Goal: Task Accomplishment & Management: Use online tool/utility

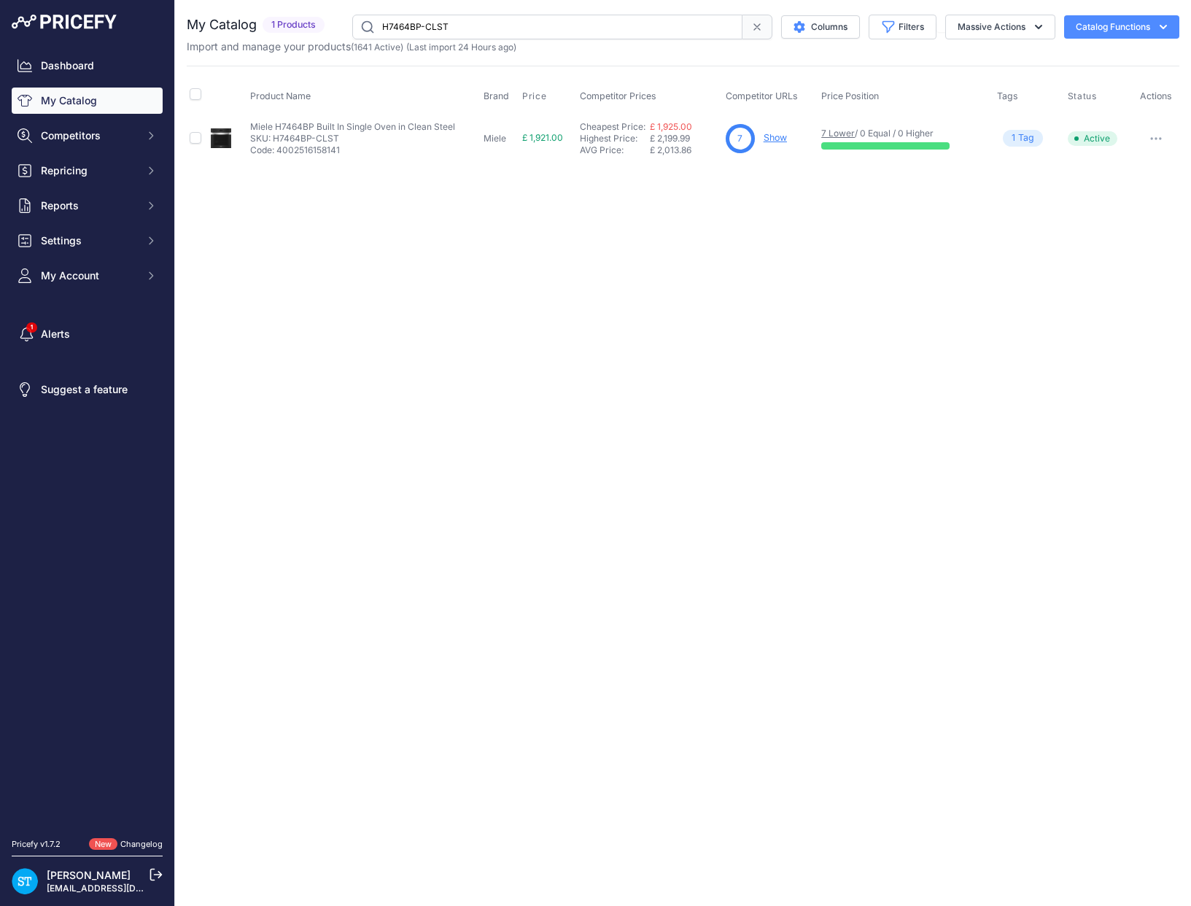
click at [618, 291] on div "Close You are not connected to the internet." at bounding box center [683, 453] width 1016 height 906
click at [410, 28] on input "H7464BP-CLST" at bounding box center [547, 27] width 390 height 25
click at [409, 28] on input "H7464BP-CLST" at bounding box center [547, 27] width 390 height 25
paste input "OBBL"
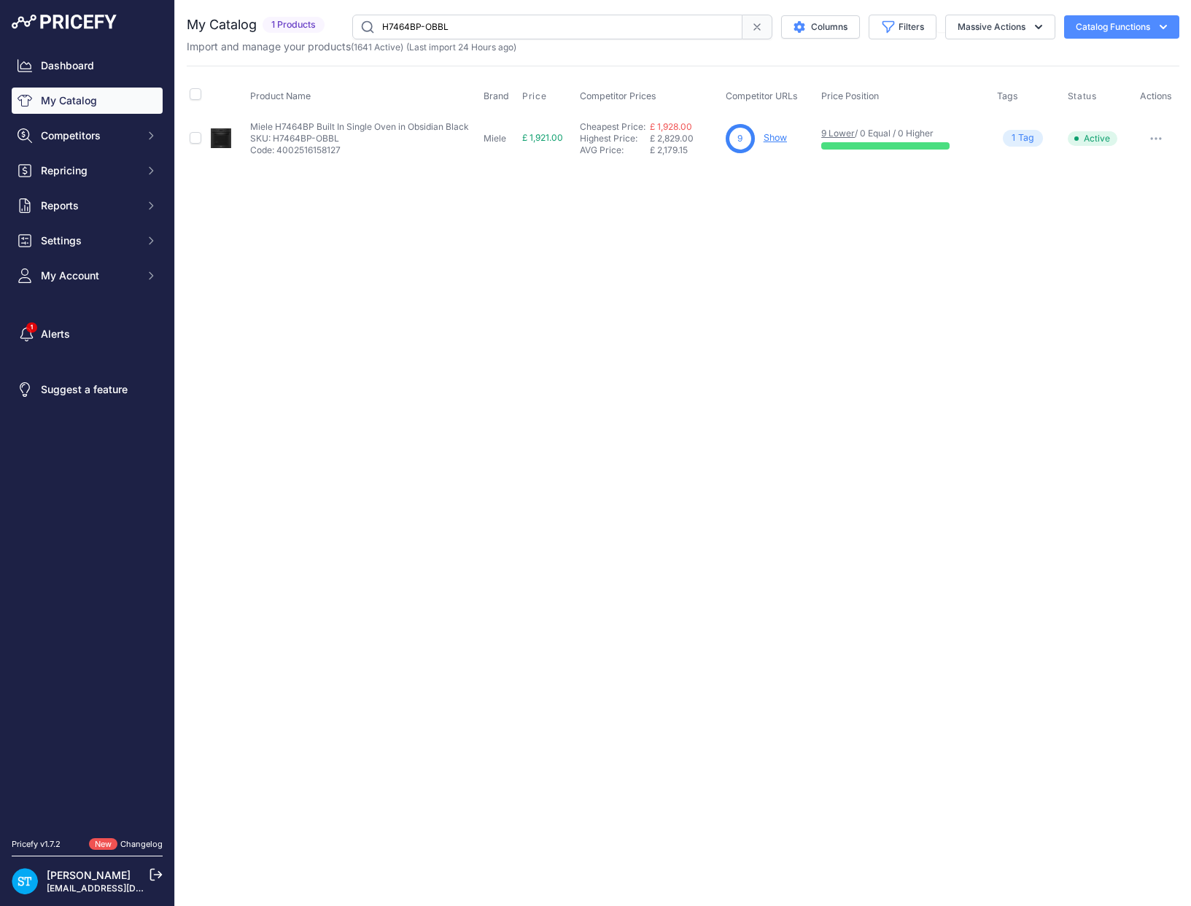
click at [624, 227] on div "Close You are not connected to the internet." at bounding box center [683, 453] width 1016 height 906
click at [783, 133] on link "Show" at bounding box center [775, 137] width 23 height 11
click at [406, 23] on input "H7464BP-OBBL" at bounding box center [547, 27] width 390 height 25
click at [405, 23] on input "H7464BP-OBBL" at bounding box center [547, 27] width 390 height 25
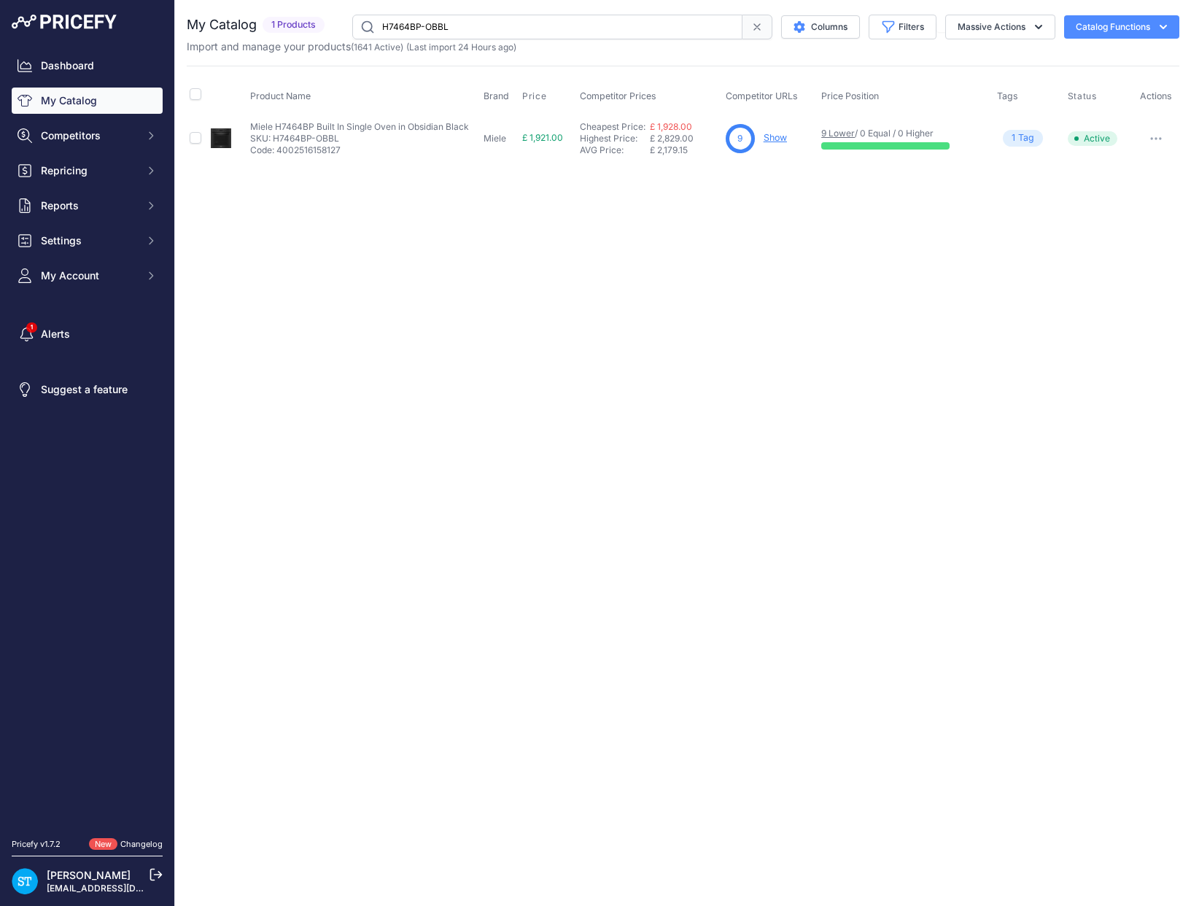
paste input "GRGR"
click at [770, 136] on link "Show" at bounding box center [778, 137] width 23 height 11
click at [408, 26] on input "H7464BP-GRGR" at bounding box center [547, 27] width 390 height 25
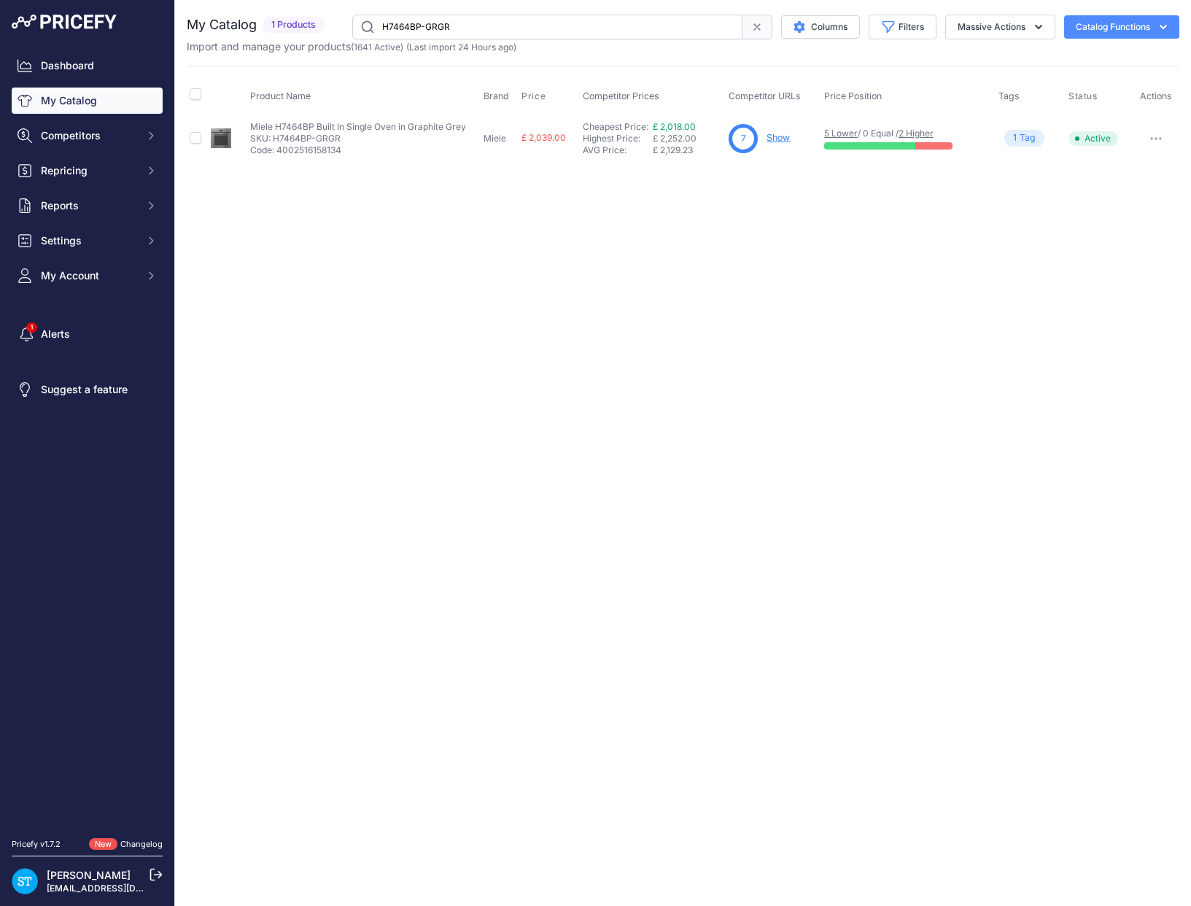
paste input "660BP"
click at [835, 252] on div "Close You are not connected to the internet." at bounding box center [683, 453] width 1016 height 906
click at [785, 136] on link "Show" at bounding box center [777, 137] width 23 height 11
click at [426, 24] on input "H7660BP" at bounding box center [547, 27] width 390 height 25
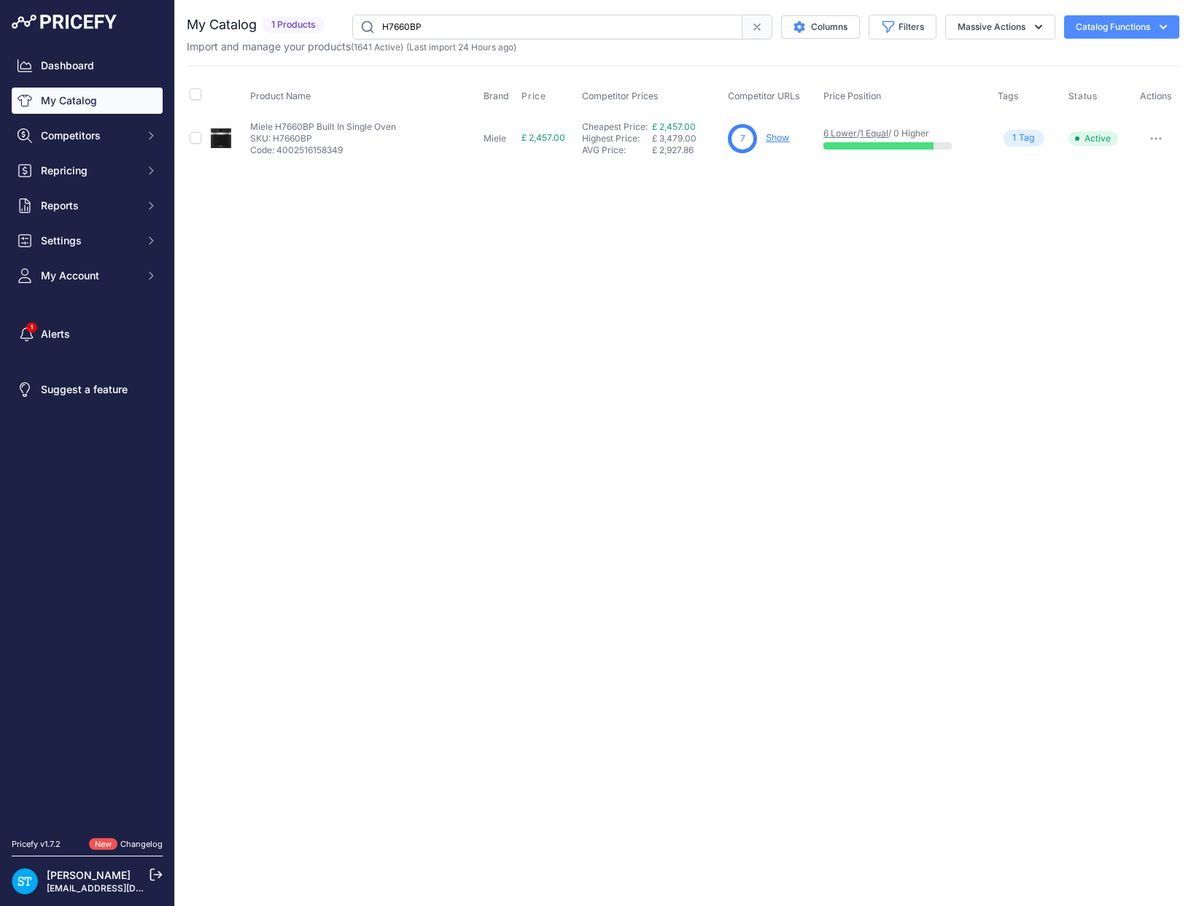
paste input "860BP-CLST"
click at [797, 217] on div "Close You are not connected to the internet." at bounding box center [683, 453] width 1016 height 906
click at [785, 134] on link "Show" at bounding box center [778, 137] width 23 height 11
click at [41, 309] on nav "Dashboard My Catalog Competitors Competitors Monitored URLs MAP infringements R…" at bounding box center [87, 437] width 151 height 768
click at [413, 26] on input "H7860BP-CLST" at bounding box center [547, 27] width 390 height 25
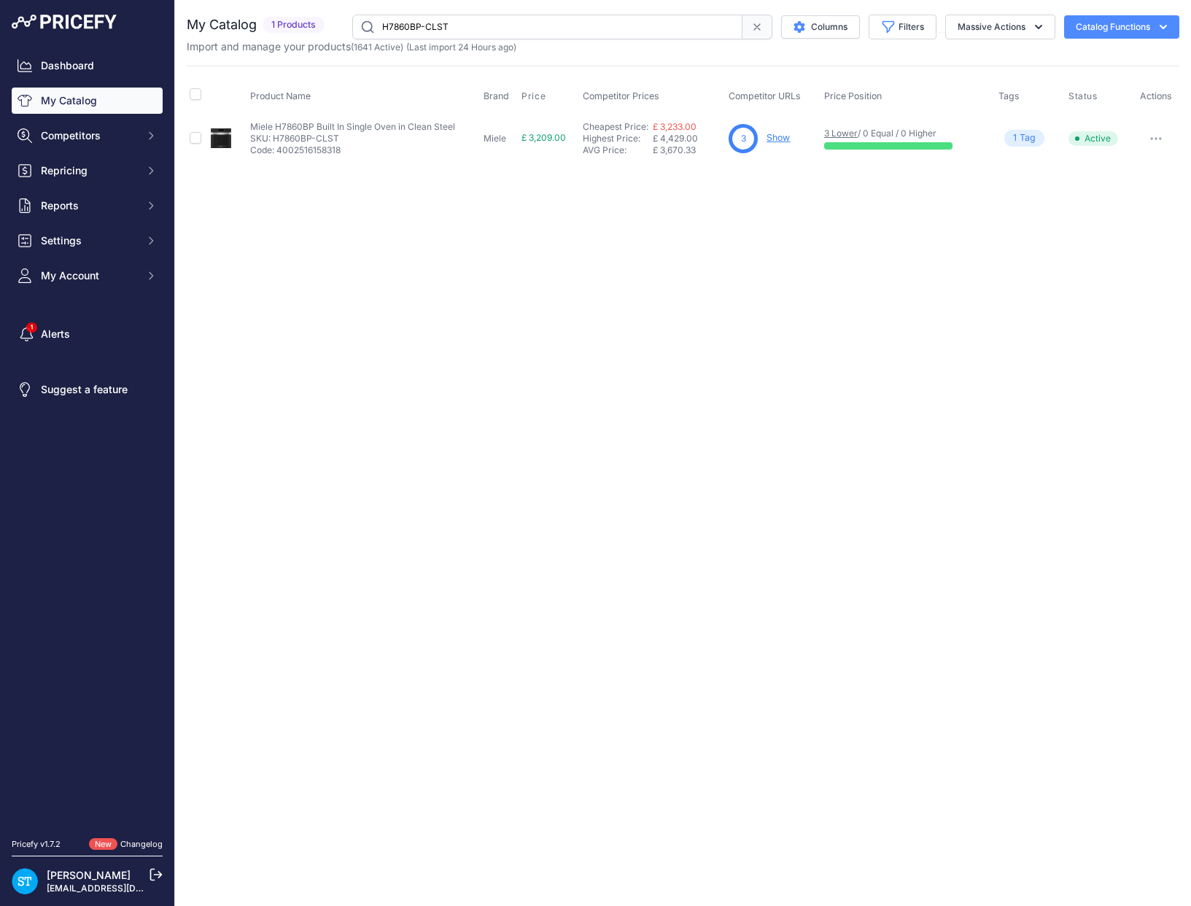
click at [413, 26] on input "H7860BP-CLST" at bounding box center [547, 27] width 390 height 25
paste input "OBBL"
click at [751, 241] on div "Close You are not connected to the internet." at bounding box center [683, 453] width 1016 height 906
click at [409, 31] on input "H7860BP-OBBL" at bounding box center [547, 27] width 390 height 25
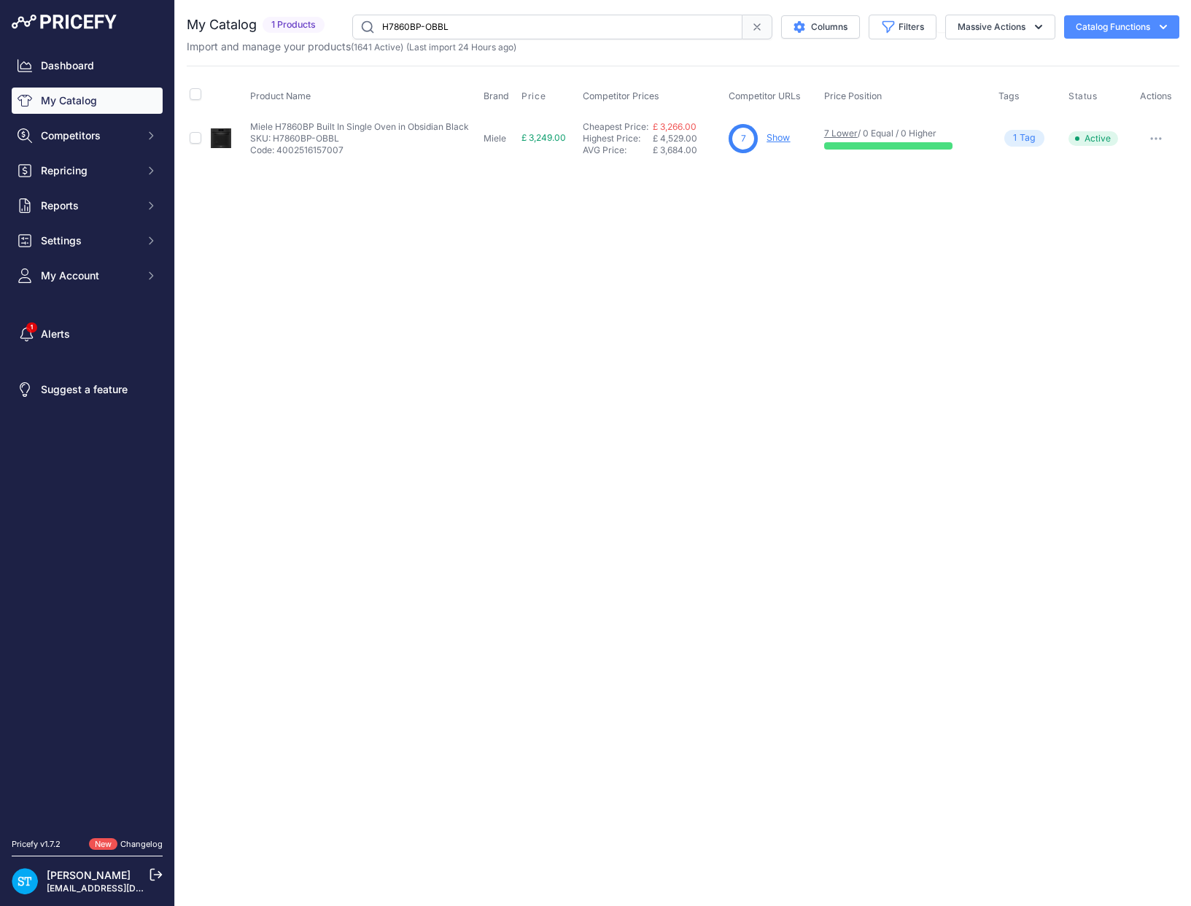
click at [409, 31] on input "H7860BP-OBBL" at bounding box center [547, 27] width 390 height 25
paste input "GRGR"
click at [408, 30] on input "H7860BP-GRGR" at bounding box center [547, 27] width 390 height 25
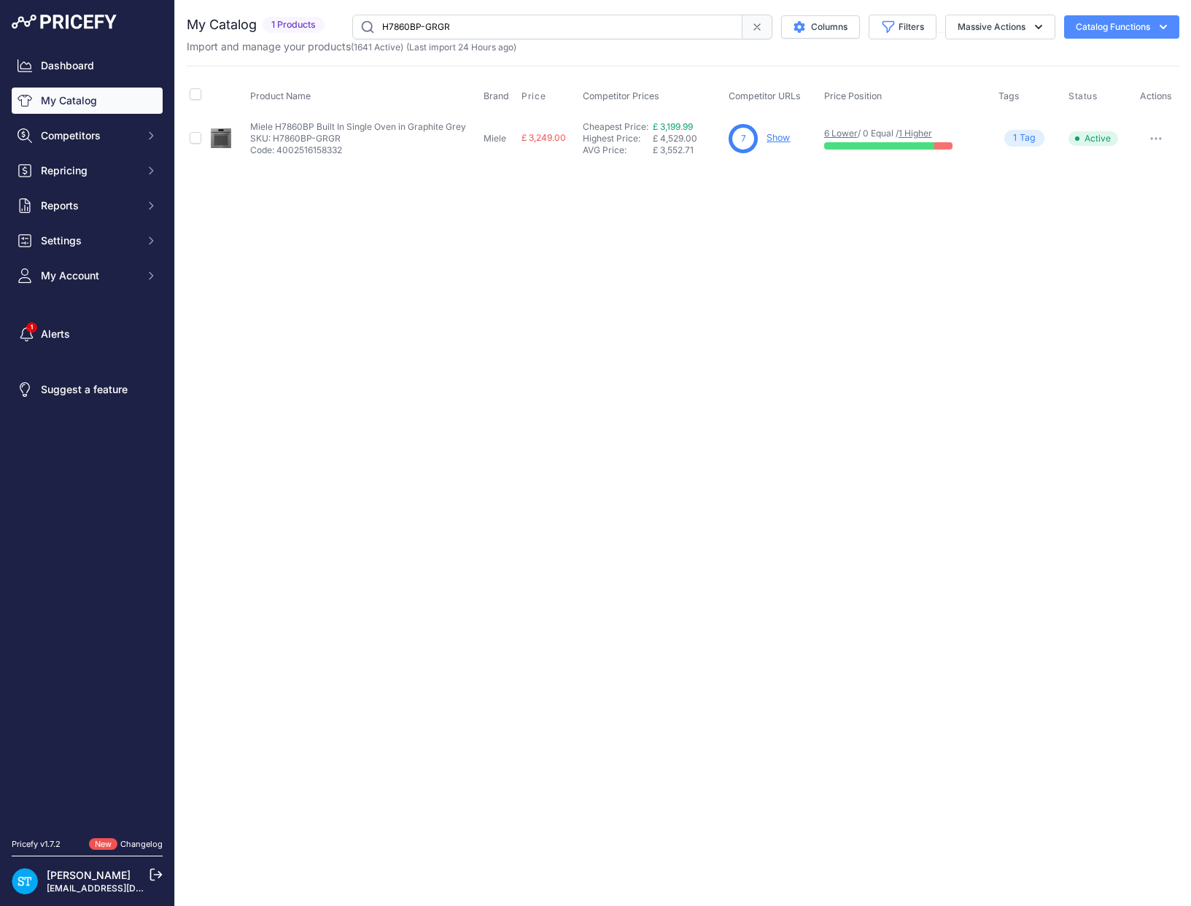
click at [408, 30] on input "H7860BP-GRGR" at bounding box center [547, 27] width 390 height 25
paste input "2890B"
click at [403, 28] on input "H2890B" at bounding box center [547, 27] width 390 height 25
paste input "7890BP"
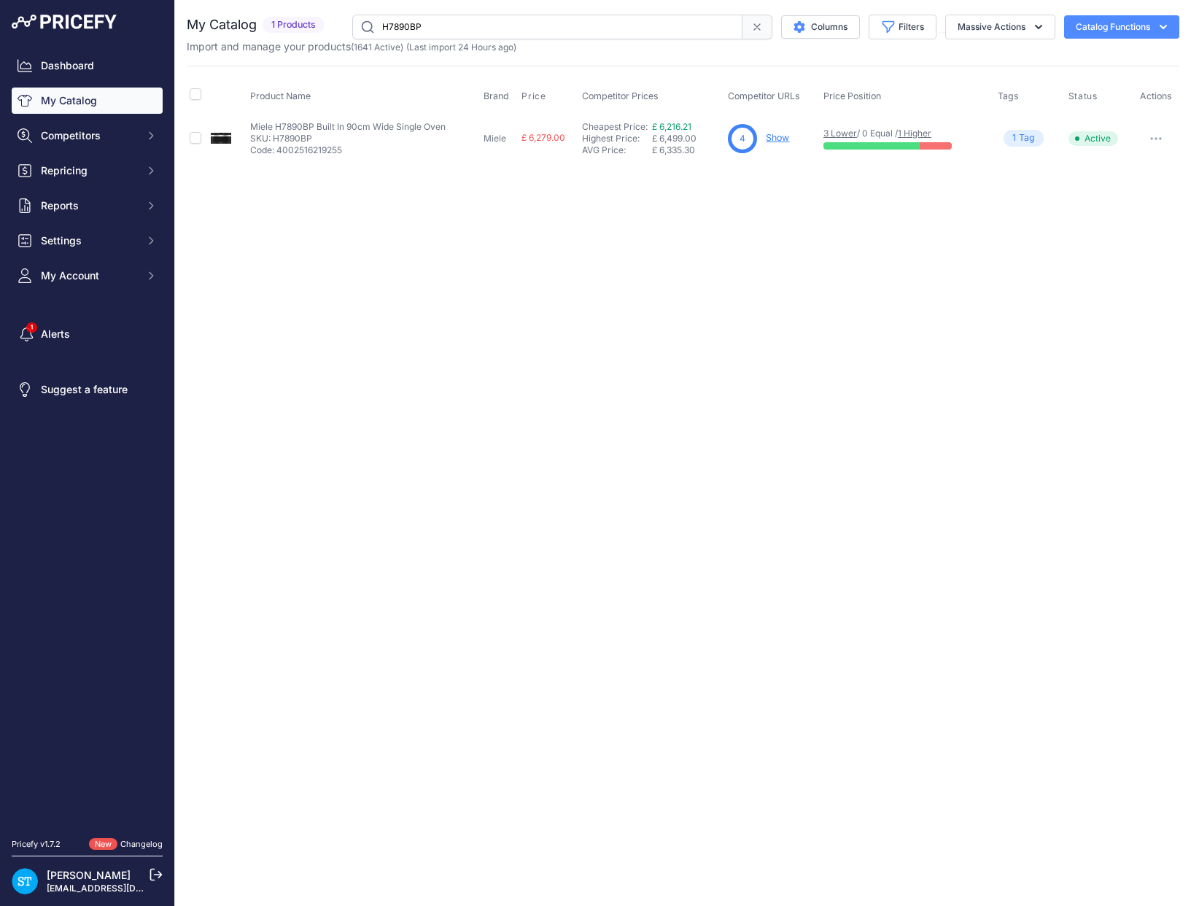
click at [746, 260] on div "Close You are not connected to the internet." at bounding box center [683, 453] width 1016 height 906
click at [775, 133] on link "Show" at bounding box center [777, 137] width 23 height 11
click at [401, 26] on input "H7890BP" at bounding box center [547, 27] width 390 height 25
paste input "DG2840"
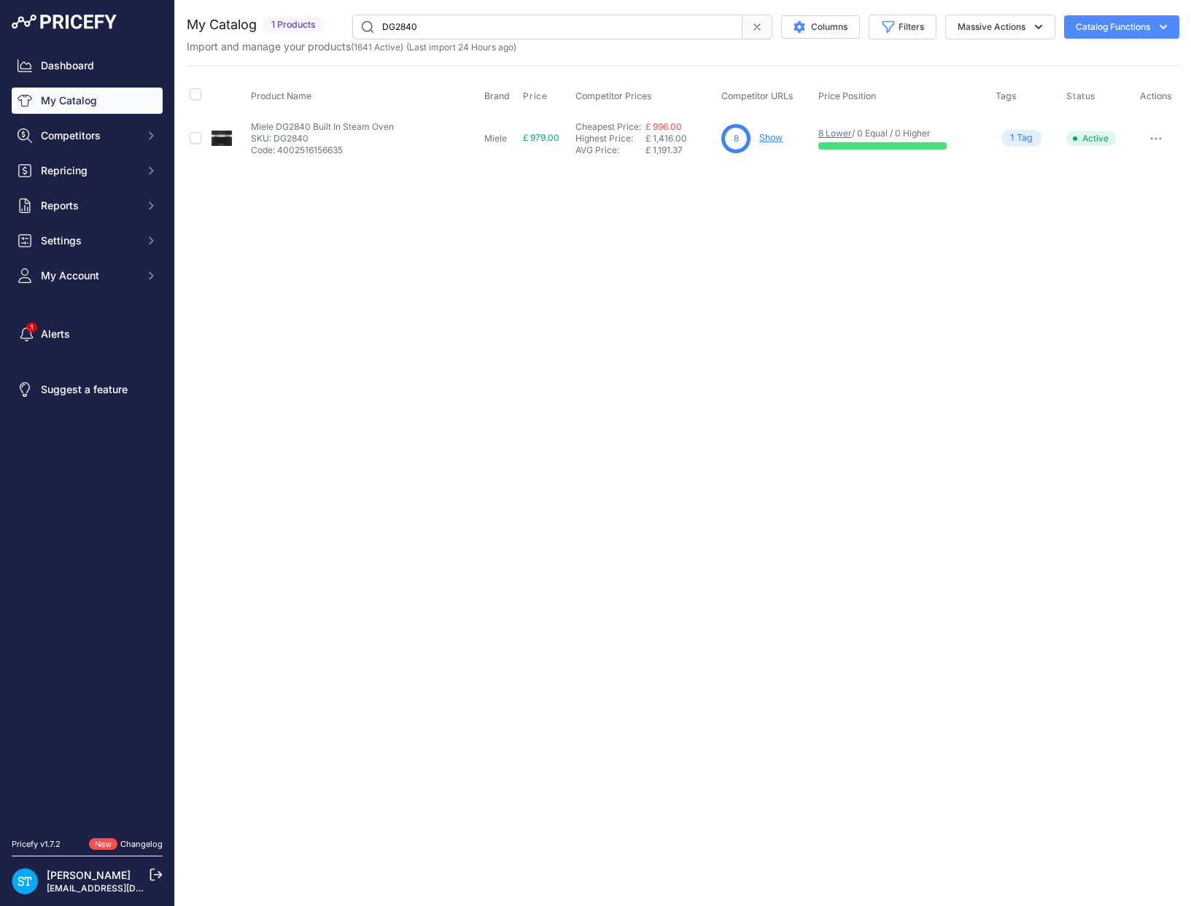
click at [395, 22] on input "DG2840" at bounding box center [547, 27] width 390 height 25
paste input "72"
click at [697, 216] on div "Close You are not connected to the internet." at bounding box center [683, 453] width 1016 height 906
click at [769, 136] on link "Show" at bounding box center [777, 137] width 23 height 11
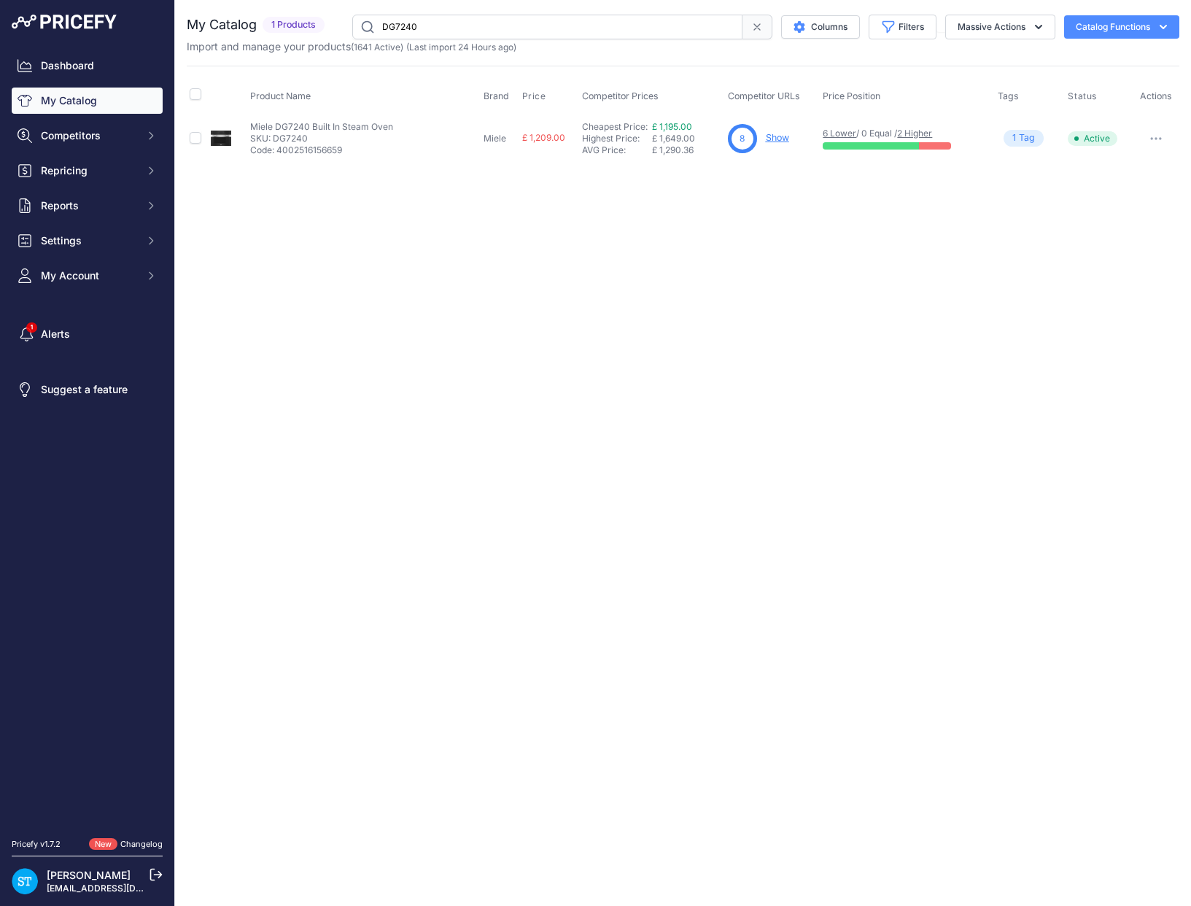
click at [400, 31] on input "DG7240" at bounding box center [547, 27] width 390 height 25
paste input "4"
click at [650, 301] on div "Close You are not connected to the internet." at bounding box center [683, 453] width 1016 height 906
click at [776, 134] on link "Show" at bounding box center [777, 137] width 23 height 11
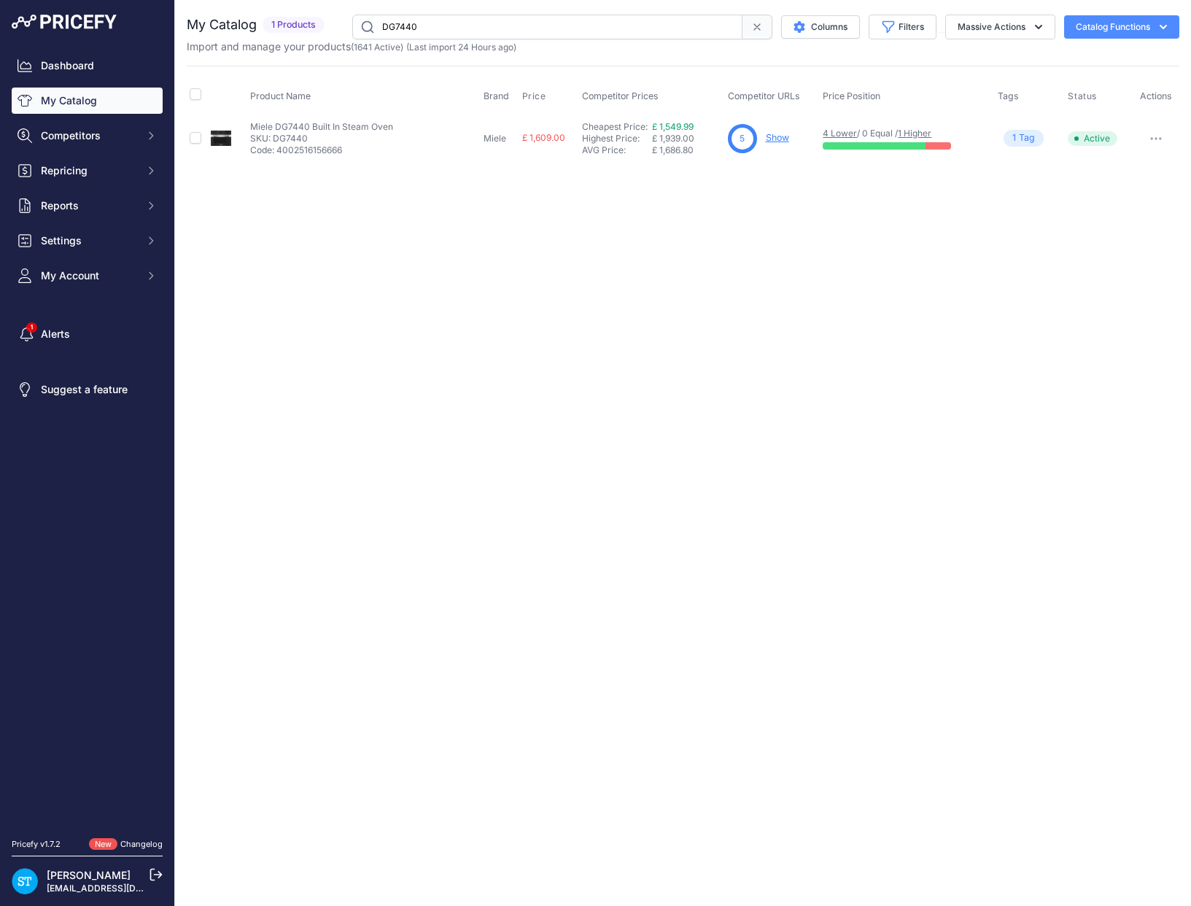
click at [406, 31] on input "DG7440" at bounding box center [547, 27] width 390 height 25
paste input "M7440-CLST"
click at [967, 244] on div "Close You are not connected to the internet." at bounding box center [683, 453] width 1016 height 906
click at [609, 217] on div "Close You are not connected to the internet." at bounding box center [683, 453] width 1016 height 906
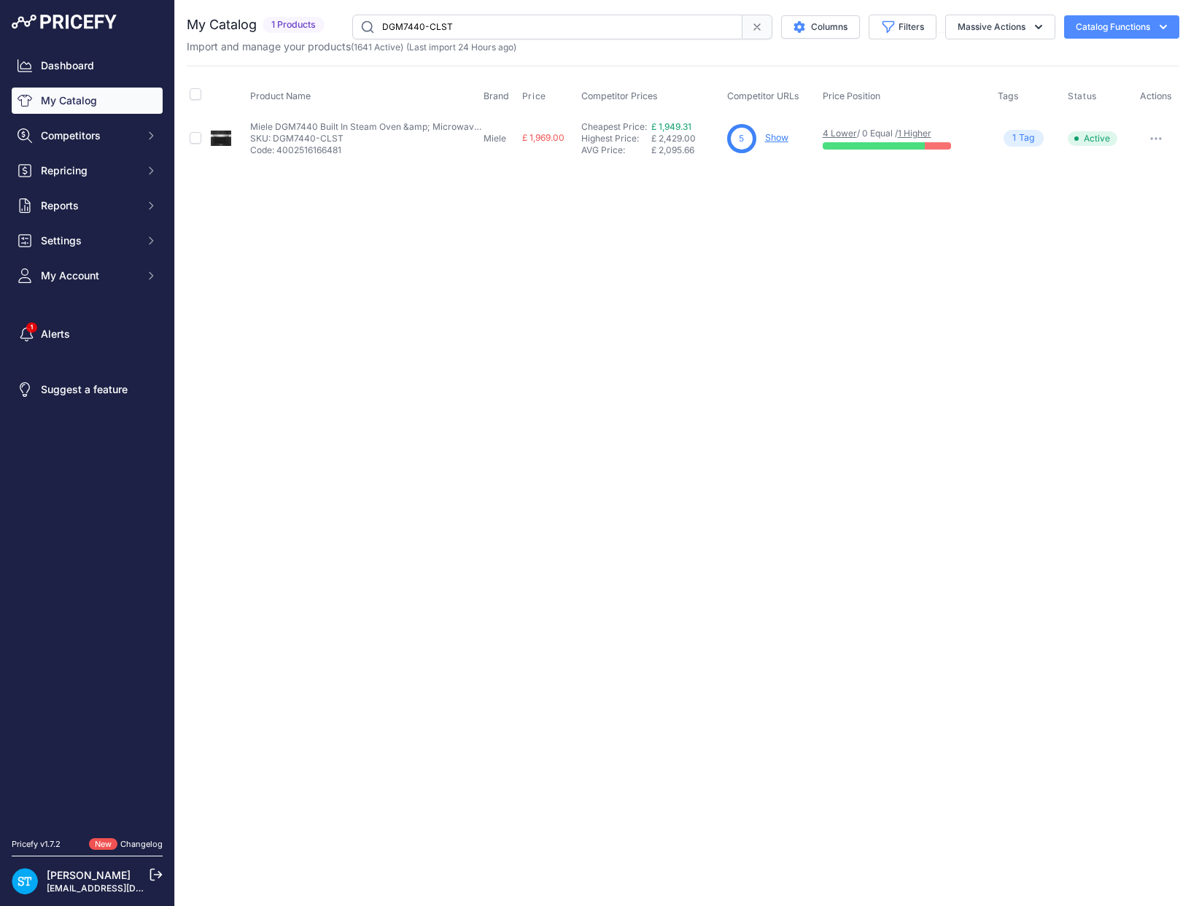
click at [800, 221] on div "Close You are not connected to the internet." at bounding box center [683, 453] width 1016 height 906
click at [770, 135] on link "Show" at bounding box center [776, 137] width 23 height 11
click at [413, 32] on input "DGM7440-CLST" at bounding box center [547, 27] width 390 height 25
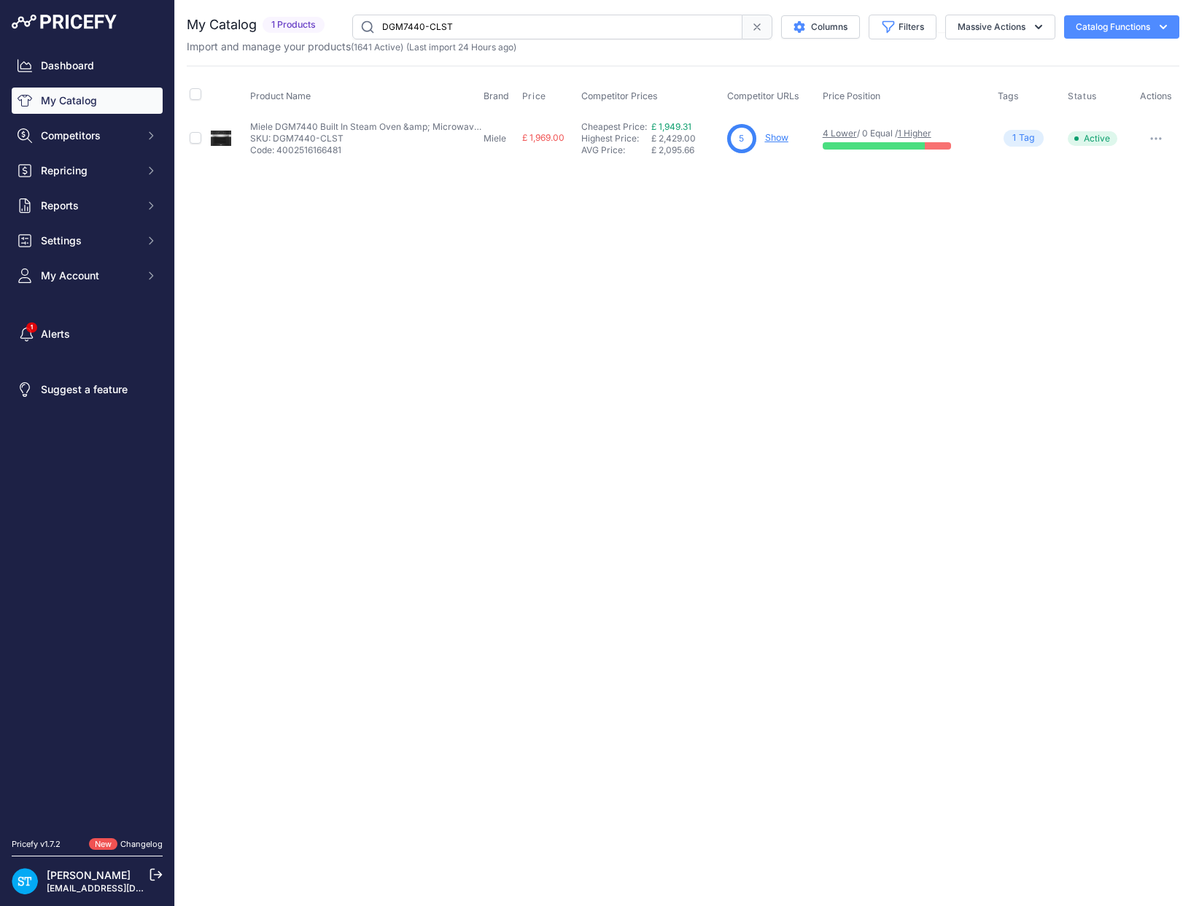
paste input "OBBL"
click at [412, 27] on input "DGM7440-OBBL" at bounding box center [547, 27] width 390 height 25
paste input "GRGR"
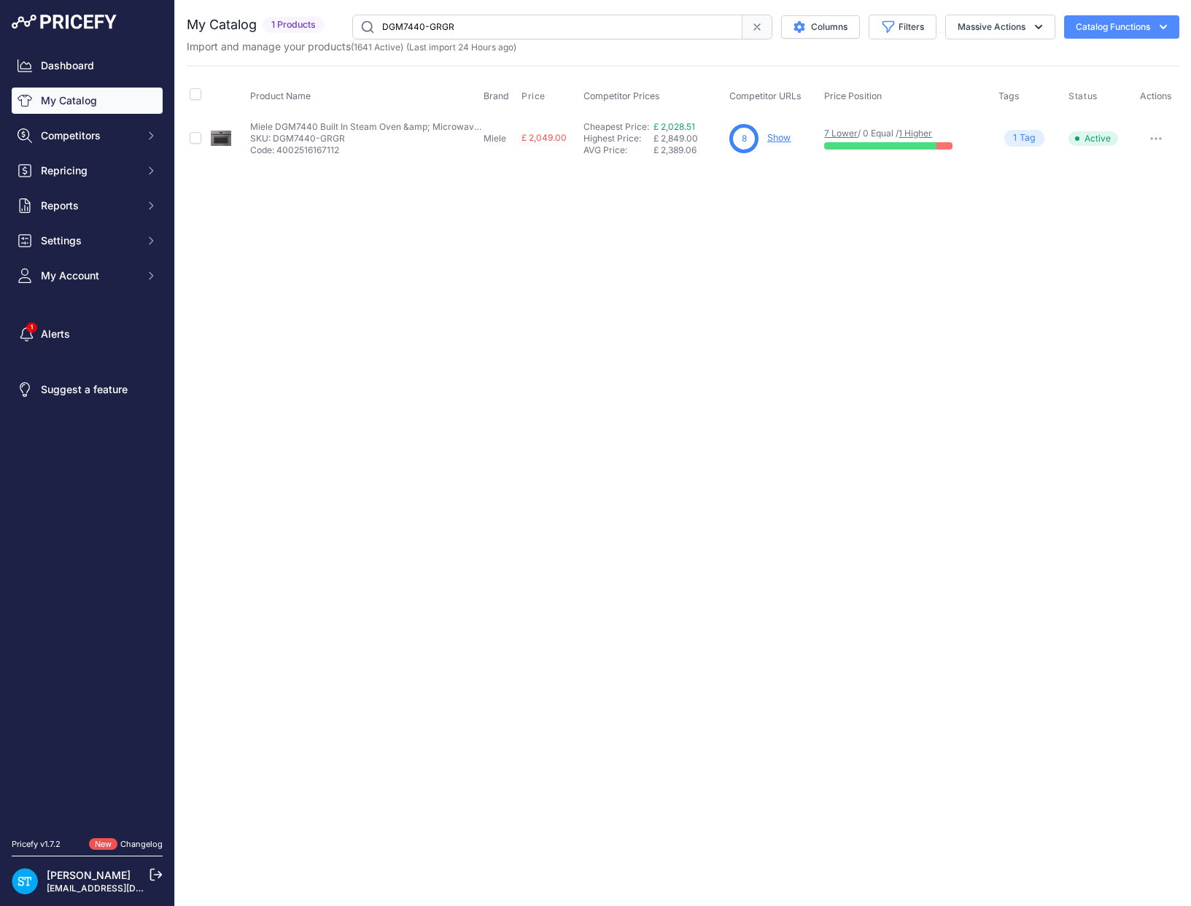
click at [412, 23] on input "DGM7440-GRGR" at bounding box center [547, 27] width 390 height 25
paste input "640"
drag, startPoint x: 813, startPoint y: 242, endPoint x: 818, endPoint y: 197, distance: 45.5
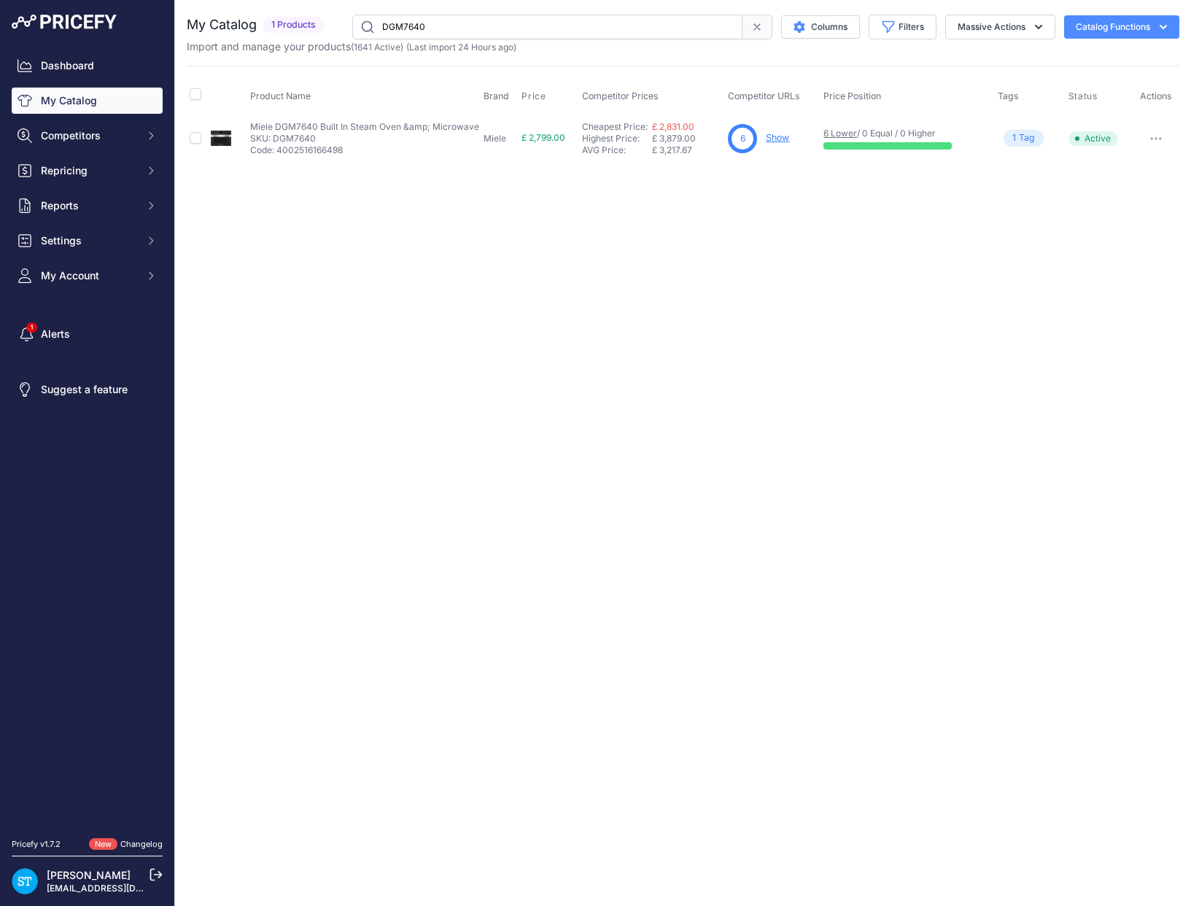
click at [813, 241] on div "Close You are not connected to the internet." at bounding box center [683, 453] width 1016 height 906
click at [408, 25] on input "DGM7640" at bounding box center [547, 27] width 390 height 25
paste input "840-CLST"
drag, startPoint x: 502, startPoint y: 223, endPoint x: 493, endPoint y: 221, distance: 9.0
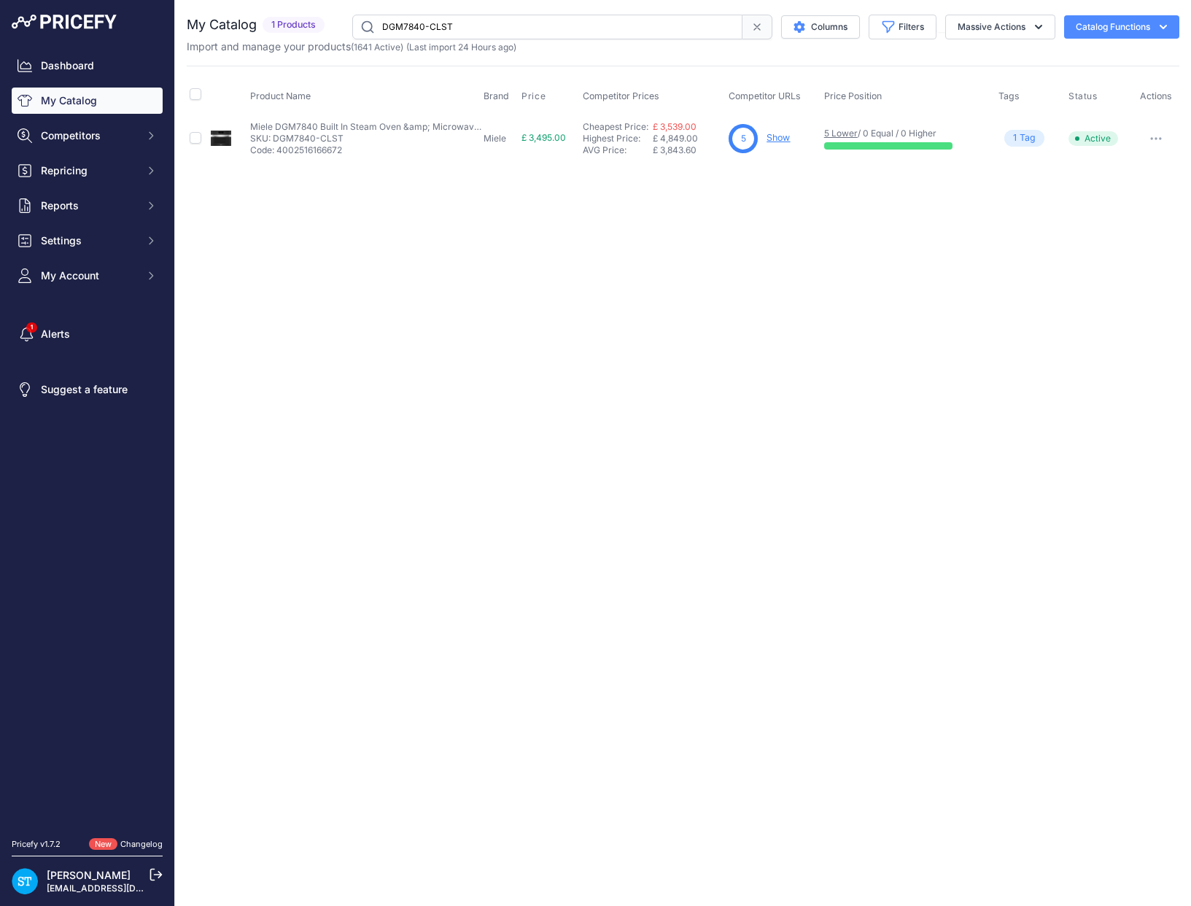
click at [502, 223] on div "Close You are not connected to the internet." at bounding box center [683, 453] width 1016 height 906
click at [417, 27] on input "DGM7840-CLST" at bounding box center [547, 27] width 390 height 25
paste input "OBBL"
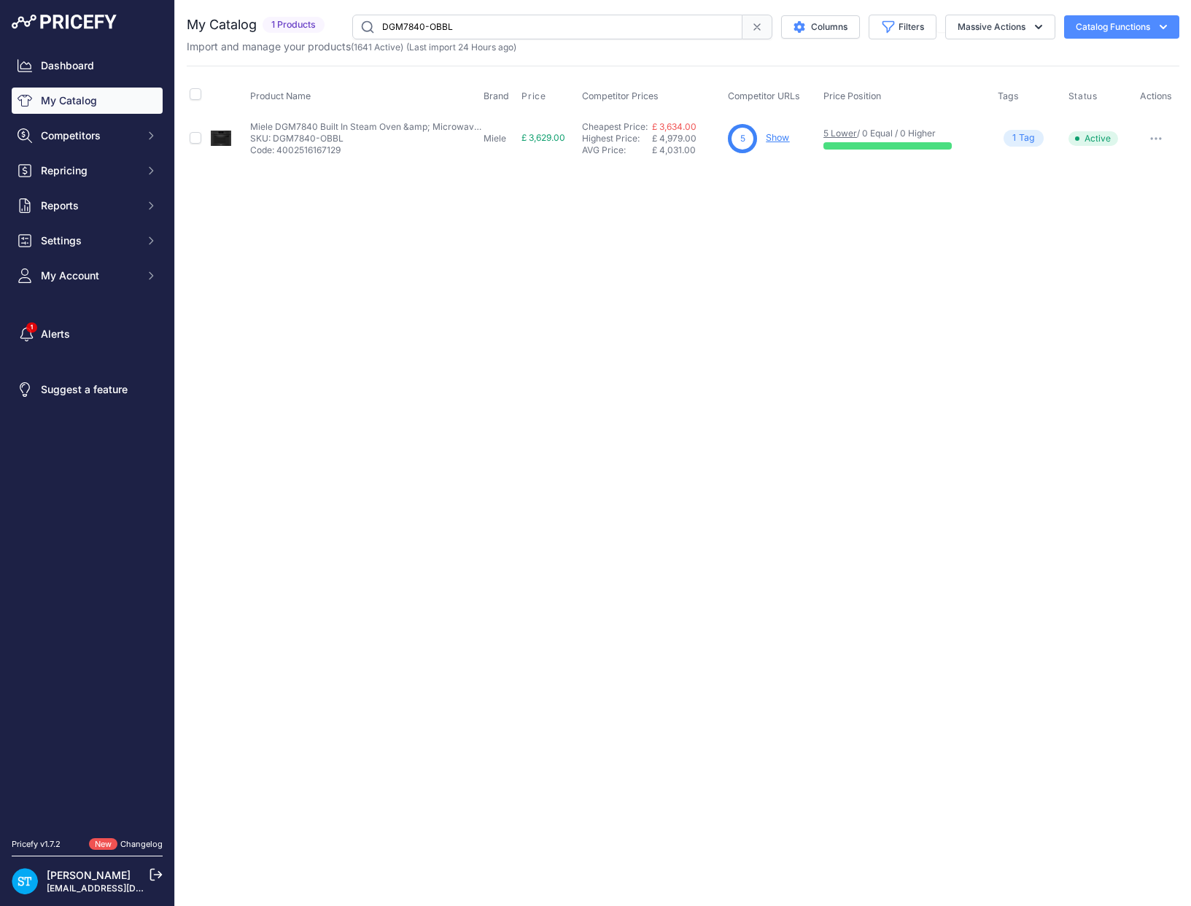
click at [394, 23] on input "DGM7840-OBBL" at bounding box center [547, 27] width 390 height 25
paste input "GRGR"
click at [652, 197] on div "Close You are not connected to the internet." at bounding box center [683, 453] width 1016 height 906
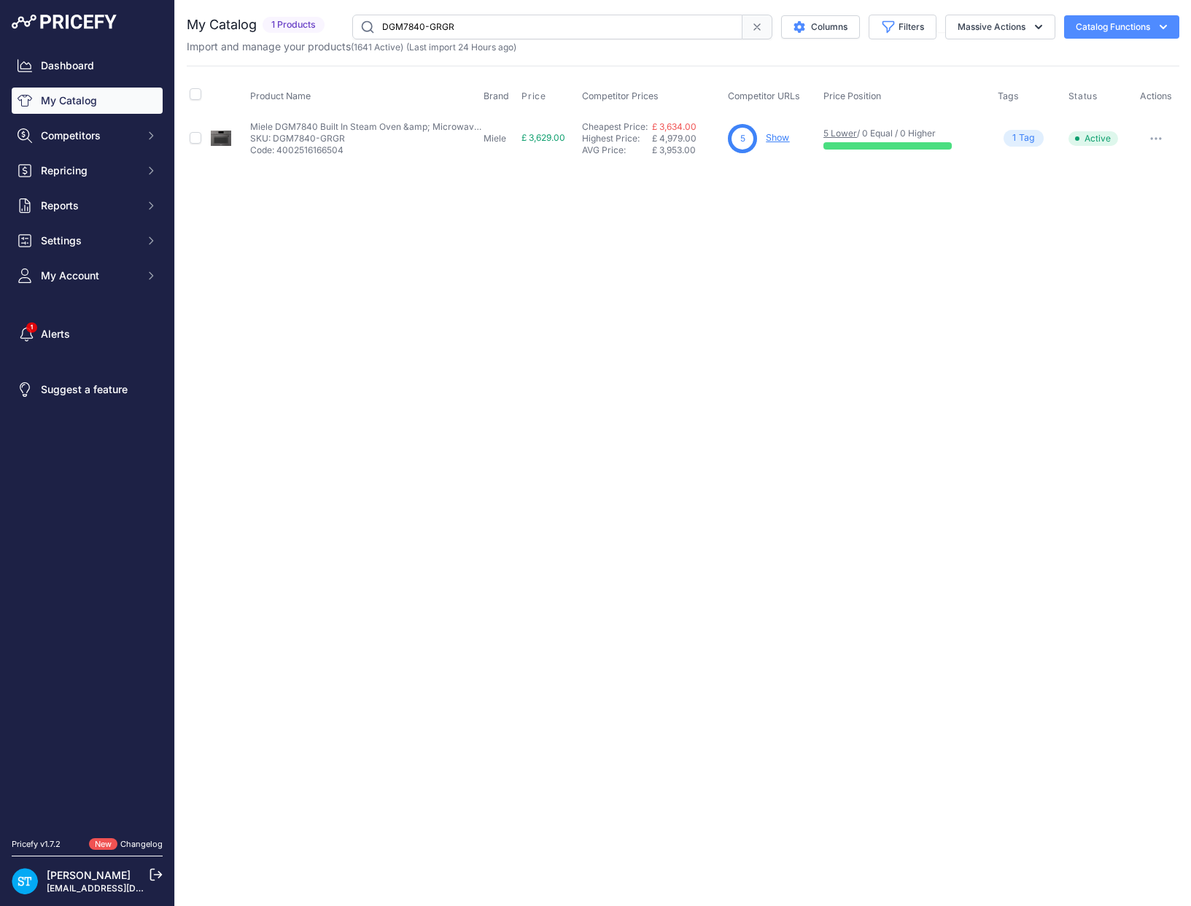
click at [411, 22] on input "DGM7840-GRGR" at bounding box center [547, 27] width 390 height 25
paste input "5-CLST"
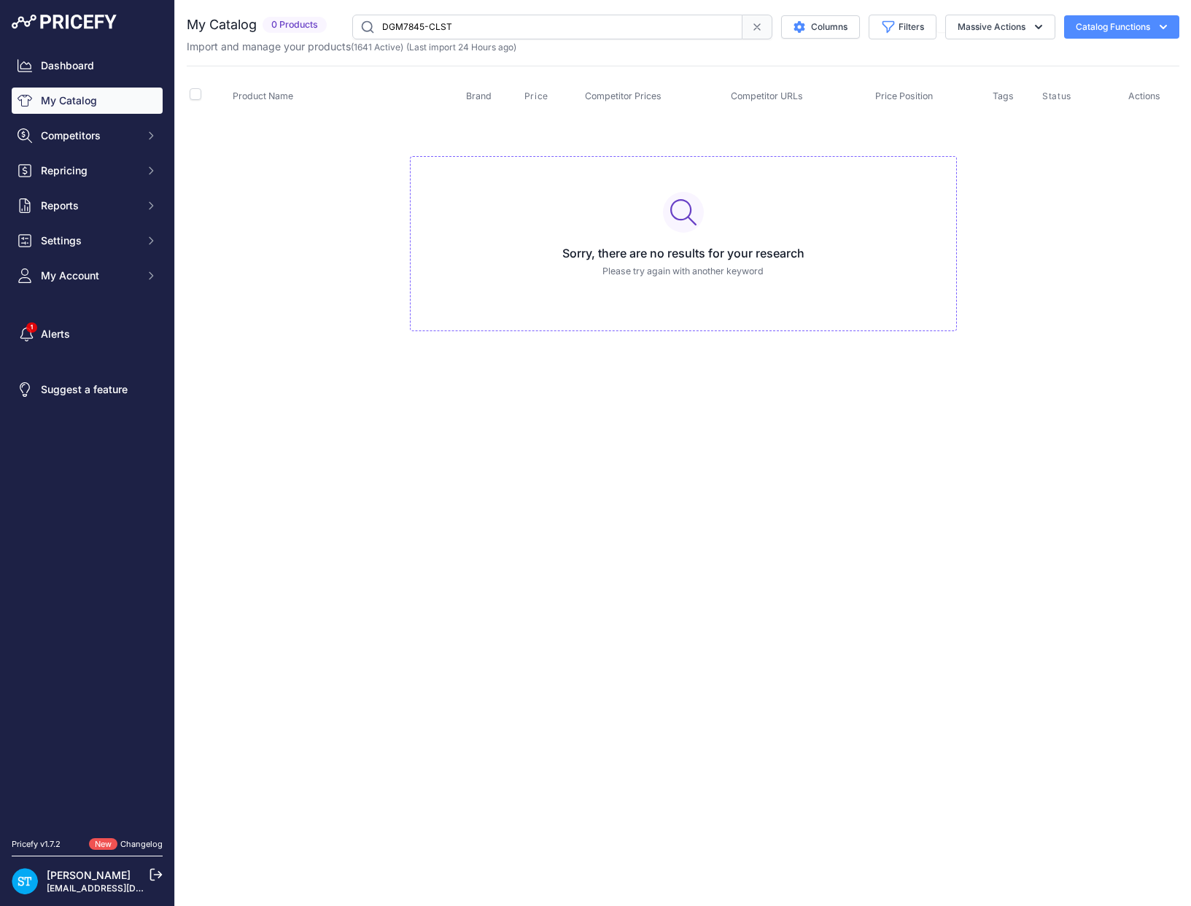
click at [443, 25] on input "DGM7845-CLST" at bounding box center [547, 27] width 390 height 25
click at [443, 23] on input "DGM7845-OBBL" at bounding box center [547, 27] width 390 height 25
drag, startPoint x: 448, startPoint y: 26, endPoint x: 338, endPoint y: 28, distance: 109.4
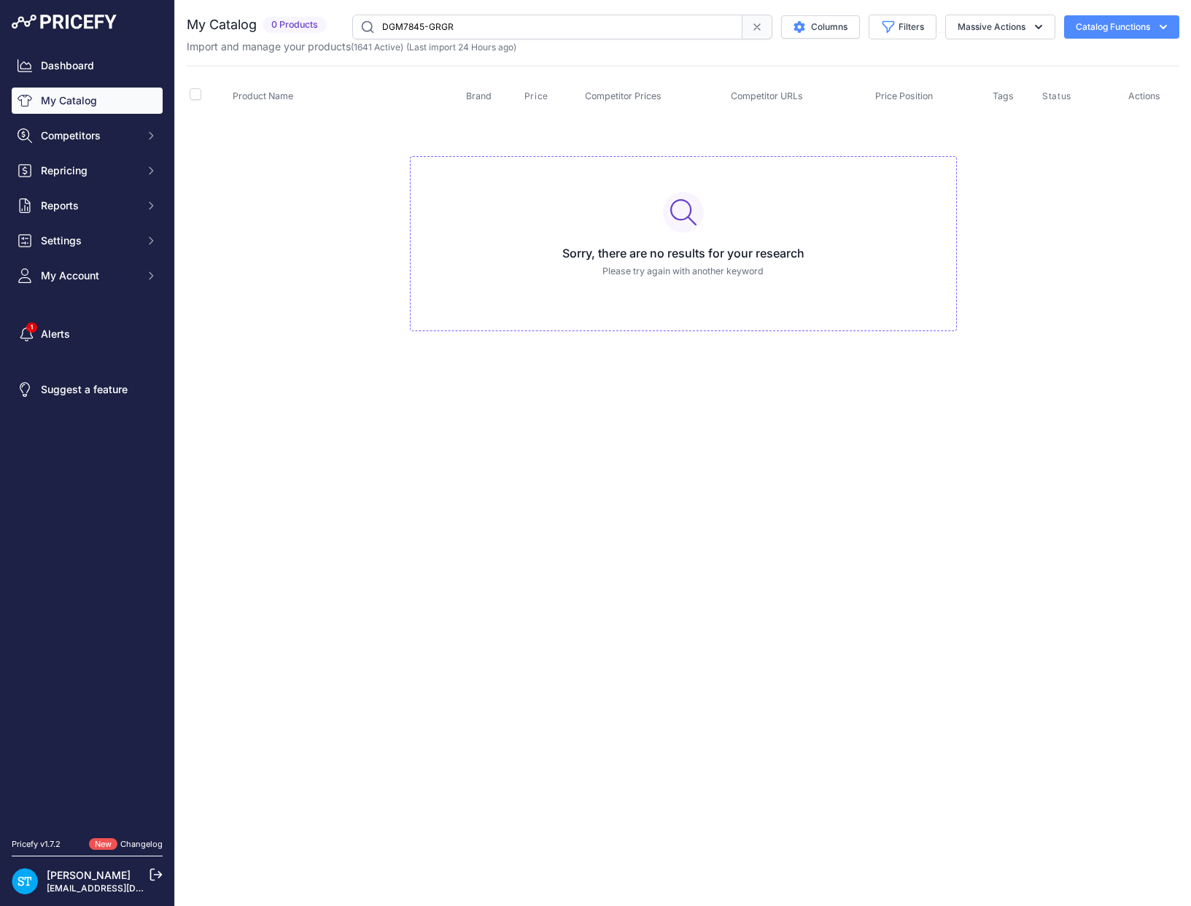
click at [338, 28] on div "DGM7845-GRGR Columns Filters Status All Status Only Enabled Only Disabled" at bounding box center [756, 27] width 847 height 25
paste input "C7440HC-CLST"
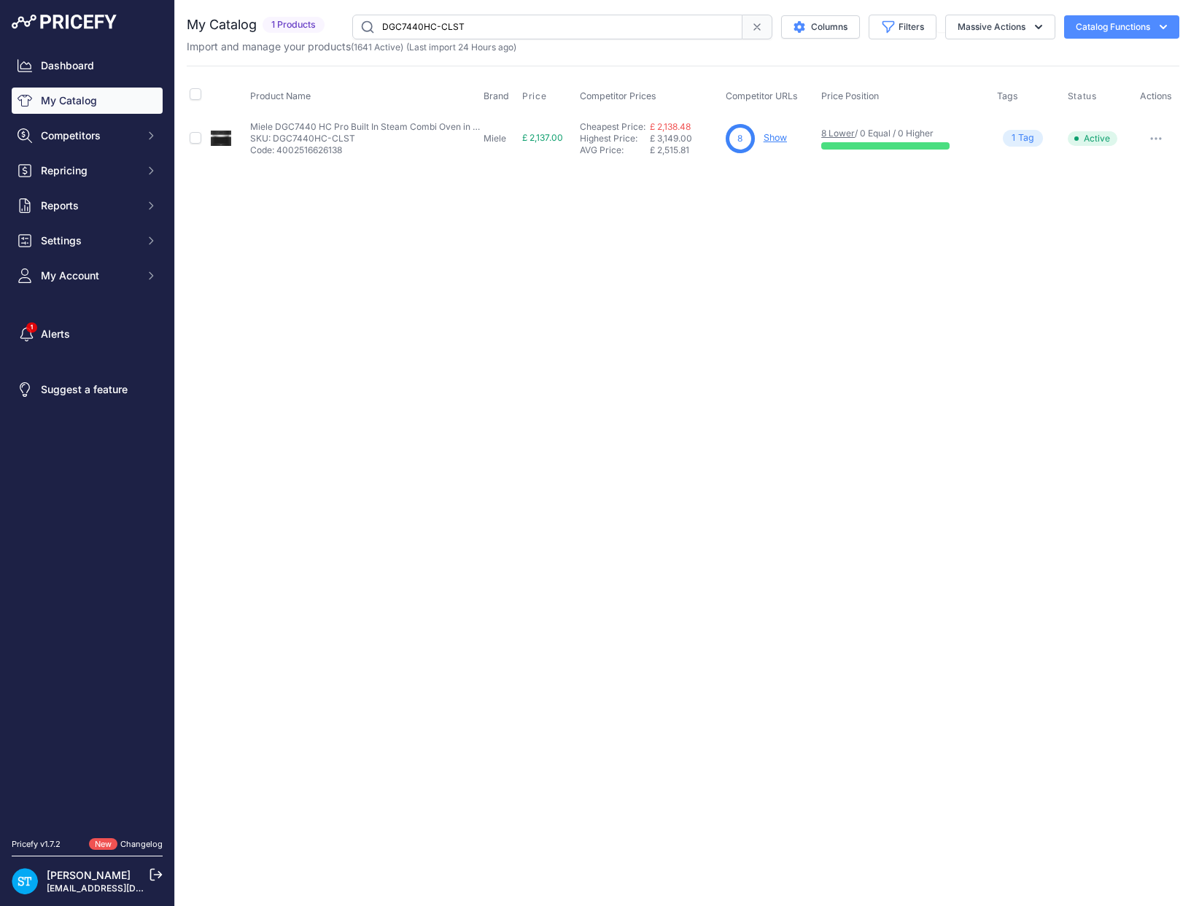
click at [425, 25] on input "DGC7440HC-CLST" at bounding box center [547, 27] width 390 height 25
paste input "OBBL"
click at [423, 27] on input "DGC7440HC-OBBL" at bounding box center [547, 27] width 390 height 25
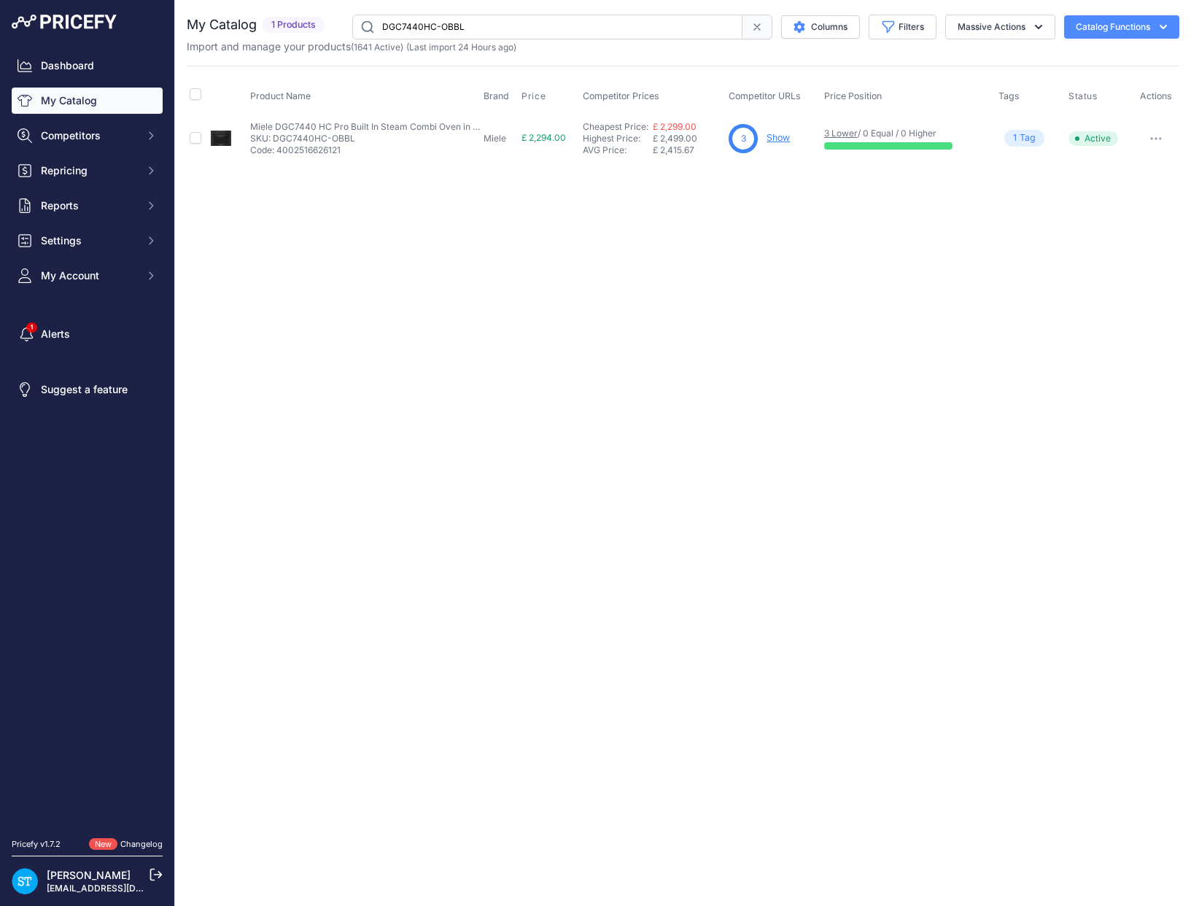
click at [423, 27] on input "DGC7440HC-OBBL" at bounding box center [547, 27] width 390 height 25
paste input "GRGR"
click at [802, 243] on div "Close You are not connected to the internet." at bounding box center [683, 453] width 1016 height 906
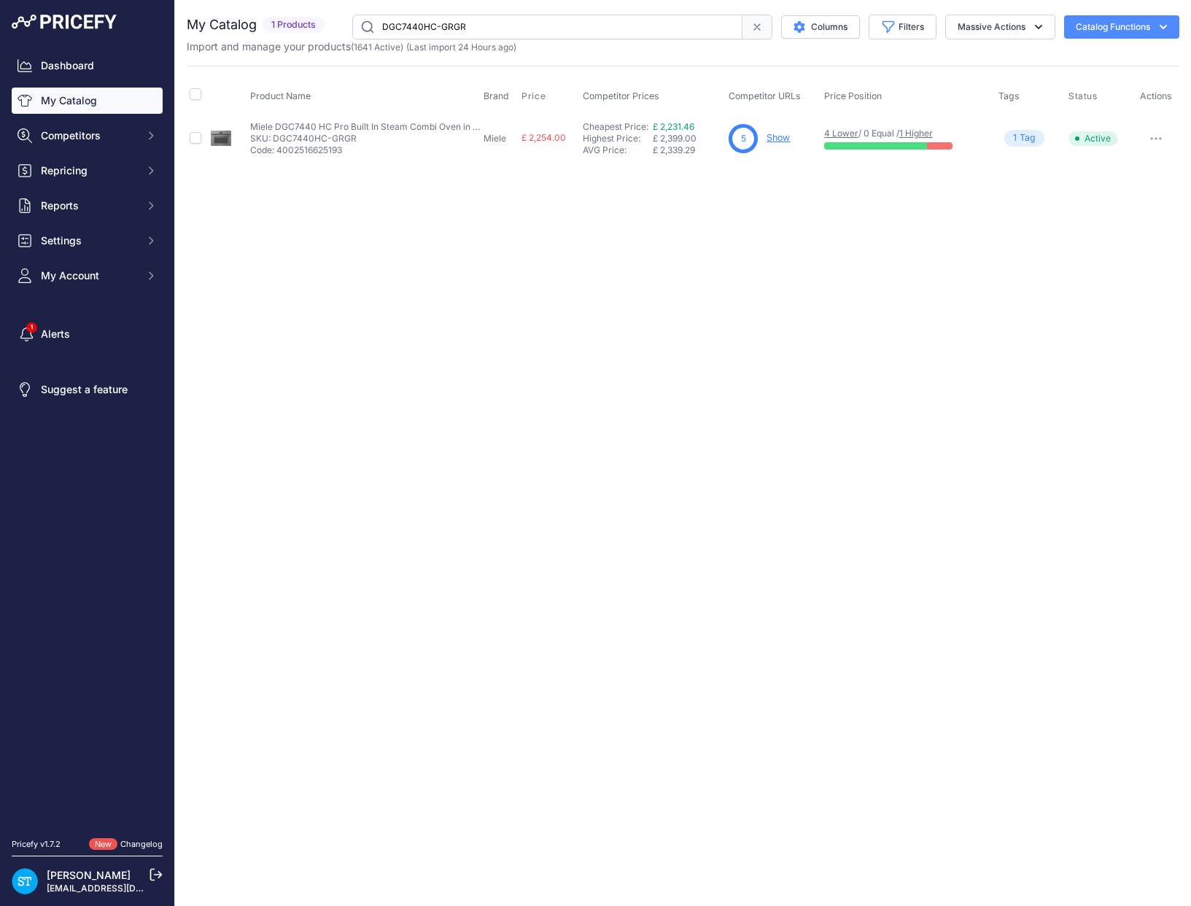
click at [775, 138] on link "Show" at bounding box center [778, 137] width 23 height 11
click at [428, 25] on input "DGC7440HC-GRGR" at bounding box center [547, 27] width 390 height 25
paste input "640HC"
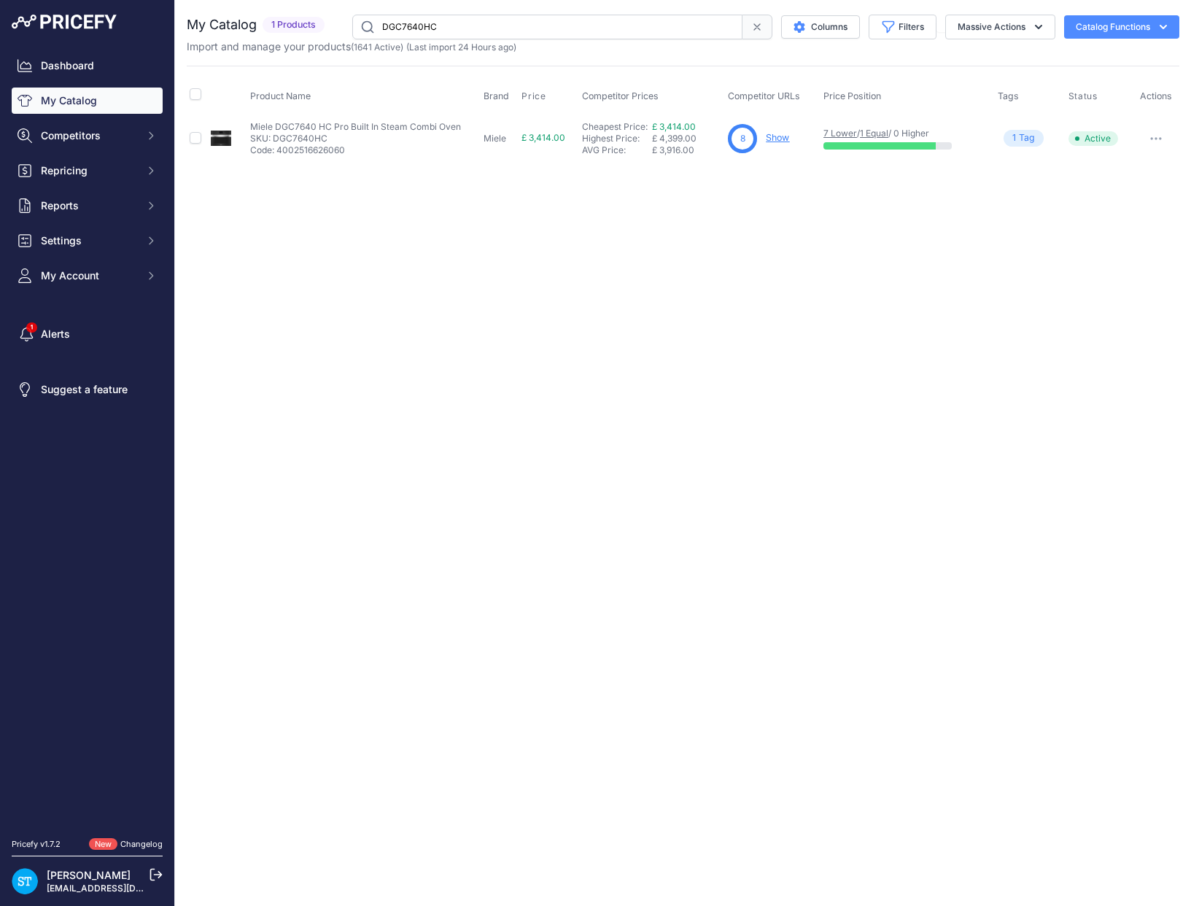
click at [499, 248] on div "Close You are not connected to the internet." at bounding box center [683, 453] width 1016 height 906
drag, startPoint x: 494, startPoint y: 279, endPoint x: 718, endPoint y: 169, distance: 249.6
click at [496, 279] on div "Close You are not connected to the internet." at bounding box center [683, 453] width 1016 height 906
click at [775, 140] on link "Show" at bounding box center [777, 137] width 23 height 11
click at [421, 29] on input "DGC7640HC" at bounding box center [547, 27] width 390 height 25
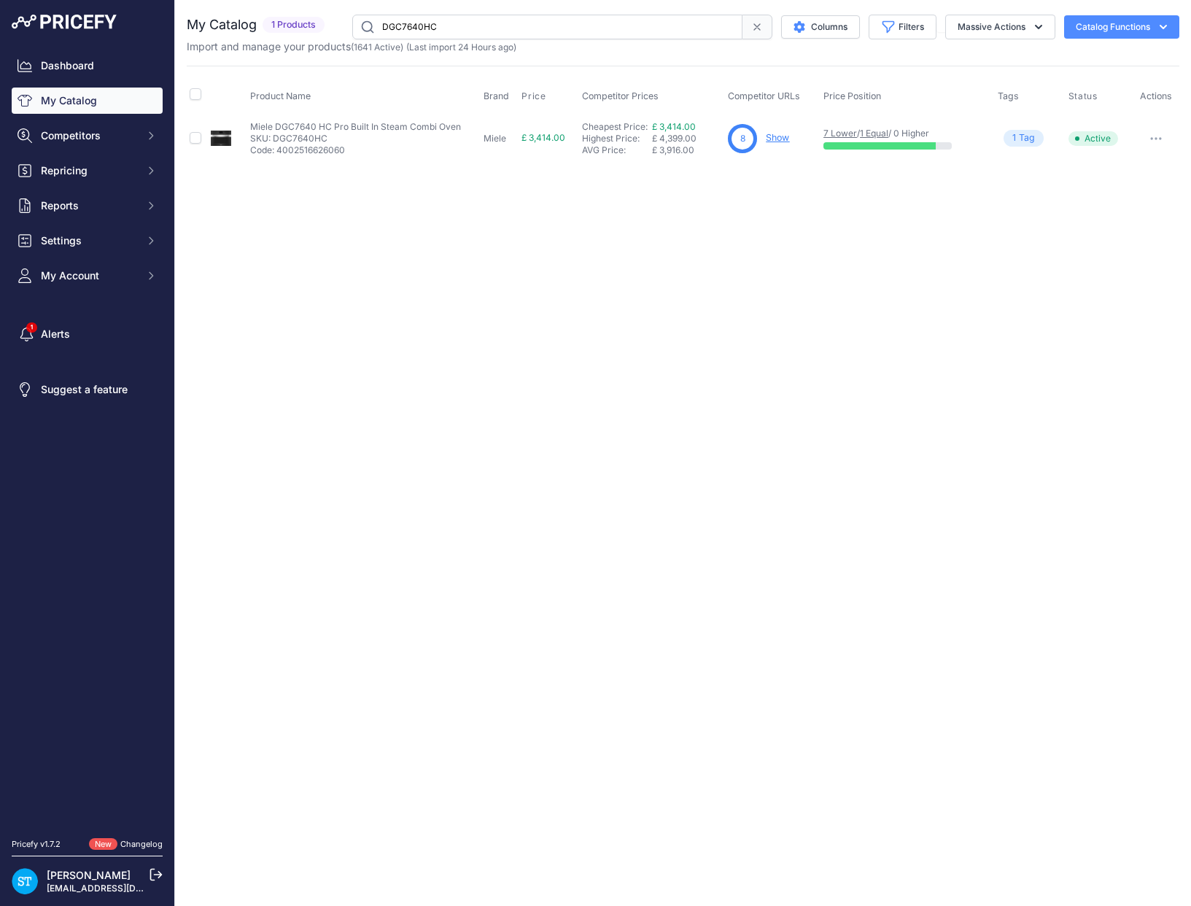
click at [421, 29] on input "DGC7640HC" at bounding box center [547, 27] width 390 height 25
paste input "840HC-CLST"
click at [479, 249] on div "Close You are not connected to the internet." at bounding box center [683, 453] width 1016 height 906
click at [414, 18] on input "DGC7840HC-CLST" at bounding box center [547, 27] width 390 height 25
click at [418, 23] on input "DGC7840HC-CLST" at bounding box center [547, 27] width 390 height 25
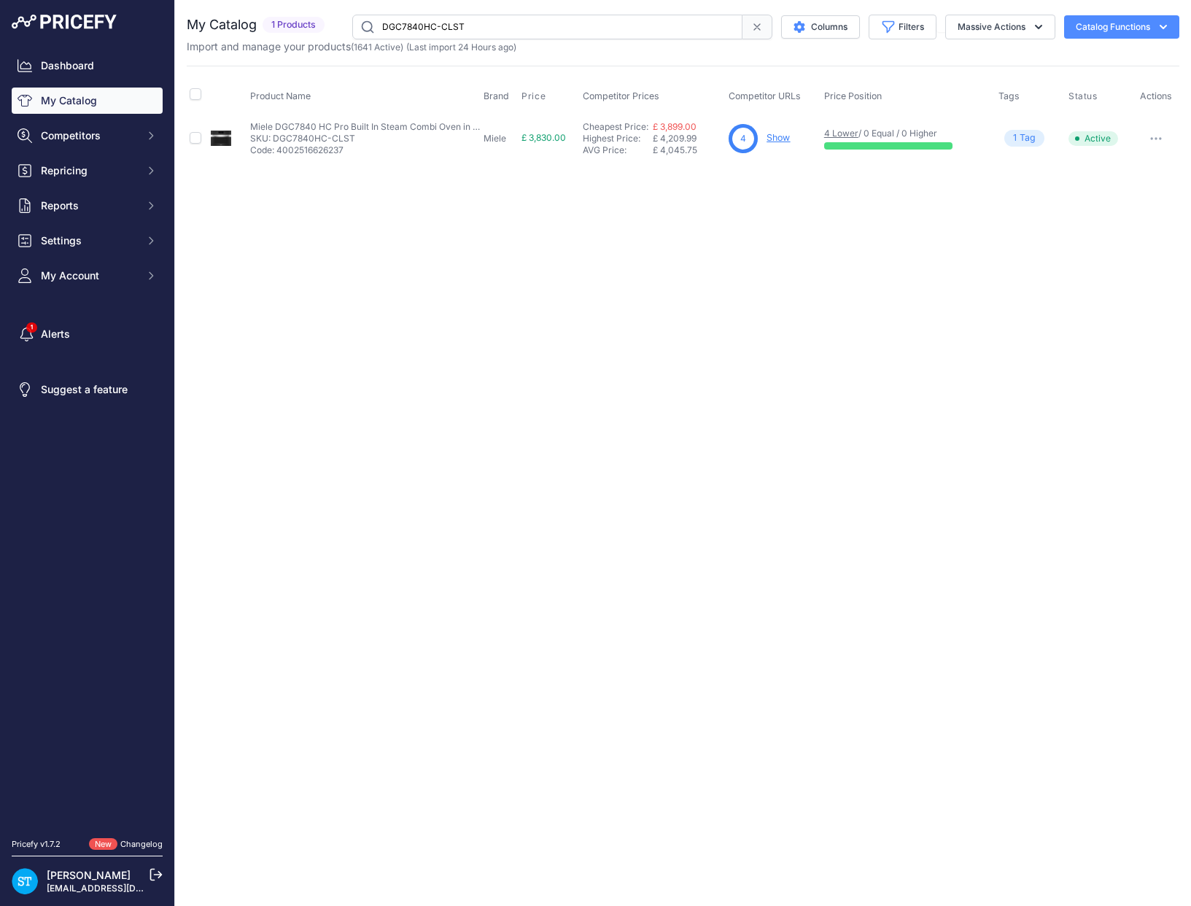
click at [418, 23] on input "DGC7840HC-CLST" at bounding box center [547, 27] width 390 height 25
paste input "OBBL"
click at [412, 22] on input "DGC7840HC-OBBL" at bounding box center [547, 27] width 390 height 25
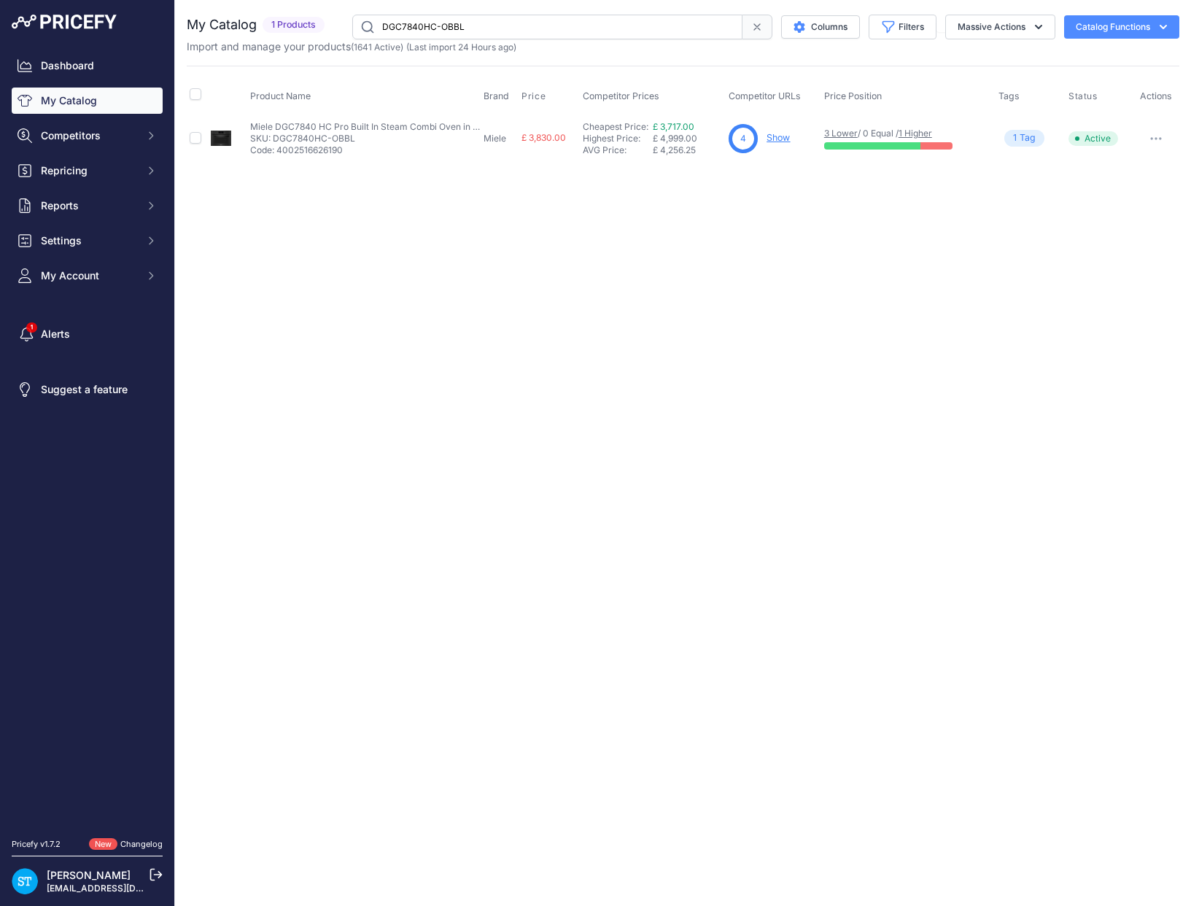
click at [412, 22] on input "DGC7840HC-OBBL" at bounding box center [547, 27] width 390 height 25
paste input "GRGR"
click at [454, 25] on input "DGC7840HC-GRGR" at bounding box center [547, 27] width 390 height 25
click at [774, 139] on link "Show" at bounding box center [778, 137] width 23 height 11
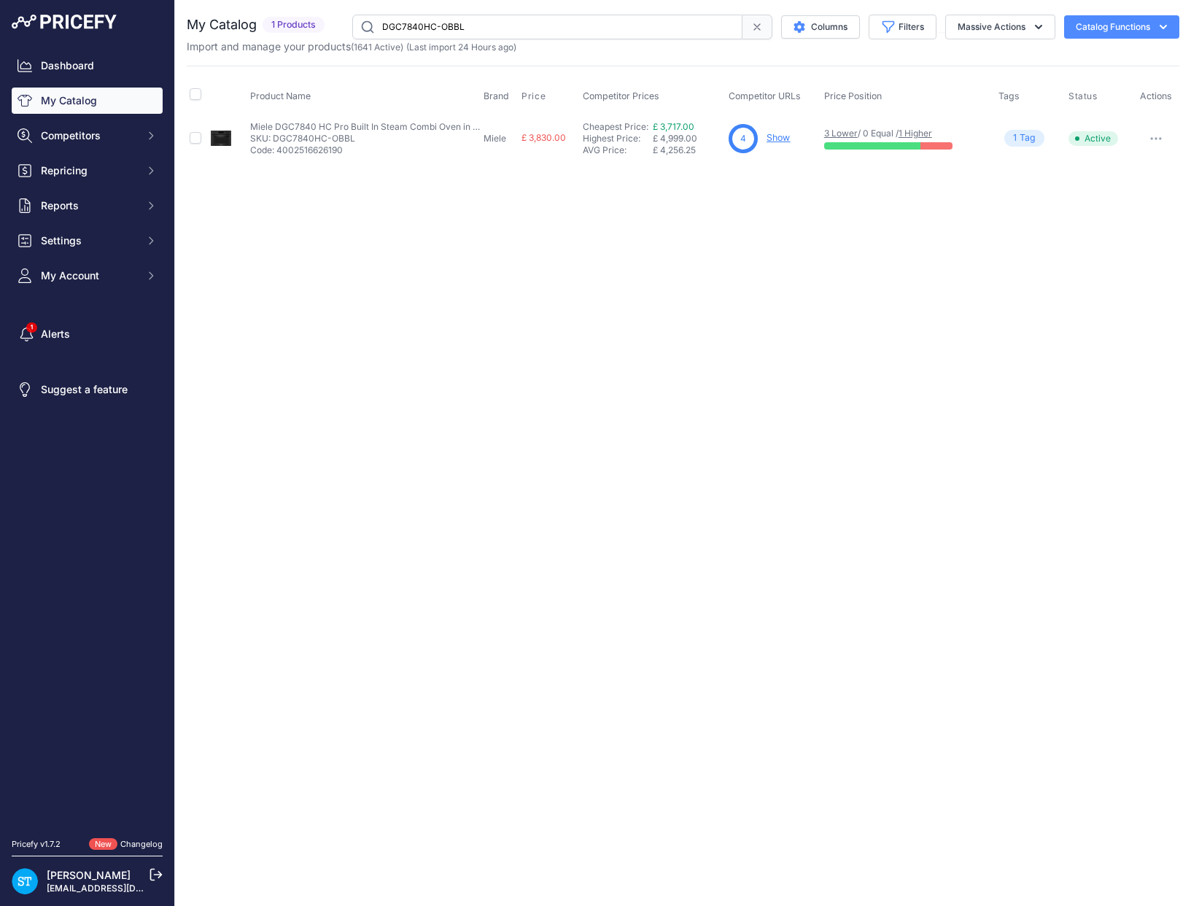
click at [417, 26] on input "DGC7840HC-OBBL" at bounding box center [547, 27] width 390 height 25
paste input "5HC-CLST"
click at [541, 268] on div "Close You are not connected to the internet." at bounding box center [683, 453] width 1016 height 906
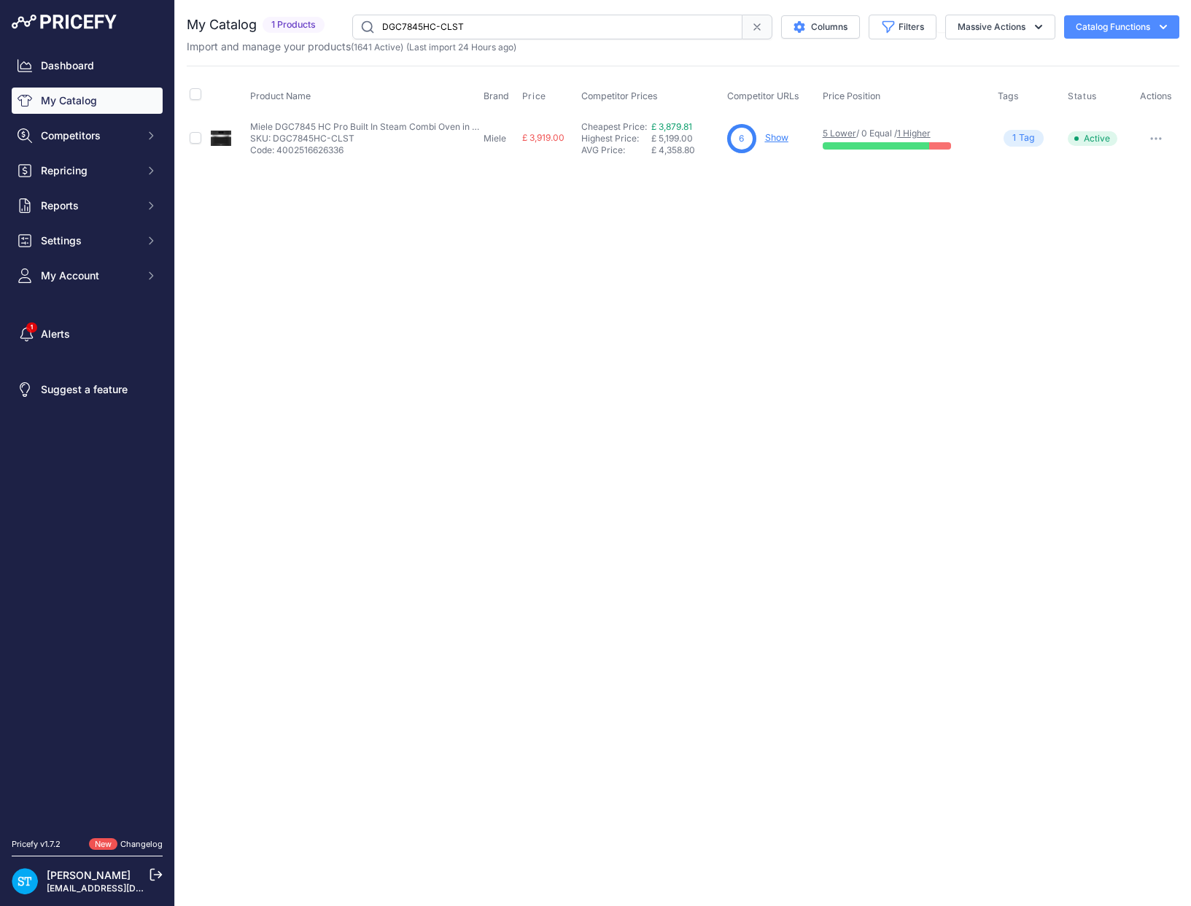
drag, startPoint x: 689, startPoint y: 284, endPoint x: 720, endPoint y: 228, distance: 64.0
click at [690, 280] on div "Close You are not connected to the internet." at bounding box center [683, 453] width 1016 height 906
click at [779, 138] on link "Show" at bounding box center [776, 137] width 23 height 11
click at [421, 26] on input "DGC7845HC-CLST" at bounding box center [547, 27] width 390 height 25
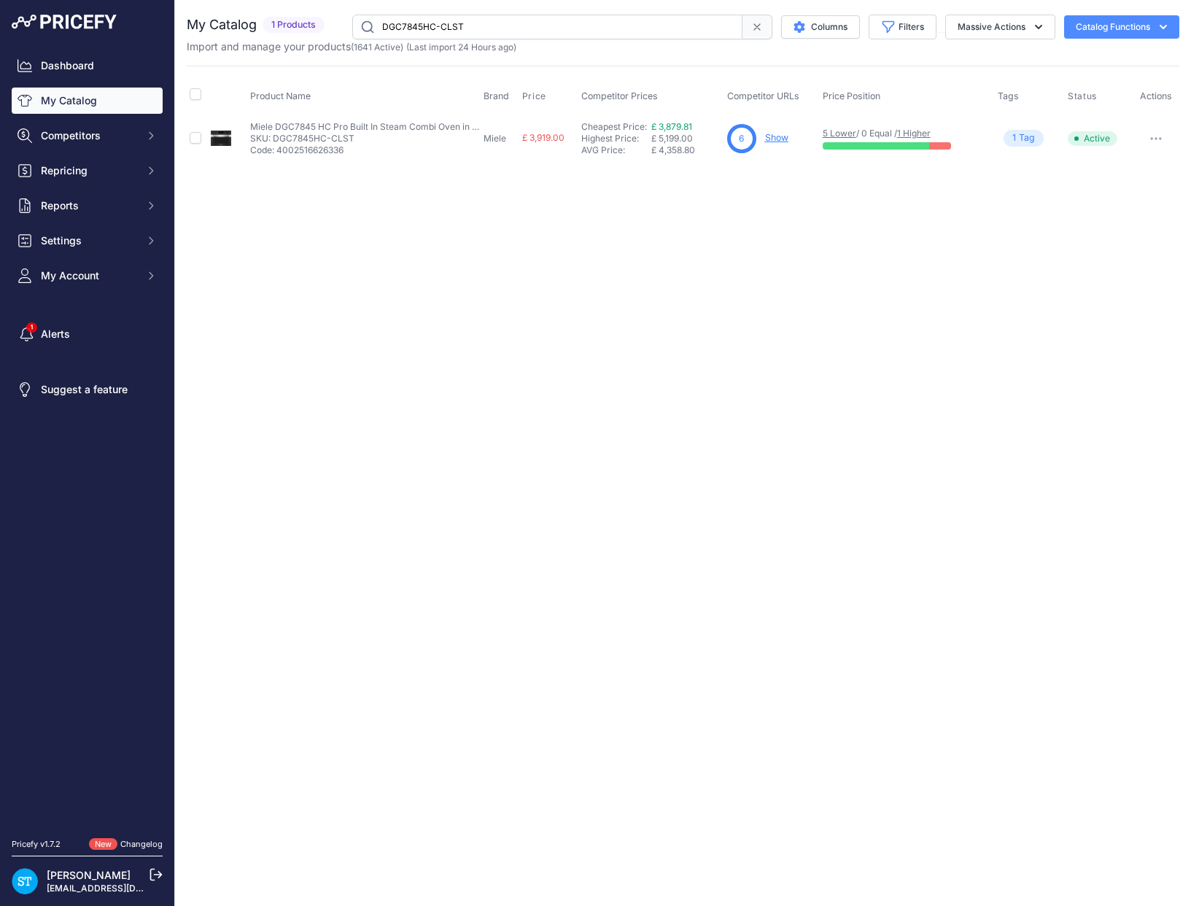
click at [421, 26] on input "DGC7845HC-CLST" at bounding box center [547, 27] width 390 height 25
paste input "OBBL"
drag, startPoint x: 511, startPoint y: 250, endPoint x: 519, endPoint y: 247, distance: 8.2
click at [511, 250] on div "Close You are not connected to the internet." at bounding box center [683, 453] width 1016 height 906
click at [427, 23] on input "DGC7845HC-OBBL" at bounding box center [547, 27] width 390 height 25
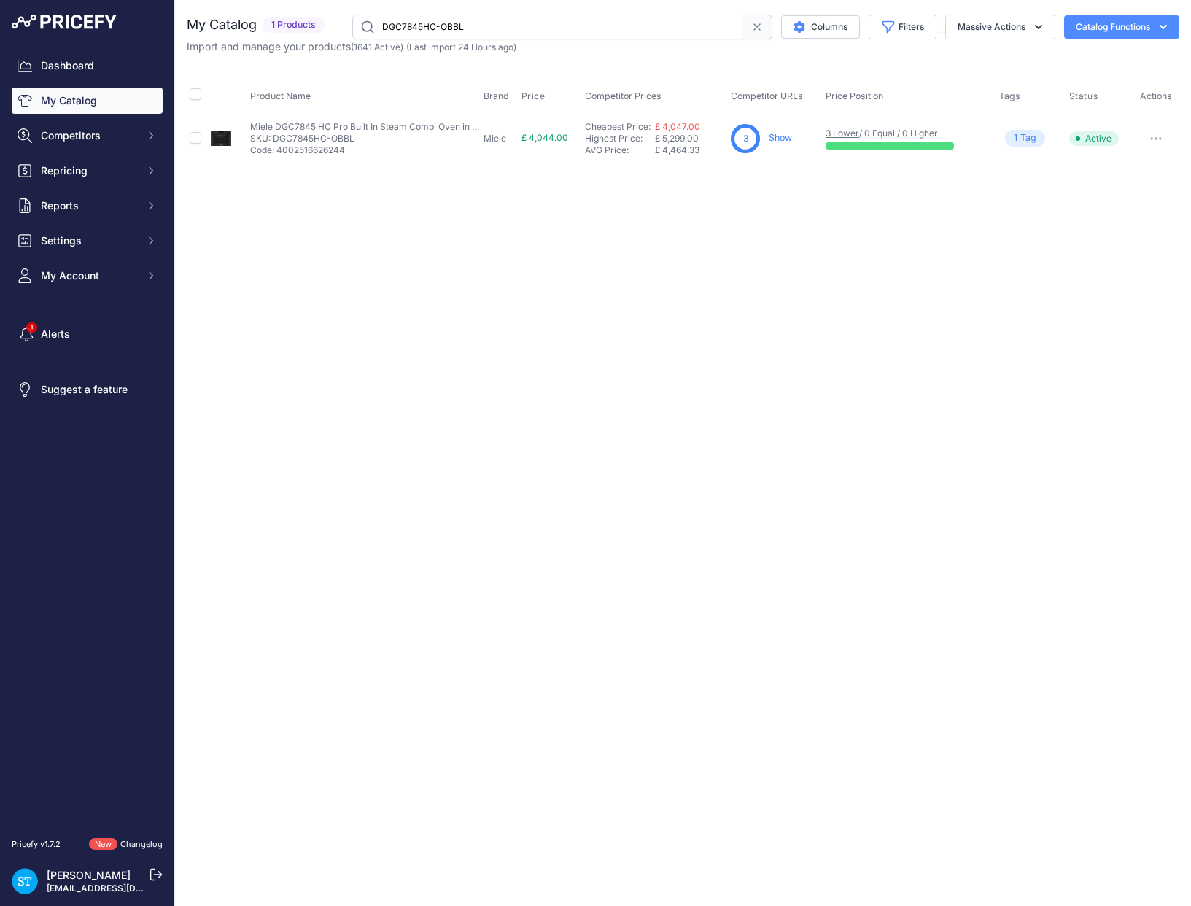
click at [427, 23] on input "DGC7845HC-OBBL" at bounding box center [547, 27] width 390 height 25
paste input "GRGR"
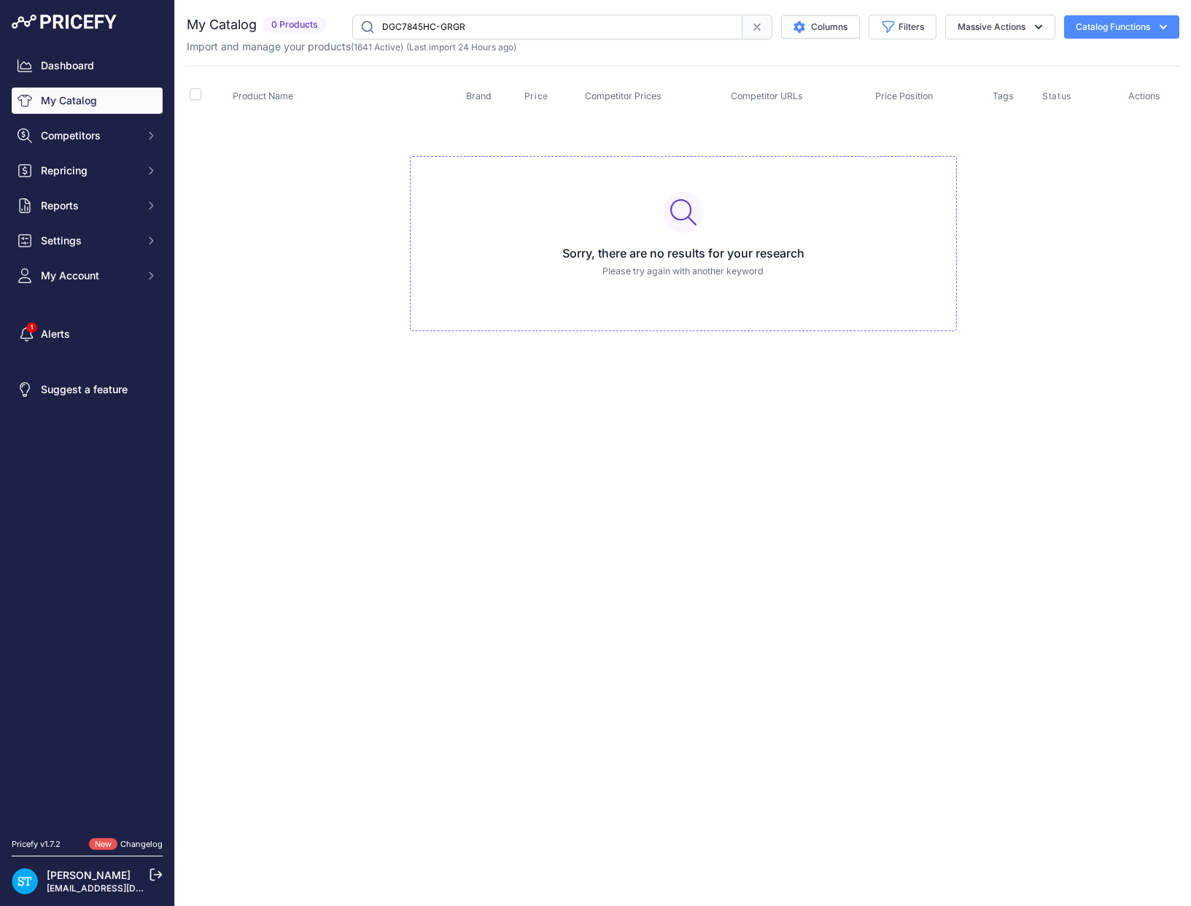
click at [431, 26] on input "DGC7845HC-GRGR" at bounding box center [547, 27] width 390 height 25
click at [430, 26] on input "DGC7845HC-GRGR" at bounding box center [547, 27] width 390 height 25
paste input "250"
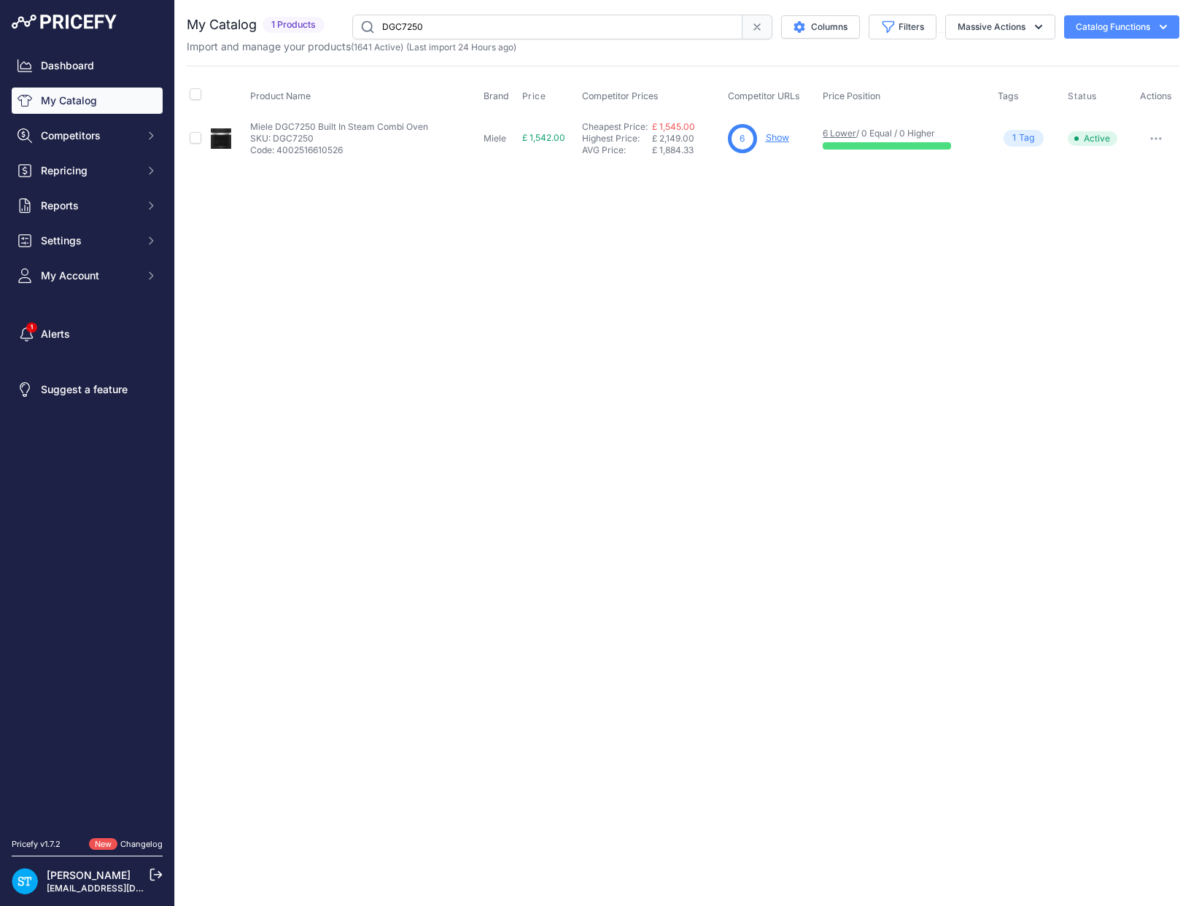
click at [733, 235] on div "Close You are not connected to the internet." at bounding box center [683, 453] width 1016 height 906
click at [406, 26] on input "DGC7250" at bounding box center [547, 27] width 390 height 25
paste input "4"
click at [777, 138] on link "Show" at bounding box center [775, 137] width 23 height 11
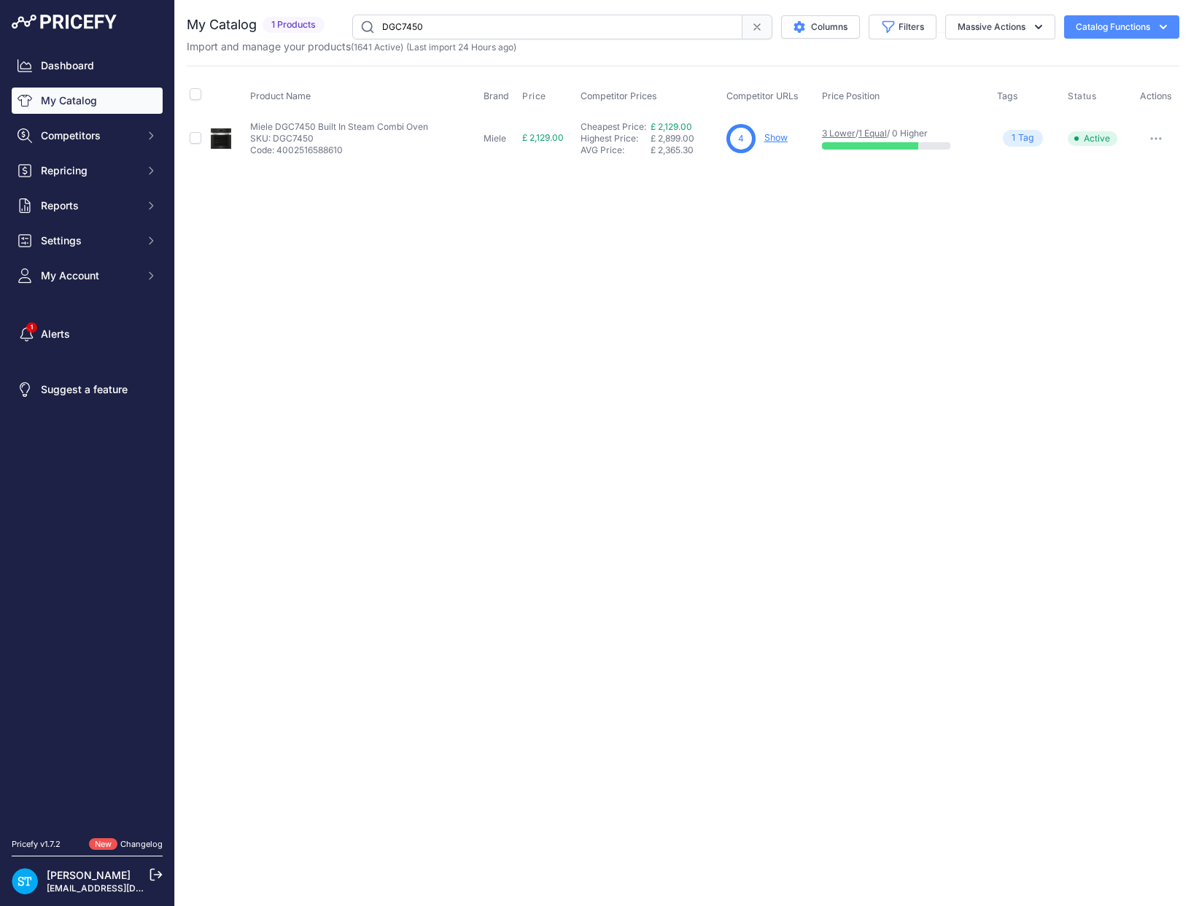
click at [407, 28] on input "DGC7450" at bounding box center [547, 27] width 390 height 25
paste input "60HC-CLST"
click at [777, 136] on link "Show" at bounding box center [776, 137] width 23 height 11
click at [423, 27] on input "DGC7460HC-CLST" at bounding box center [547, 27] width 390 height 25
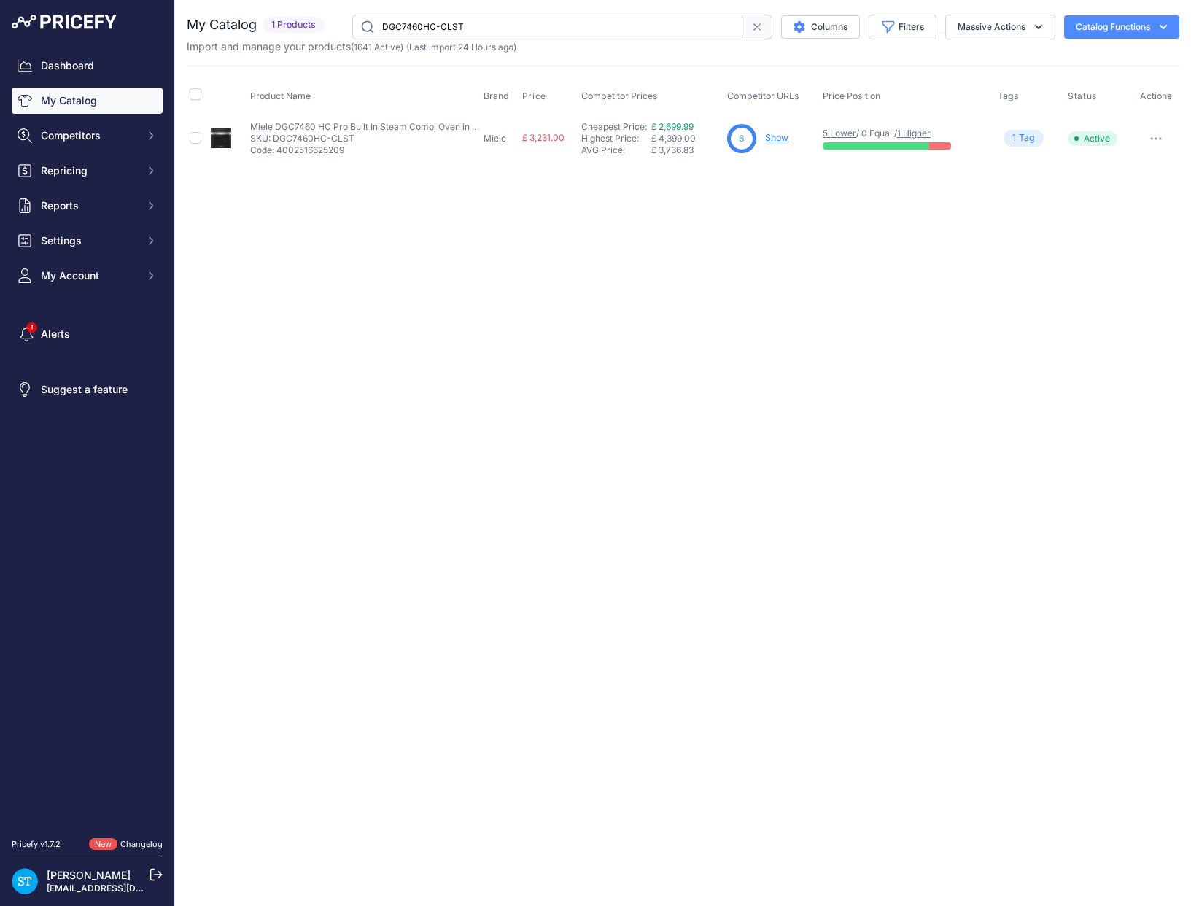
click at [423, 27] on input "DGC7460HC-CLST" at bounding box center [547, 27] width 390 height 25
paste input "PEBE"
click at [760, 201] on div "Close You are not connected to the internet." at bounding box center [683, 453] width 1016 height 906
click at [430, 26] on input "DGC7460HC-PEBE" at bounding box center [547, 27] width 390 height 25
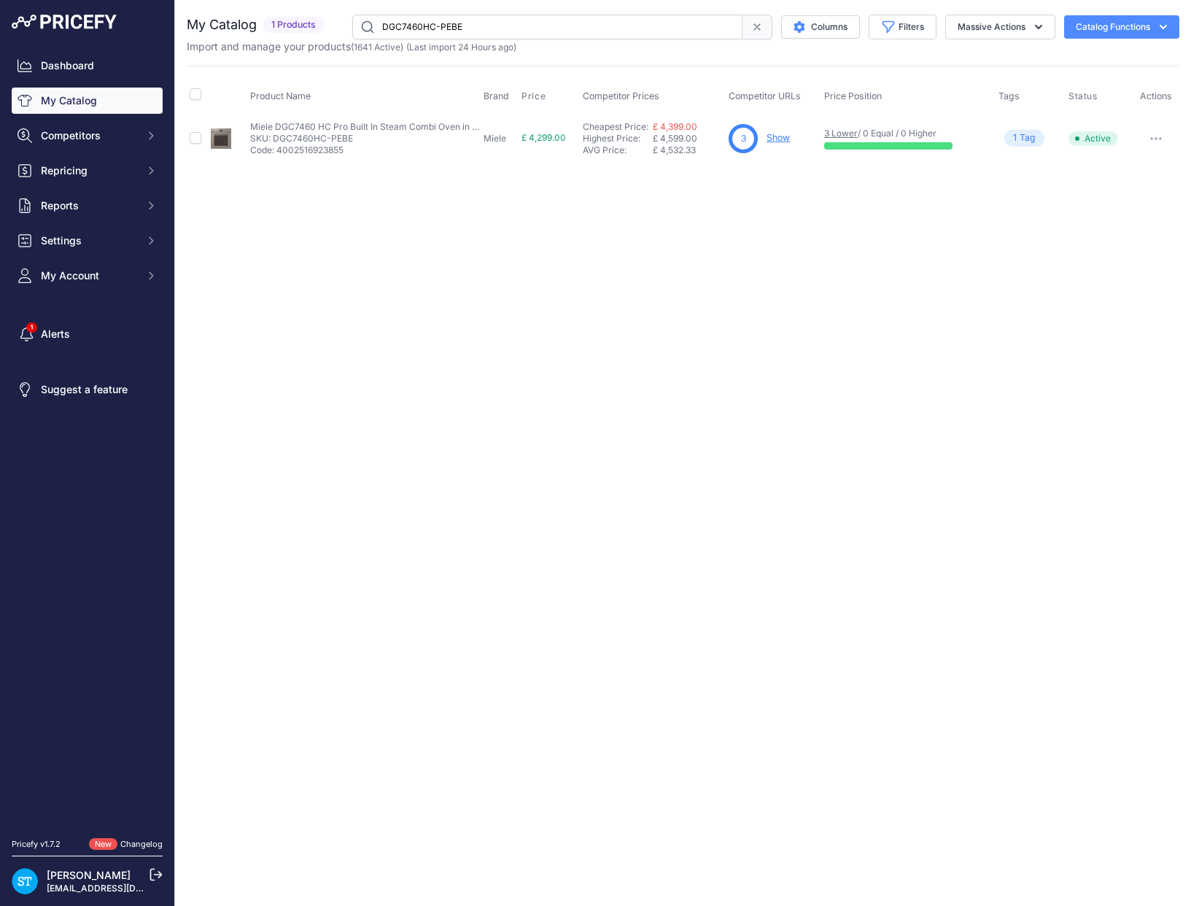
click at [430, 26] on input "DGC7460HC-PEBE" at bounding box center [547, 27] width 390 height 25
paste input "GRGR"
click at [751, 240] on div "Close You are not connected to the internet." at bounding box center [683, 453] width 1016 height 906
click at [776, 138] on link "Show" at bounding box center [777, 137] width 23 height 11
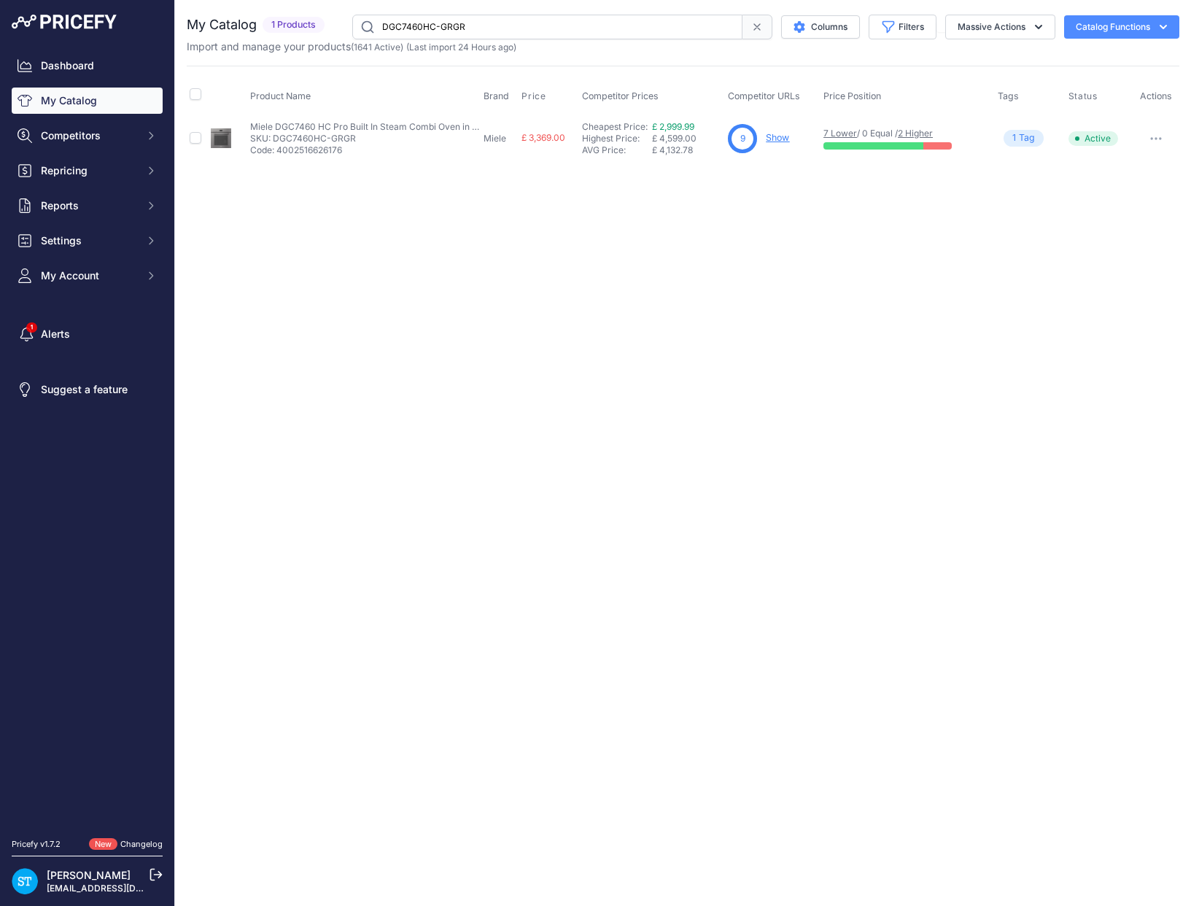
click at [419, 20] on input "DGC7460HC-GRGR" at bounding box center [547, 27] width 390 height 25
paste input "OBBL"
click at [703, 220] on div "Close You are not connected to the internet." at bounding box center [683, 453] width 1016 height 906
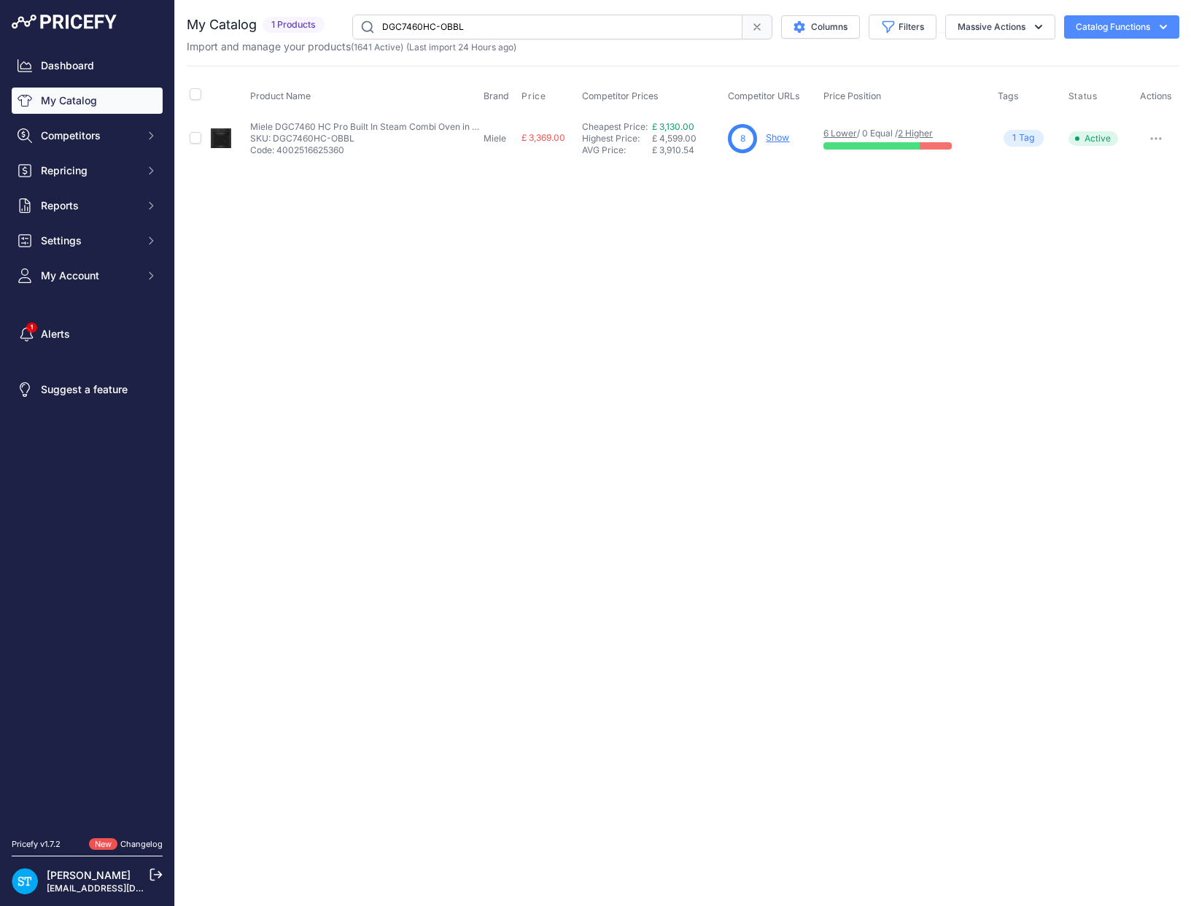
click at [775, 136] on link "Show" at bounding box center [777, 137] width 23 height 11
click at [453, 26] on input "DGC7460HC-OBBL" at bounding box center [547, 27] width 390 height 25
paste input "660HC"
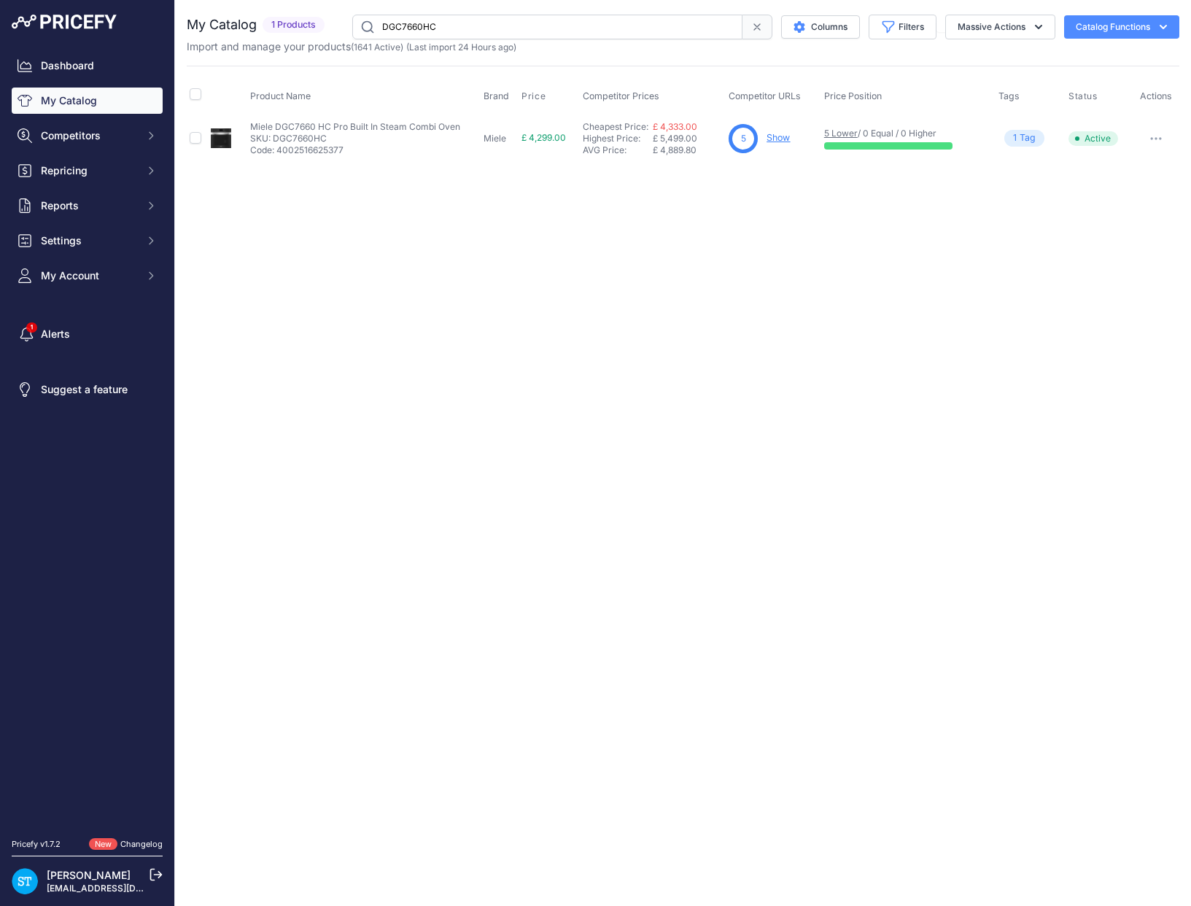
click at [431, 26] on input "DGC7660HC" at bounding box center [547, 27] width 390 height 25
paste input "860HC-CLST"
click at [616, 209] on div "Close You are not connected to the internet." at bounding box center [683, 453] width 1016 height 906
click at [778, 137] on link "Show" at bounding box center [778, 137] width 23 height 11
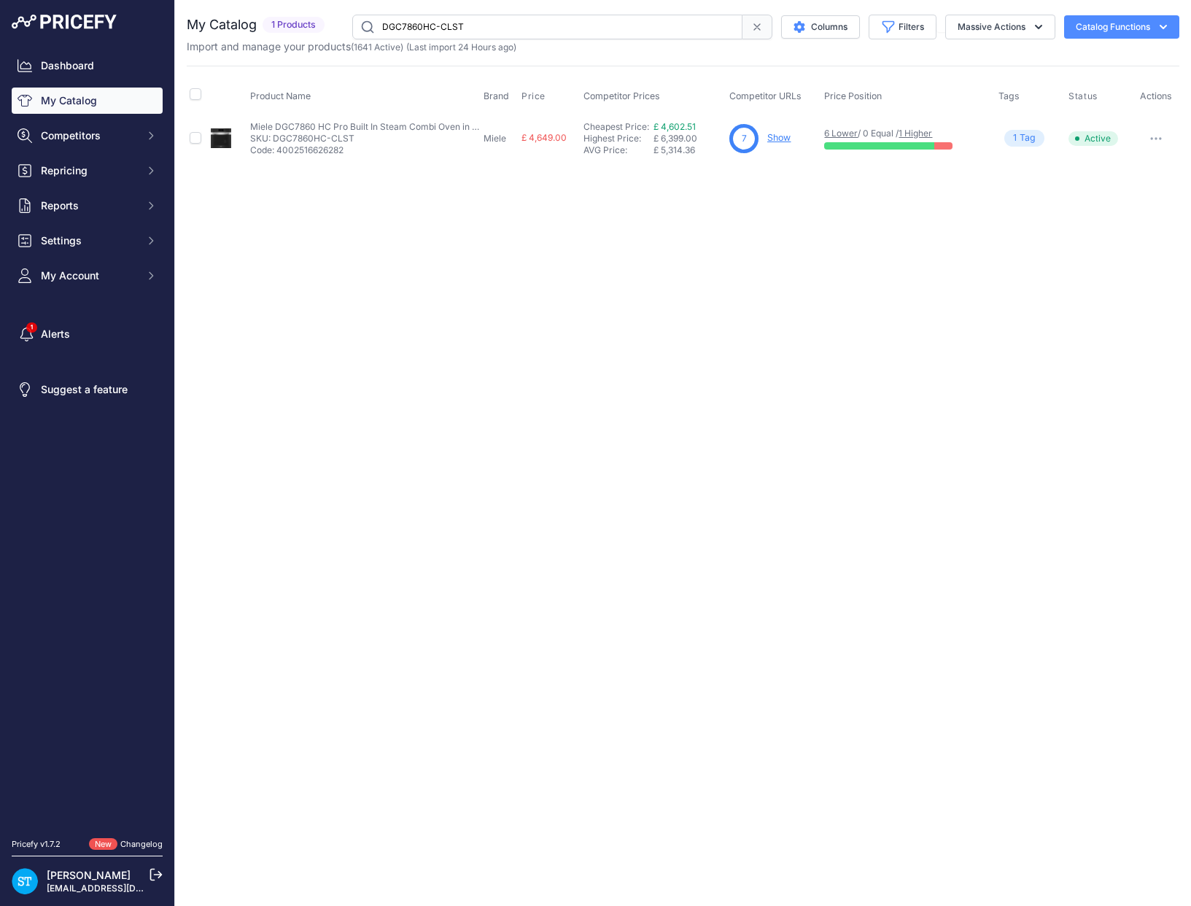
click at [419, 23] on input "DGC7860HC-CLST" at bounding box center [547, 27] width 390 height 25
paste input "OBBL"
click at [830, 282] on div "Close You are not connected to the internet." at bounding box center [683, 453] width 1016 height 906
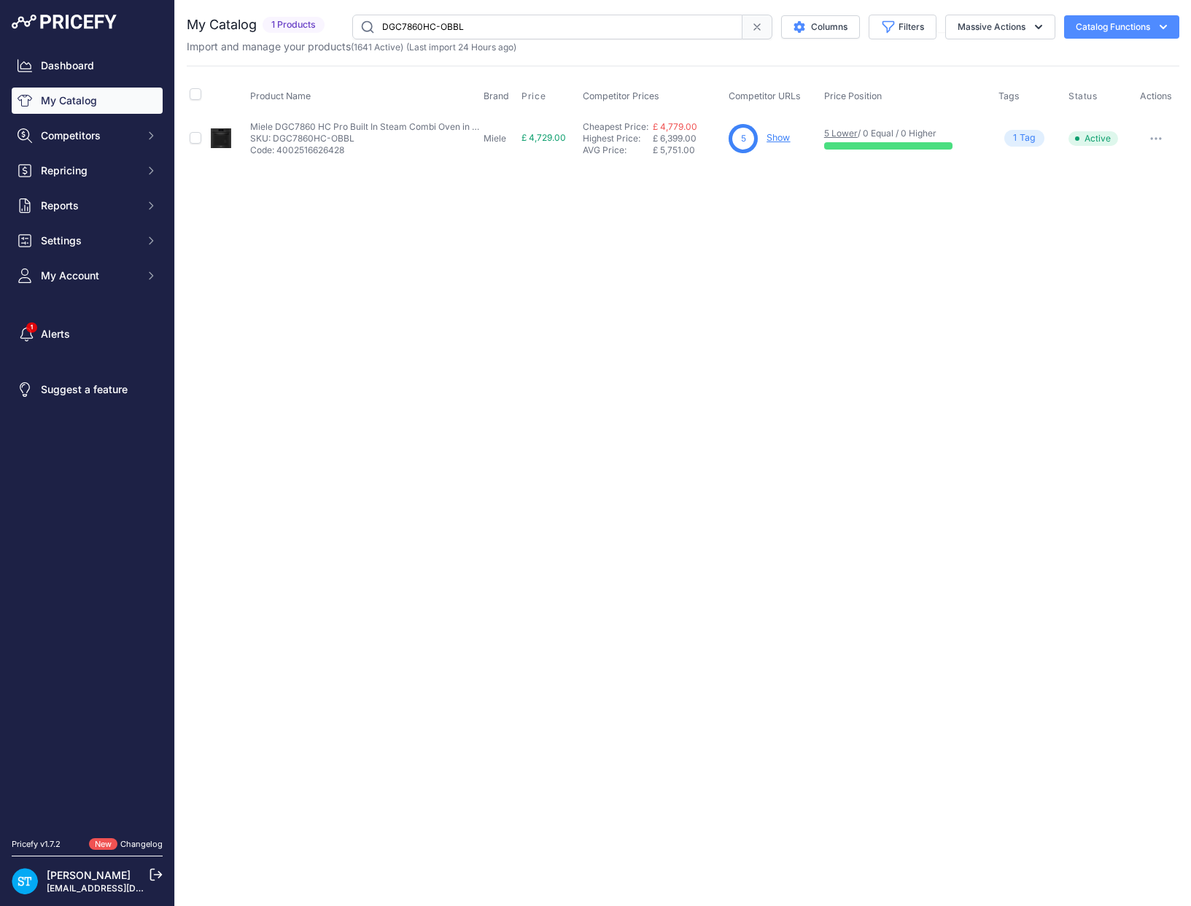
click at [433, 28] on input "DGC7860HC-OBBL" at bounding box center [547, 27] width 390 height 25
click at [429, 27] on input "DGC7860HC-OBBL" at bounding box center [547, 27] width 390 height 25
paste input "GRGR"
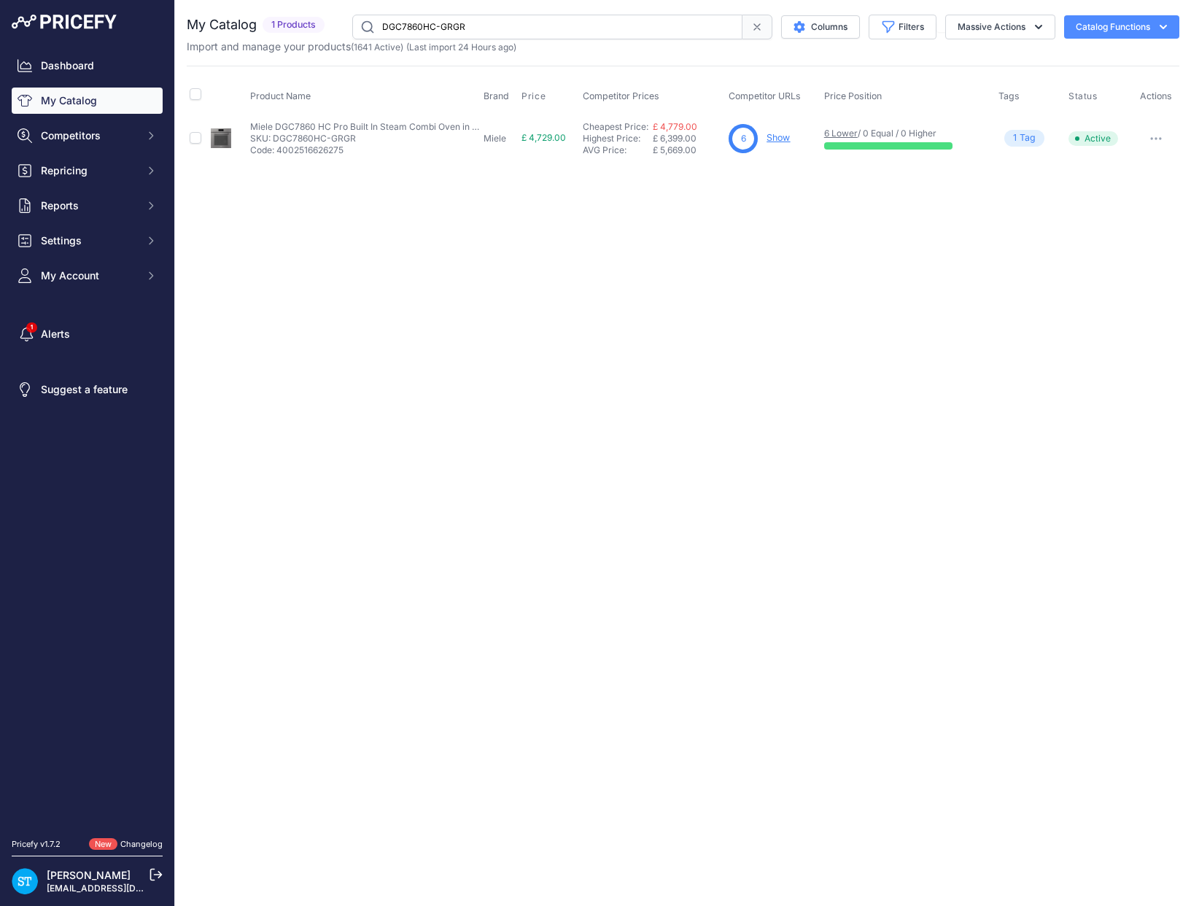
click at [414, 30] on input "DGC7860HC-GRGR" at bounding box center [547, 27] width 390 height 25
paste input "5HC-OBBL"
click at [869, 248] on div "Close You are not connected to the internet." at bounding box center [683, 453] width 1016 height 906
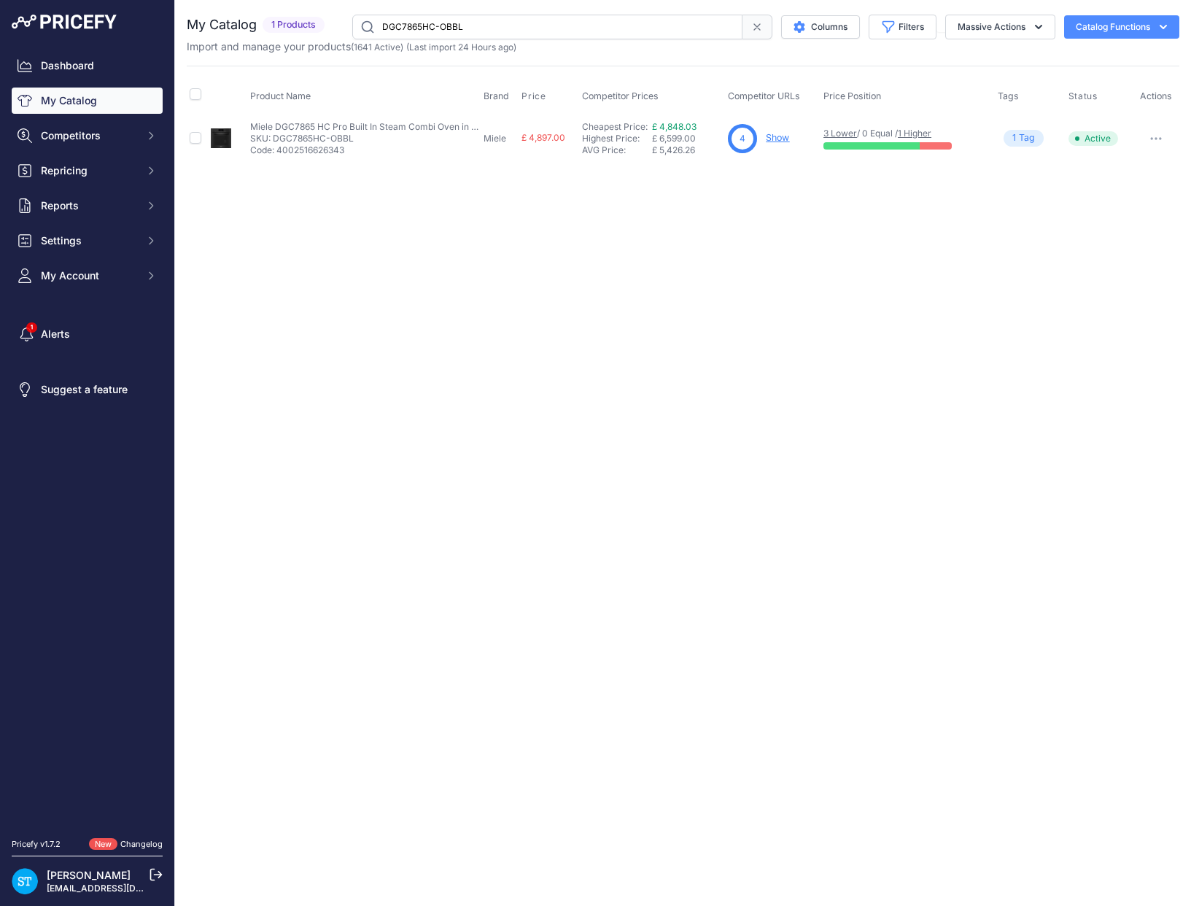
click at [777, 135] on link "Show" at bounding box center [777, 137] width 23 height 11
click at [425, 21] on input "DGC7865HC-OBBL" at bounding box center [547, 27] width 390 height 25
paste input "GRGR"
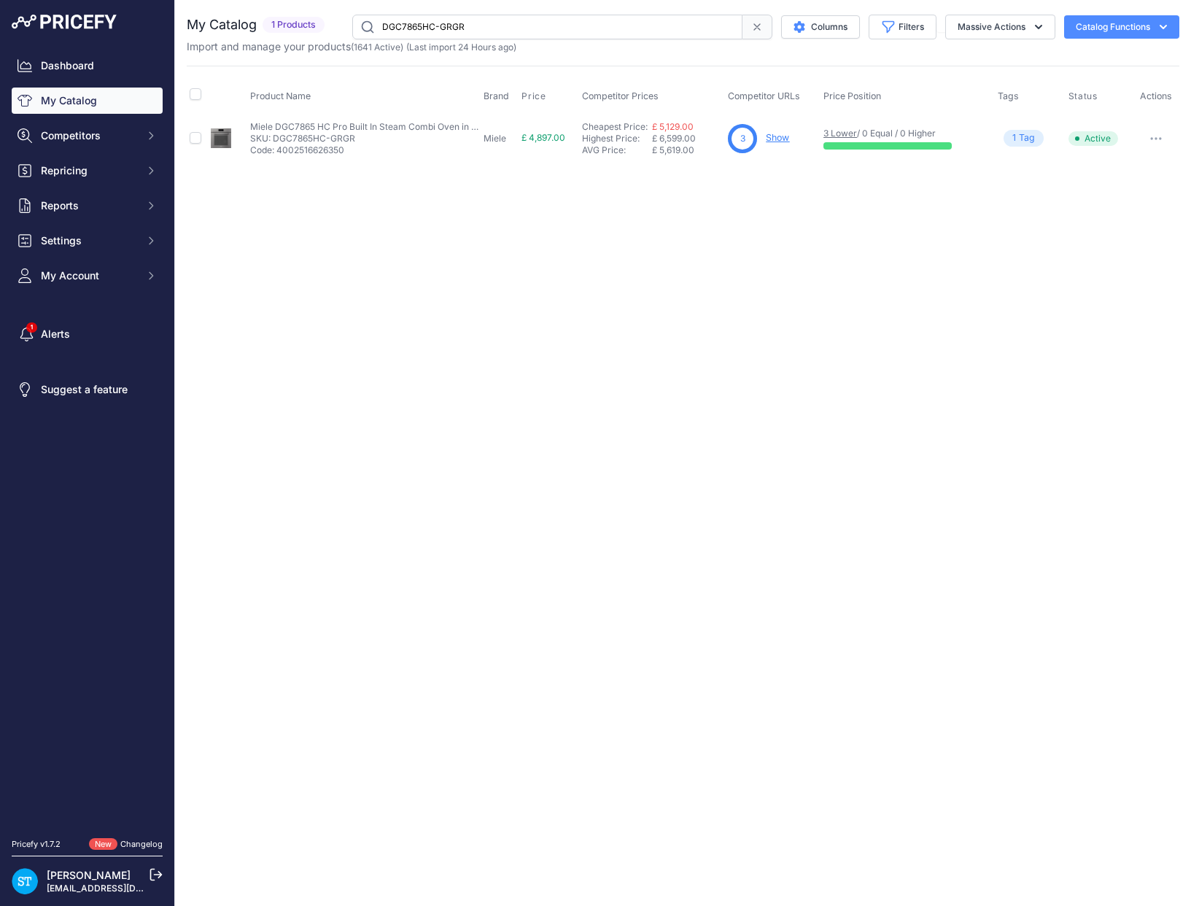
click at [618, 290] on div "Close You are not connected to the internet." at bounding box center [683, 453] width 1016 height 906
click at [400, 28] on input "DGC7865HC-GRGR" at bounding box center [547, 27] width 390 height 25
paste input "M7240TC"
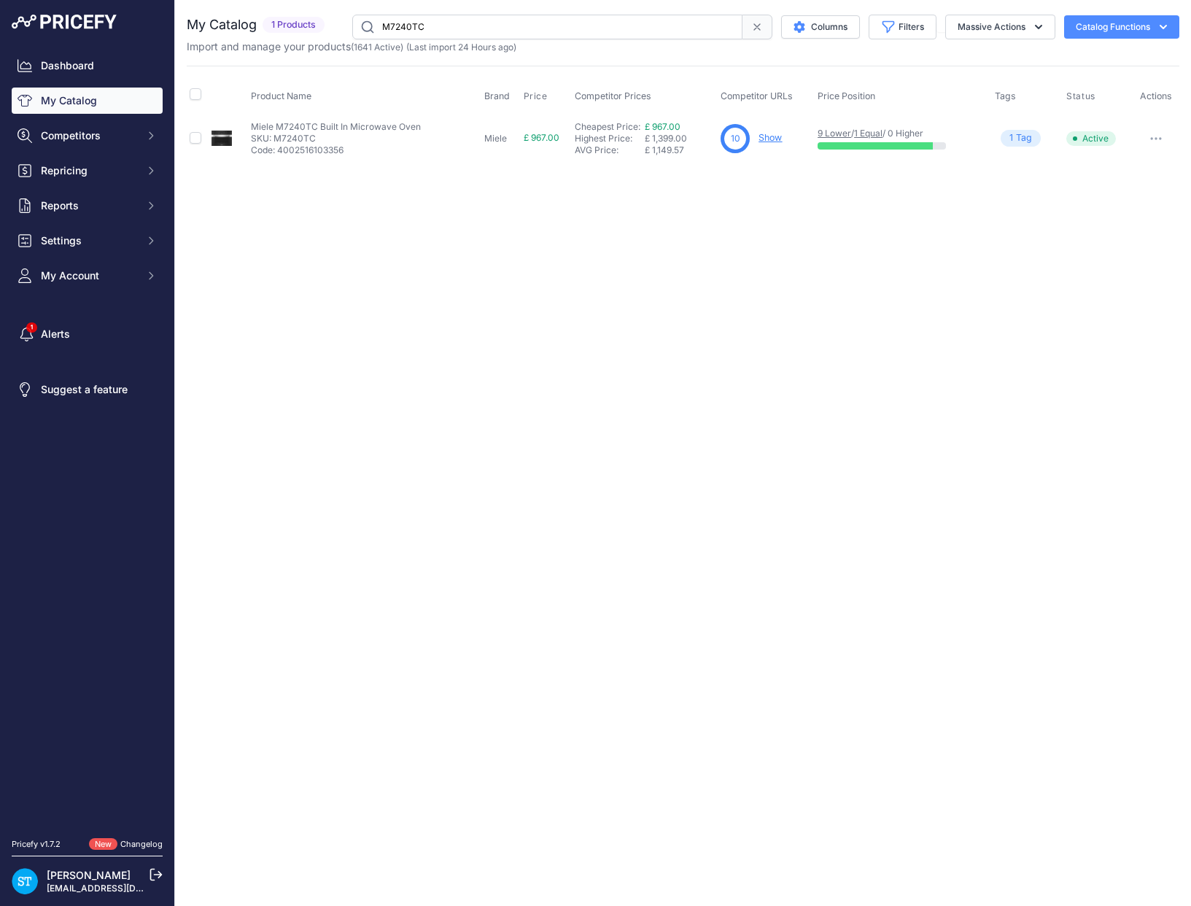
drag, startPoint x: 751, startPoint y: 192, endPoint x: 736, endPoint y: 192, distance: 15.3
click at [751, 192] on div "Close You are not connected to the internet." at bounding box center [683, 453] width 1016 height 906
click at [428, 28] on input "M7240TC" at bounding box center [547, 27] width 390 height 25
paste input "H7240BM"
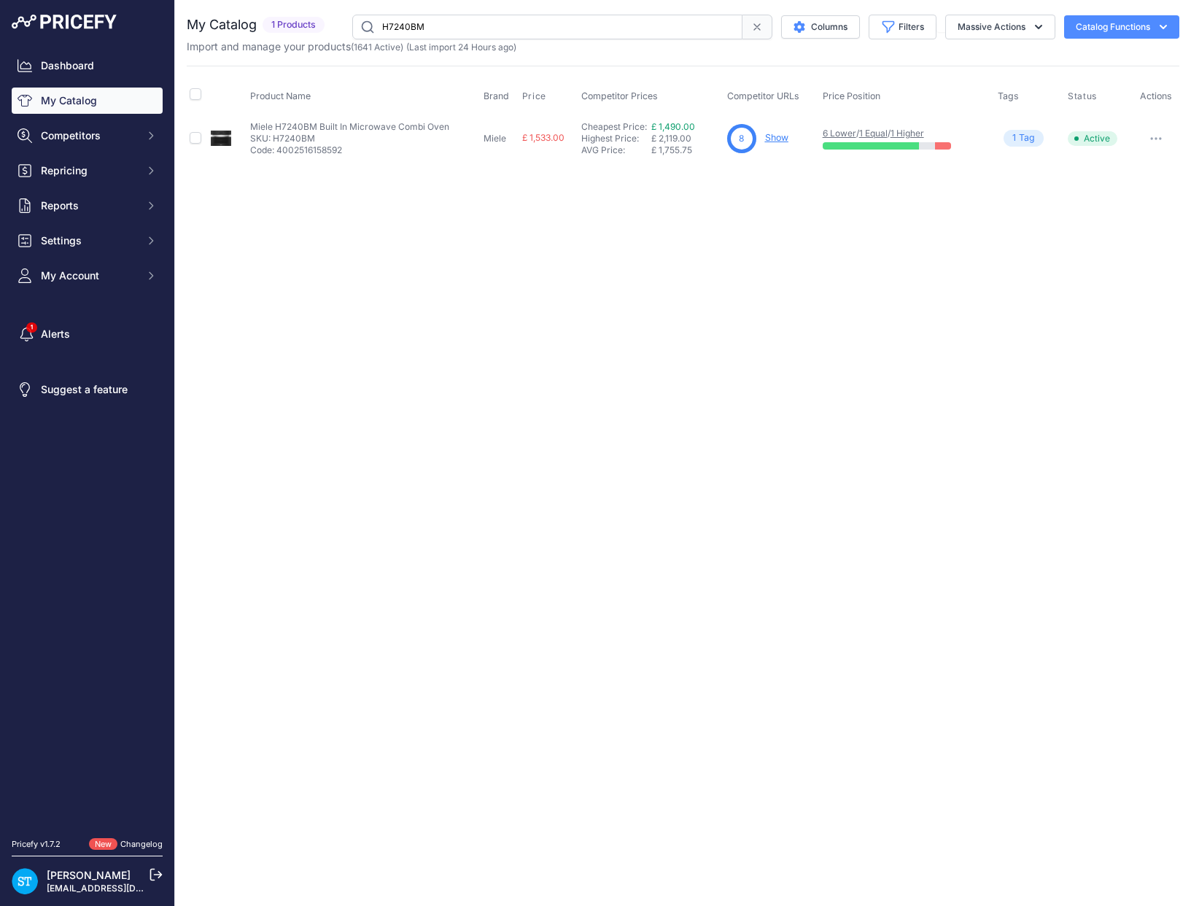
click at [747, 257] on div "Close You are not connected to the internet." at bounding box center [683, 453] width 1016 height 906
click at [783, 129] on div "8 Show" at bounding box center [772, 138] width 90 height 29
click at [785, 139] on link "Show" at bounding box center [776, 137] width 23 height 11
click at [408, 29] on input "H7240BM" at bounding box center [547, 27] width 390 height 25
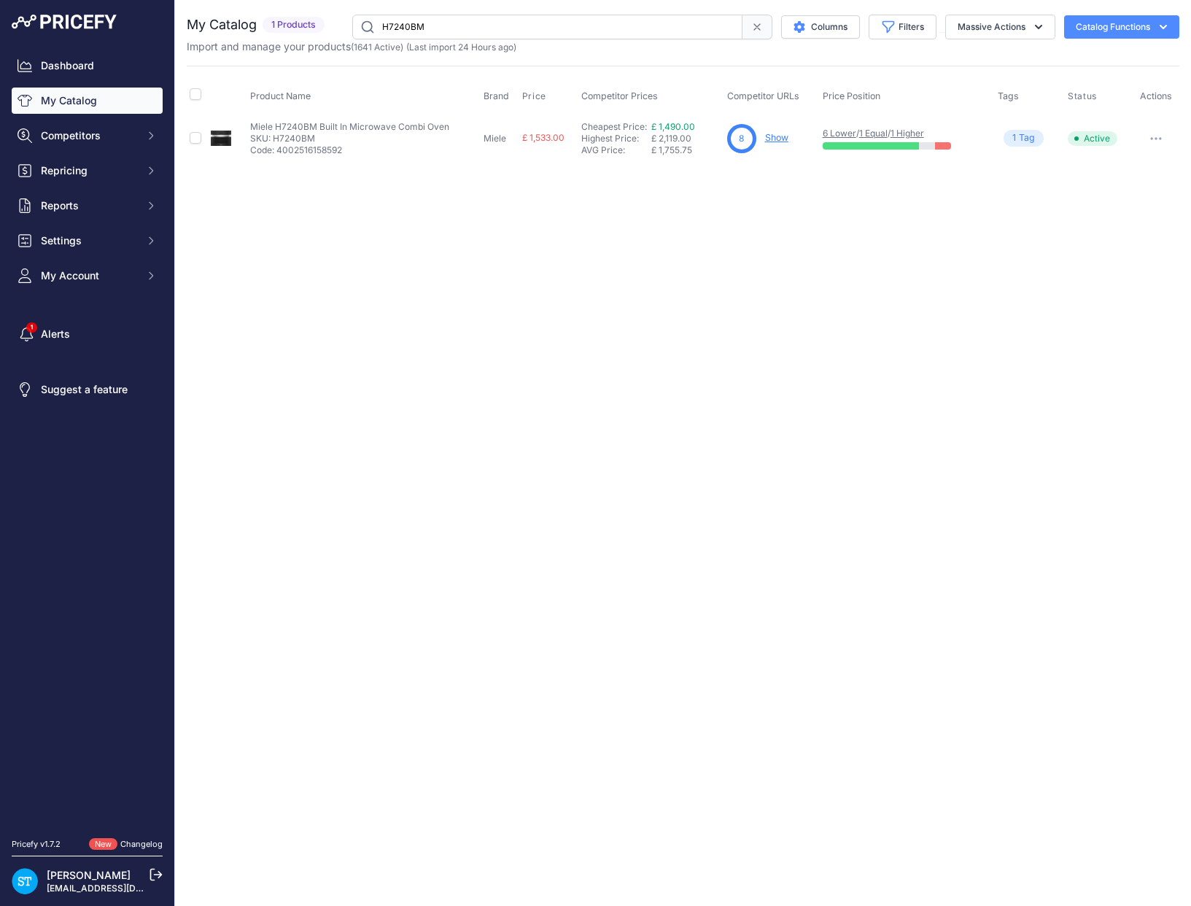
paste input "440BM-CLST"
click at [761, 281] on div "Close You are not connected to the internet." at bounding box center [683, 453] width 1016 height 906
click at [398, 398] on div "Close You are not connected to the internet." at bounding box center [683, 453] width 1016 height 906
click at [686, 263] on div "Close You are not connected to the internet." at bounding box center [683, 453] width 1016 height 906
click at [406, 31] on input "H7440BM-CLST" at bounding box center [547, 27] width 390 height 25
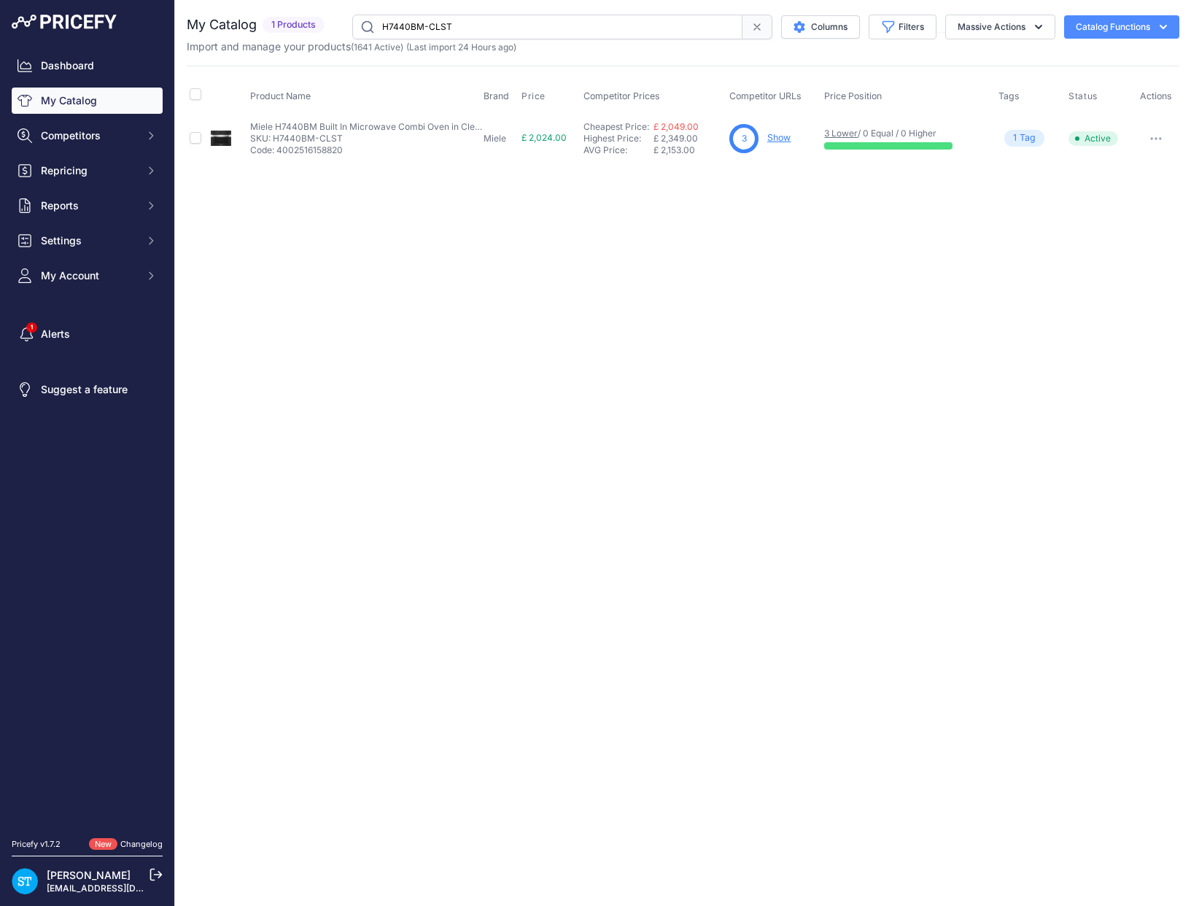
click at [406, 31] on input "H7440BM-CLST" at bounding box center [547, 27] width 390 height 25
paste input "OBBL"
click at [723, 228] on div "Close You are not connected to the internet." at bounding box center [683, 453] width 1016 height 906
click at [780, 141] on link "Show" at bounding box center [778, 137] width 23 height 11
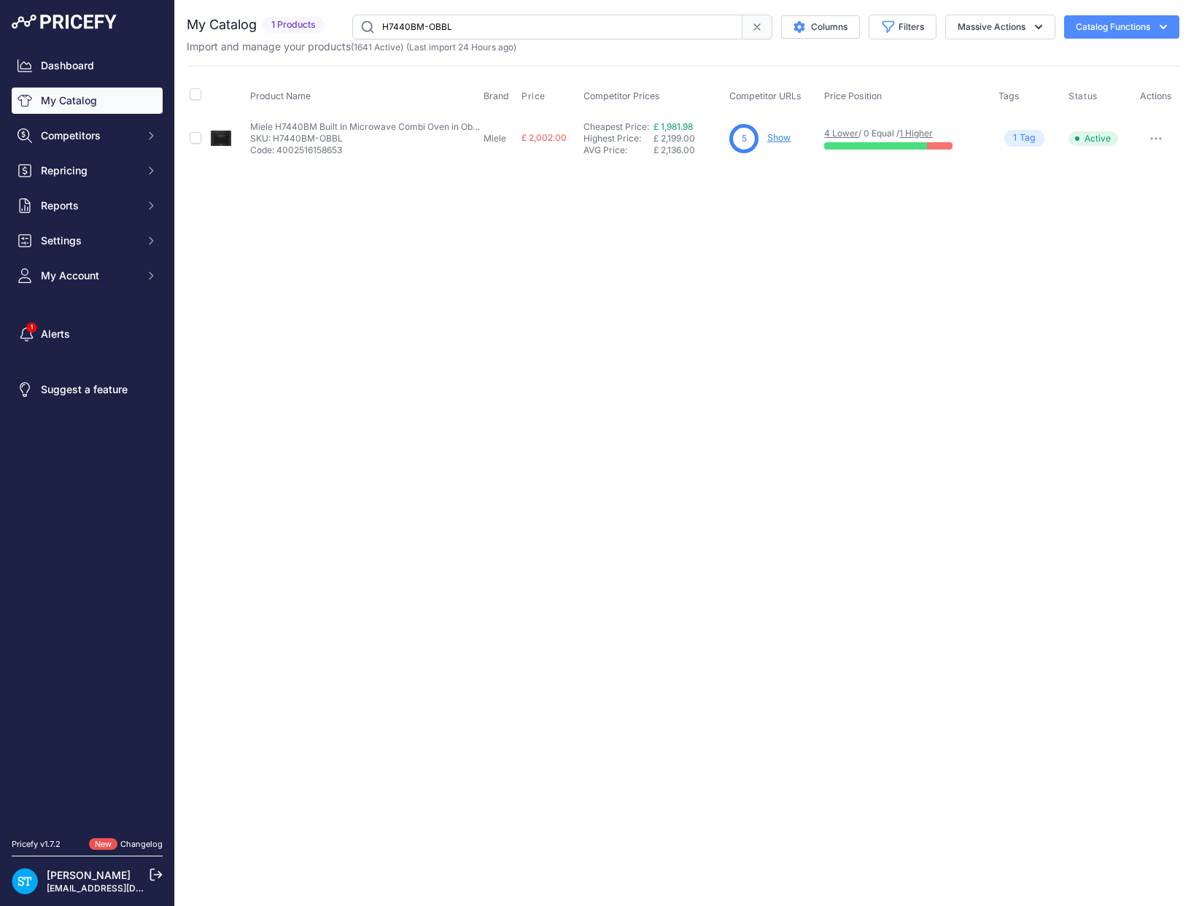
click at [398, 23] on input "H7440BM-OBBL" at bounding box center [547, 27] width 390 height 25
paste input "GRGR"
type input "H7440BM-GRGR"
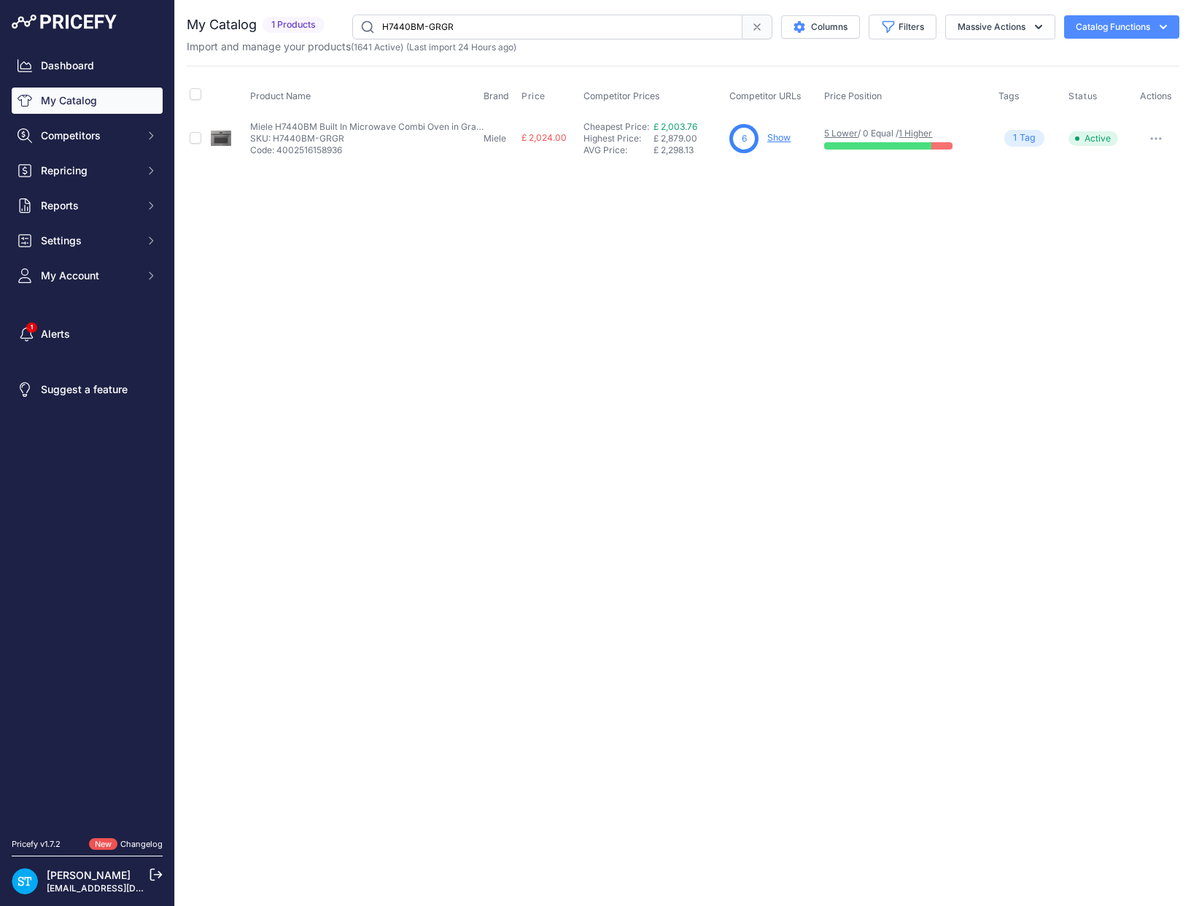
click at [776, 139] on link "Show" at bounding box center [778, 137] width 23 height 11
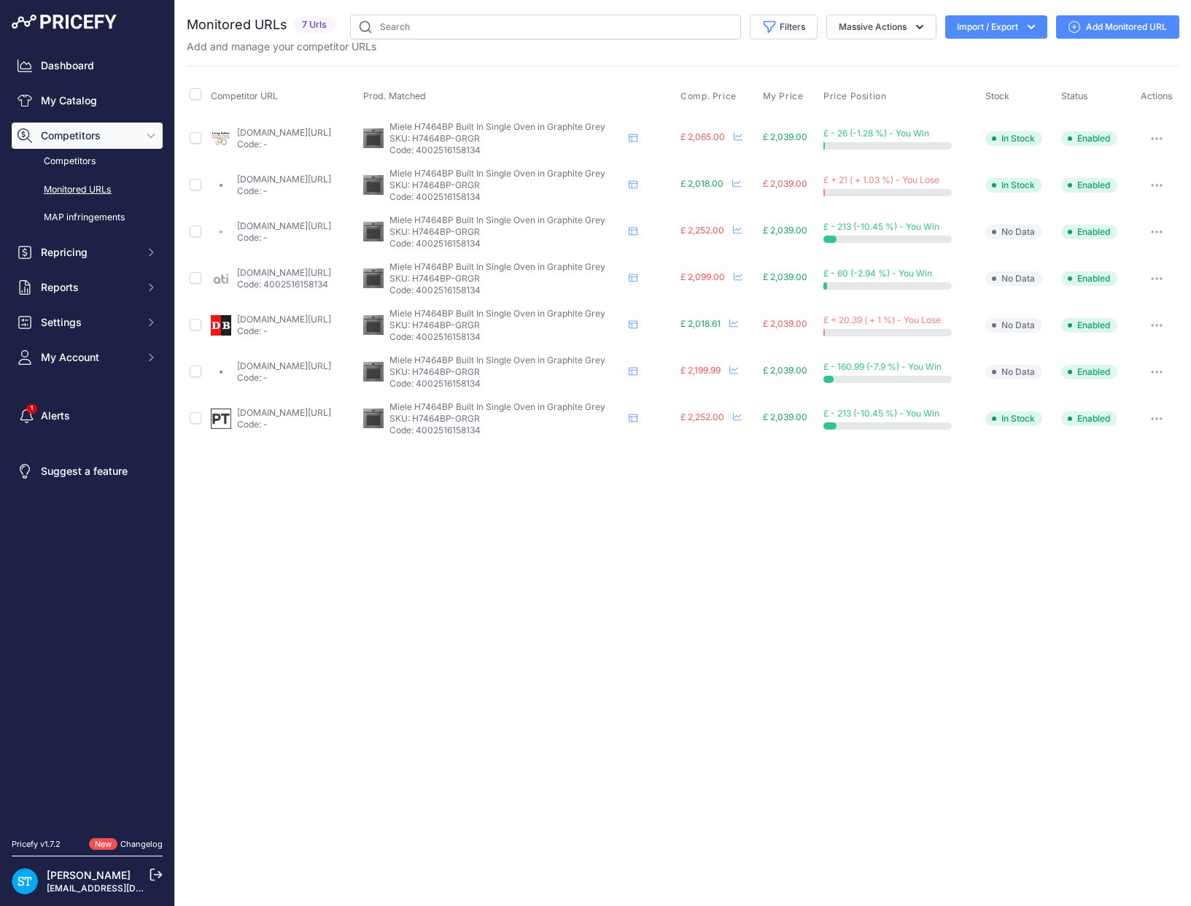
click at [728, 89] on th "Comp. Price" at bounding box center [719, 96] width 82 height 36
click at [728, 93] on span "Comp. Price" at bounding box center [709, 96] width 56 height 12
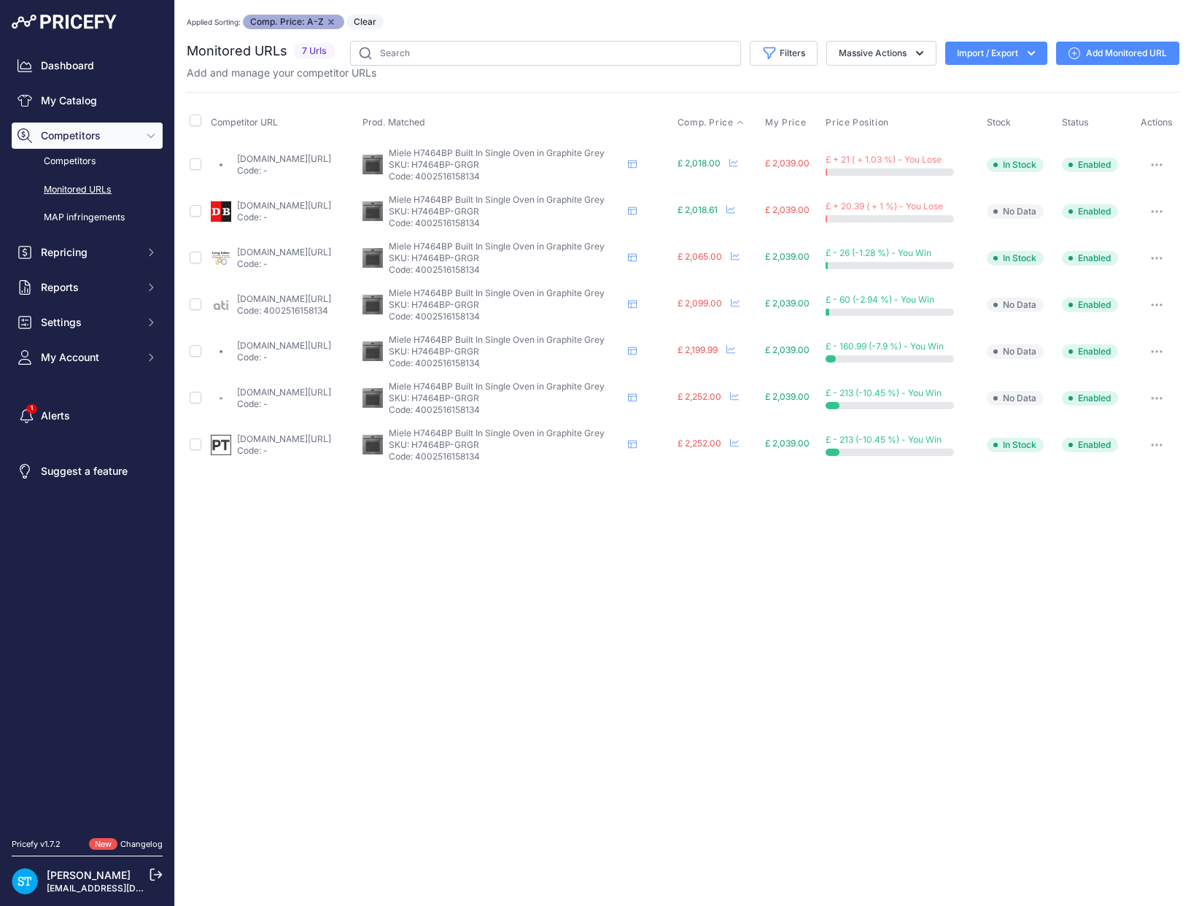
click at [267, 156] on link "rdo.co.uk/products/miele-built-in-single-oven-electric-h7464bp-graphite-grey?pr…" at bounding box center [284, 158] width 94 height 11
click at [1160, 163] on icon "button" at bounding box center [1157, 164] width 12 height 3
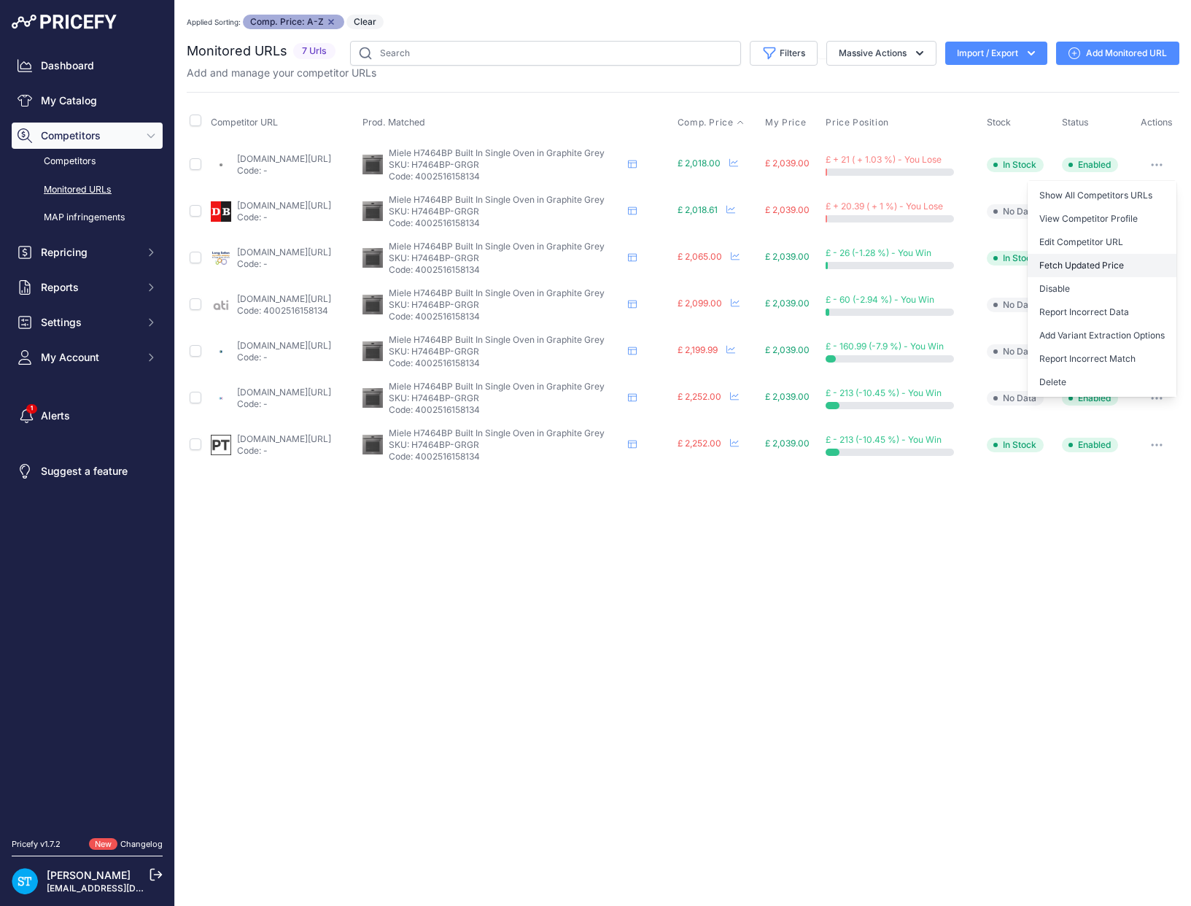
click at [1074, 257] on button "Fetch Updated Price" at bounding box center [1102, 265] width 149 height 23
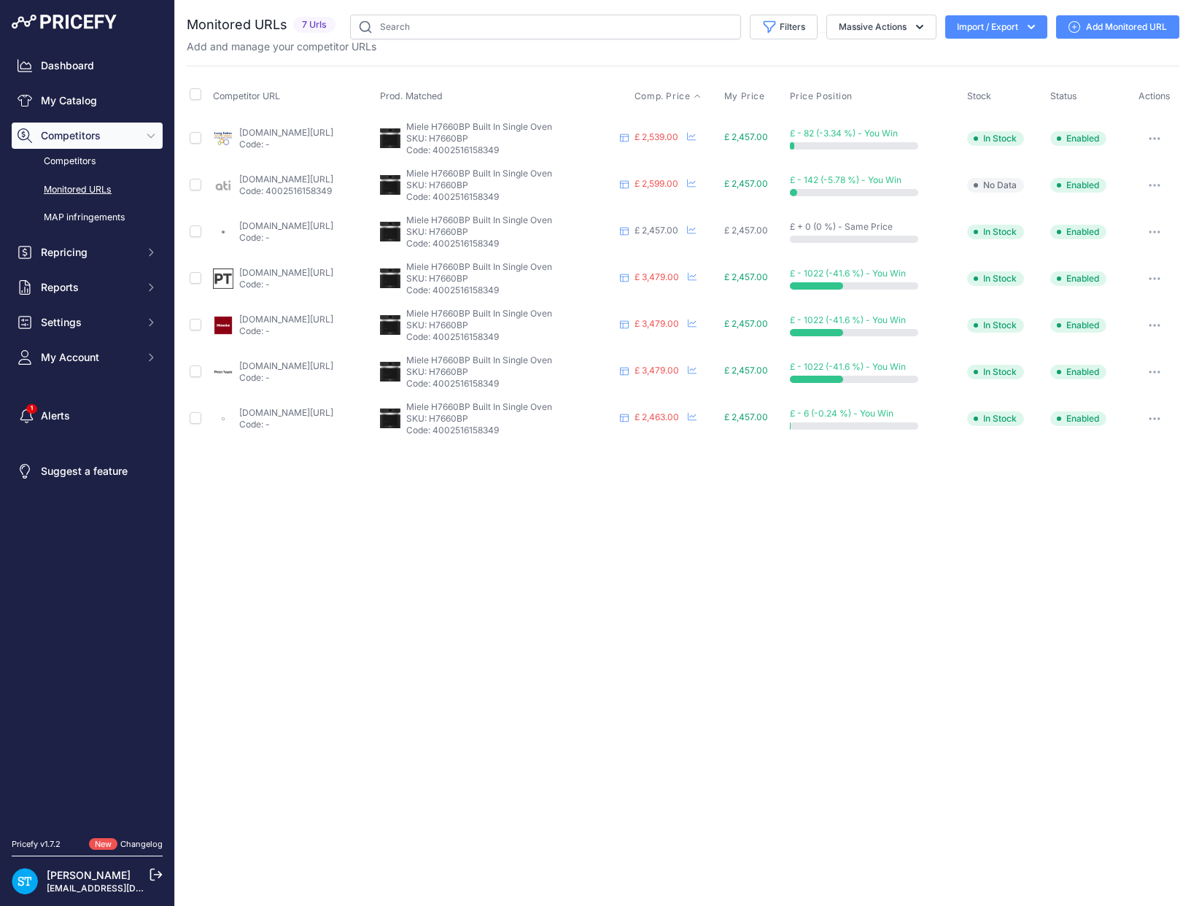
click at [691, 93] on span "Comp. Price" at bounding box center [663, 96] width 56 height 12
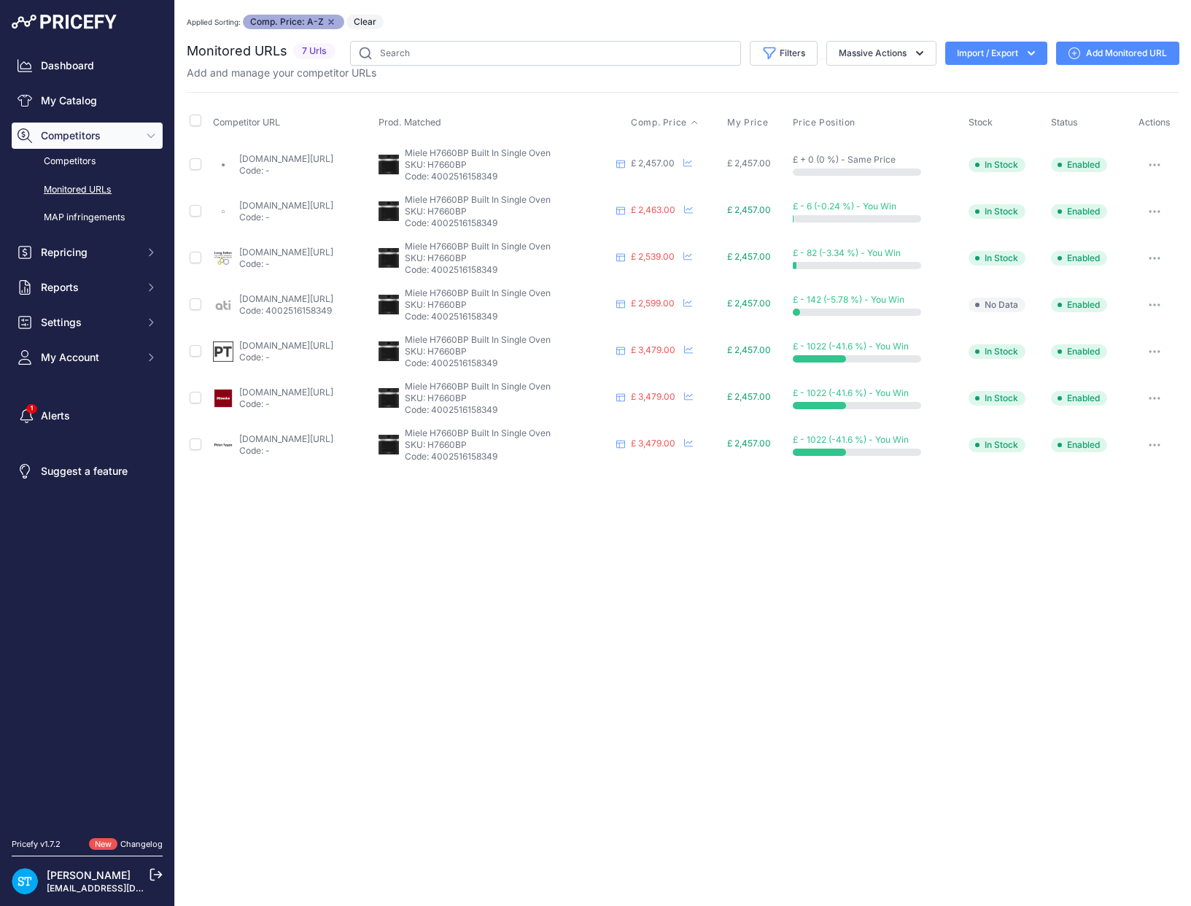
click at [291, 155] on link "rdo.co.uk/products/miele-built-in-single-oven-electric-h7660bp-clean-steel?prir…" at bounding box center [286, 158] width 94 height 11
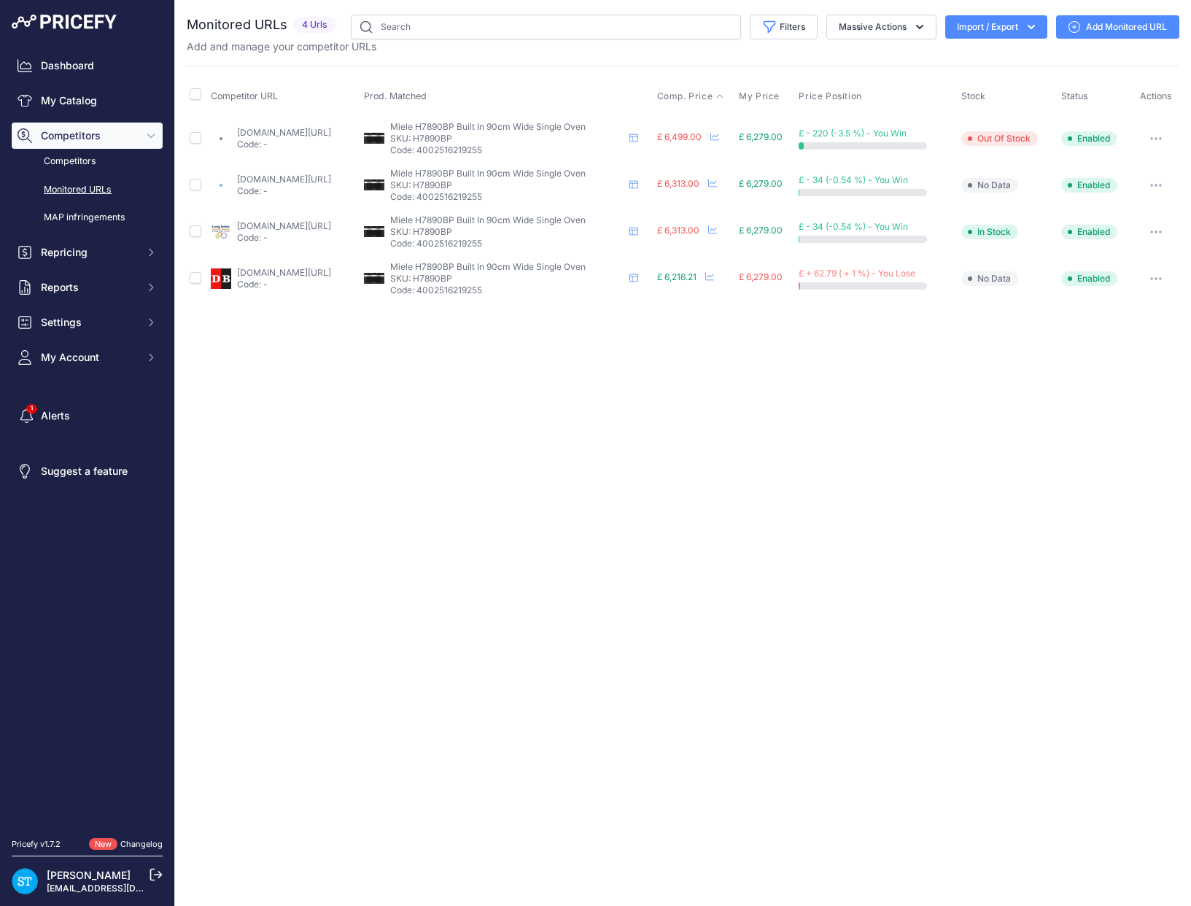
click at [707, 90] on span "Comp. Price" at bounding box center [685, 96] width 56 height 12
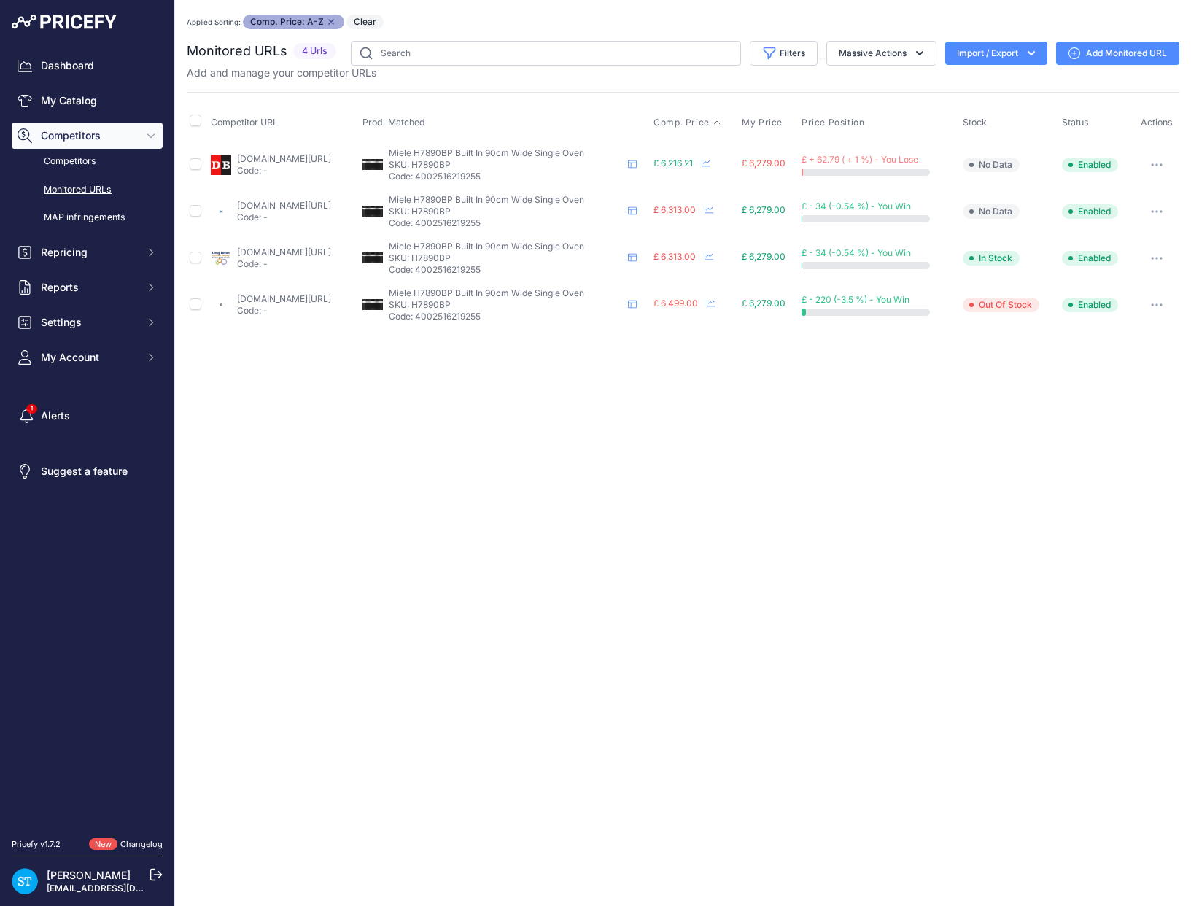
click at [300, 161] on link "donaghybros.co.uk/miele-h7890bp-90cm-oven-stainless-steel-clean-steel.html?prir…" at bounding box center [284, 158] width 94 height 11
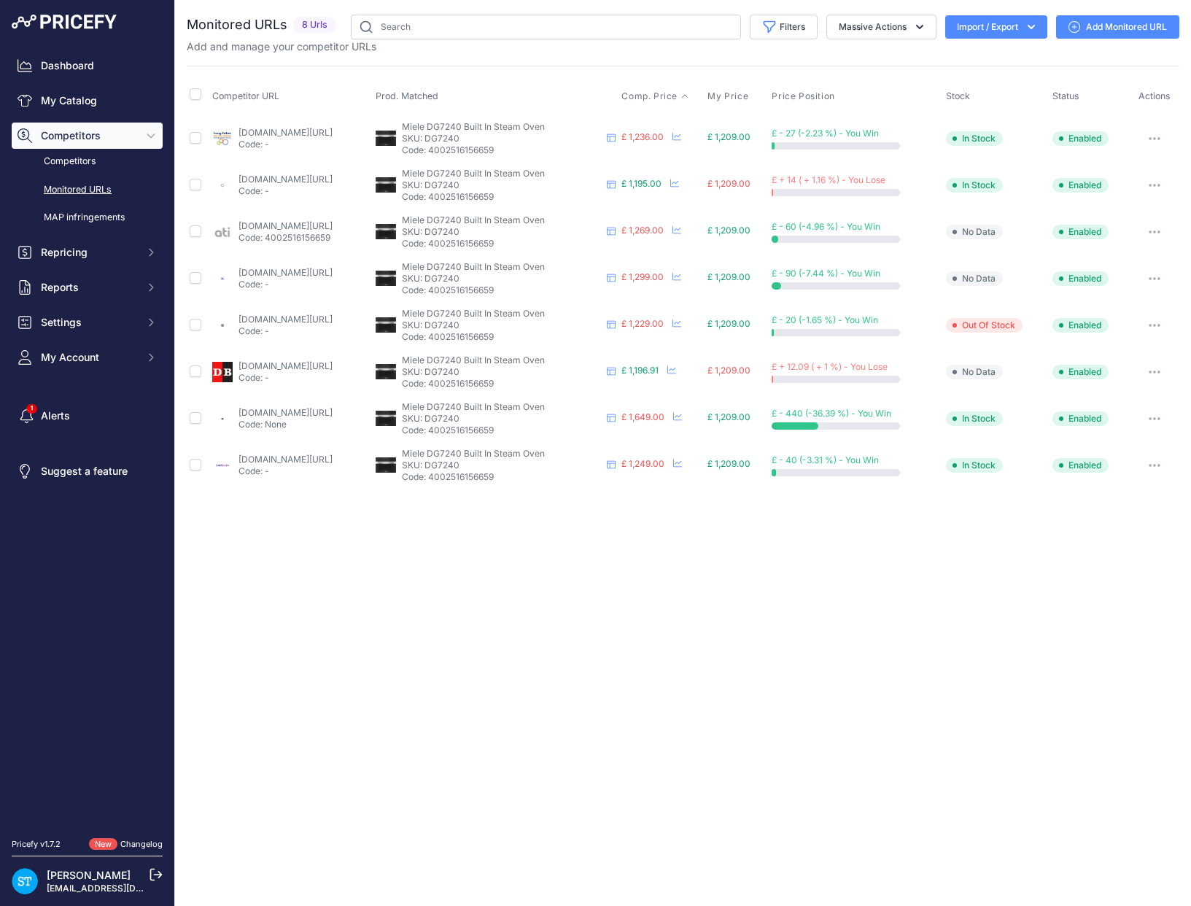
click at [678, 94] on span "Comp. Price" at bounding box center [650, 96] width 56 height 12
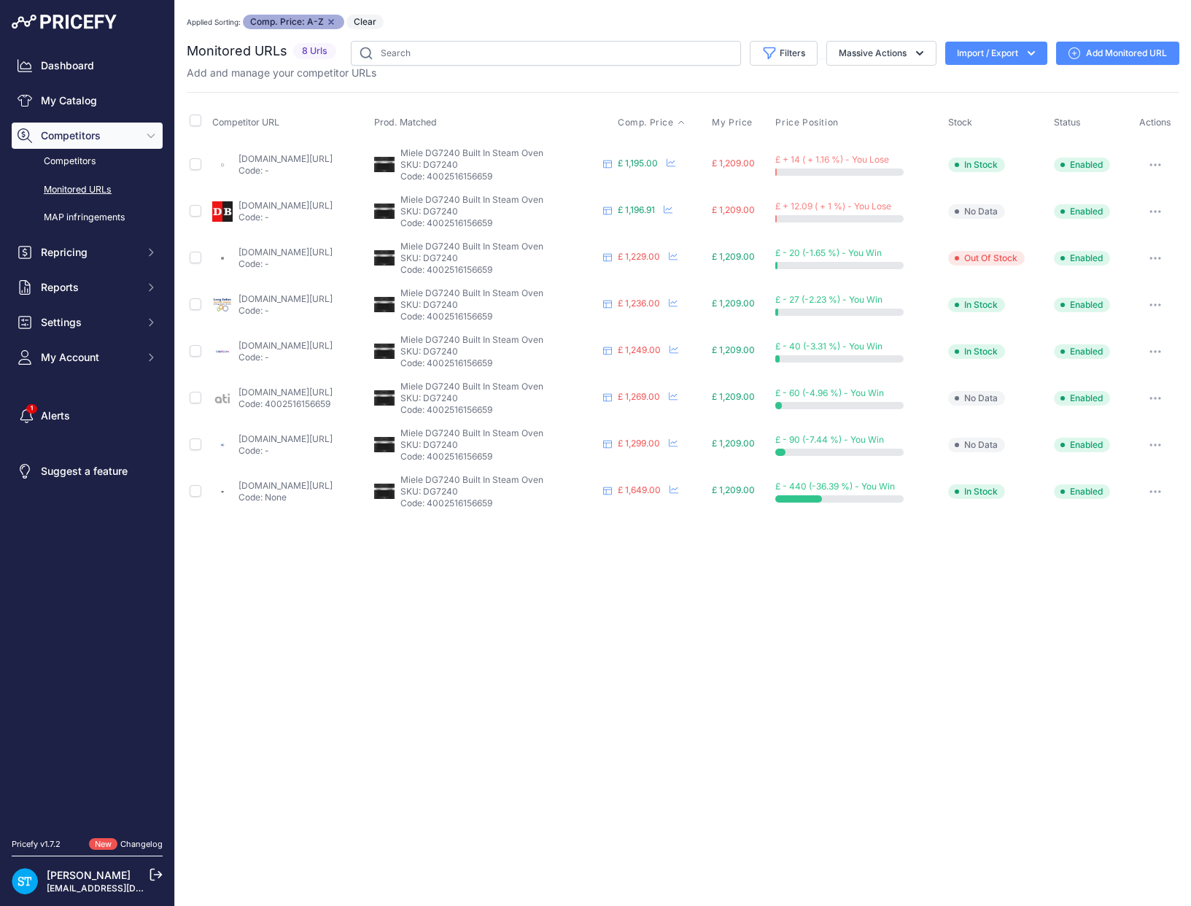
drag, startPoint x: 283, startPoint y: 159, endPoint x: 377, endPoint y: 115, distance: 104.1
click at [283, 159] on link "appliancecentre.co.uk/p/miele-dg-7240-built-in-clean-steel-steam-oven/?prirule_…" at bounding box center [286, 158] width 94 height 11
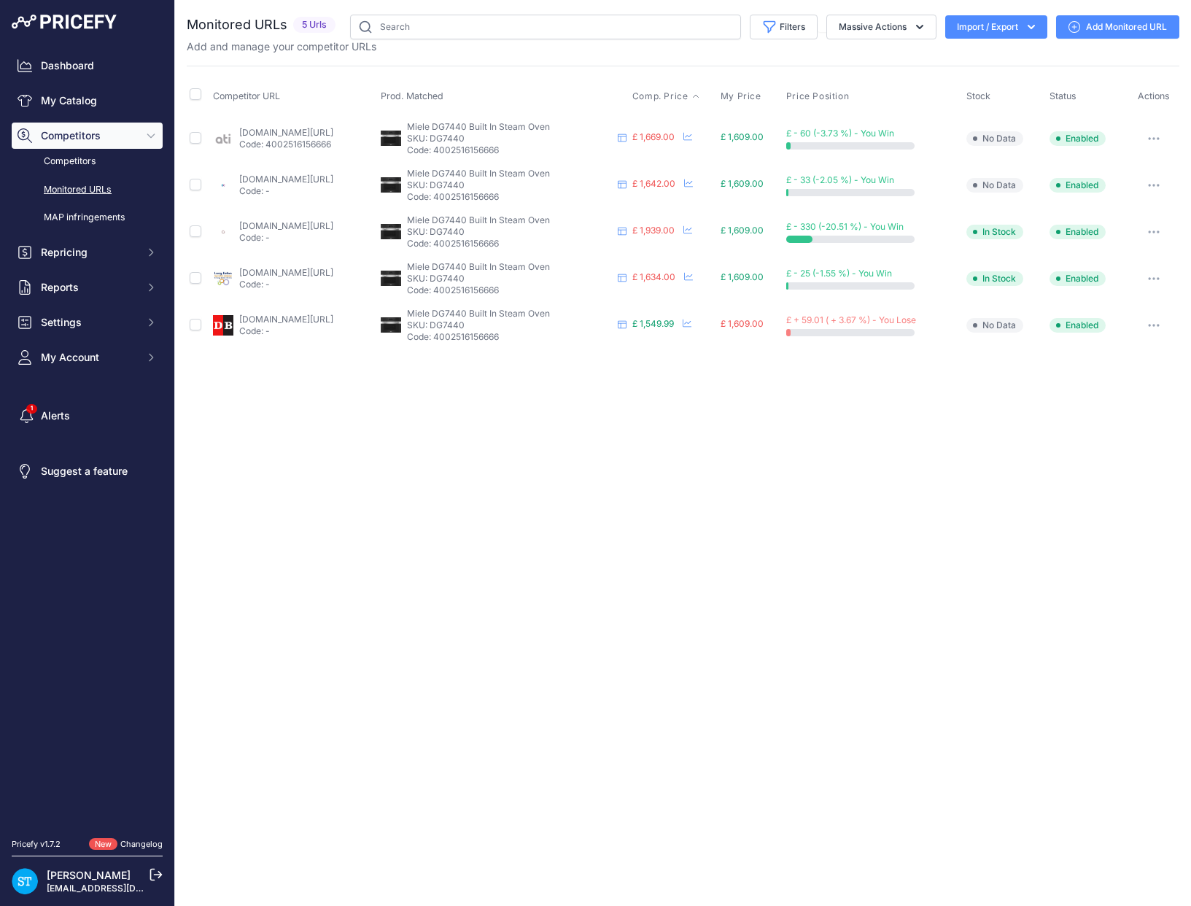
click at [689, 99] on span "Comp. Price" at bounding box center [660, 96] width 56 height 12
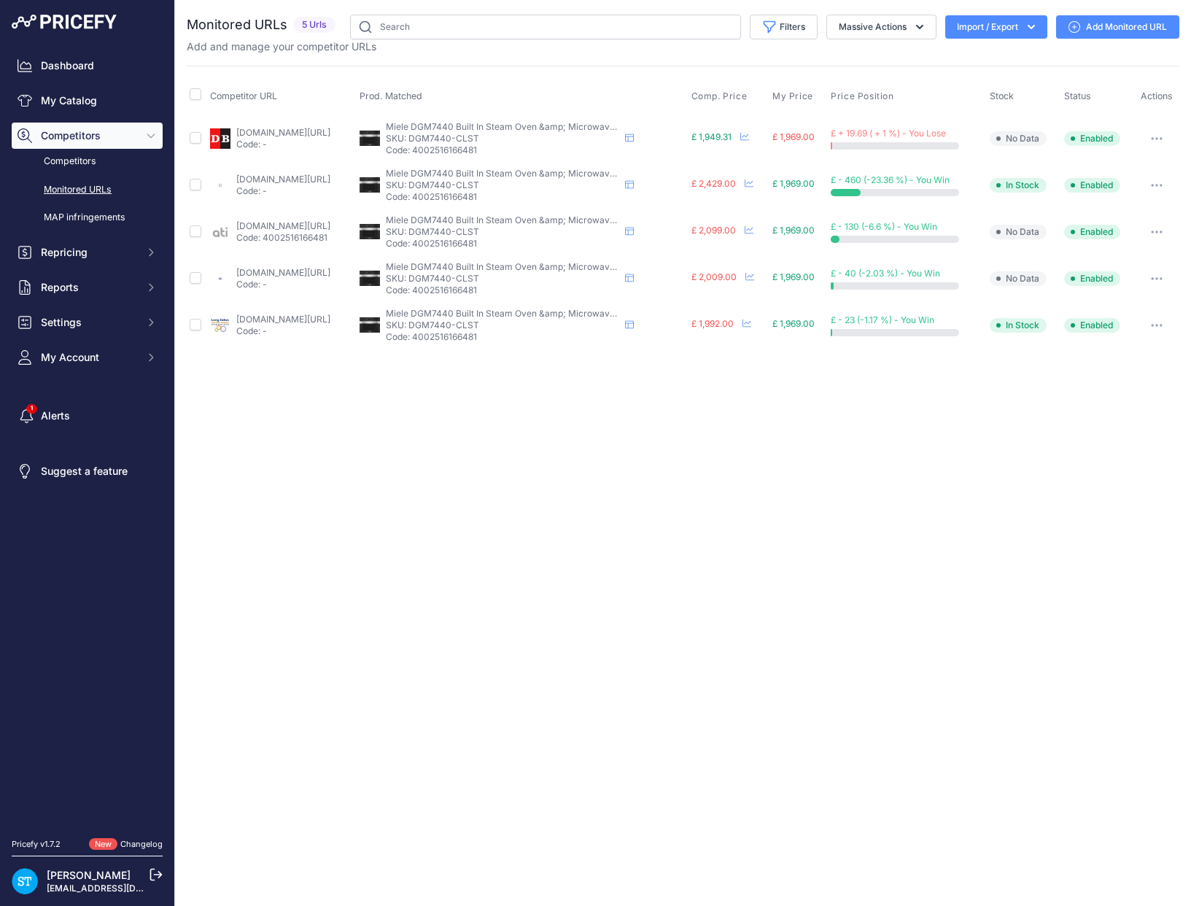
click at [738, 93] on span "Comp. Price" at bounding box center [720, 96] width 56 height 12
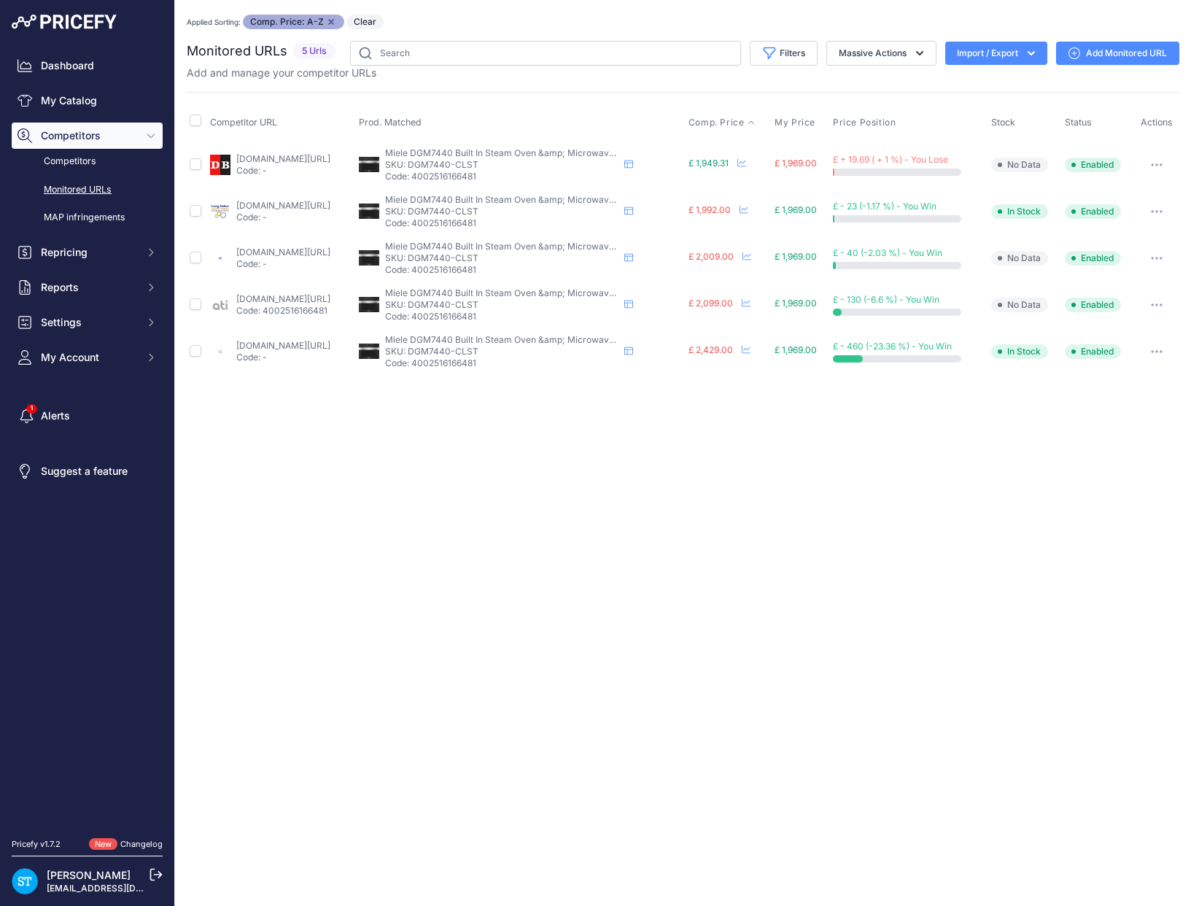
click at [12, 369] on div "My Account Profile Users Management Notifications Change Password" at bounding box center [87, 357] width 151 height 26
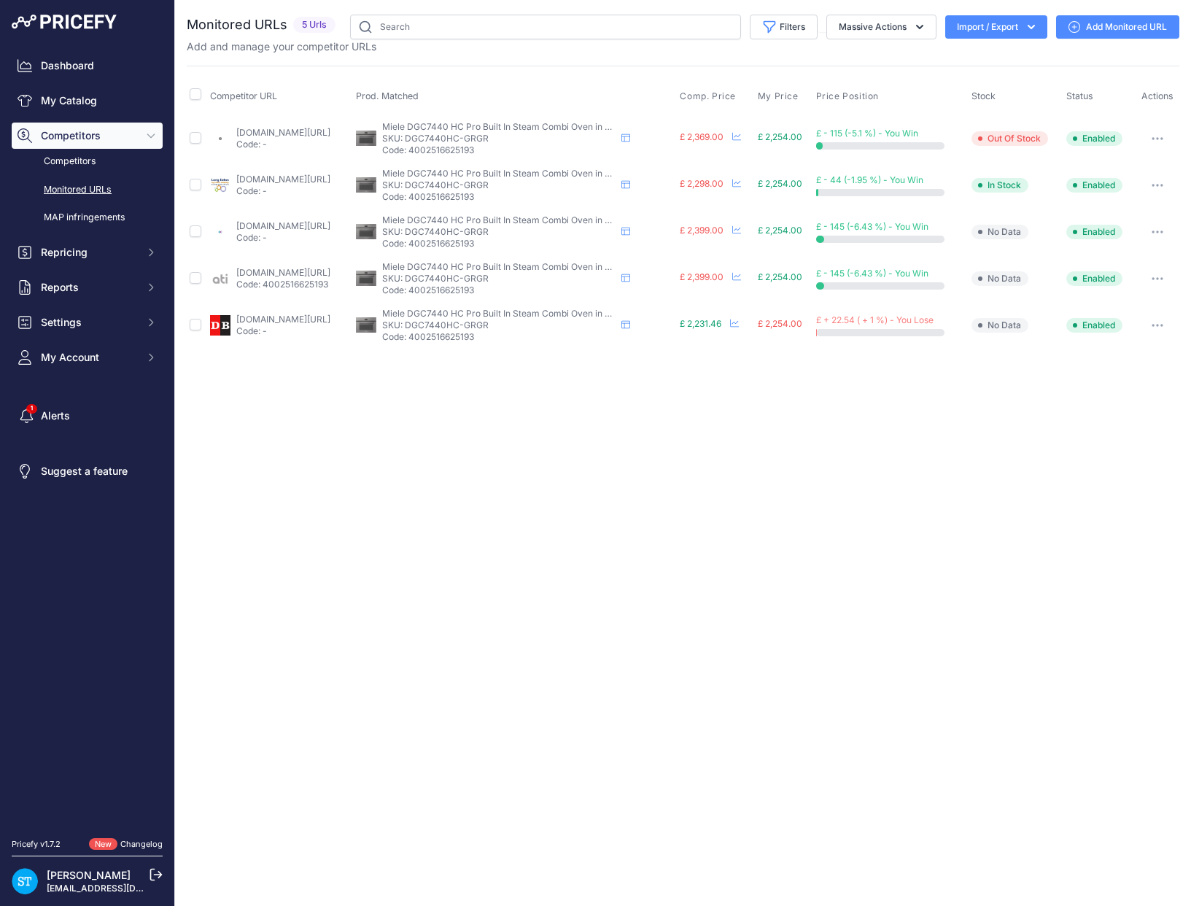
click at [735, 90] on span "Comp. Price" at bounding box center [708, 96] width 56 height 12
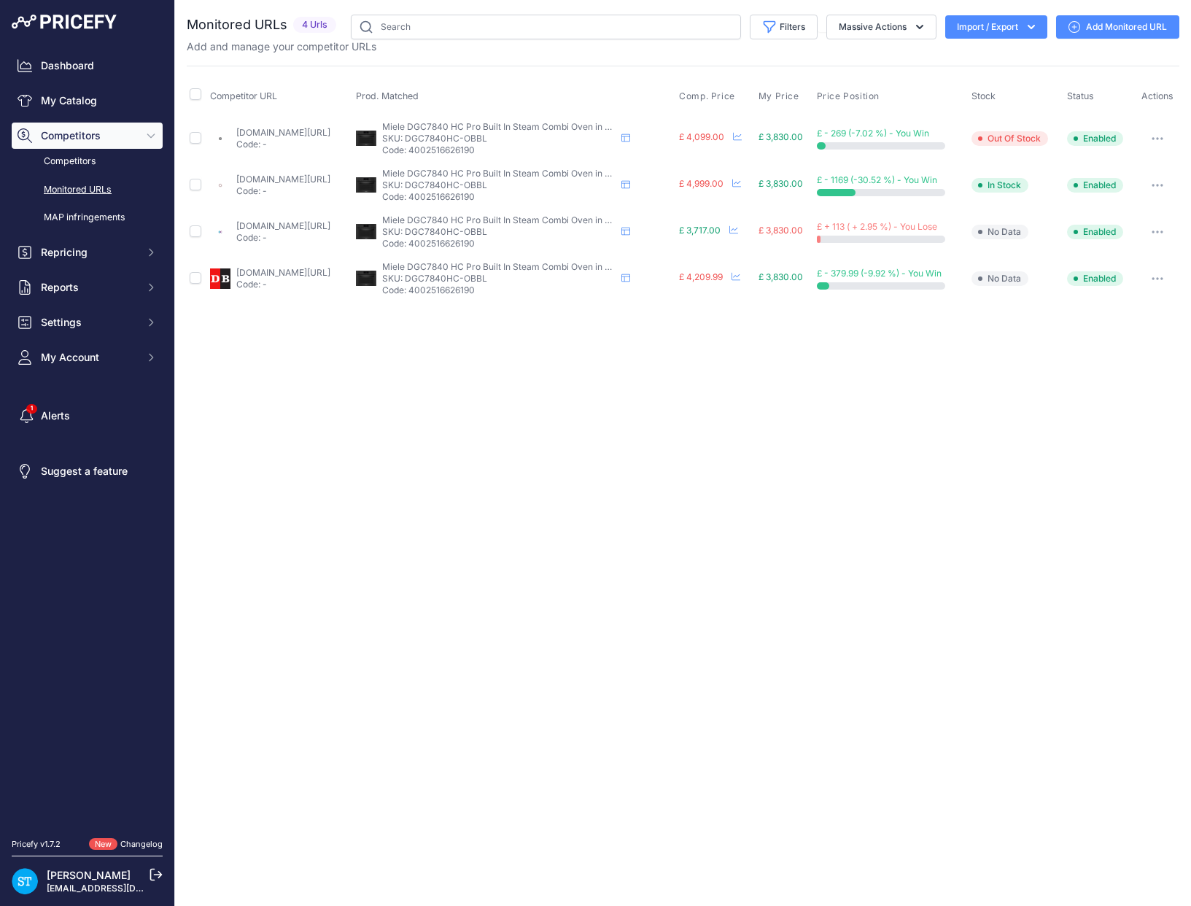
click at [284, 228] on link "appliancecity.co.uk/cooking/built-in-ovens/steam-ovens/miele-dgc7840hcproobsw-v…" at bounding box center [283, 225] width 94 height 11
click at [735, 95] on span "Comp. Price" at bounding box center [707, 96] width 56 height 12
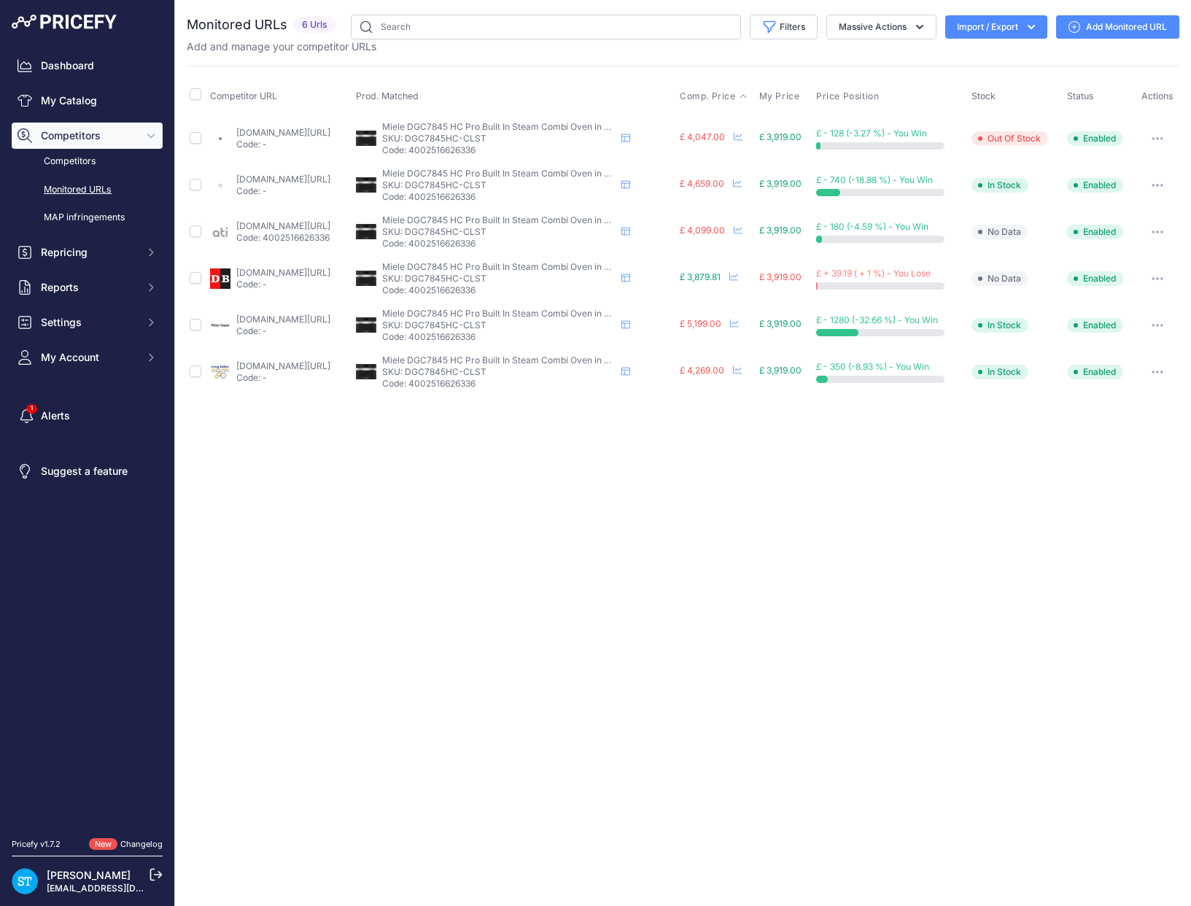
click at [736, 96] on span "Comp. Price" at bounding box center [708, 96] width 56 height 12
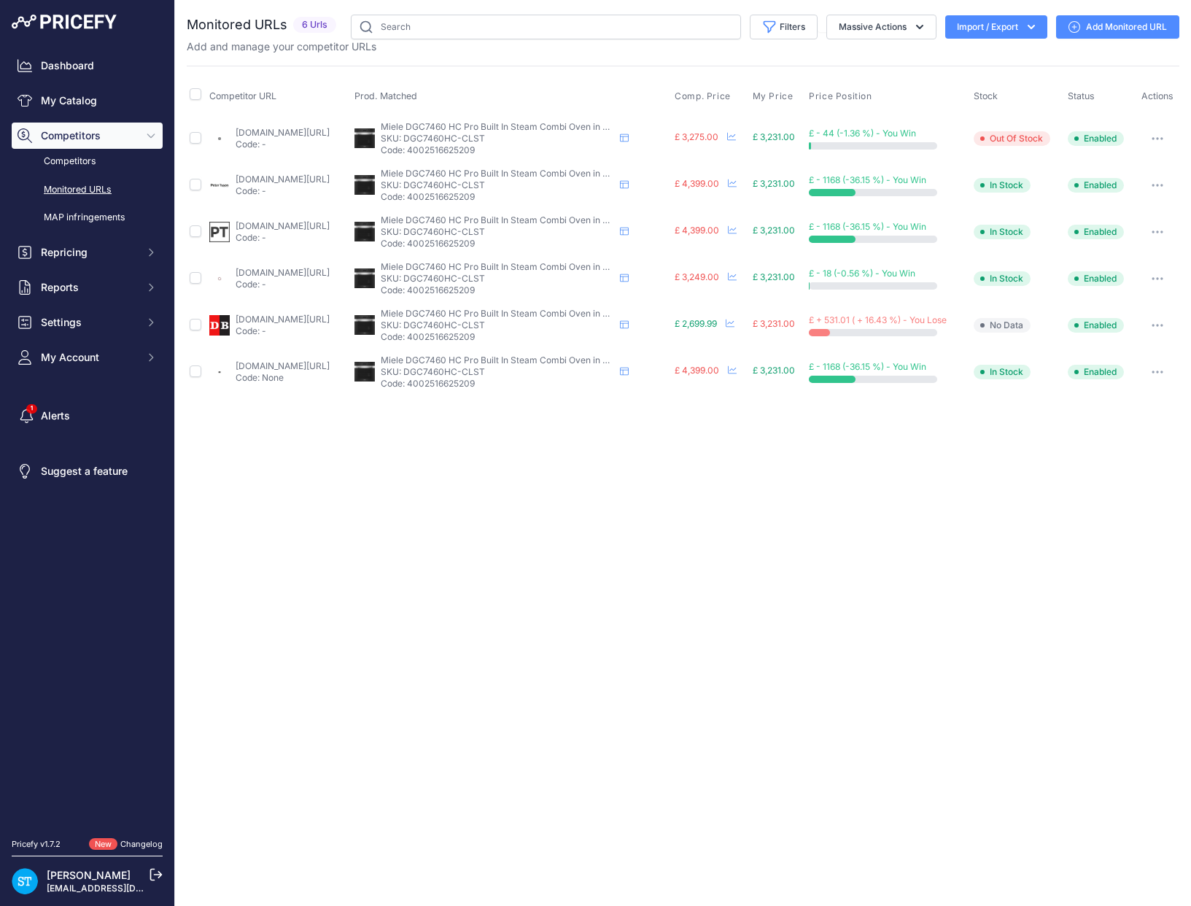
click at [610, 509] on div "Close You are not connected to the internet." at bounding box center [683, 453] width 1016 height 906
click at [727, 99] on span "Comp. Price" at bounding box center [703, 96] width 56 height 12
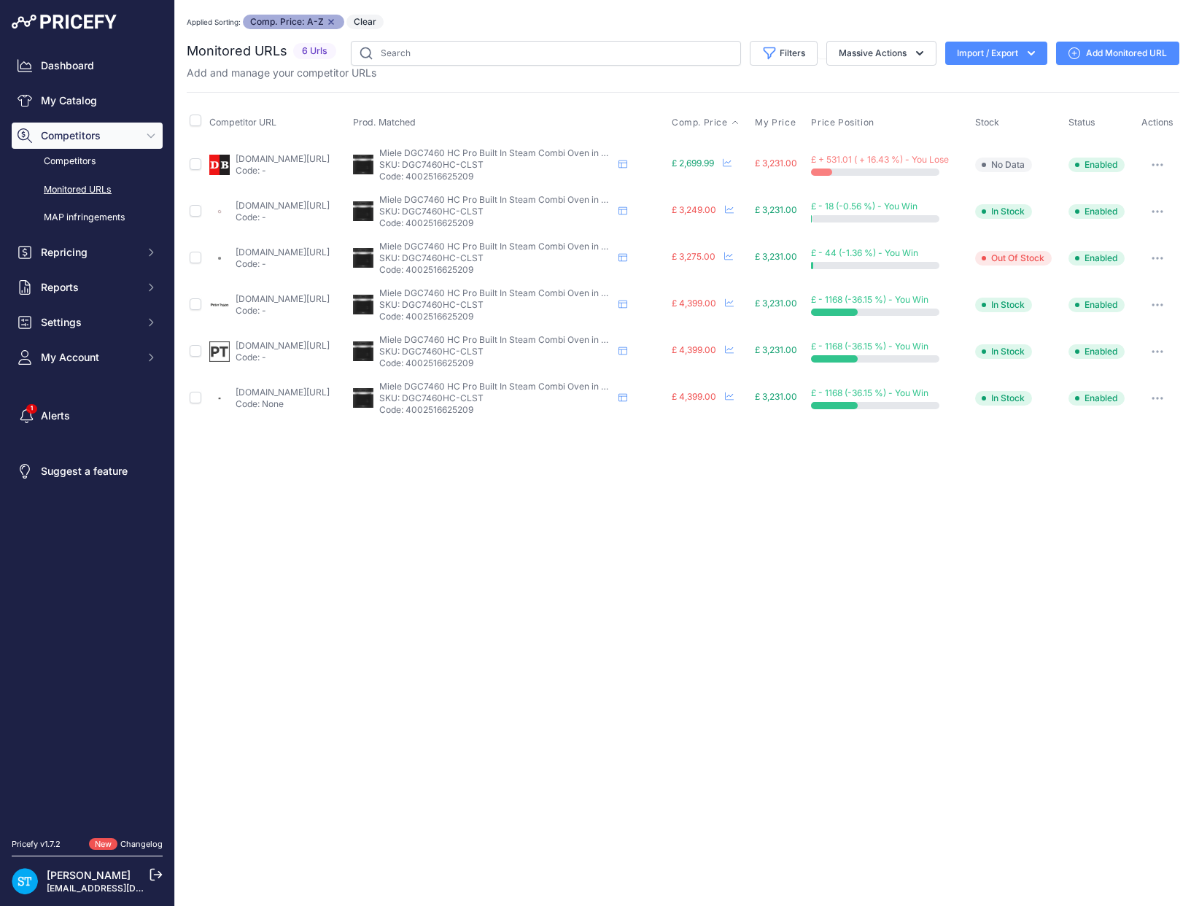
click at [270, 157] on link "donaghybros.co.uk/miele-dgc7460hc-pro-pureline-edstclst-700055496.html?prirule_…" at bounding box center [283, 158] width 94 height 11
click at [295, 206] on link "appliancecentre.co.uk/p/miele-dgc7460hc-pro-clst-60cm-clean-steel-built-in-stea…" at bounding box center [283, 205] width 94 height 11
click at [1153, 212] on icon "button" at bounding box center [1158, 211] width 12 height 3
click at [1081, 321] on button "Fetch Updated Price" at bounding box center [1102, 312] width 149 height 23
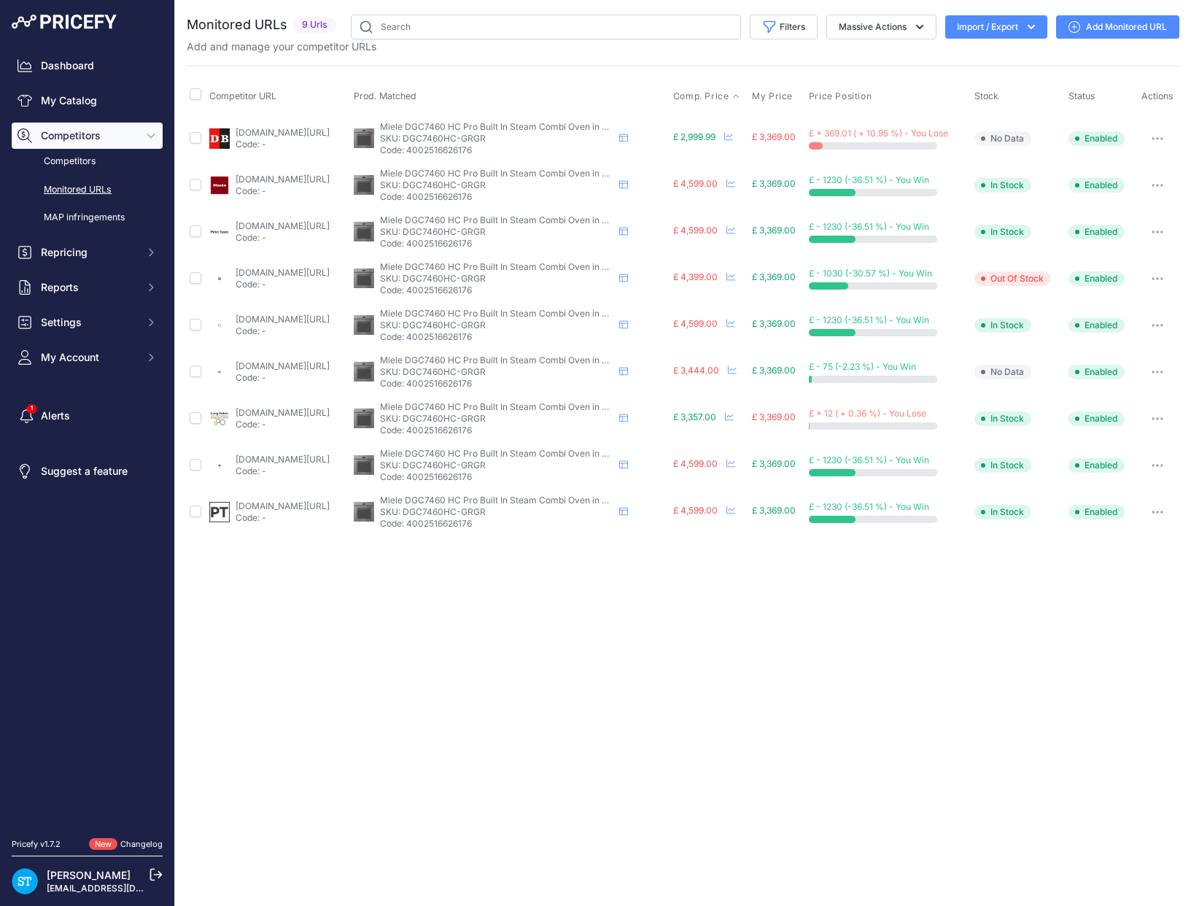
click at [729, 95] on span "Comp. Price" at bounding box center [701, 96] width 56 height 12
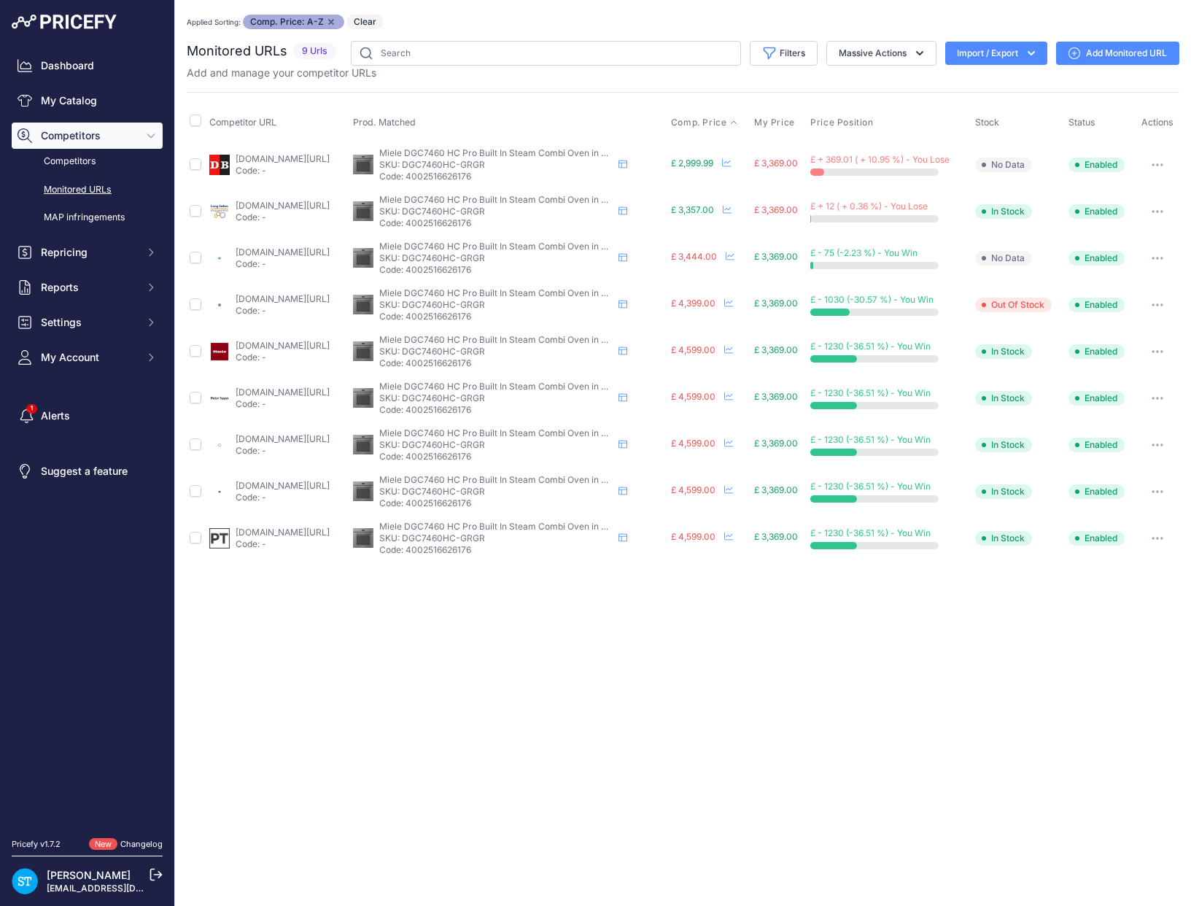
click at [710, 95] on div "Competitor URL Prod. Matched Comp. Price My Price" at bounding box center [683, 327] width 993 height 470
click at [266, 160] on link "donaghybros.co.uk/miele-dgc7460hc-pro-vitroline-grgr-built-in-60cm-steam-combin…" at bounding box center [283, 158] width 94 height 11
click at [267, 202] on link "longeatonappliances.co.uk/miele-dgc7460grgr/?prirule_jdsnikfkfjsd=9562" at bounding box center [283, 205] width 94 height 11
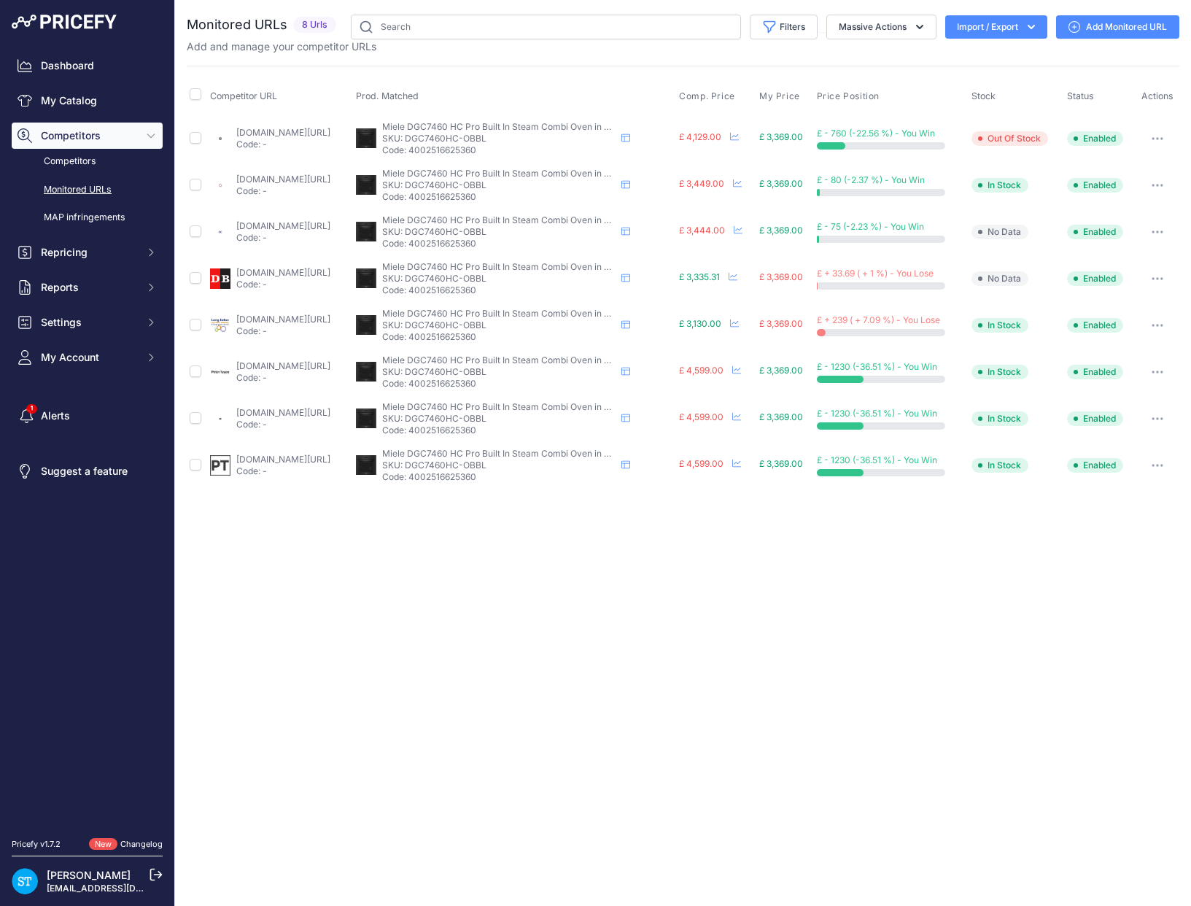
click at [743, 102] on th "Comp. Price" at bounding box center [716, 96] width 80 height 36
click at [734, 93] on span "Comp. Price" at bounding box center [707, 96] width 56 height 12
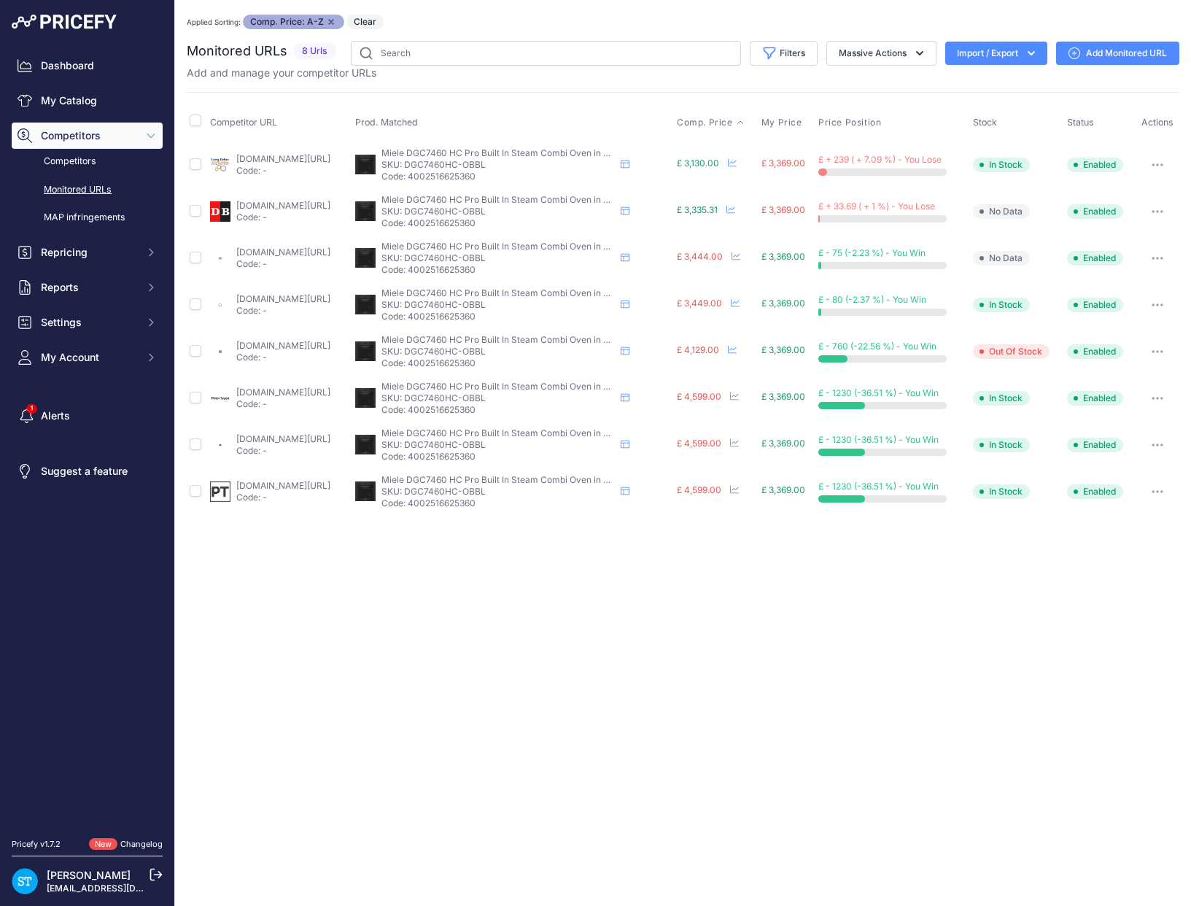
click at [286, 161] on link "longeatonappliances.co.uk/miele-dgc7460obbl/?prirule_jdsnikfkfjsd=9562" at bounding box center [283, 158] width 94 height 11
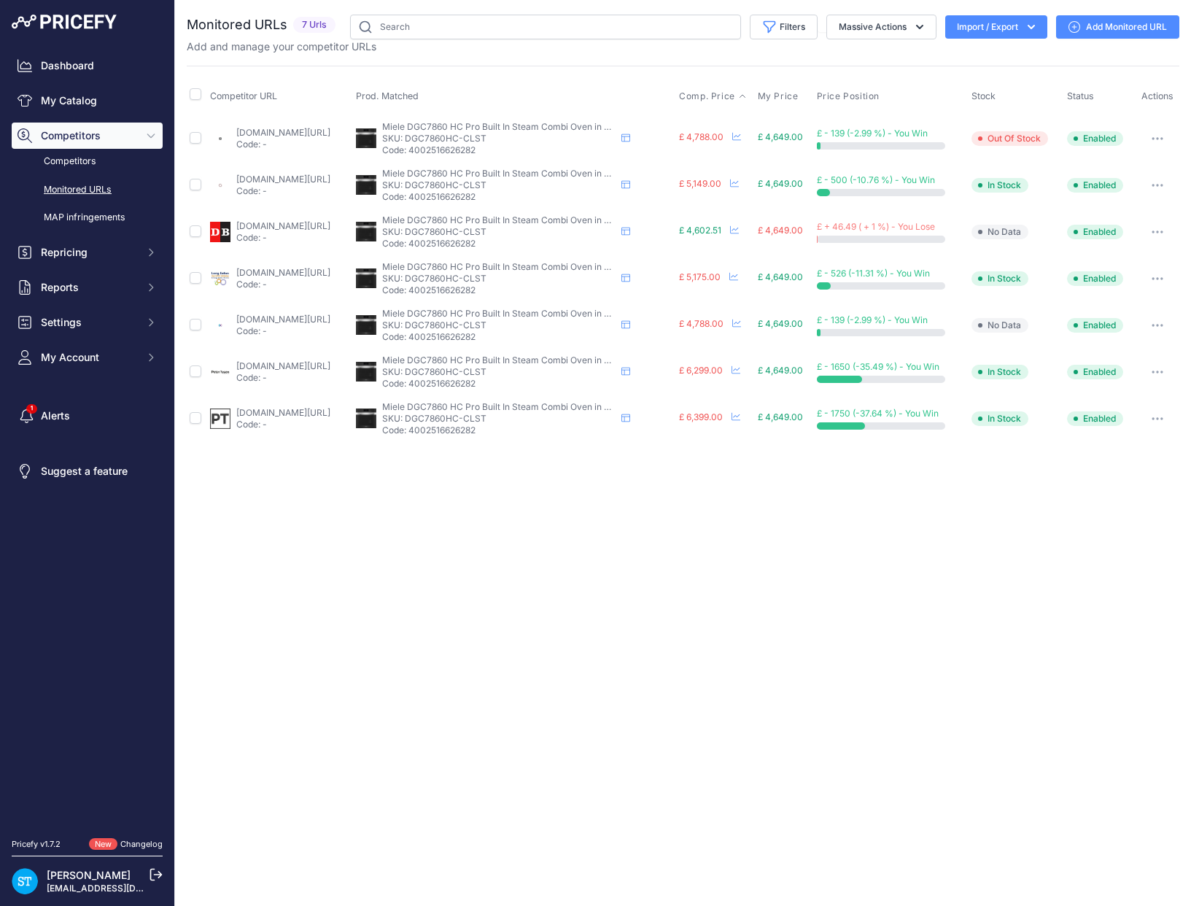
click at [735, 92] on span "Comp. Price" at bounding box center [707, 96] width 56 height 12
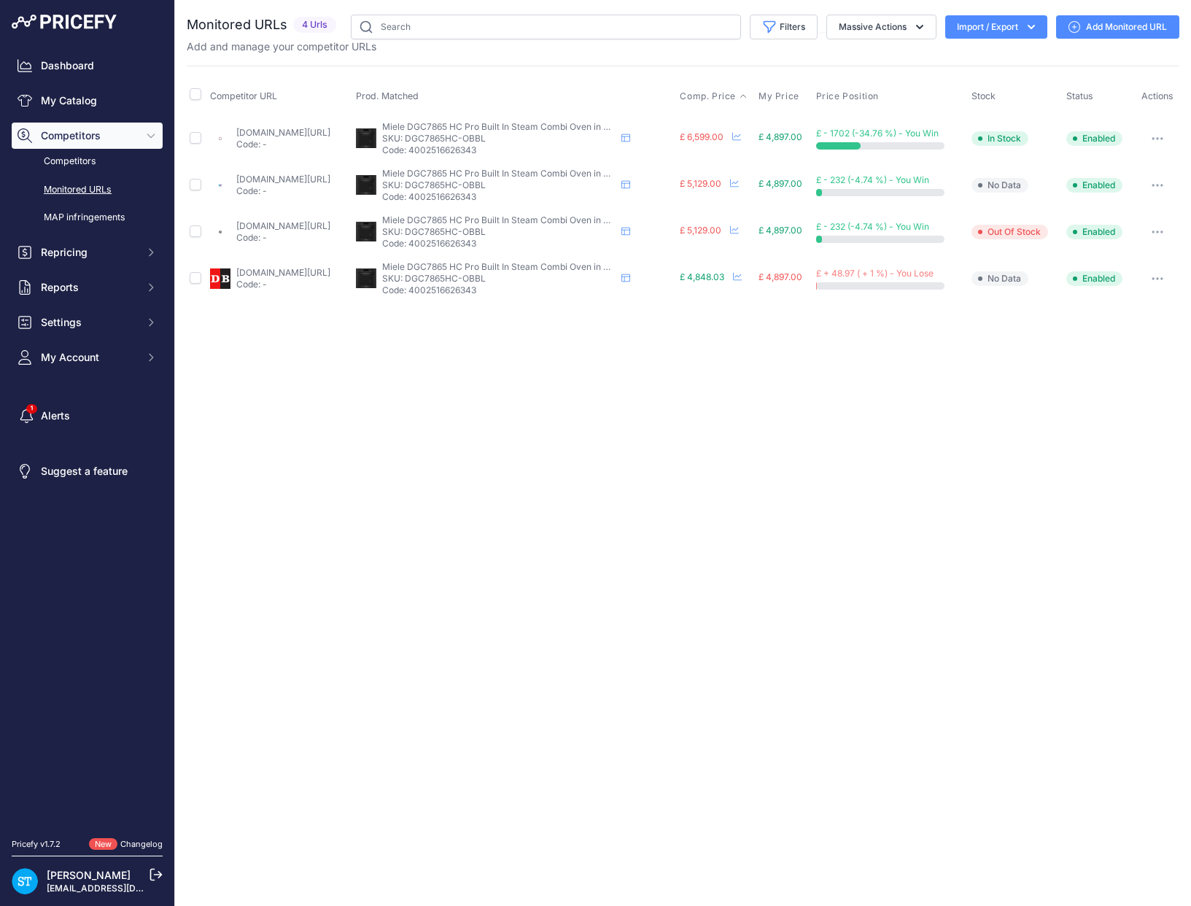
click at [736, 96] on span "Comp. Price" at bounding box center [708, 96] width 56 height 12
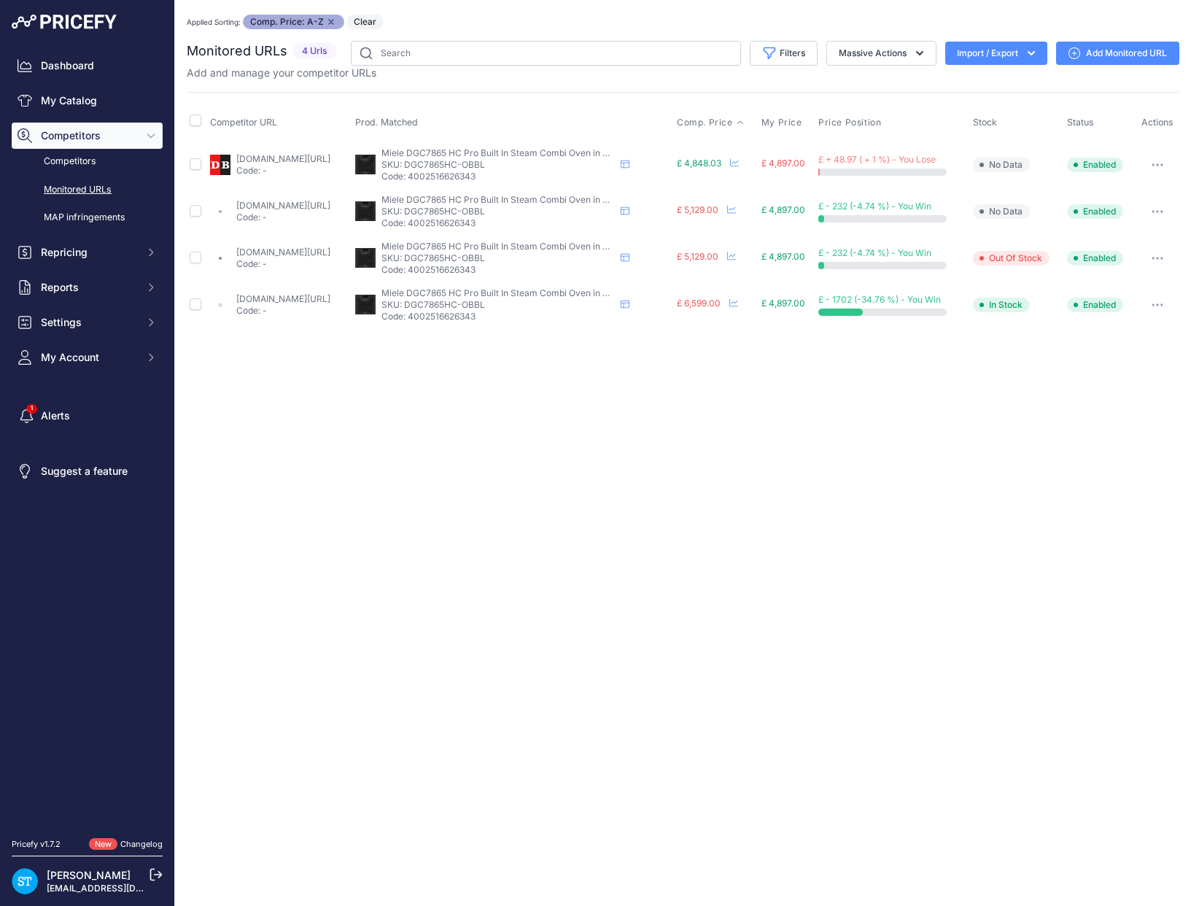
click at [286, 296] on link "[DOMAIN_NAME][URL]" at bounding box center [283, 298] width 94 height 11
click at [558, 398] on div "Close You are not connected to the internet. Applied Sorting: Comp. Price: A-Z …" at bounding box center [683, 453] width 1016 height 906
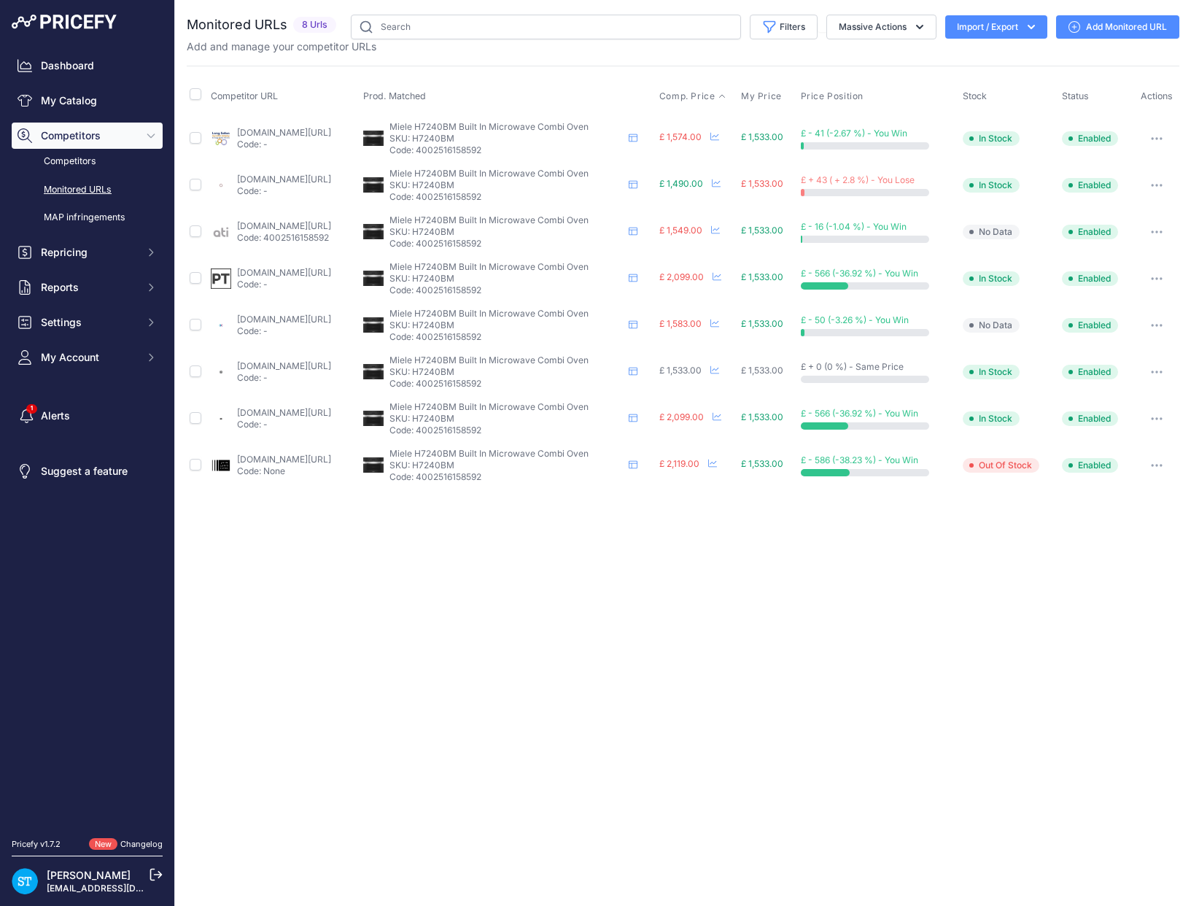
click at [716, 96] on span "Comp. Price" at bounding box center [687, 96] width 56 height 12
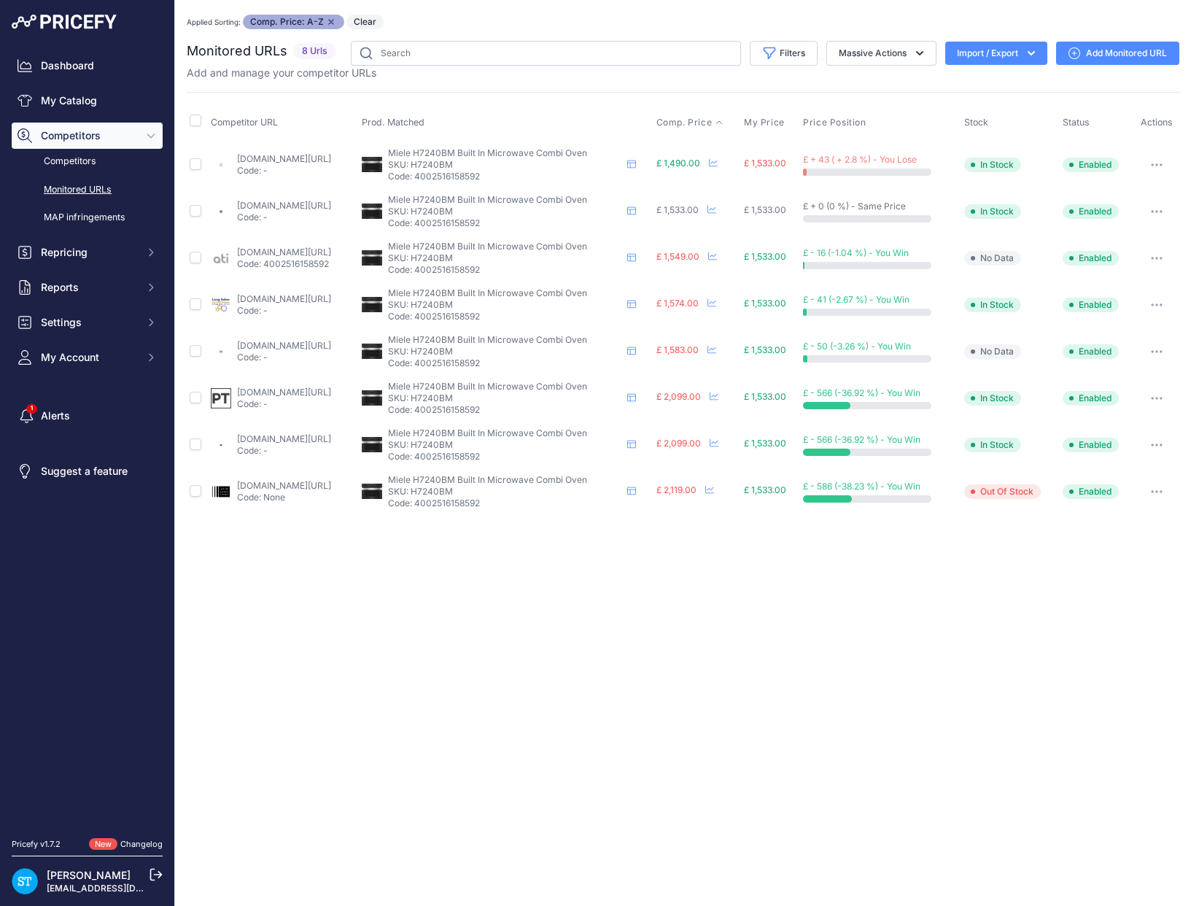
click at [276, 158] on link "appliancecentre.co.uk/p/miele-pureline-h7240bm-stainless-steel-built-in-compact…" at bounding box center [284, 158] width 94 height 11
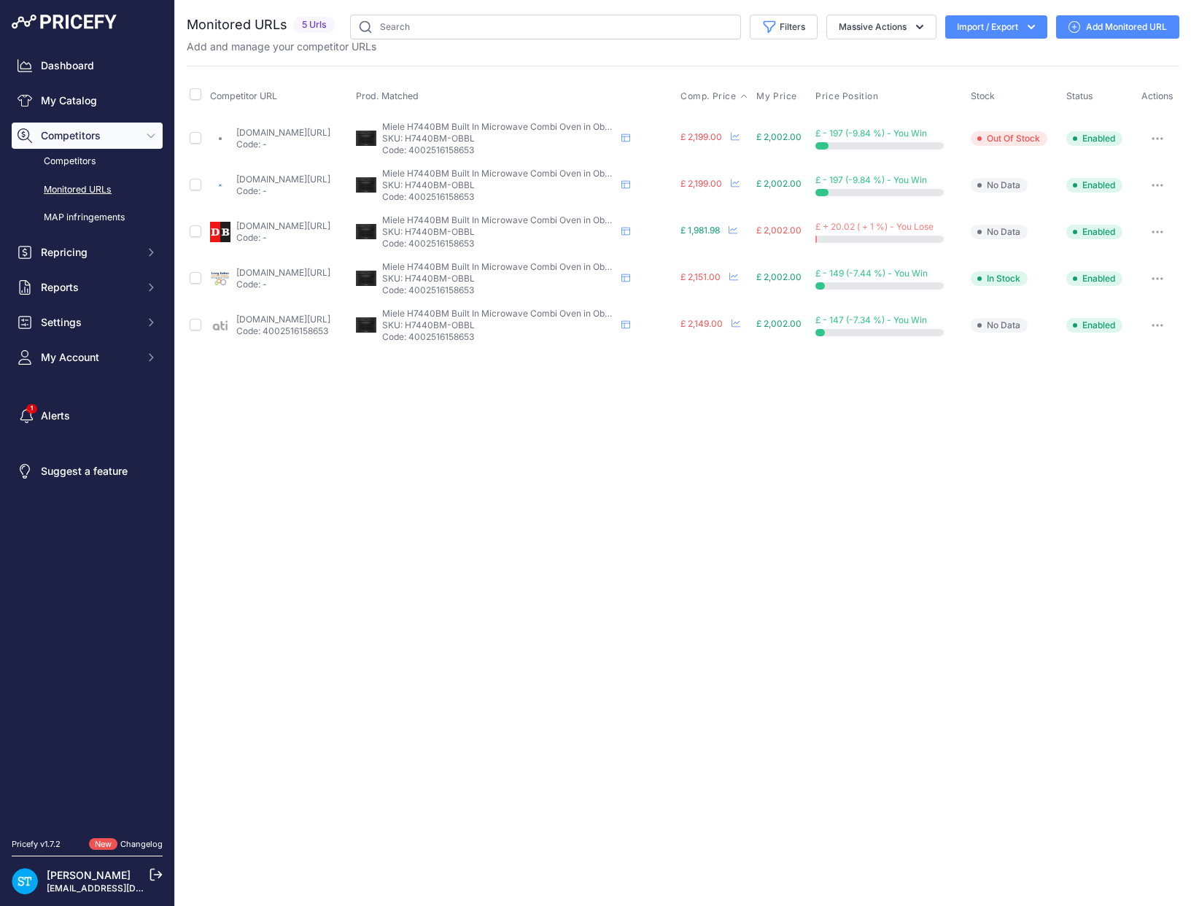
click at [737, 97] on span "Comp. Price" at bounding box center [709, 96] width 56 height 12
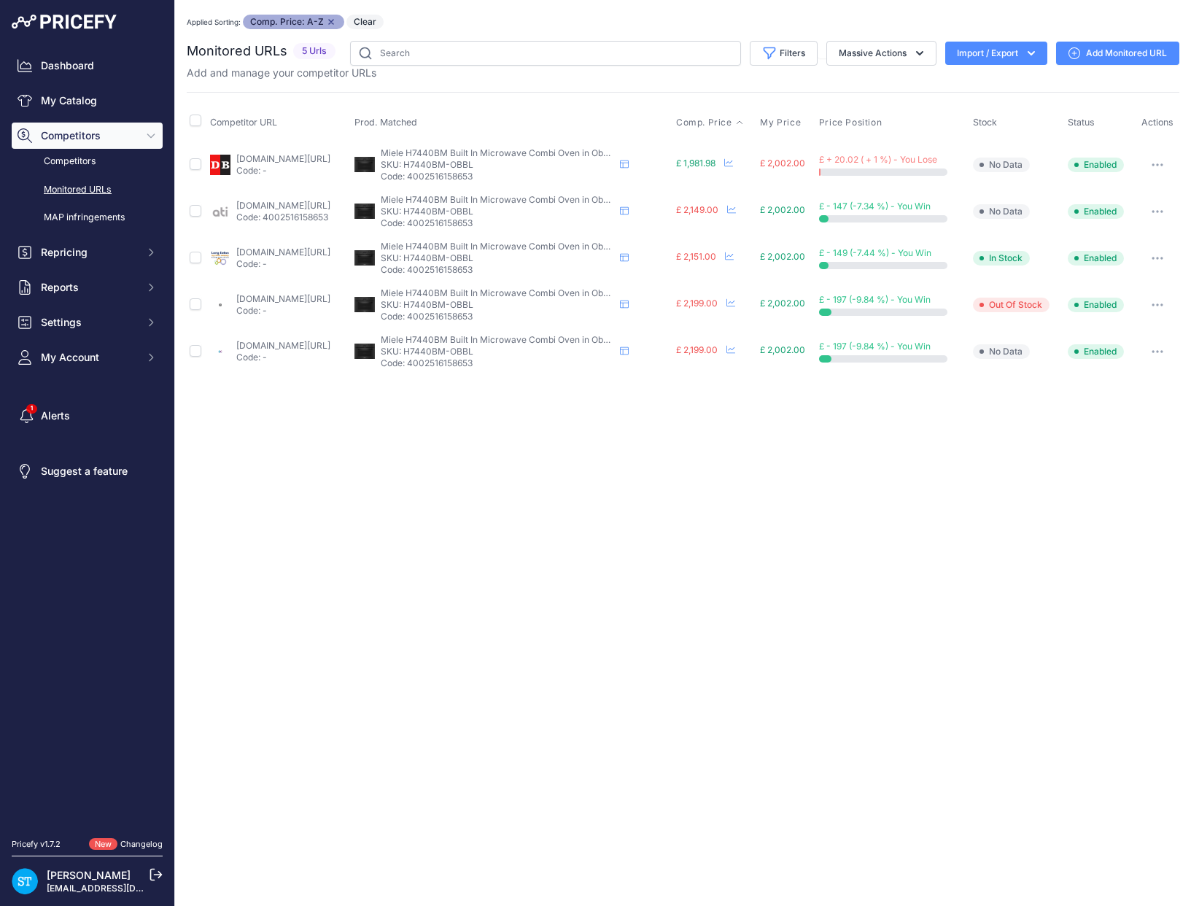
click at [1088, 62] on link "Add Monitored URL" at bounding box center [1117, 53] width 123 height 23
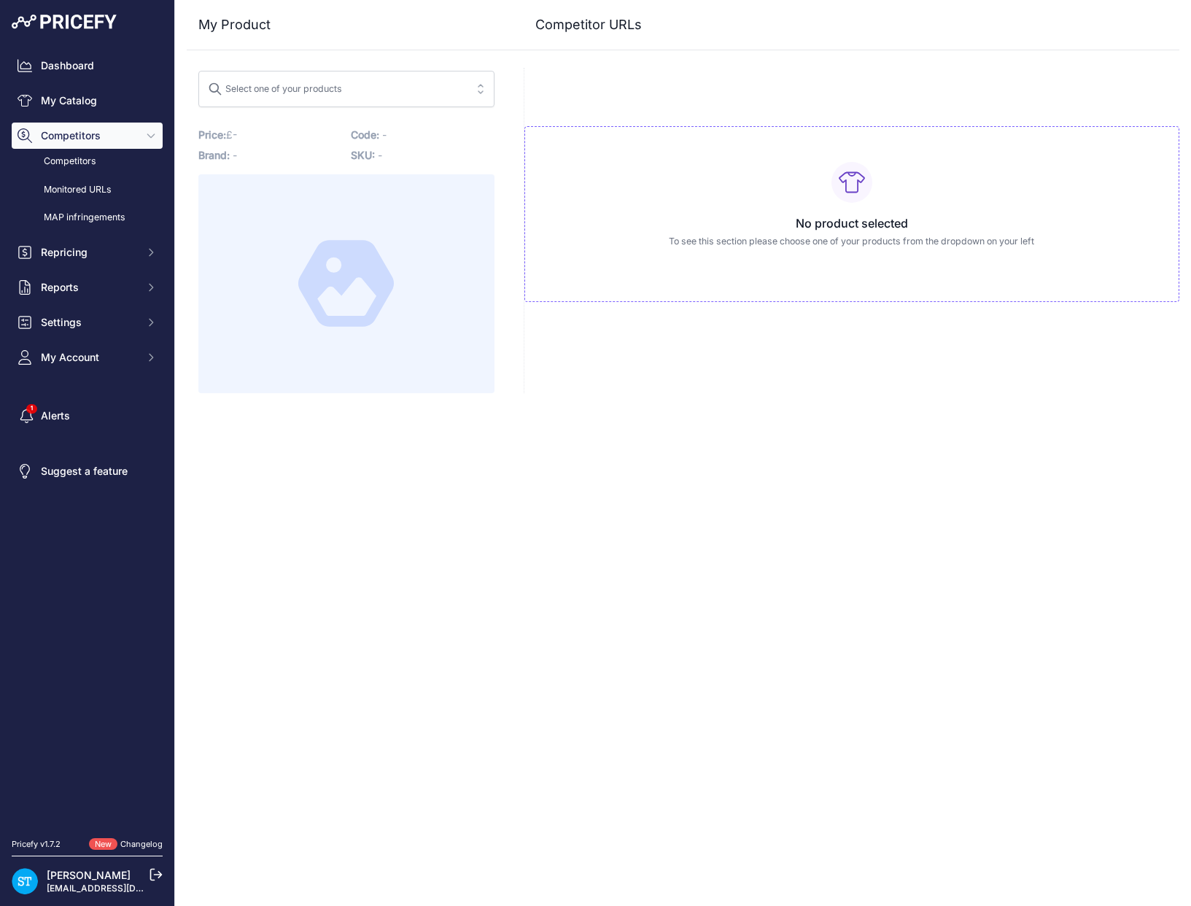
click at [311, 93] on div "Select one of your products" at bounding box center [275, 86] width 134 height 19
paste input "H7440BM-OBBL"
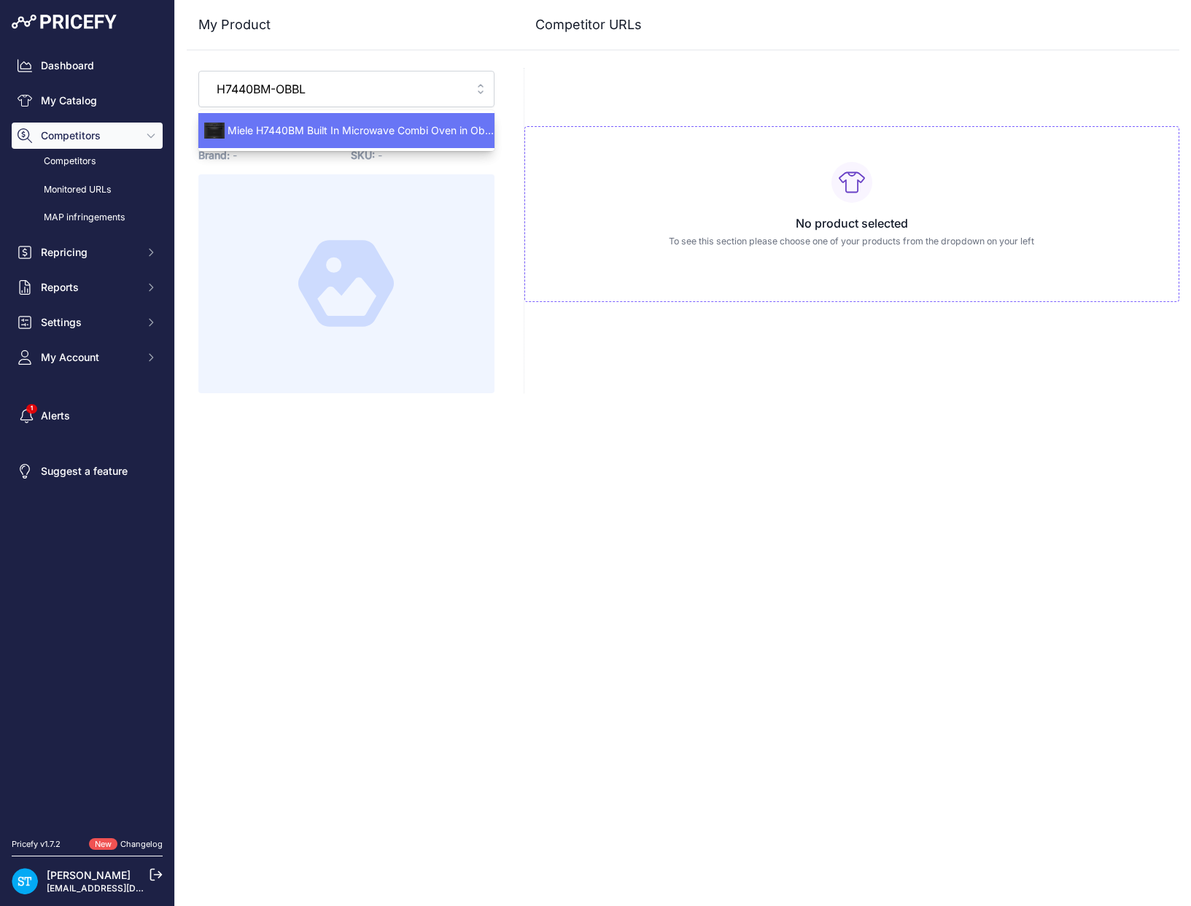
type input "H7440BM-OBBL"
click at [320, 125] on span "Miele H7440BM Built In Microwave Combi Oven in Obsidian Black" at bounding box center [346, 130] width 296 height 15
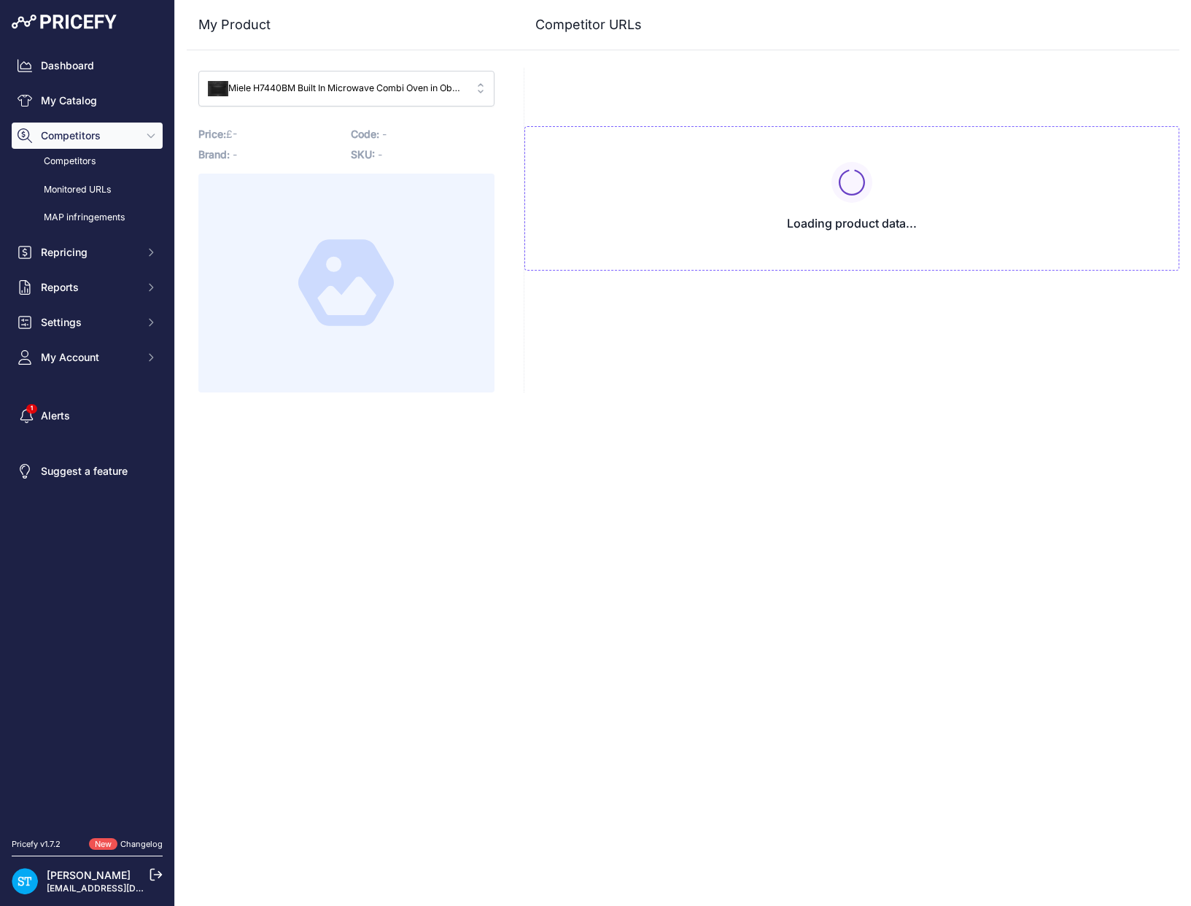
type input "www.appliancecentre.co.uk/p/miele-h-7440-bm-obsidian-black-combination-microwav…"
type input "www.appliancecity.co.uk/cooking/microwaves/miele-h7440bmobbl-vitroline-combinat…"
type input "atiharrogate.co.uk/product/miele-h7440bm-obsidian-black/?prirule_jdsnikfkfjsd=9…"
type input "donaghybros.co.uk/miele-h7440bmobbl-compact-microwave-combination-oven-obsidian…"
type input "longeatonappliances.co.uk/miele-h7440bmobbl/?prirule_jdsnikfkfjsd=9562"
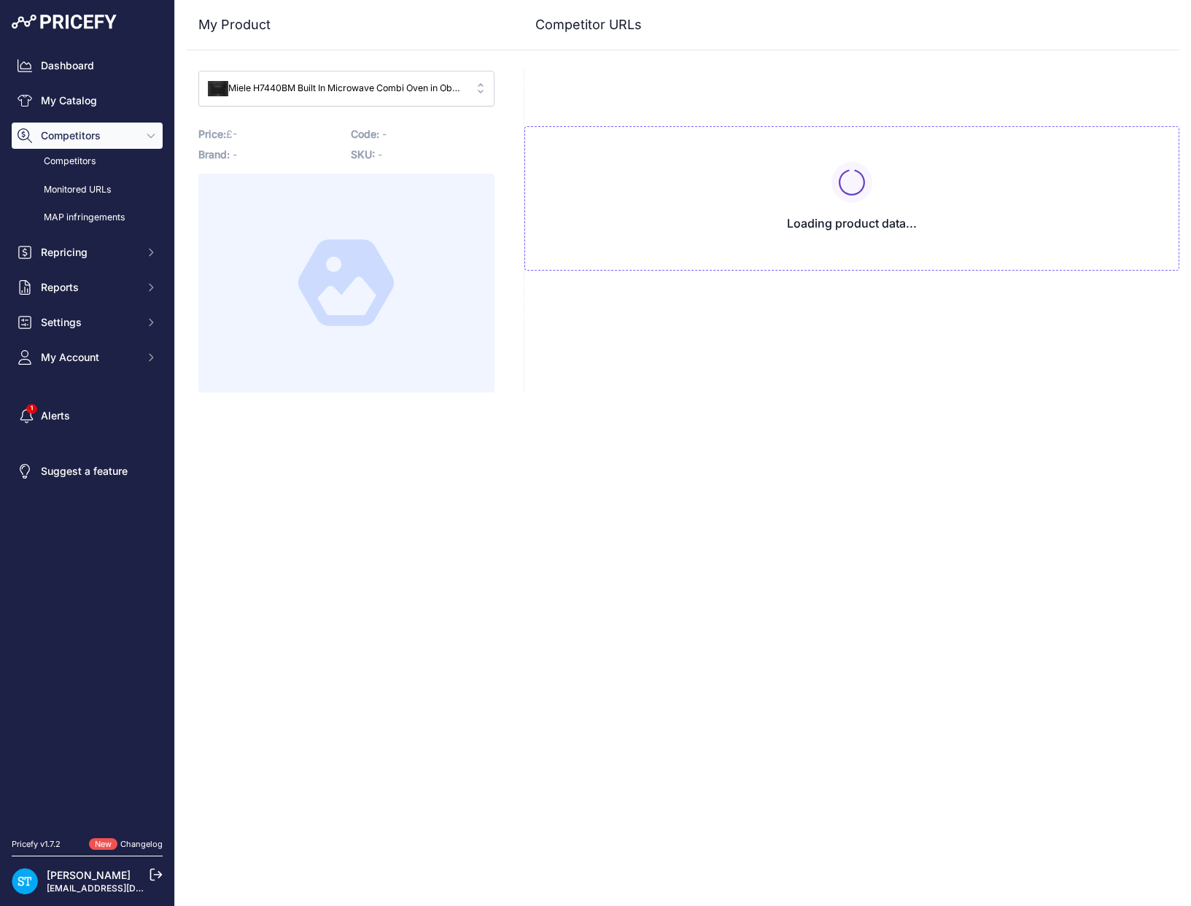
type input "www.rdo.co.uk/products/miele-built-in-combi-microwave-h7440bm-obsidian-black?pr…"
type input "www.appliancecentre.co.uk/p/miele-h-7440-bm-obsidian-black-combination-microwav…"
type input "www.appliancecity.co.uk/cooking/microwaves/miele-h7440bmobbl-vitroline-combinat…"
type input "atiharrogate.co.uk/product/miele-h7440bm-obsidian-black/?prirule_jdsnikfkfjsd=9…"
type input "donaghybros.co.uk/miele-h7440bmobbl-compact-microwave-combination-oven-obsidian…"
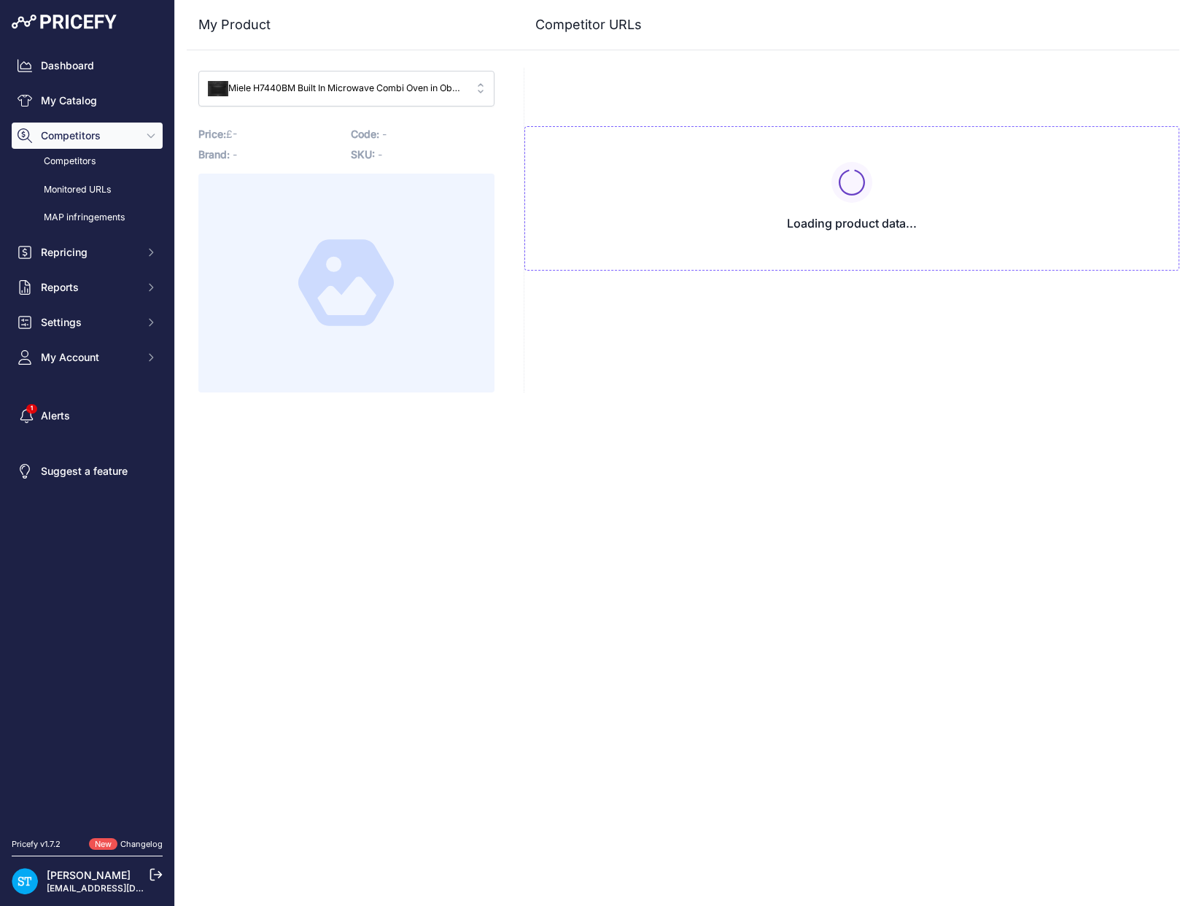
type input "longeatonappliances.co.uk/miele-h7440bmobbl/?prirule_jdsnikfkfjsd=9562"
type input "www.rdo.co.uk/products/miele-built-in-combi-microwave-h7440bm-obsidian-black?pr…"
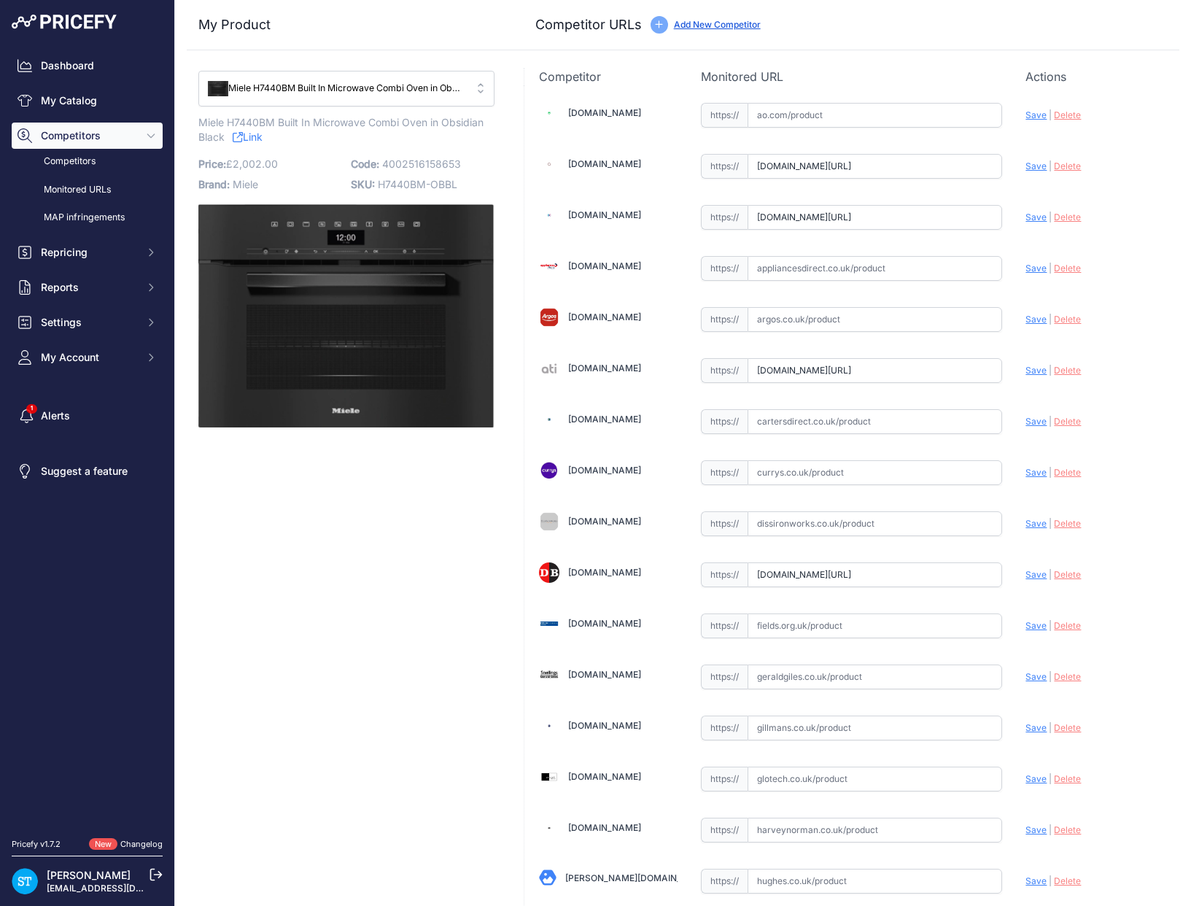
click at [613, 168] on link "[DOMAIN_NAME]" at bounding box center [604, 163] width 73 height 11
click at [802, 167] on input "www.appliancecentre.co.uk/p/miele-h-7440-bm-obsidian-black-combination-microwav…" at bounding box center [875, 166] width 255 height 25
paste input "https://www.appliancecentre.co.uk/p/miele-pureline-h7440bm-obbl-obsidian-black-…"
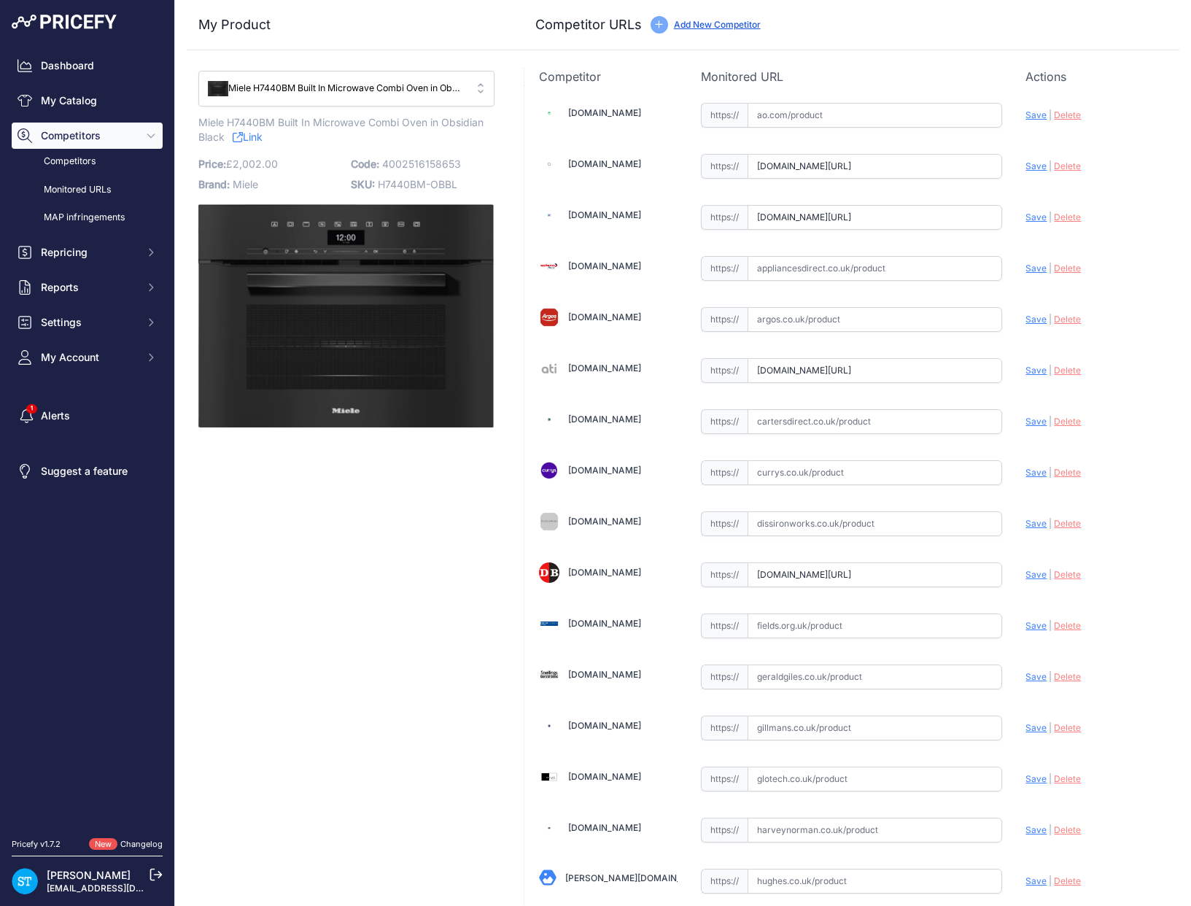
click at [1034, 168] on span "Save" at bounding box center [1036, 165] width 21 height 11
type input "https://www.appliancecentre.co.uk/p/miele-pureline-h7440bm-obbl-obsidian-black-…"
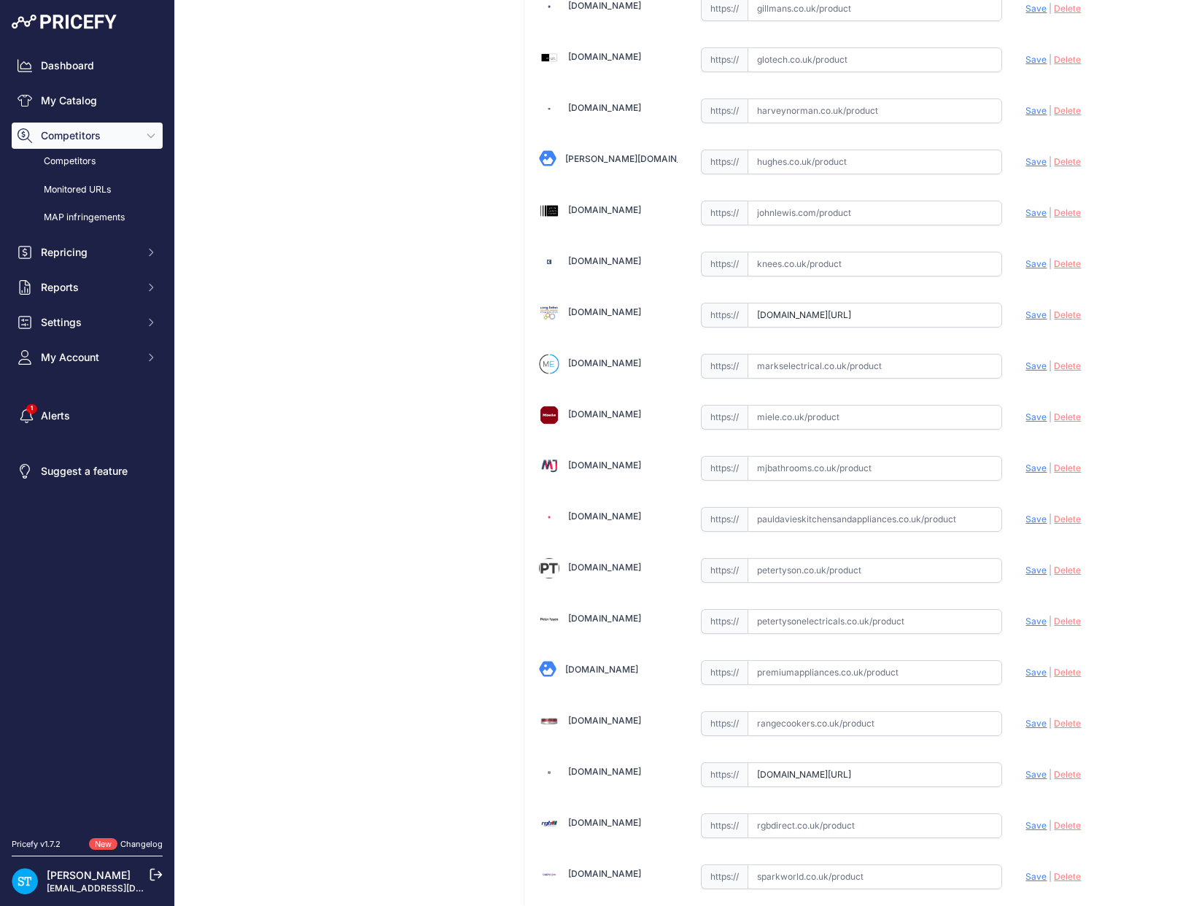
scroll to position [948, 0]
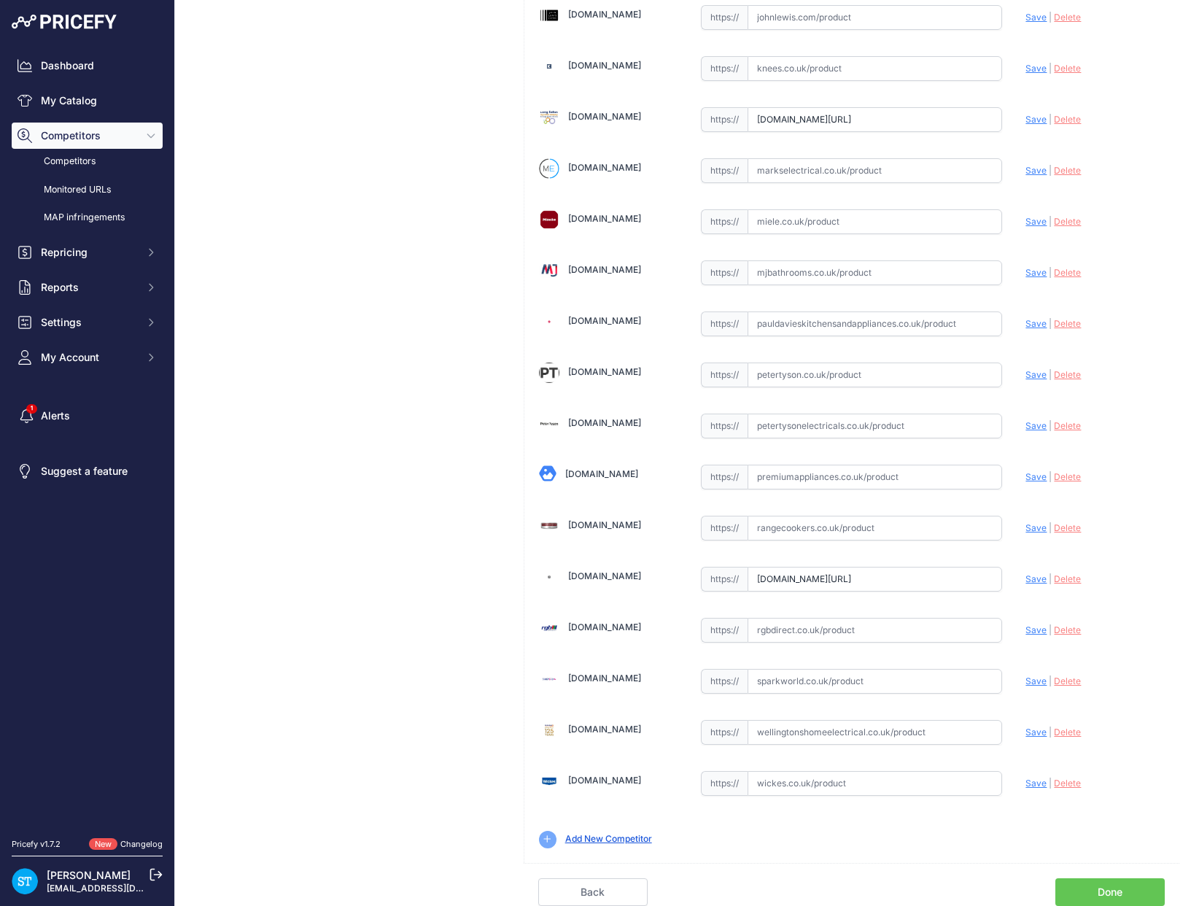
click at [1125, 886] on link "Done" at bounding box center [1110, 892] width 109 height 28
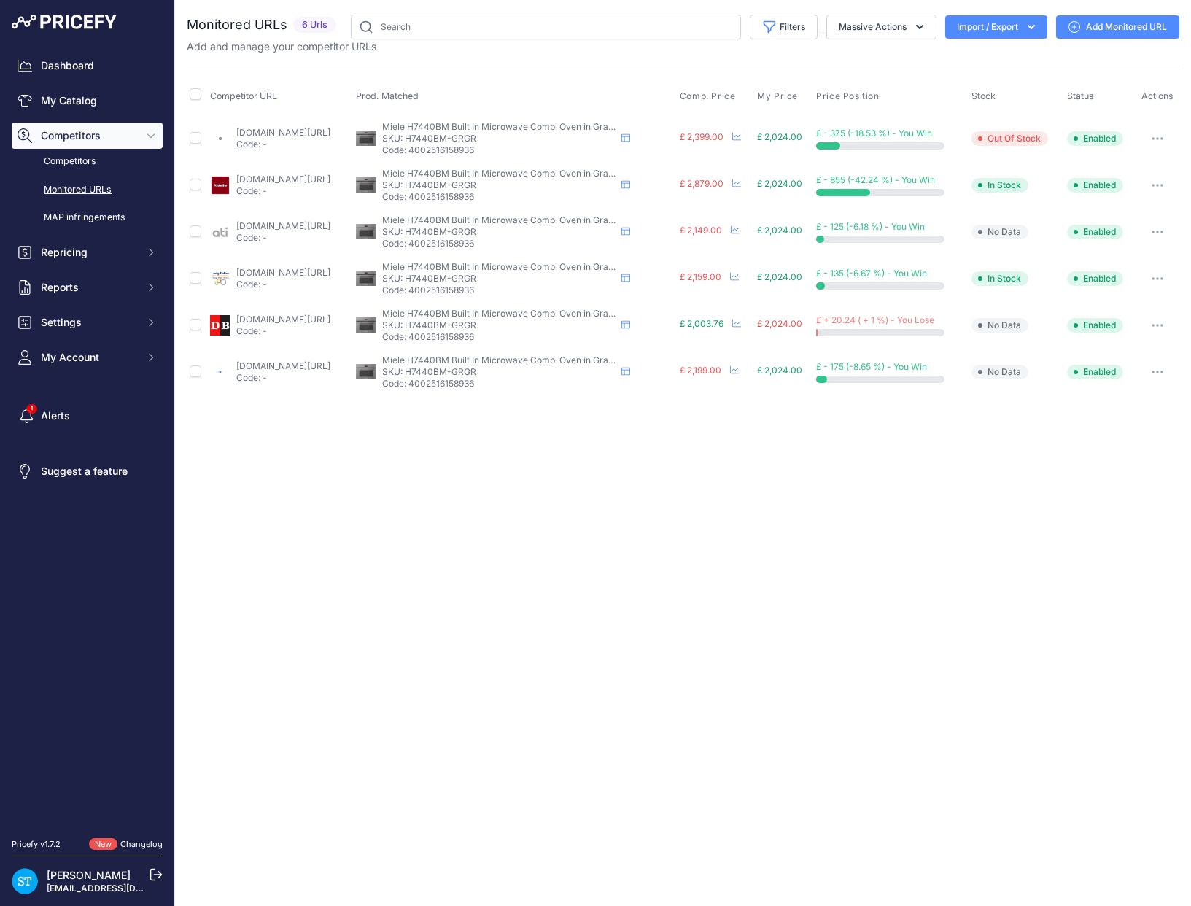
click at [263, 324] on link "donaghybros.co.uk/miele-h7440bmgrgr-vitroline-compact-microwave-combination-ove…" at bounding box center [283, 319] width 94 height 11
click at [74, 95] on link "My Catalog" at bounding box center [87, 101] width 151 height 26
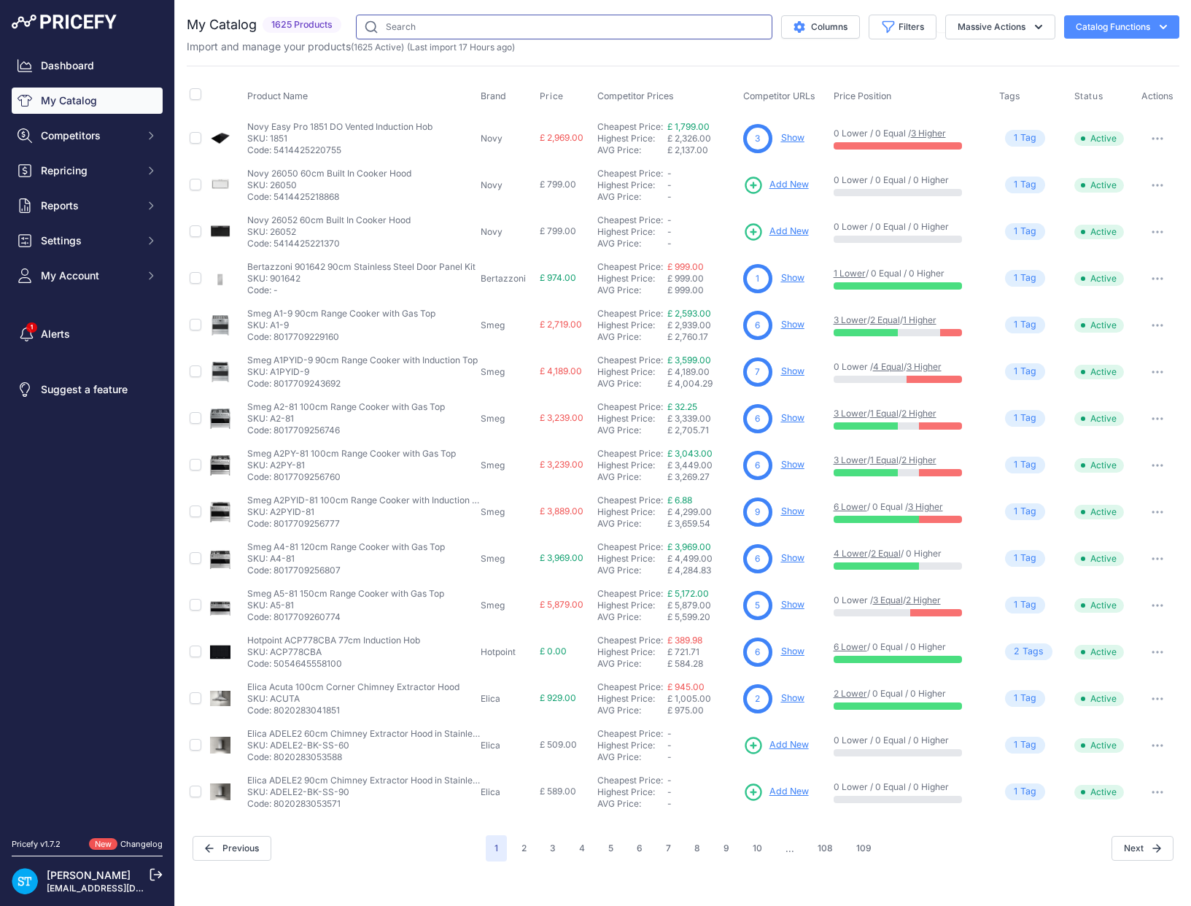
click at [445, 32] on input "text" at bounding box center [564, 27] width 417 height 25
paste input "H7640BM"
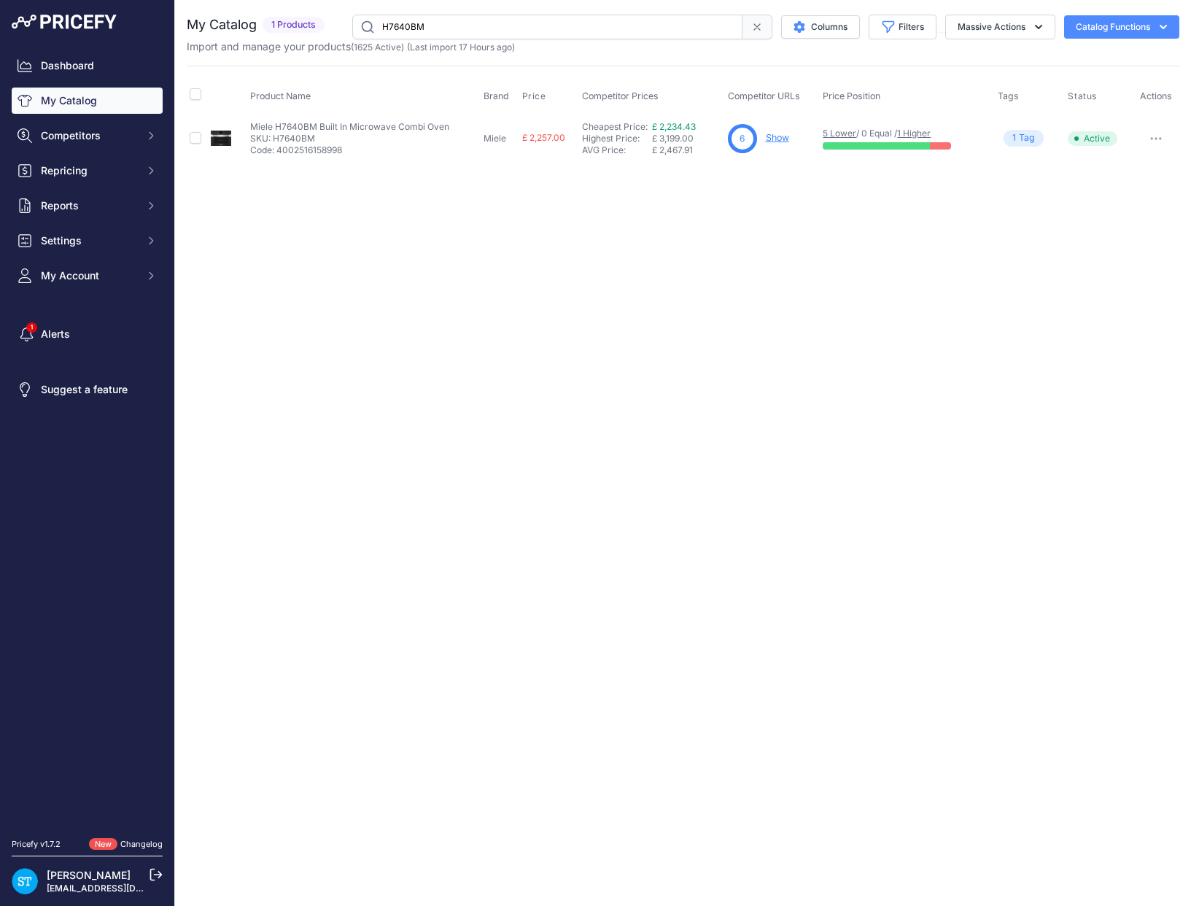
drag, startPoint x: 705, startPoint y: 237, endPoint x: 763, endPoint y: 158, distance: 98.0
click at [708, 231] on div "Close You are not connected to the internet." at bounding box center [683, 453] width 1016 height 906
click at [775, 139] on link "Show" at bounding box center [777, 137] width 23 height 11
click at [400, 23] on input "H7640BM" at bounding box center [547, 27] width 390 height 25
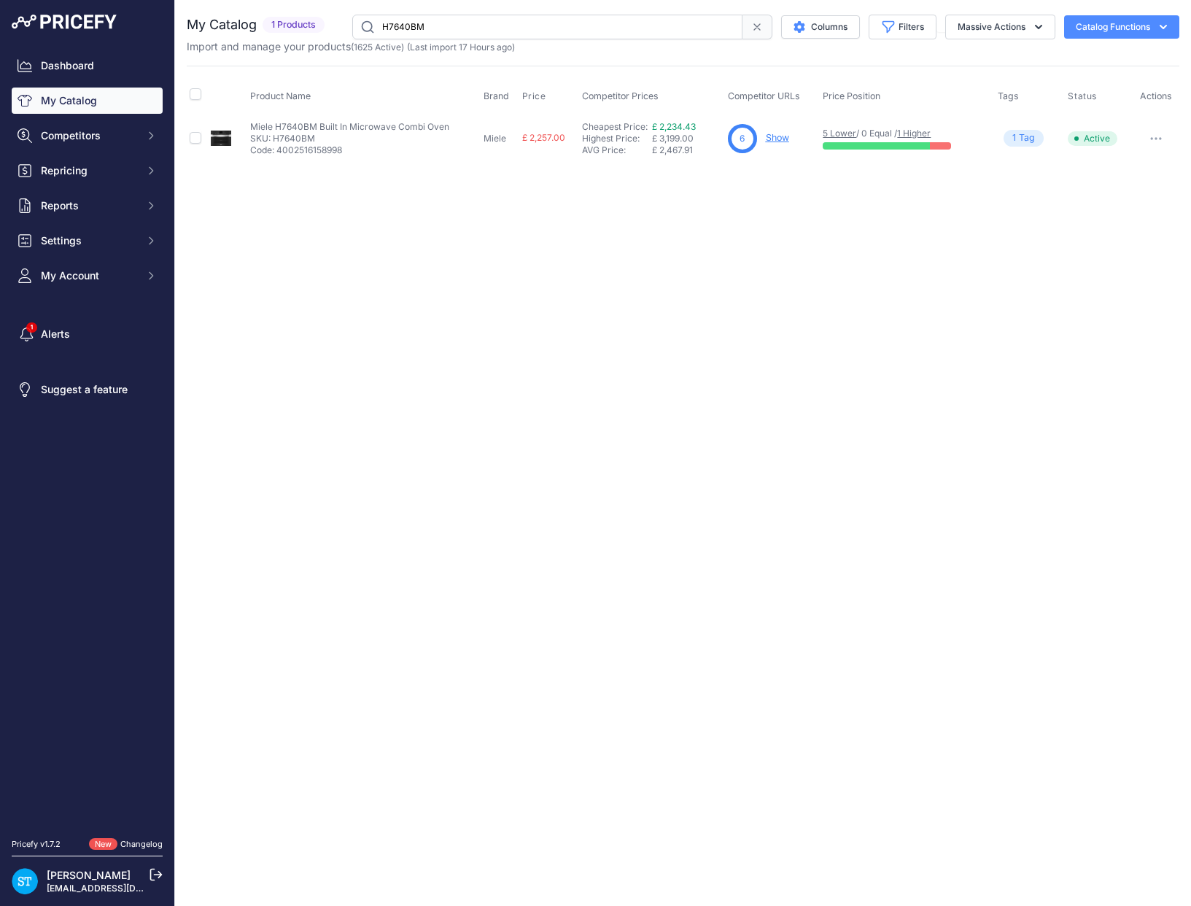
paste input "840BM-CLST"
click at [689, 239] on div "Close You are not connected to the internet." at bounding box center [683, 453] width 1016 height 906
click at [411, 25] on input "H7840BM-CLST" at bounding box center [547, 27] width 390 height 25
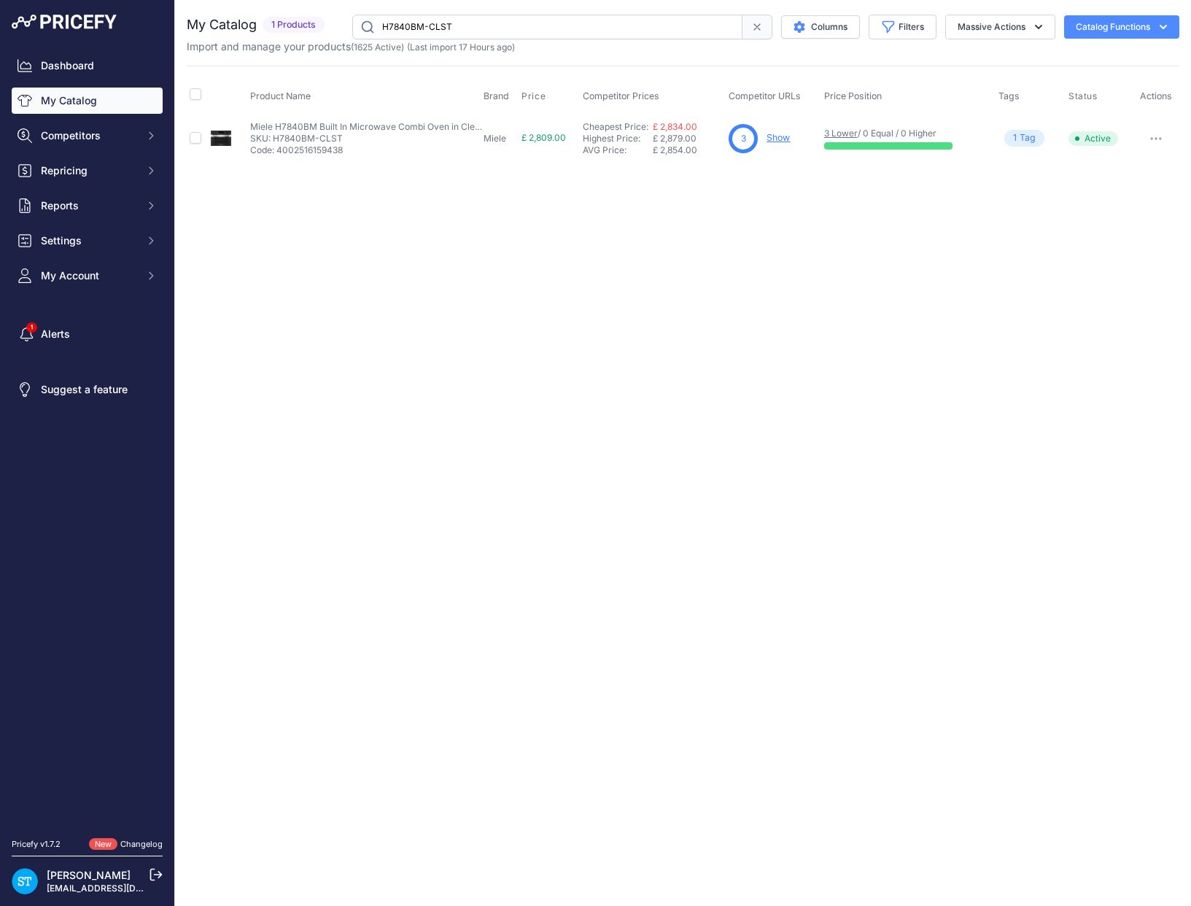
paste input "OBBL"
click at [408, 24] on input "H7840BM-OBBL" at bounding box center [547, 27] width 390 height 25
paste input "GRGR"
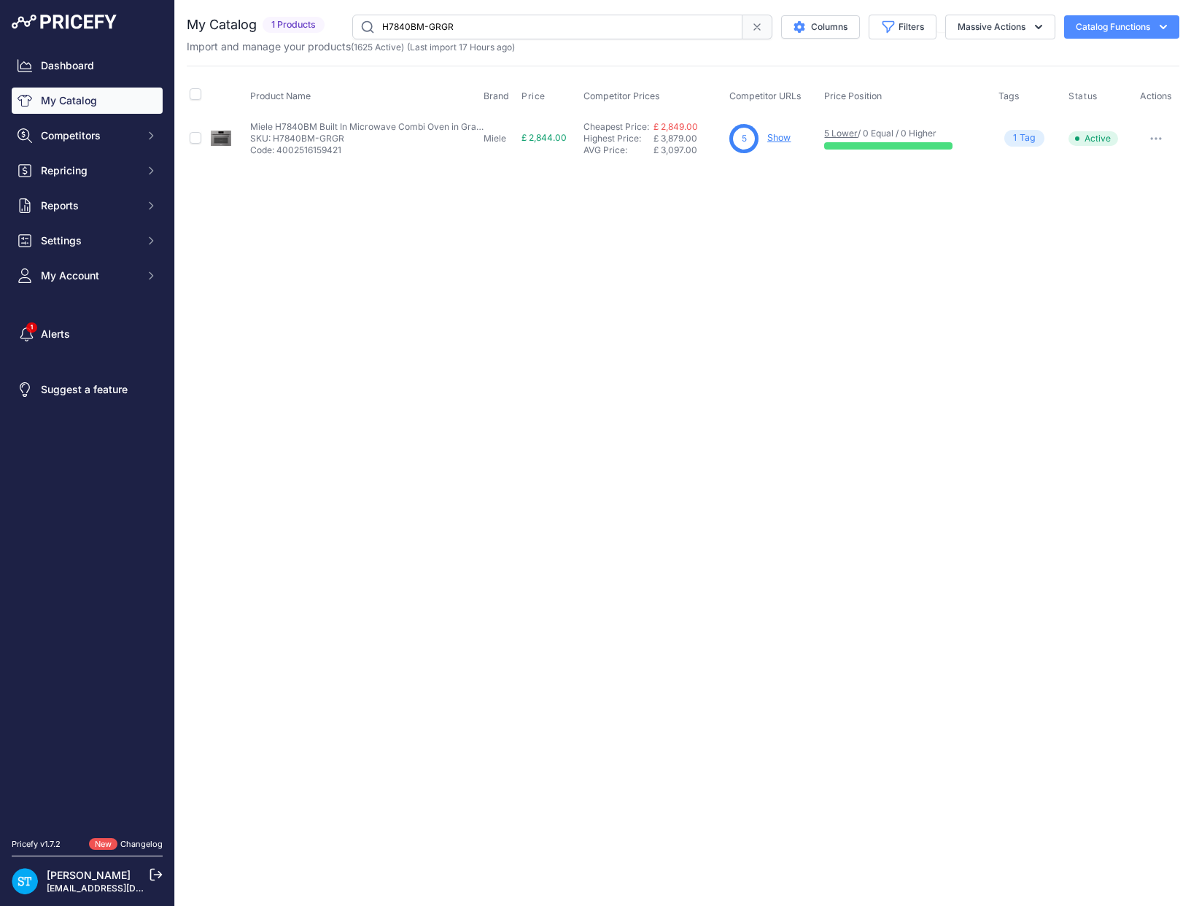
click at [407, 24] on input "H7840BM-GRGR" at bounding box center [547, 27] width 390 height 25
paste input "ESW7010-OBBL"
click at [435, 26] on input "ESW7010-OBBL" at bounding box center [547, 27] width 390 height 25
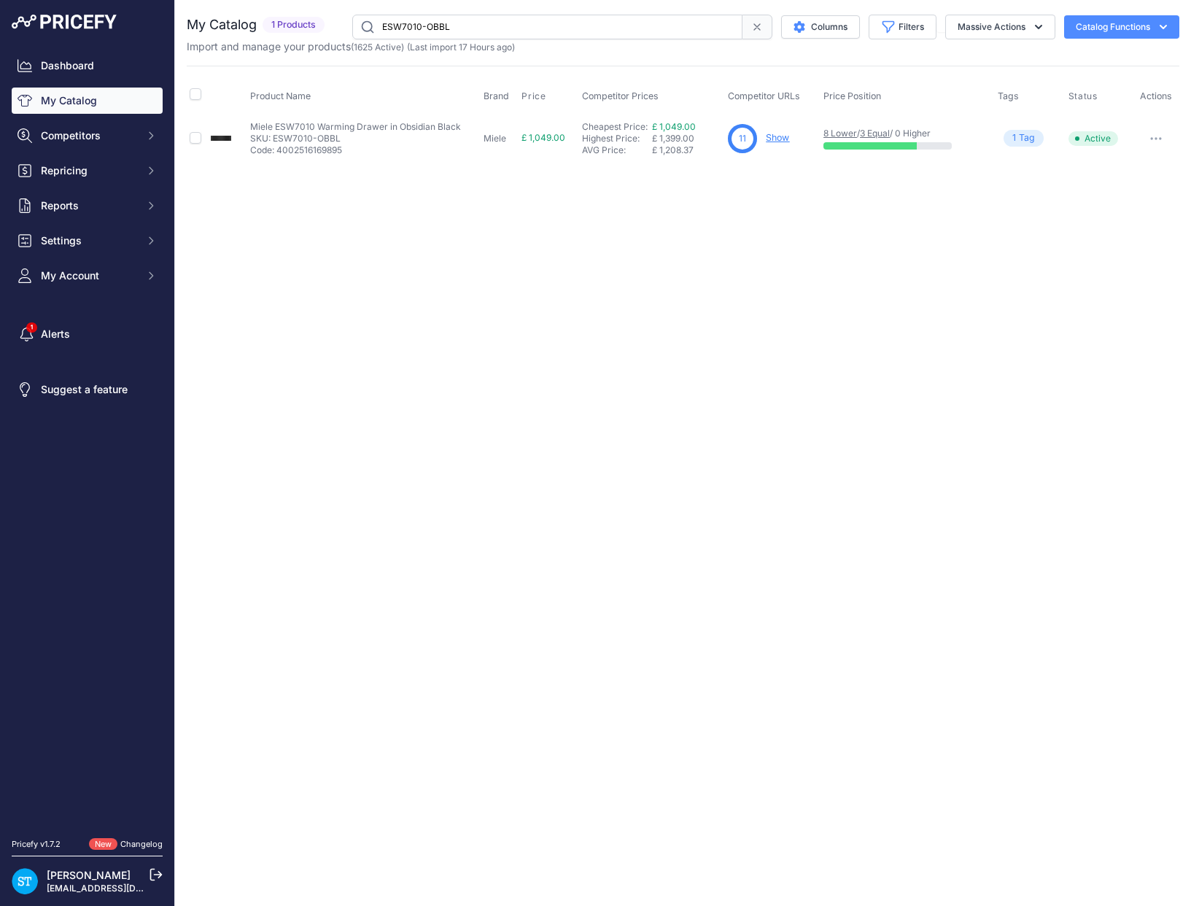
click at [435, 26] on input "ESW7010-OBBL" at bounding box center [547, 27] width 390 height 25
click at [405, 20] on input "ESW7010-GRGR" at bounding box center [547, 27] width 390 height 25
paste input "20-OBBL"
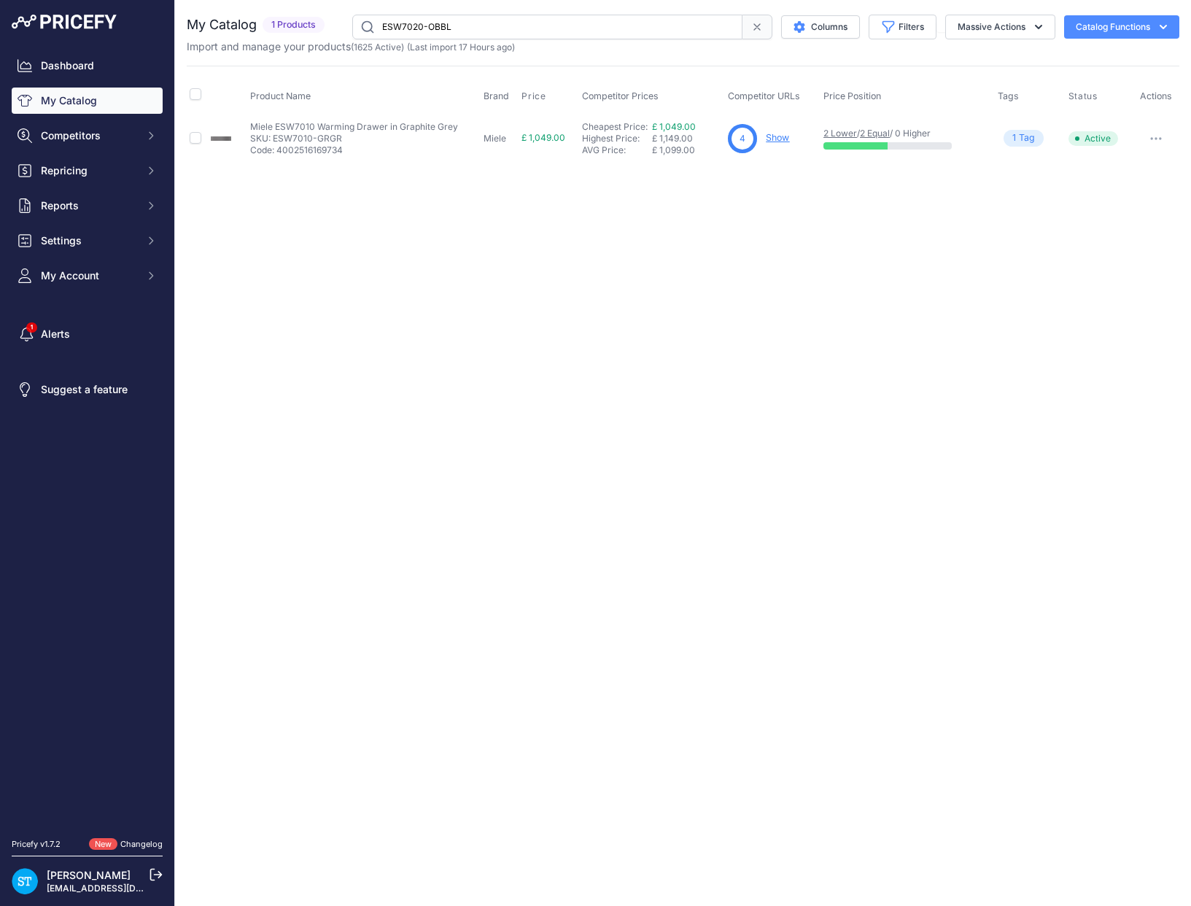
click at [512, 243] on div "Close You are not connected to the internet." at bounding box center [683, 453] width 1016 height 906
click at [413, 31] on input "ESW7020-OBBL" at bounding box center [547, 27] width 390 height 25
click at [506, 294] on div "Close You are not connected to the internet." at bounding box center [683, 453] width 1016 height 906
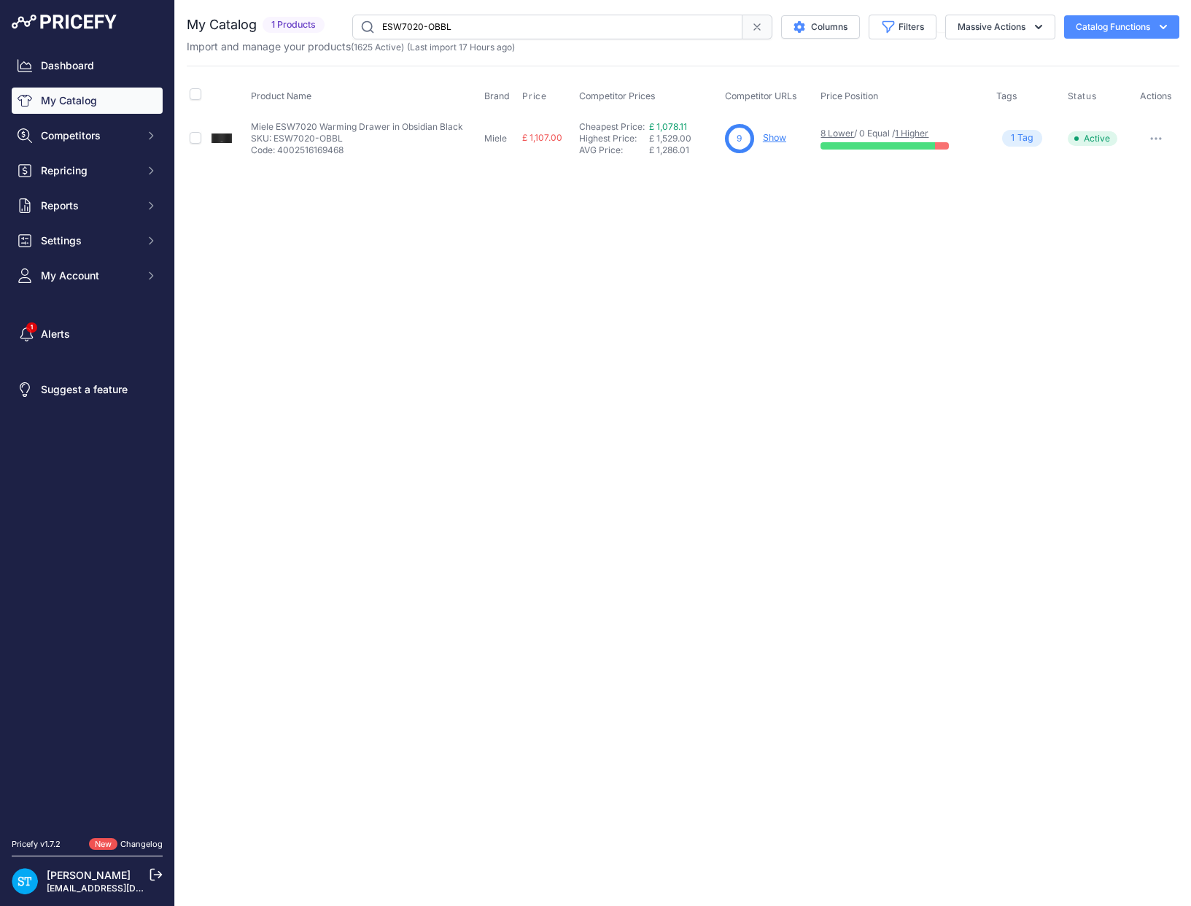
click at [415, 30] on input "ESW7020-OBBL" at bounding box center [547, 27] width 390 height 25
paste input "CLST"
click at [751, 233] on div "Close You are not connected to the internet." at bounding box center [683, 453] width 1016 height 906
click at [779, 137] on link "Show" at bounding box center [773, 137] width 23 height 11
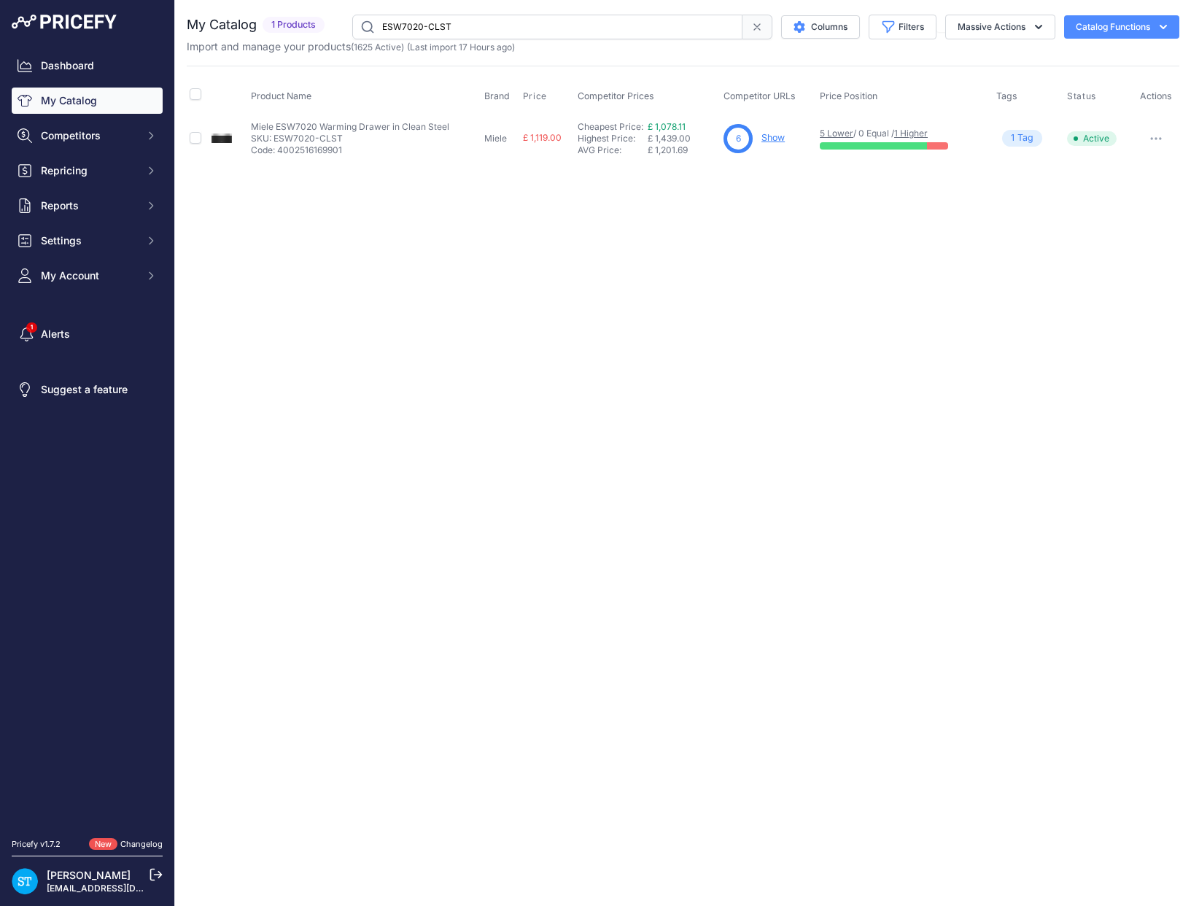
drag, startPoint x: 422, startPoint y: 38, endPoint x: 416, endPoint y: 31, distance: 8.8
click at [422, 38] on input "ESW7020-CLST" at bounding box center [547, 27] width 390 height 25
click at [416, 31] on input "ESW7020-CLST" at bounding box center [547, 27] width 390 height 25
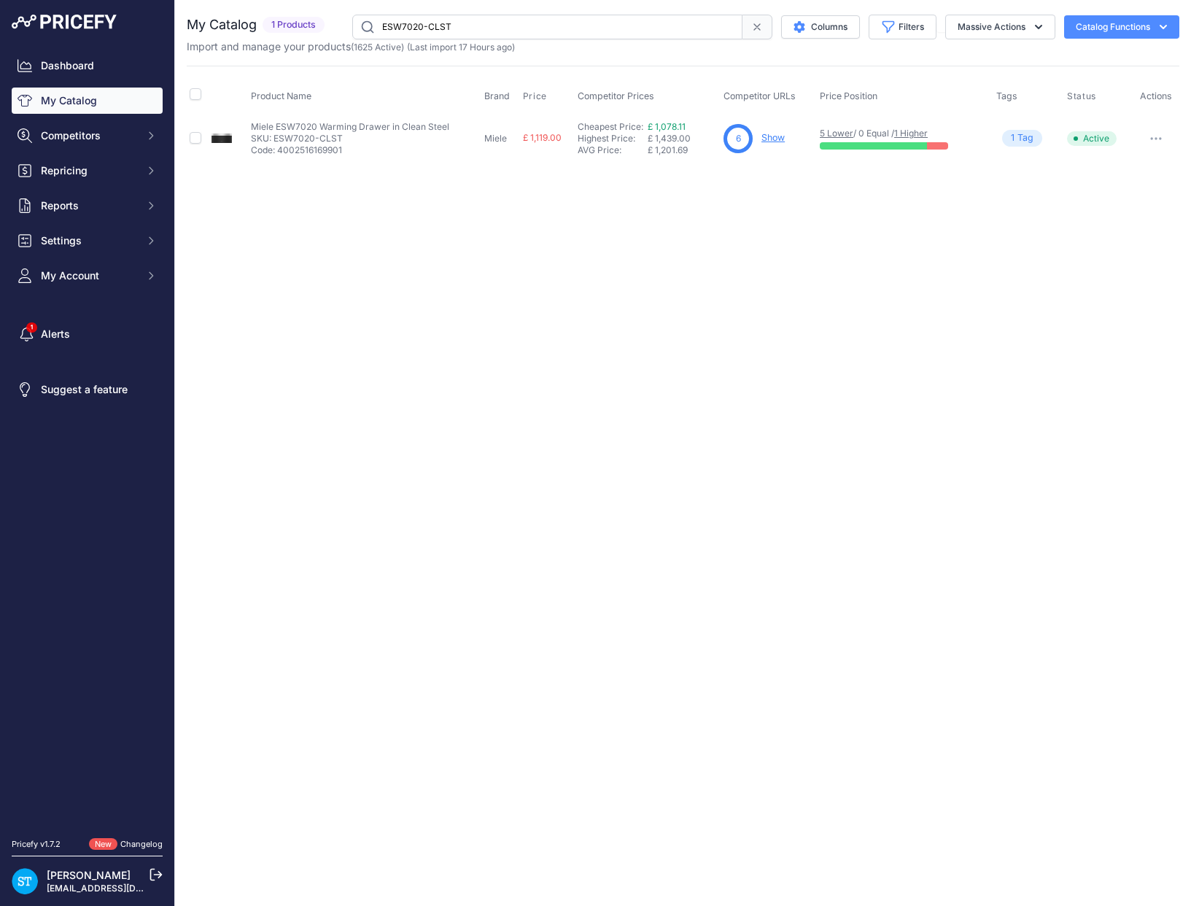
paste input "VS7010-OBBL"
click at [440, 224] on div "Close You are not connected to the internet." at bounding box center [683, 453] width 1016 height 906
click at [751, 257] on div "Close You are not connected to the internet." at bounding box center [683, 453] width 1016 height 906
click at [406, 28] on input "EVS7010-OBBL" at bounding box center [547, 27] width 390 height 25
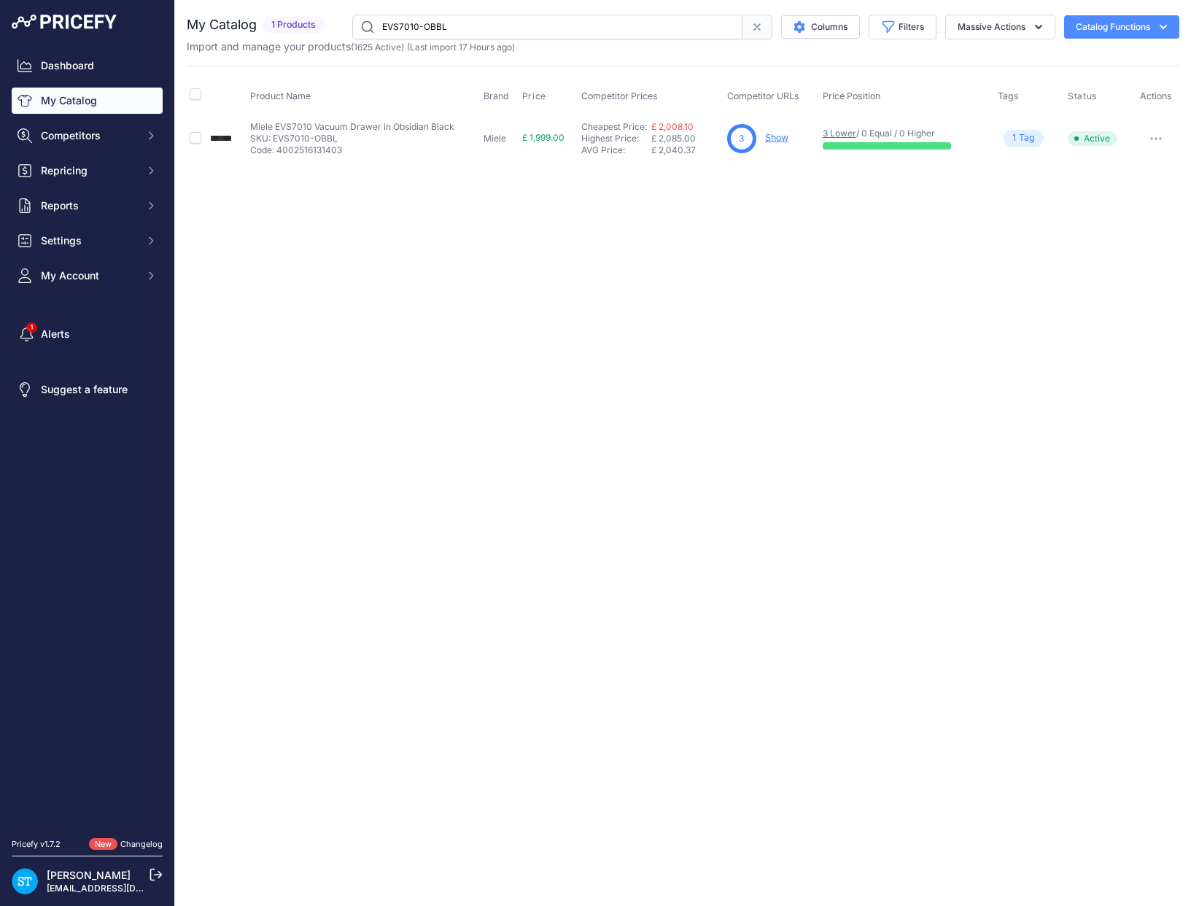
click at [406, 28] on input "EVS7010-OBBL" at bounding box center [547, 27] width 390 height 25
paste input "CVA7440-CLST"
click at [705, 209] on div "Close You are not connected to the internet." at bounding box center [683, 453] width 1016 height 906
click at [783, 138] on link "Show" at bounding box center [778, 137] width 23 height 11
click at [411, 22] on input "CVA7440-CLST" at bounding box center [547, 27] width 390 height 25
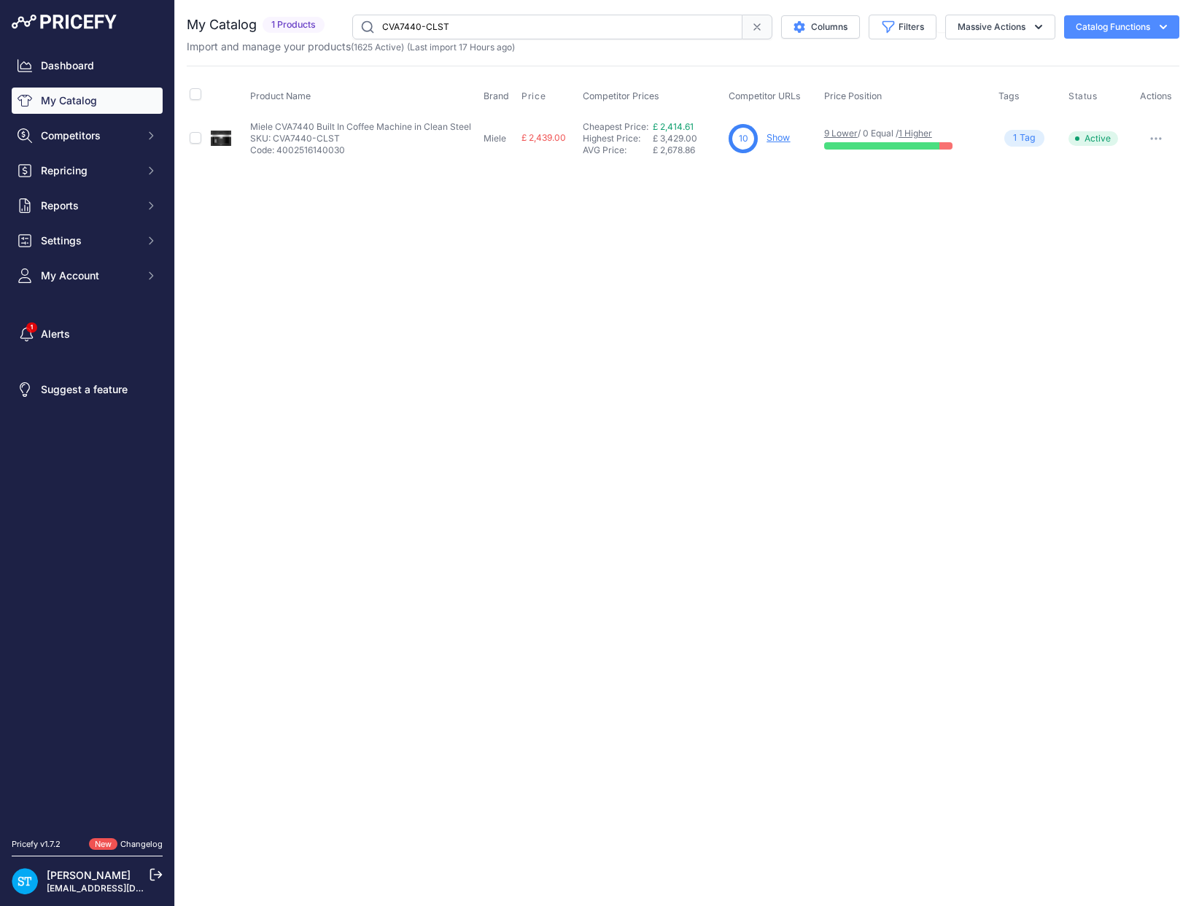
click at [411, 22] on input "CVA7440-CLST" at bounding box center [547, 27] width 390 height 25
paste input "OBBL"
click at [746, 279] on div "Close You are not connected to the internet." at bounding box center [683, 453] width 1016 height 906
click at [770, 139] on link "Show" at bounding box center [778, 137] width 23 height 11
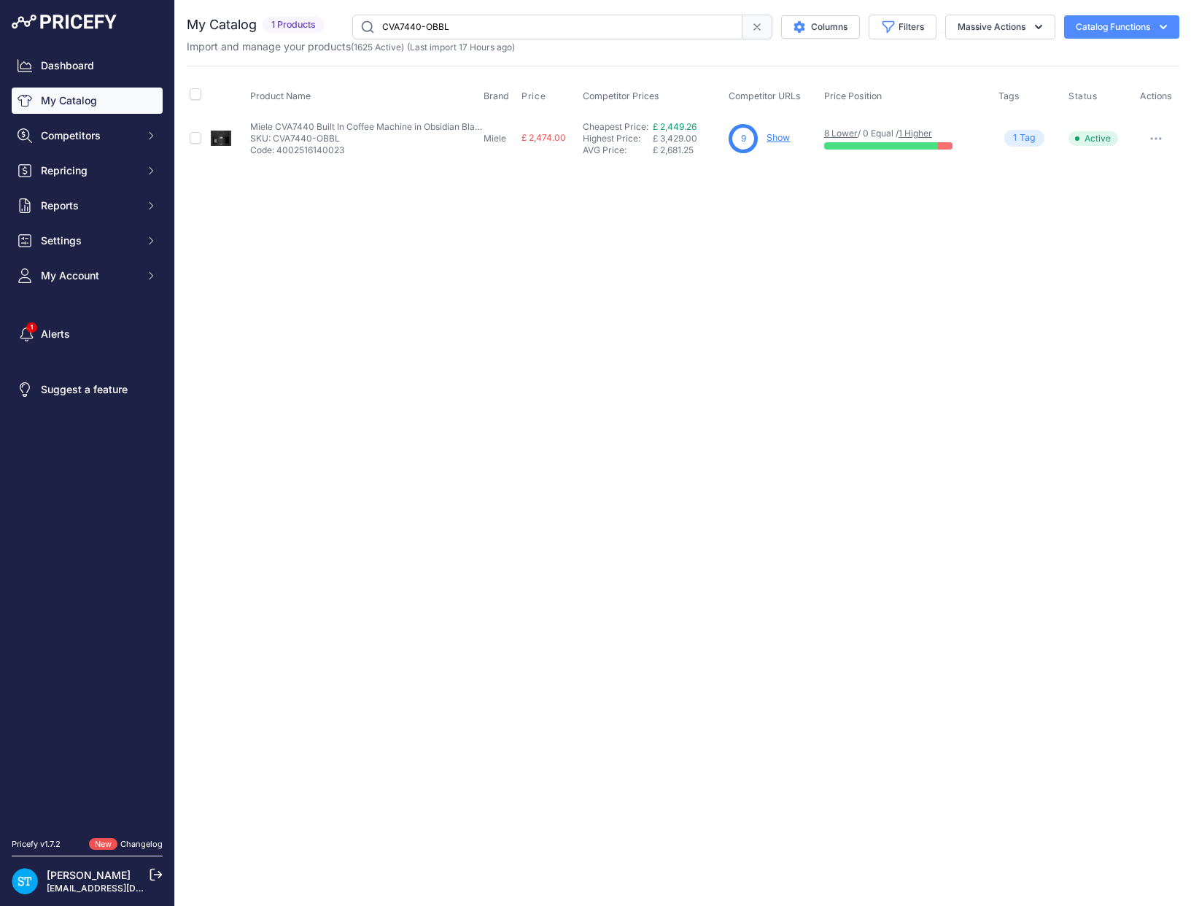
click at [410, 28] on input "CVA7440-OBBL" at bounding box center [547, 27] width 390 height 25
paste input "GRGR"
drag, startPoint x: 743, startPoint y: 197, endPoint x: 735, endPoint y: 198, distance: 8.8
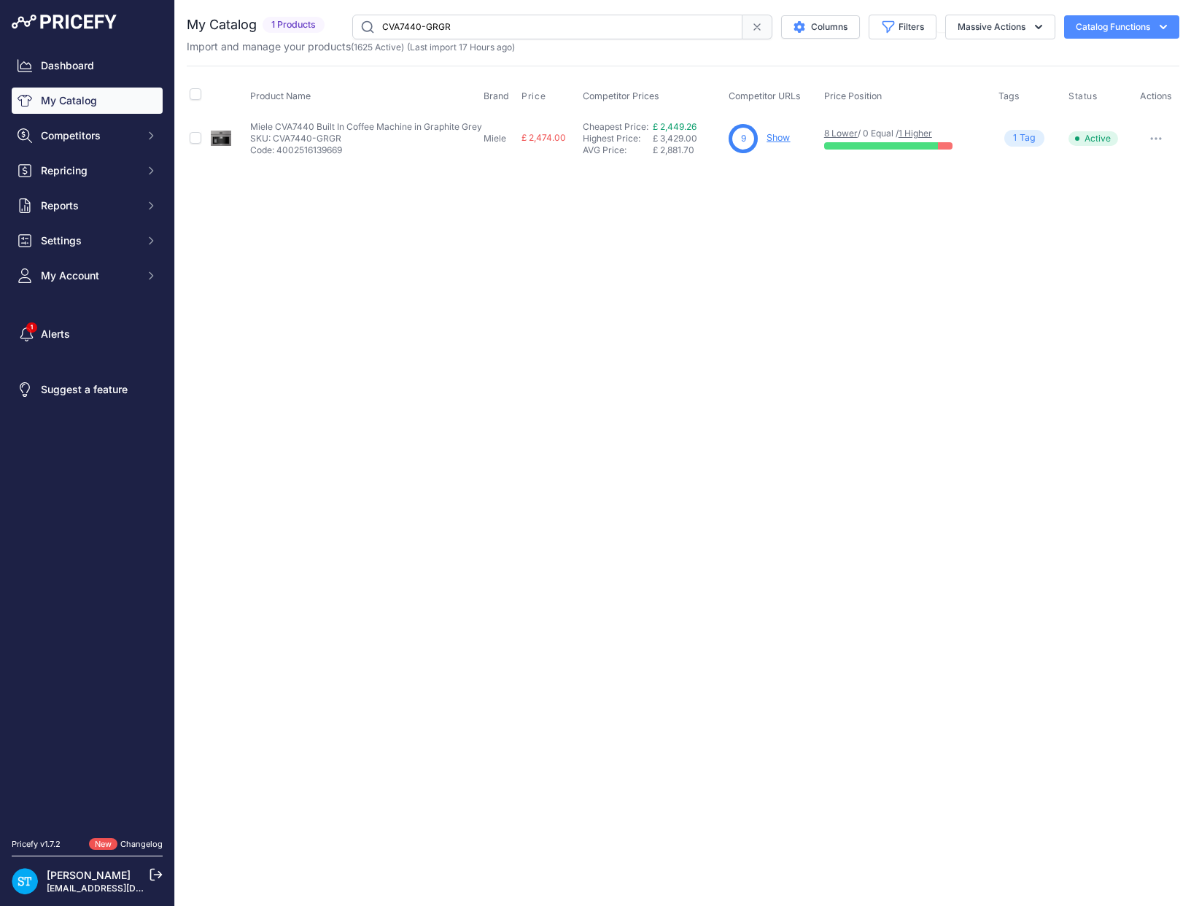
click at [743, 197] on div "Close You are not connected to the internet." at bounding box center [683, 453] width 1016 height 906
click at [412, 26] on input "CVA7440-GRGR" at bounding box center [547, 27] width 390 height 25
paste input "5"
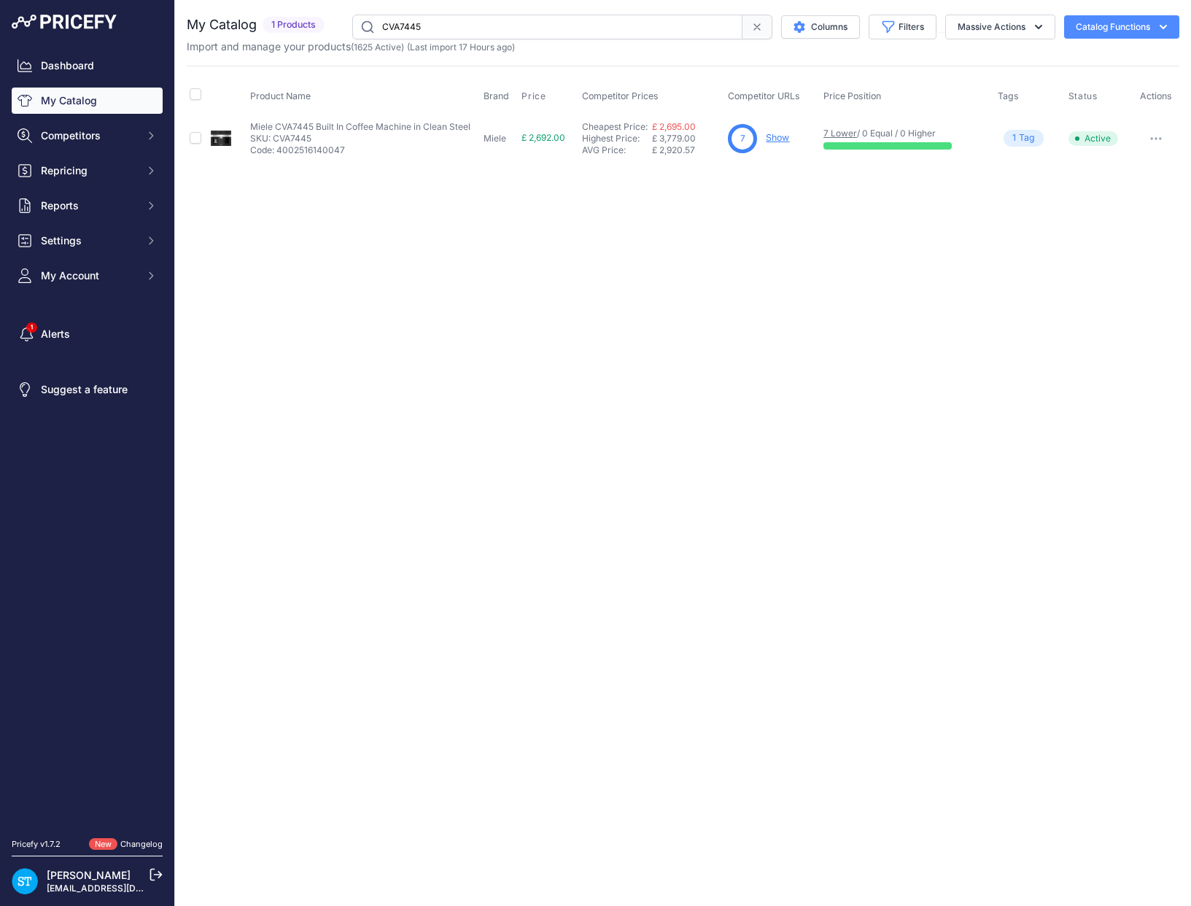
click at [881, 279] on div "Close You are not connected to the internet." at bounding box center [683, 453] width 1016 height 906
click at [403, 26] on input "CVA7445" at bounding box center [547, 27] width 390 height 25
paste input "840"
click at [397, 26] on input "CVA7840" at bounding box center [547, 27] width 390 height 25
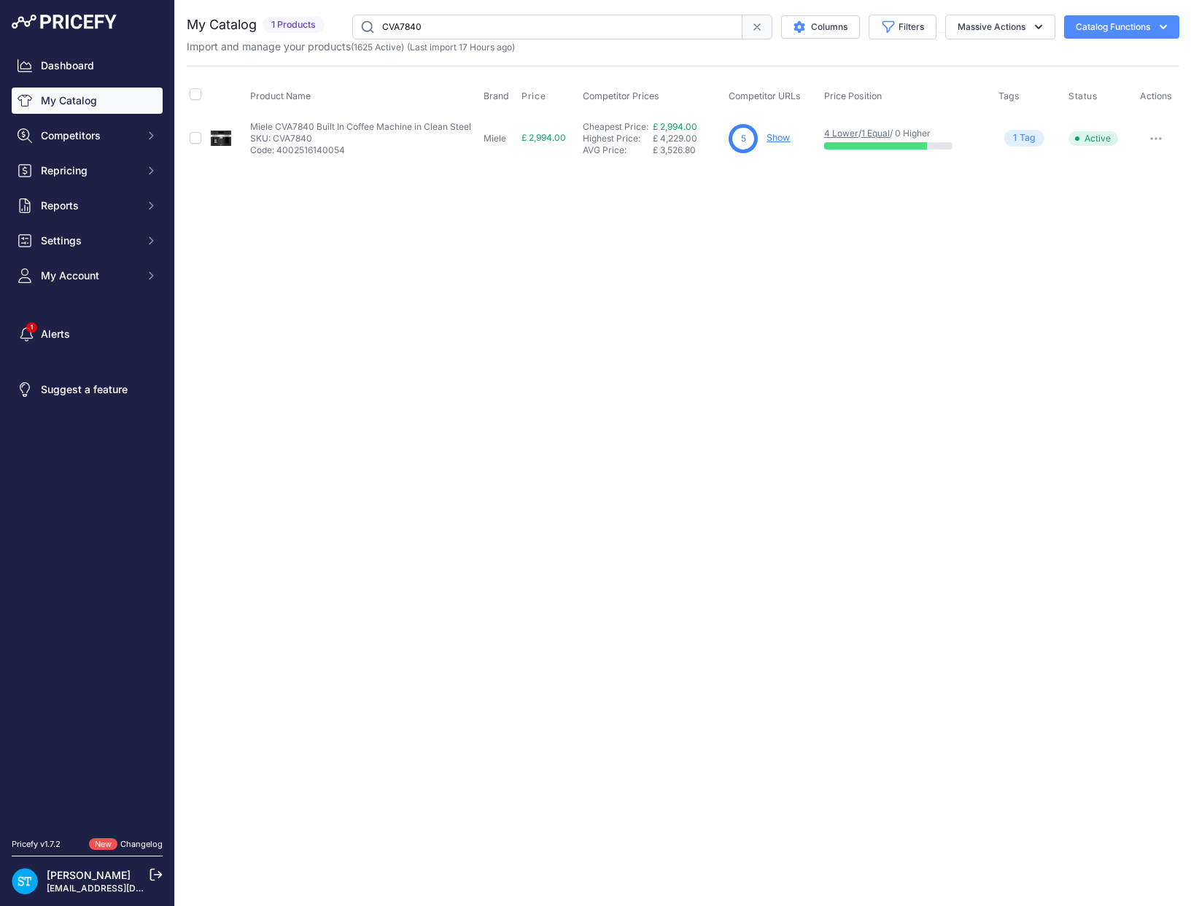
click at [397, 26] on input "CVA7840" at bounding box center [547, 27] width 390 height 25
paste input "5-CLST"
click at [784, 206] on div "Close You are not connected to the internet." at bounding box center [683, 453] width 1016 height 906
click at [777, 140] on link "Show" at bounding box center [778, 137] width 23 height 11
click at [409, 24] on input "CVA7845-CLST" at bounding box center [547, 27] width 390 height 25
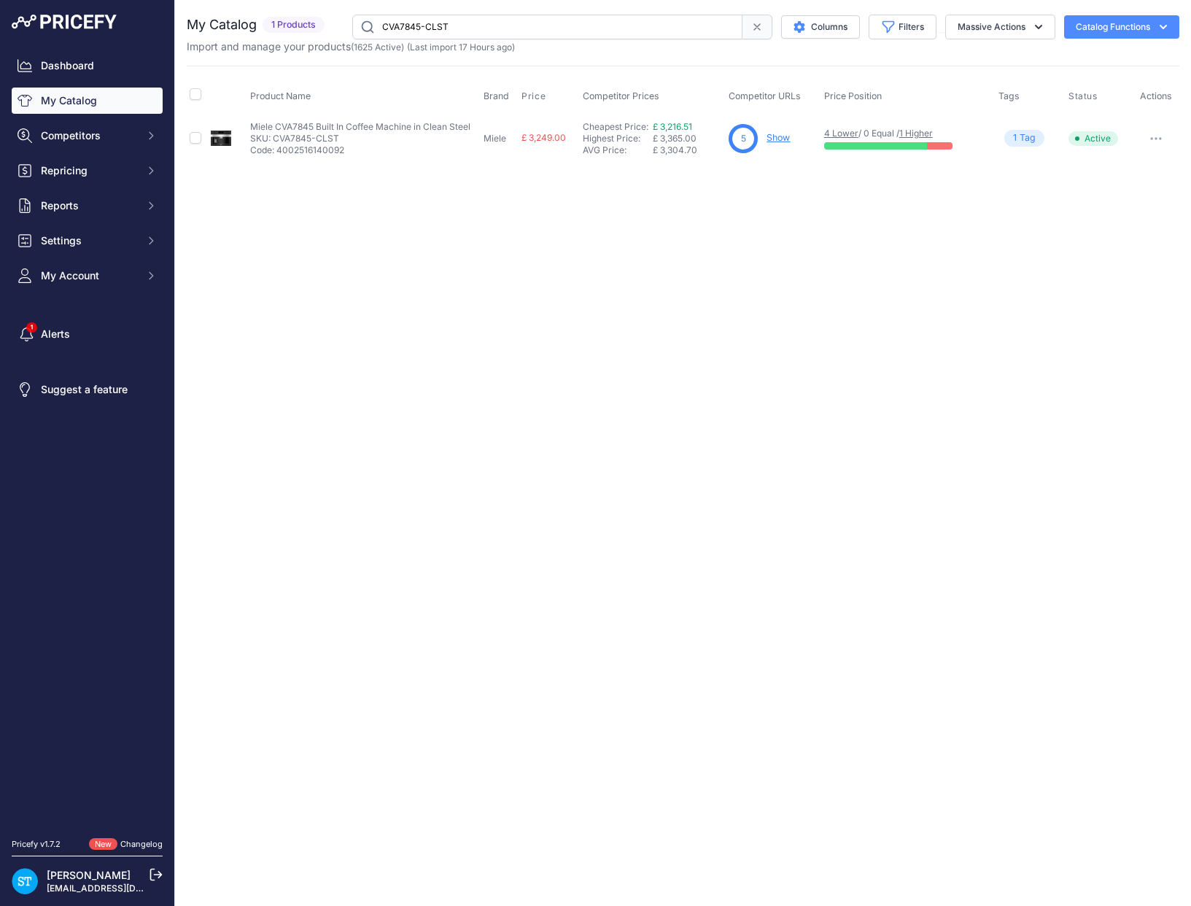
click at [409, 24] on input "CVA7845-CLST" at bounding box center [547, 27] width 390 height 25
paste input "OBBL"
click at [697, 217] on div "Close You are not connected to the internet." at bounding box center [683, 453] width 1016 height 906
click at [414, 26] on input "CVA7845-OBBL" at bounding box center [547, 27] width 390 height 25
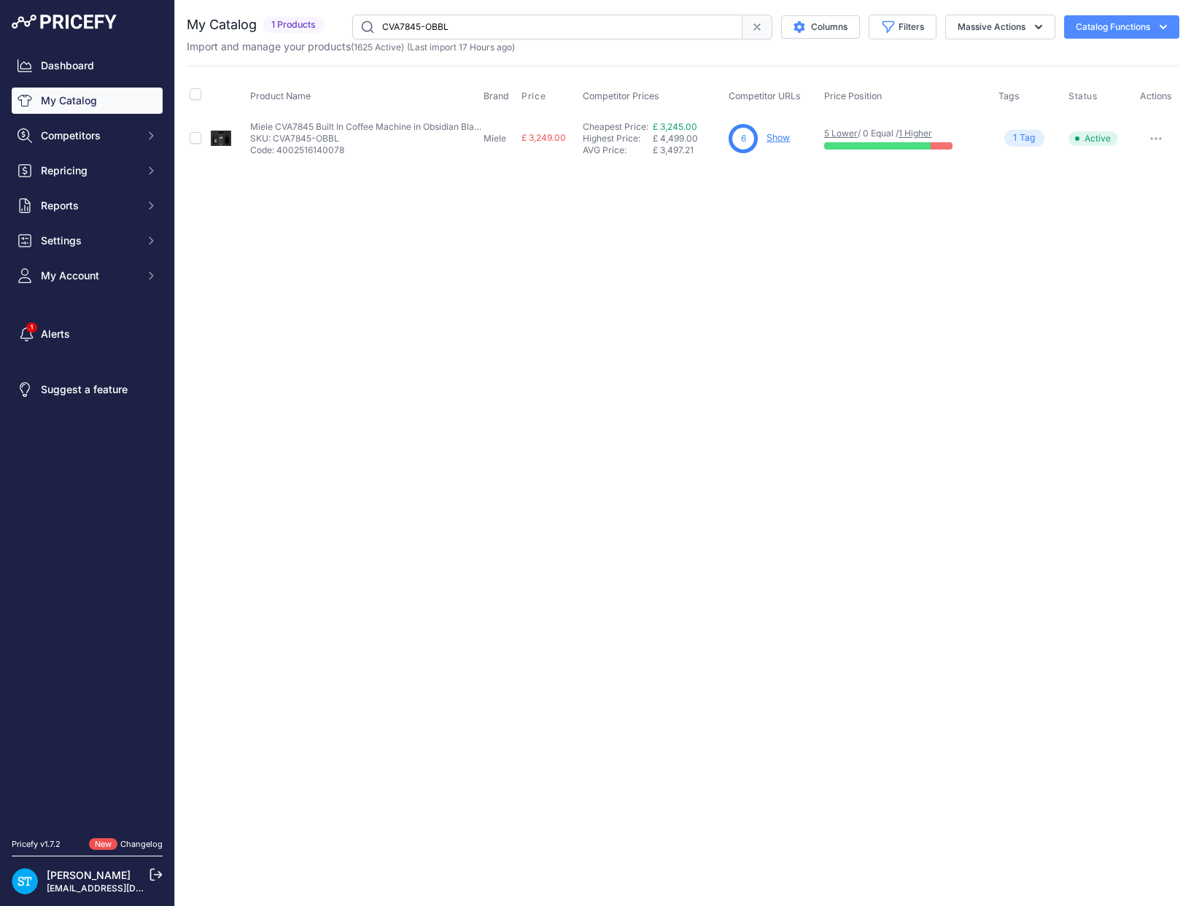
click at [414, 26] on input "CVA7845-OBBL" at bounding box center [547, 27] width 390 height 25
paste input "H7860BPX-MA"
click at [823, 236] on div "Close You are not connected to the internet." at bounding box center [683, 453] width 1016 height 906
drag, startPoint x: 815, startPoint y: 191, endPoint x: 792, endPoint y: 157, distance: 41.1
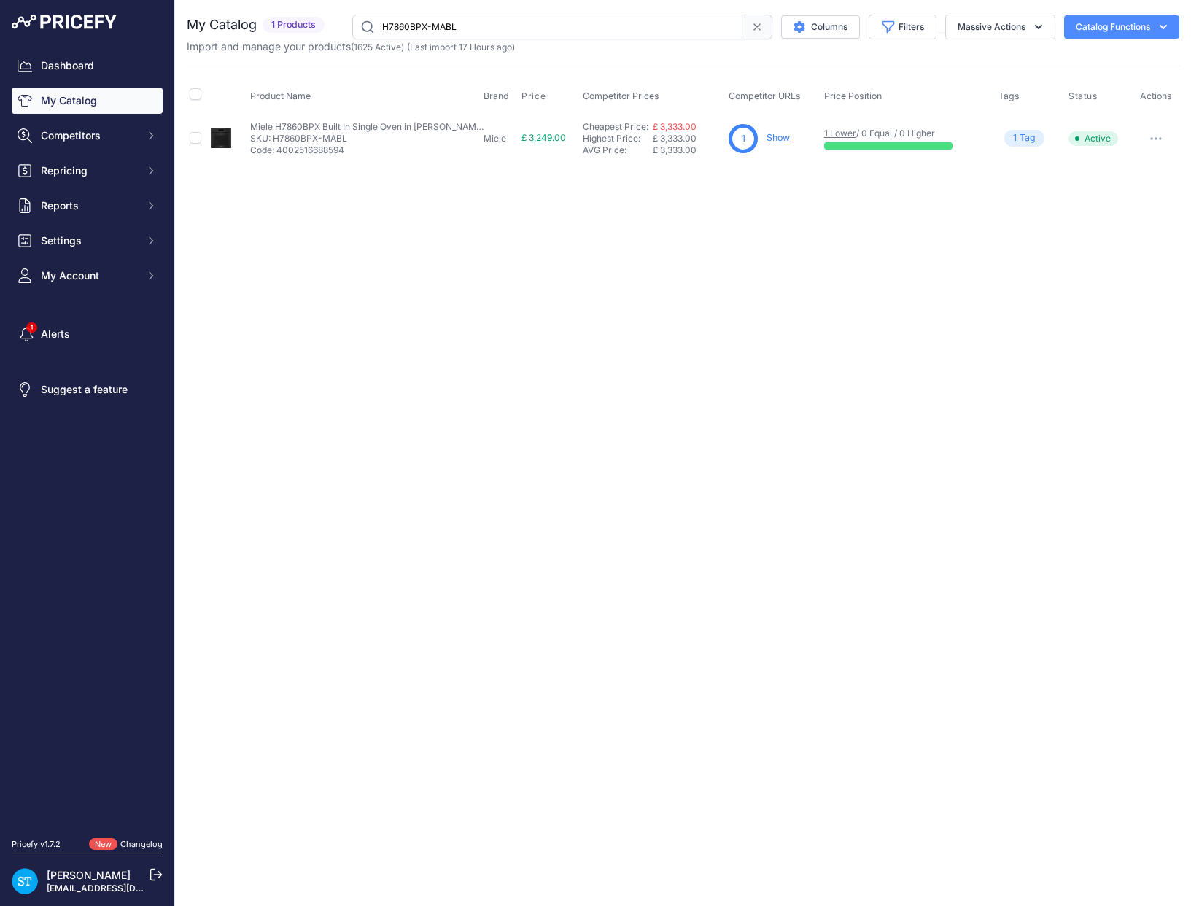
click at [814, 190] on div "Close You are not connected to the internet." at bounding box center [683, 453] width 1016 height 906
click at [774, 135] on link "Show" at bounding box center [778, 137] width 23 height 11
click at [414, 27] on input "H7860BPX-MABL" at bounding box center [547, 27] width 390 height 25
click at [415, 27] on input "H7860BPX-MABL" at bounding box center [547, 27] width 390 height 25
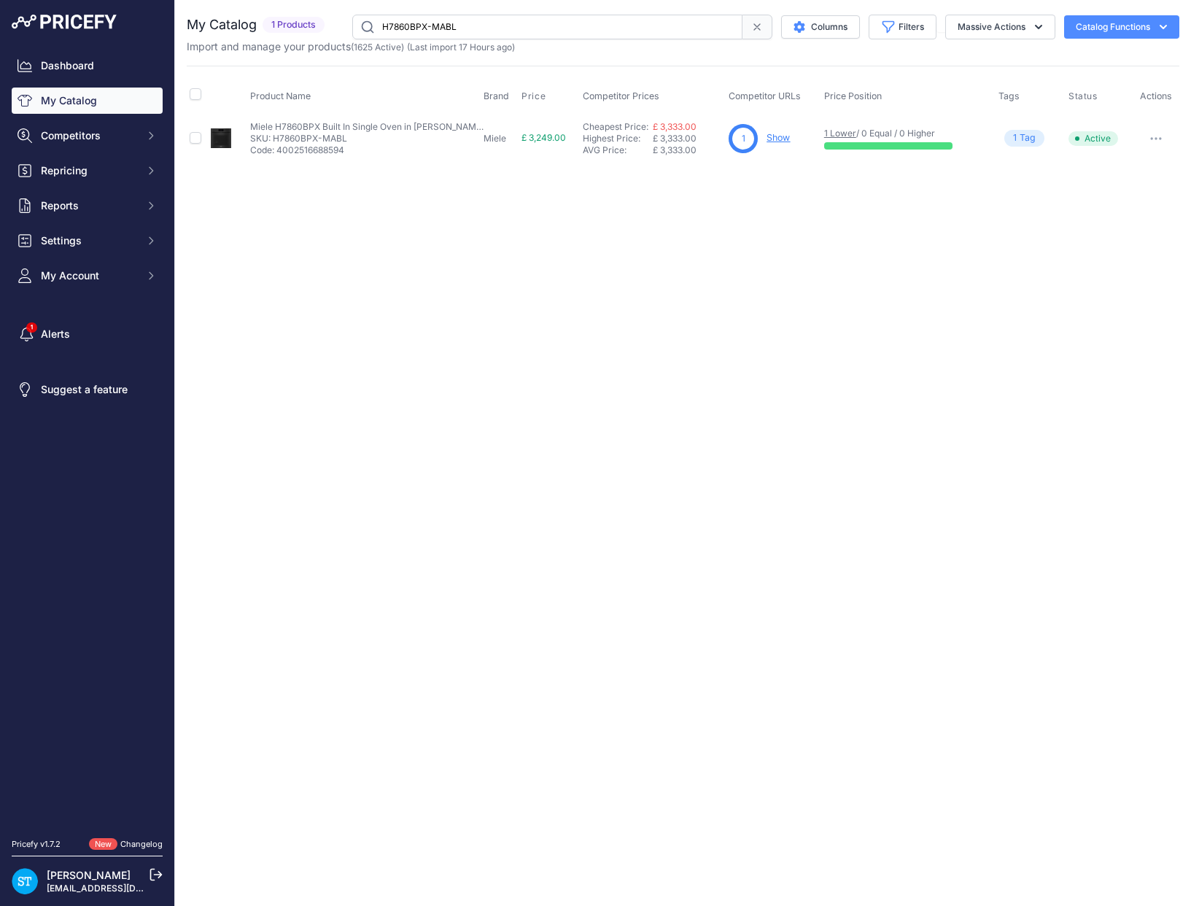
paste input "DGC7840HC"
click at [783, 136] on link "Show" at bounding box center [777, 137] width 23 height 11
click at [432, 27] on input "DGC7840HCX-MABL" at bounding box center [547, 27] width 390 height 25
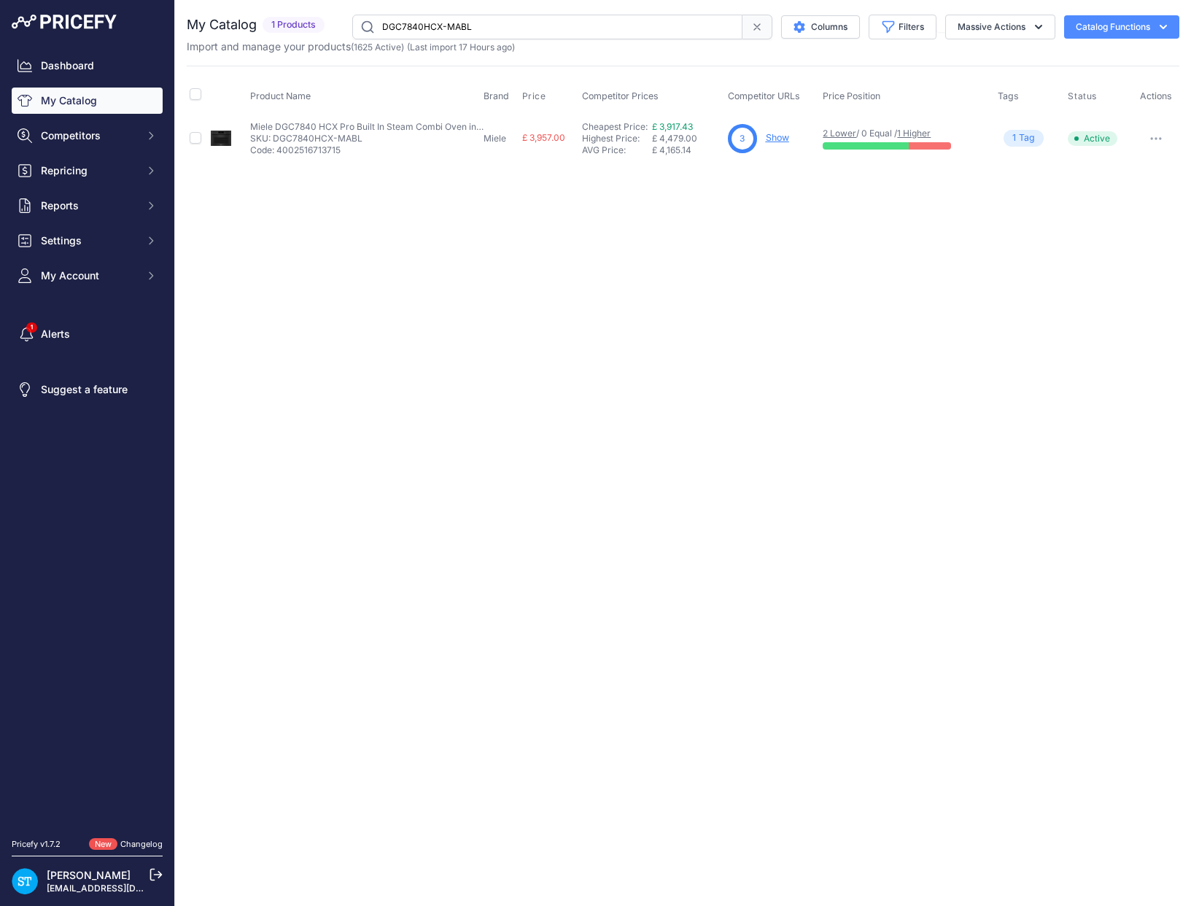
click at [661, 204] on div "Close You are not connected to the internet." at bounding box center [683, 453] width 1016 height 906
click at [419, 28] on input "DGC7840HCX-MABL" at bounding box center [547, 27] width 390 height 25
paste input "5"
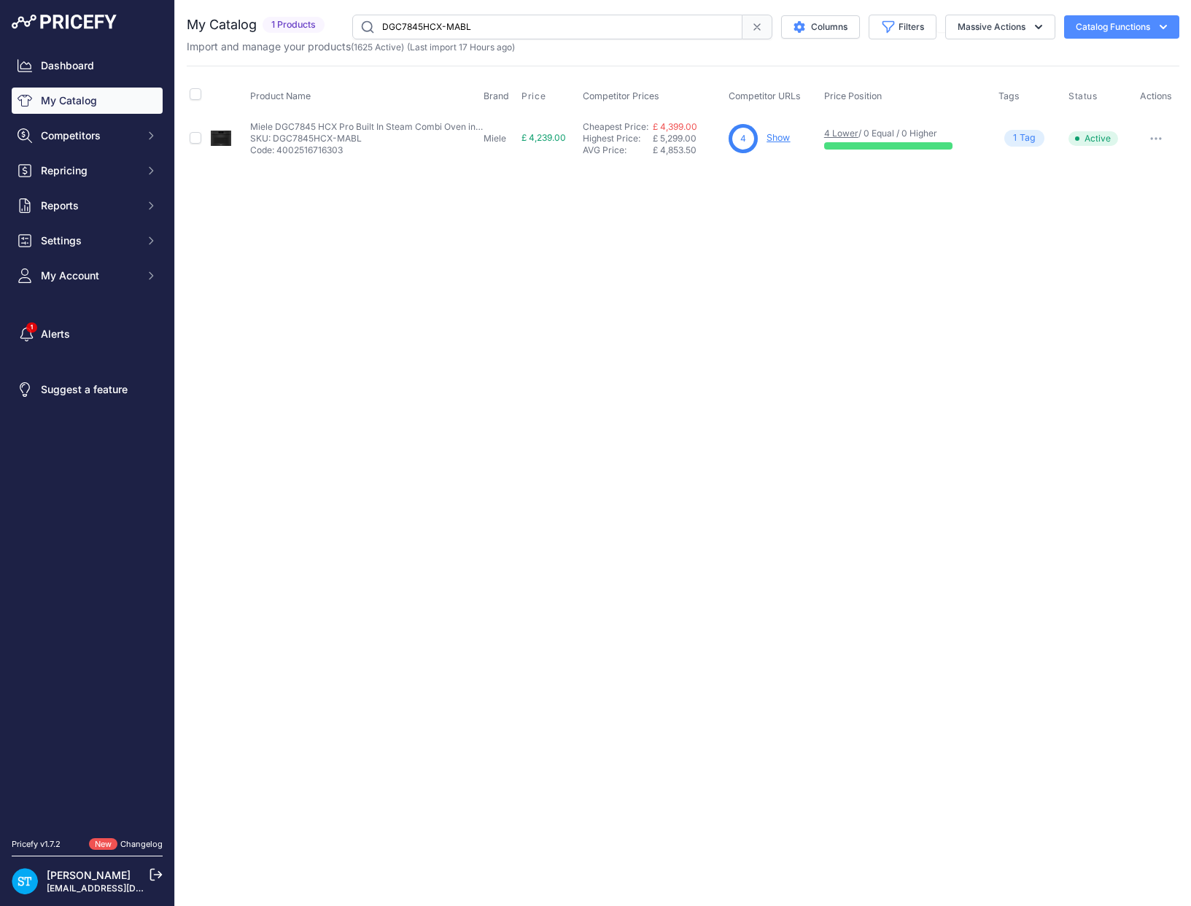
click at [798, 308] on div "Close You are not connected to the internet." at bounding box center [683, 453] width 1016 height 906
click at [775, 138] on link "Show" at bounding box center [778, 137] width 23 height 11
click at [426, 25] on input "DGC7845HCX-MABL" at bounding box center [547, 27] width 390 height 25
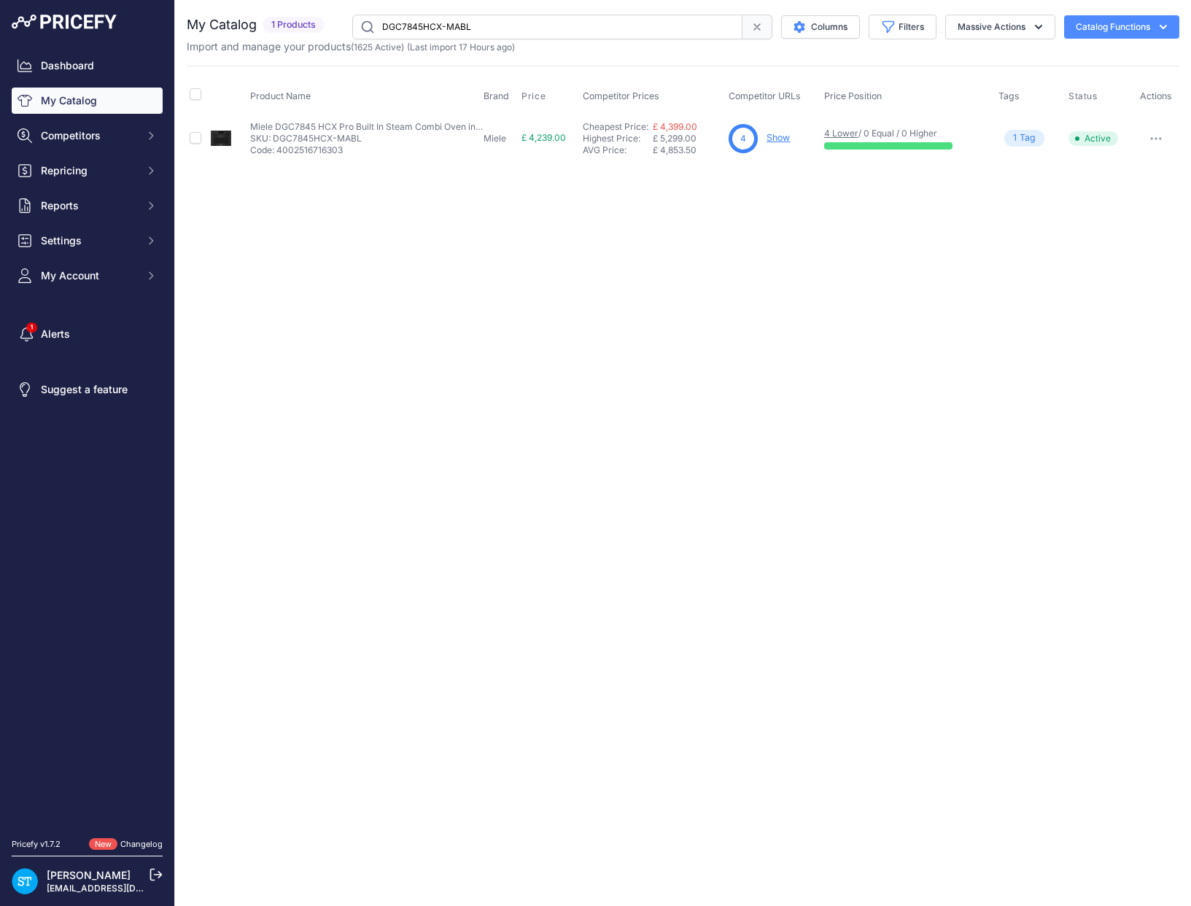
paste input "60"
click at [666, 272] on div "Close You are not connected to the internet." at bounding box center [683, 453] width 1016 height 906
click at [426, 22] on input "DGC7860HCX-MABL" at bounding box center [547, 27] width 390 height 25
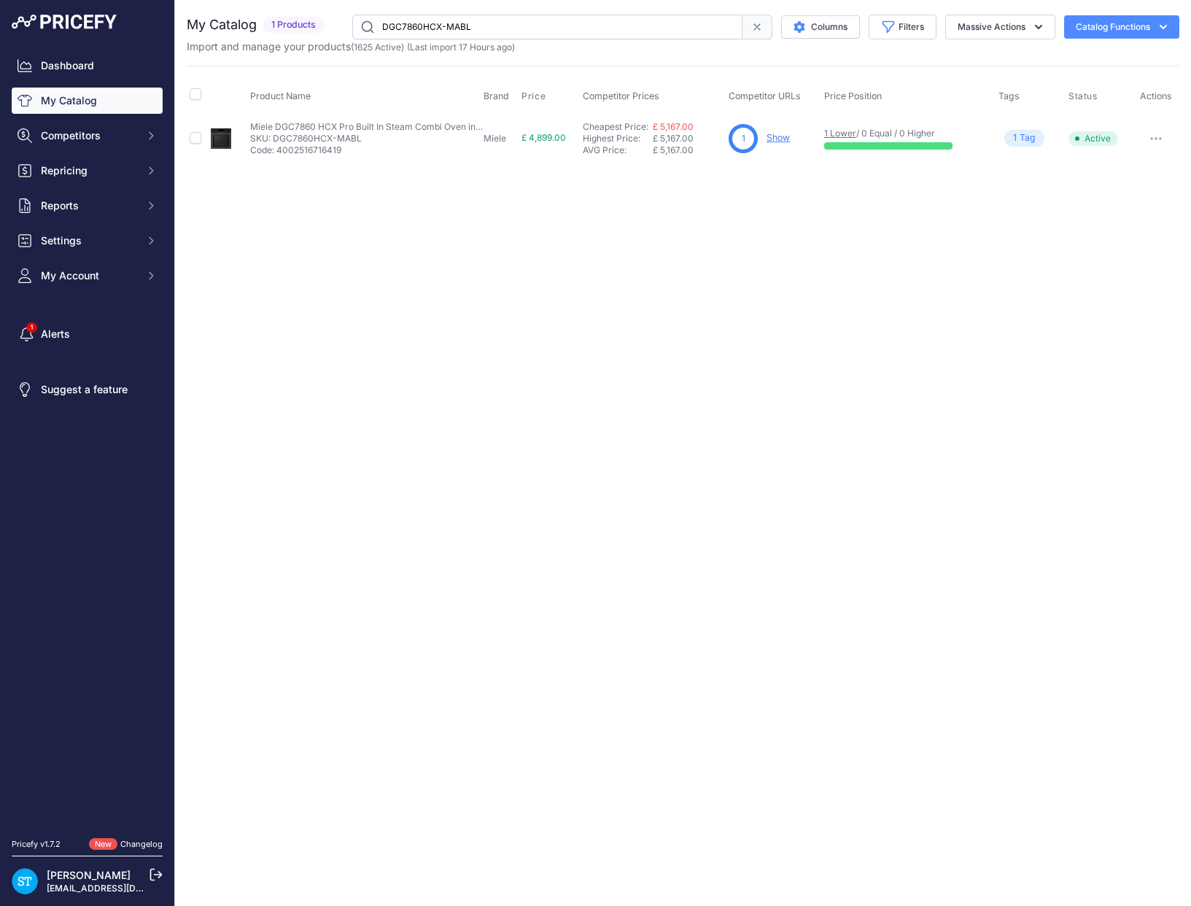
paste input "5"
click at [612, 210] on div "Close You are not connected to the internet." at bounding box center [683, 453] width 1016 height 906
click at [421, 25] on input "DGC7865HCX-MABL" at bounding box center [547, 27] width 390 height 25
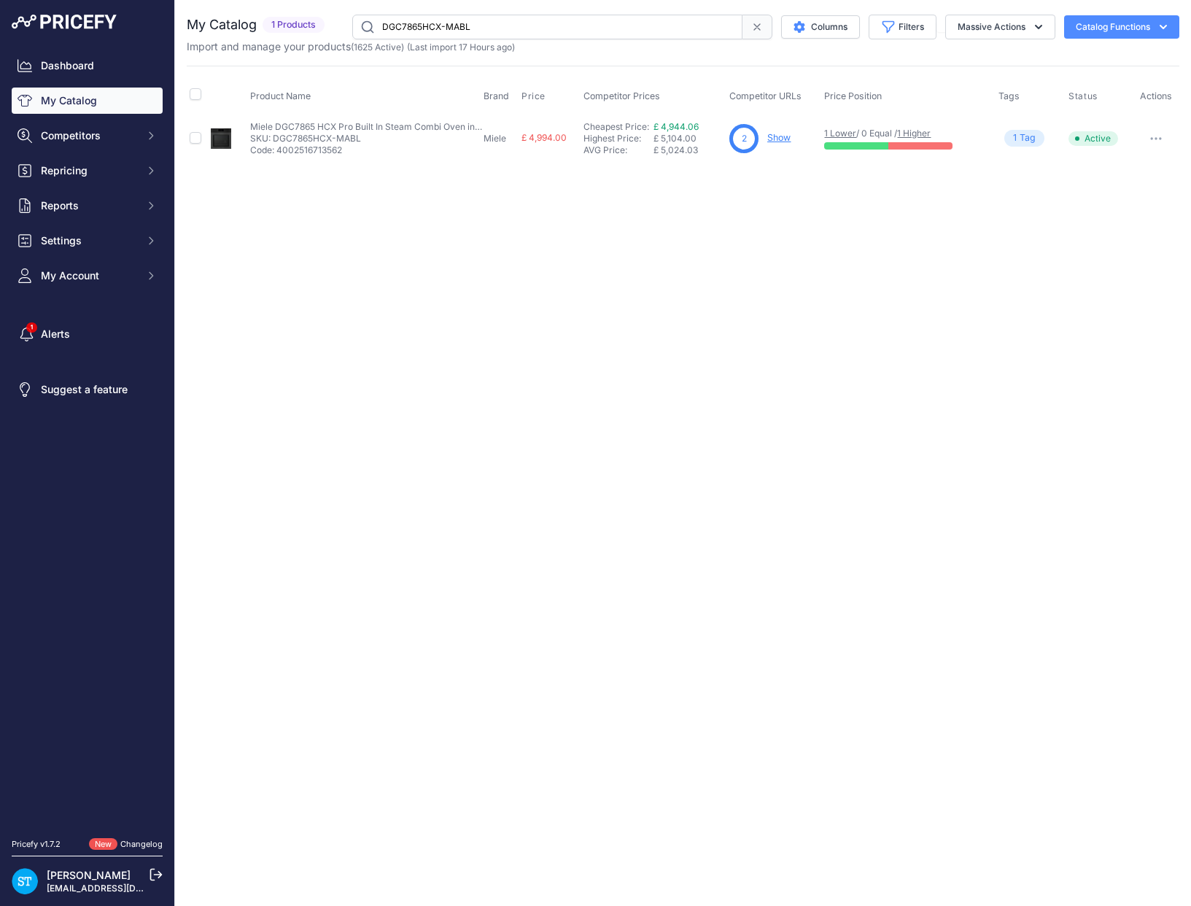
paste input "H7840BM"
click at [802, 211] on div "Close You are not connected to the internet." at bounding box center [683, 453] width 1016 height 906
click at [772, 135] on link "Show" at bounding box center [778, 137] width 23 height 11
click at [420, 28] on input "H7840BMX-MABL" at bounding box center [547, 27] width 390 height 25
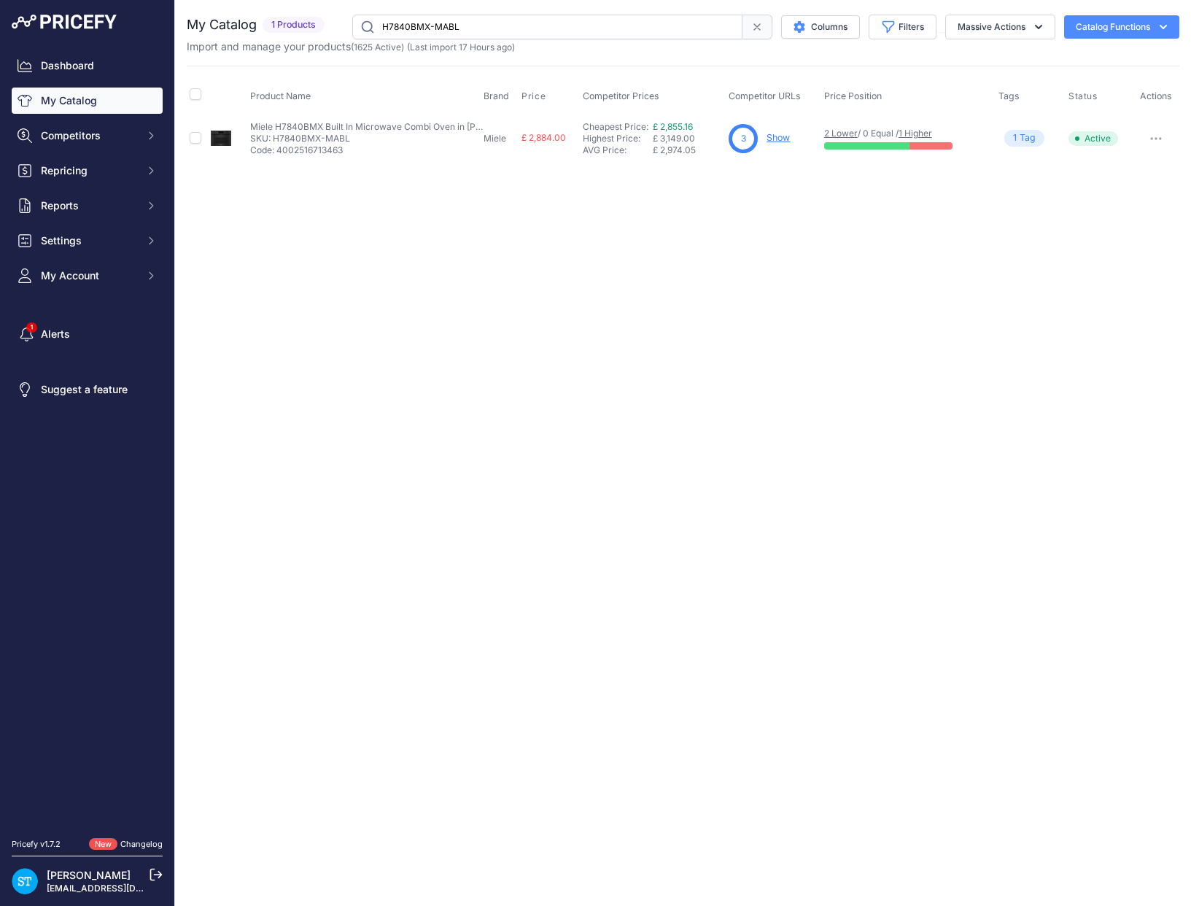
click at [420, 28] on input "H7840BMX-MABL" at bounding box center [547, 27] width 390 height 25
paste input "ESW7010"
click at [549, 247] on div "Close You are not connected to the internet." at bounding box center [683, 453] width 1016 height 906
click at [406, 28] on input "ESW7010-MABL" at bounding box center [547, 27] width 390 height 25
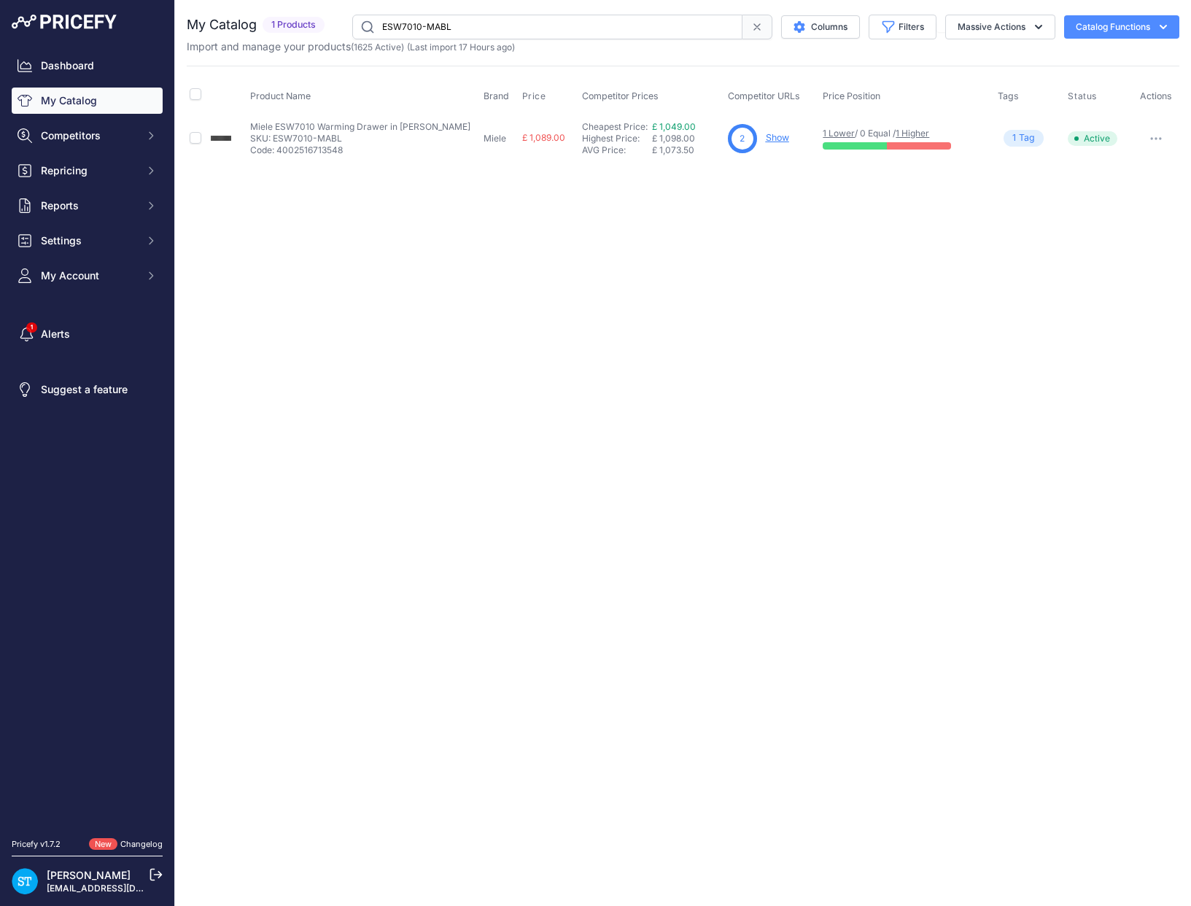
click at [406, 28] on input "ESW7010-MABL" at bounding box center [547, 27] width 390 height 25
paste input "2"
drag, startPoint x: 967, startPoint y: 424, endPoint x: 737, endPoint y: 398, distance: 231.9
click at [967, 424] on div "Close You are not connected to the internet." at bounding box center [683, 453] width 1016 height 906
click at [774, 212] on div "Close You are not connected to the internet." at bounding box center [683, 453] width 1016 height 906
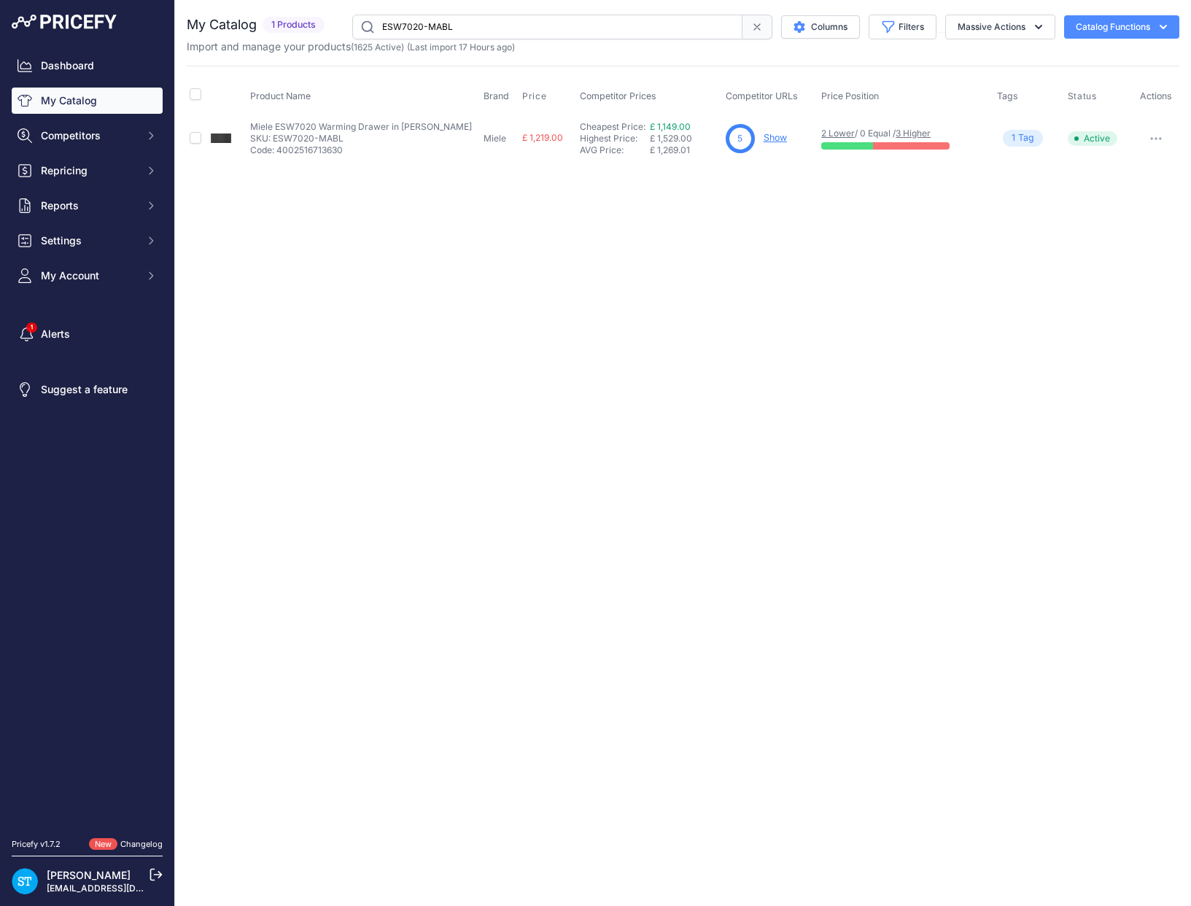
click at [780, 139] on link "Show" at bounding box center [775, 137] width 23 height 11
click at [415, 26] on input "ESW7020-MABL" at bounding box center [547, 27] width 390 height 25
paste input "CVA7845"
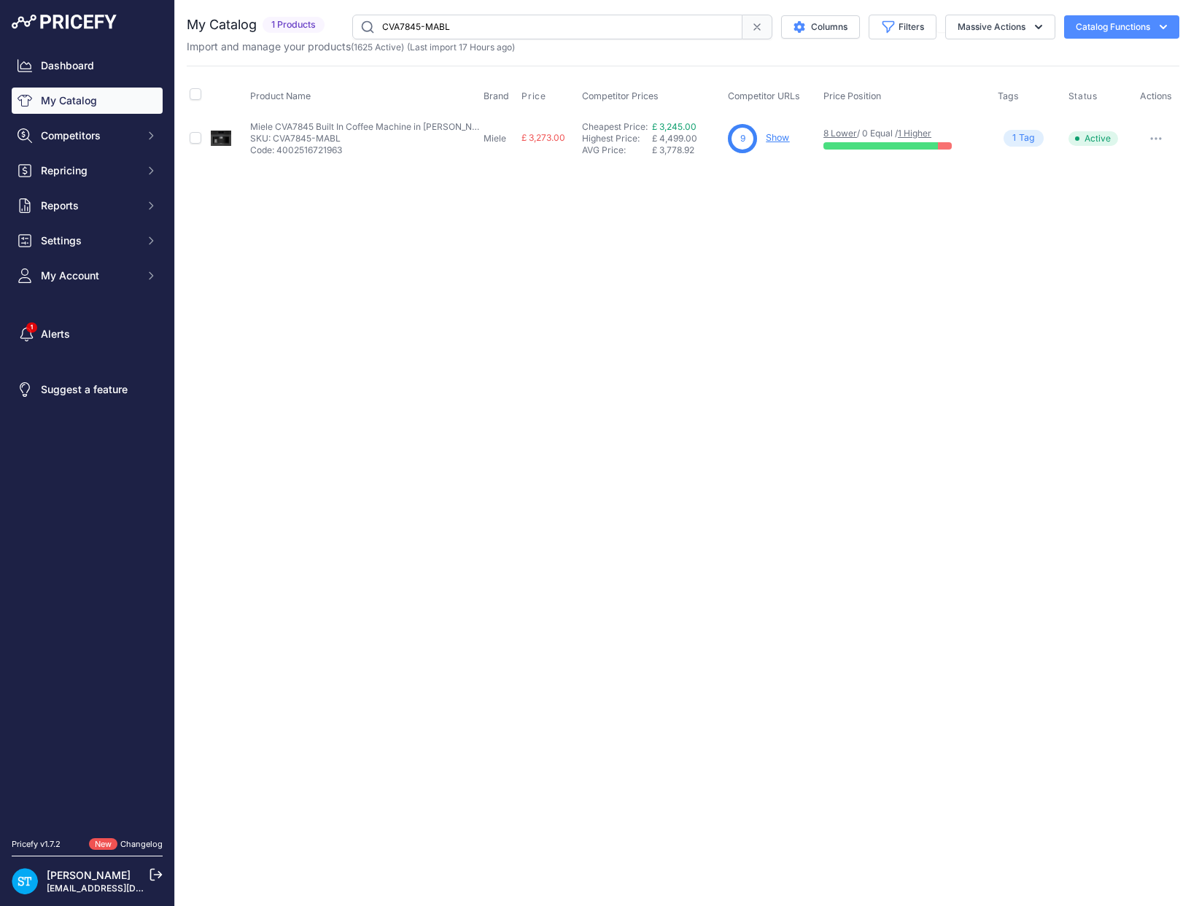
click at [728, 222] on div "Close You are not connected to the internet." at bounding box center [683, 453] width 1016 height 906
click at [772, 136] on link "Show" at bounding box center [777, 137] width 23 height 11
click at [411, 24] on input "CVA7845-MABL" at bounding box center [547, 27] width 390 height 25
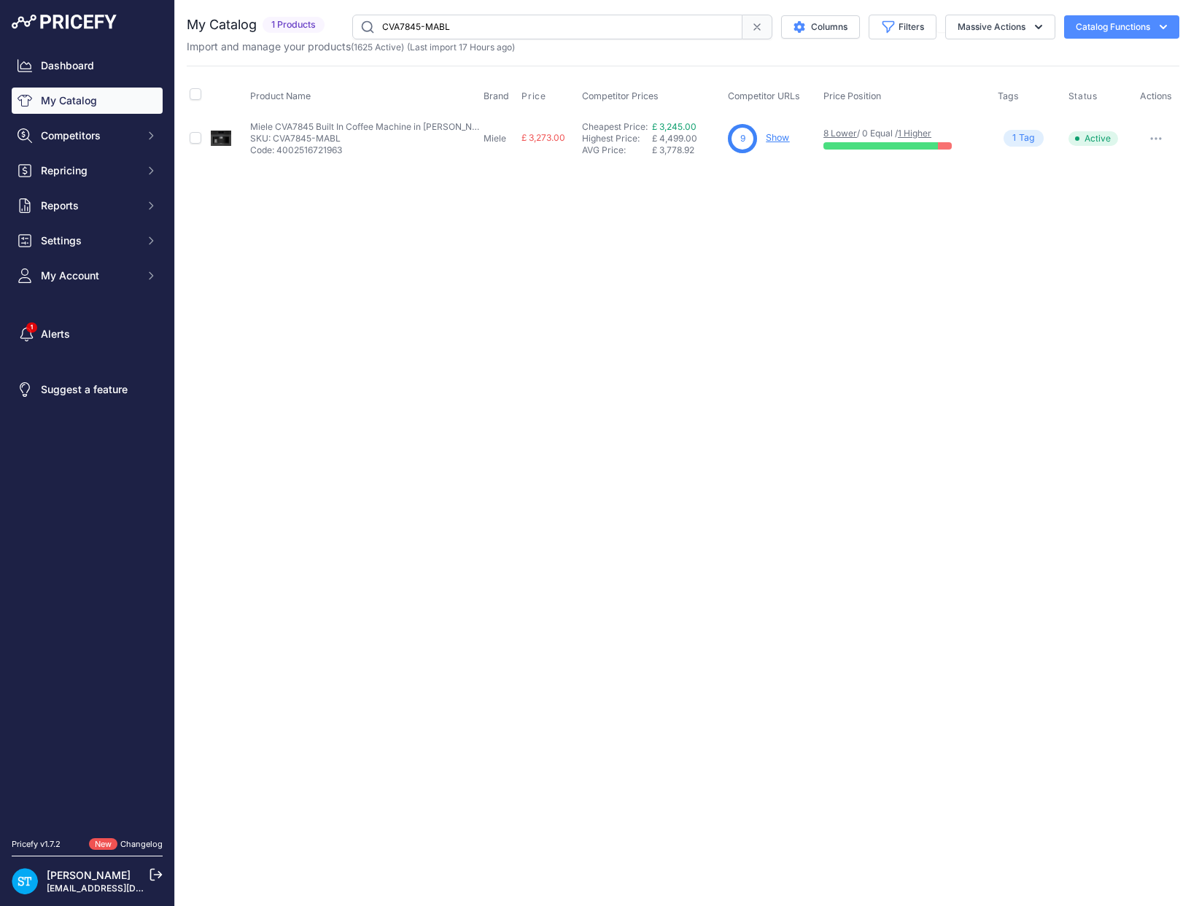
paste input "H7464BPX-PEBE"
click at [767, 301] on div "Close You are not connected to the internet." at bounding box center [683, 453] width 1016 height 906
click at [406, 28] on input "H7464BPX-PEBE" at bounding box center [547, 27] width 390 height 25
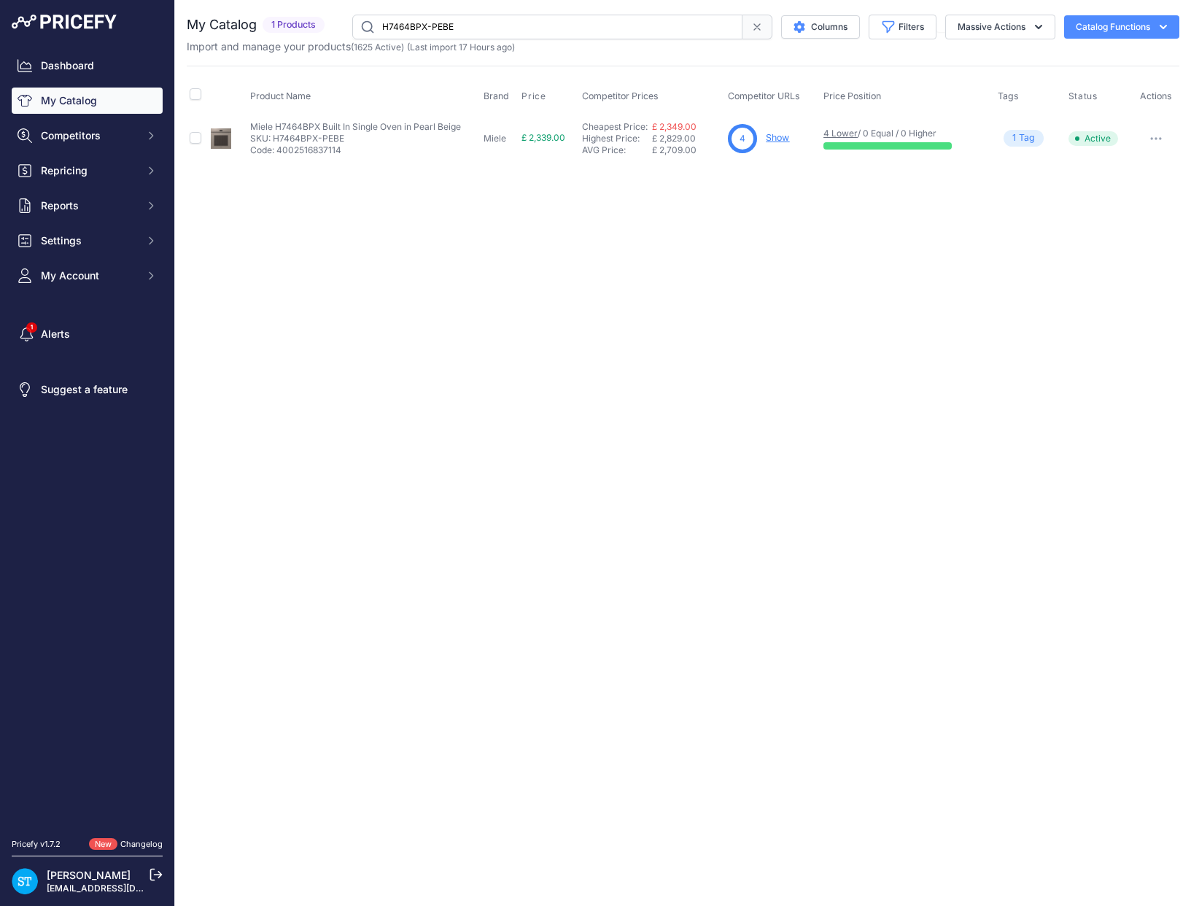
paste input "860"
drag, startPoint x: 737, startPoint y: 202, endPoint x: 772, endPoint y: 152, distance: 61.7
click at [740, 195] on div "Close You are not connected to the internet." at bounding box center [683, 453] width 1016 height 906
click at [785, 136] on link "Show" at bounding box center [778, 137] width 23 height 11
click at [411, 26] on input "H7860BPX-PEBE" at bounding box center [547, 27] width 390 height 25
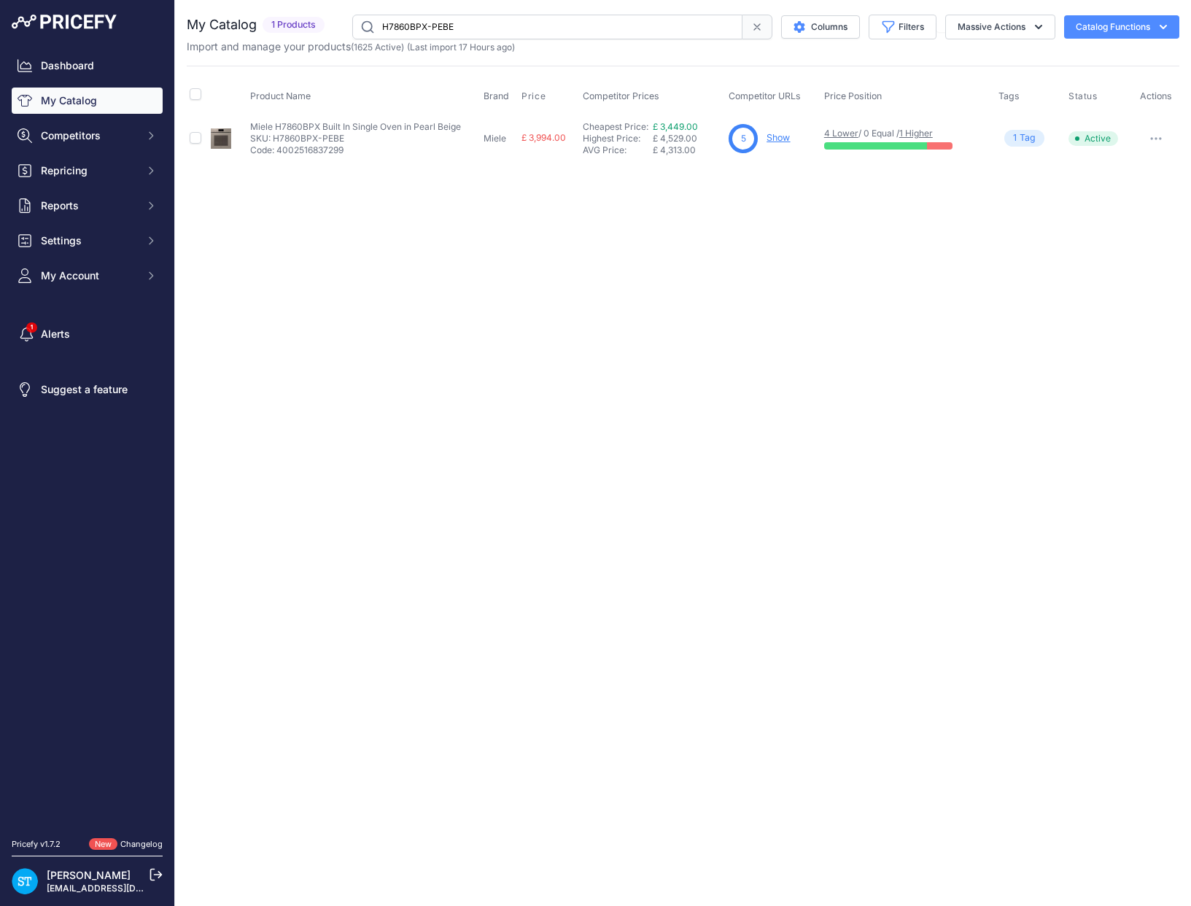
click at [411, 26] on input "H7860BPX-PEBE" at bounding box center [547, 27] width 390 height 25
paste input "DGC7440HC"
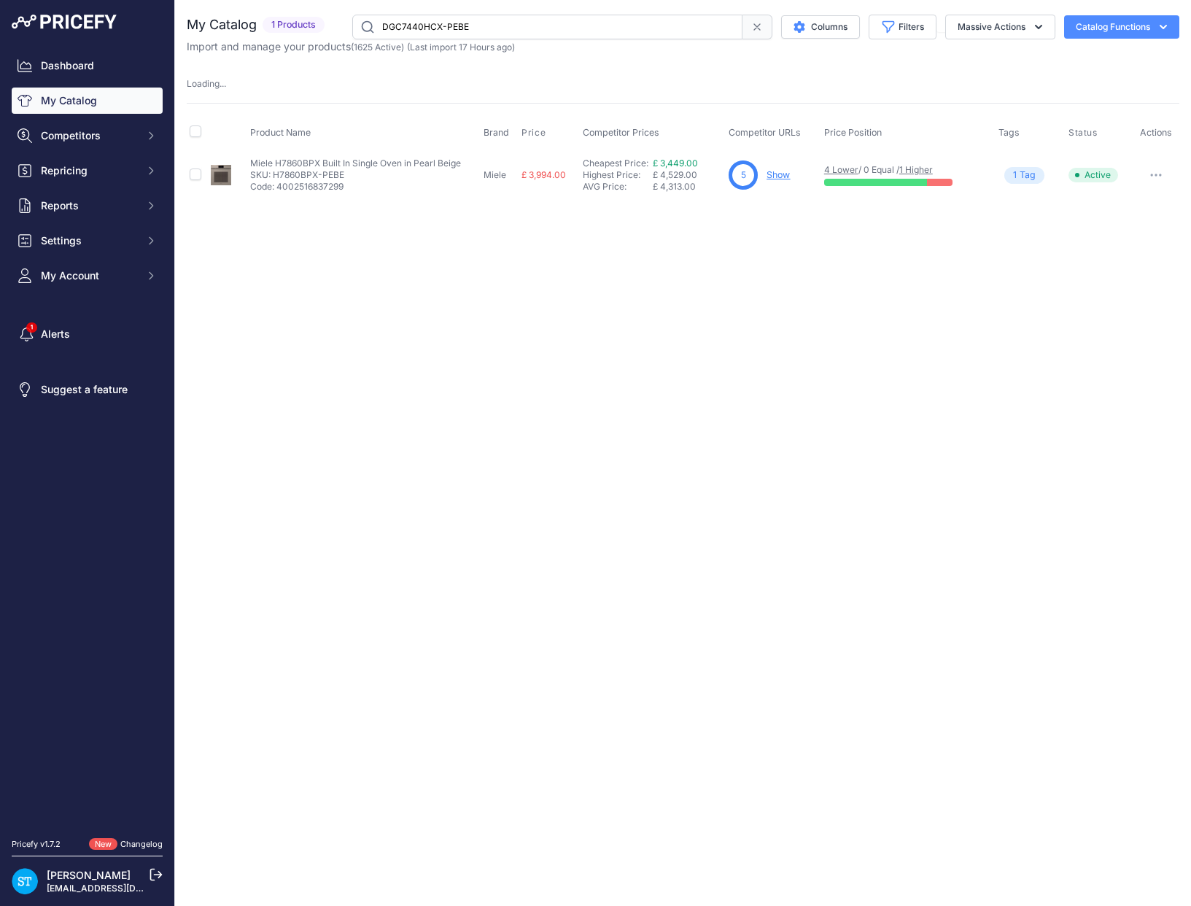
click at [824, 255] on div "Close You are not connected to the internet." at bounding box center [683, 453] width 1016 height 906
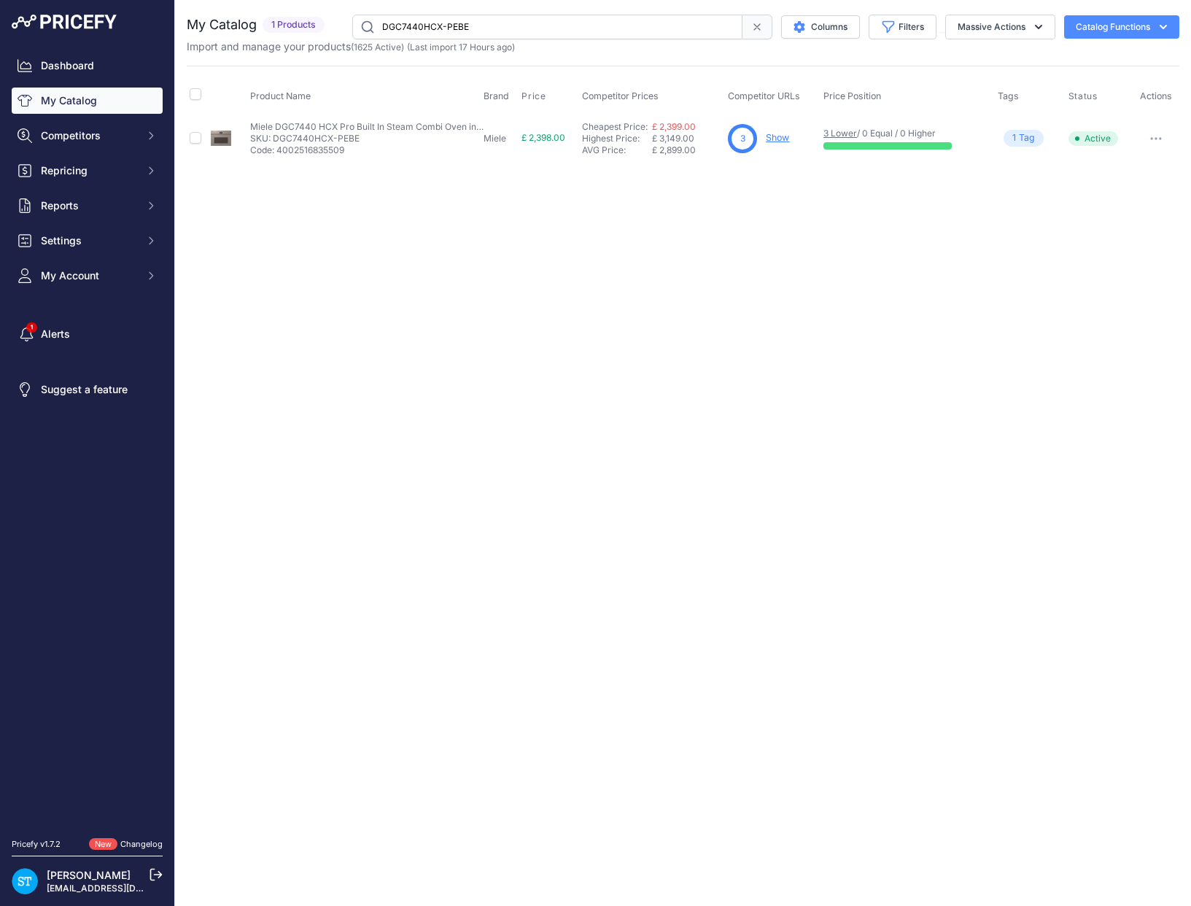
click at [393, 25] on input "DGC7440HCX-PEBE" at bounding box center [547, 27] width 390 height 25
paste input "8"
click at [794, 214] on div "Close You are not connected to the internet." at bounding box center [683, 453] width 1016 height 906
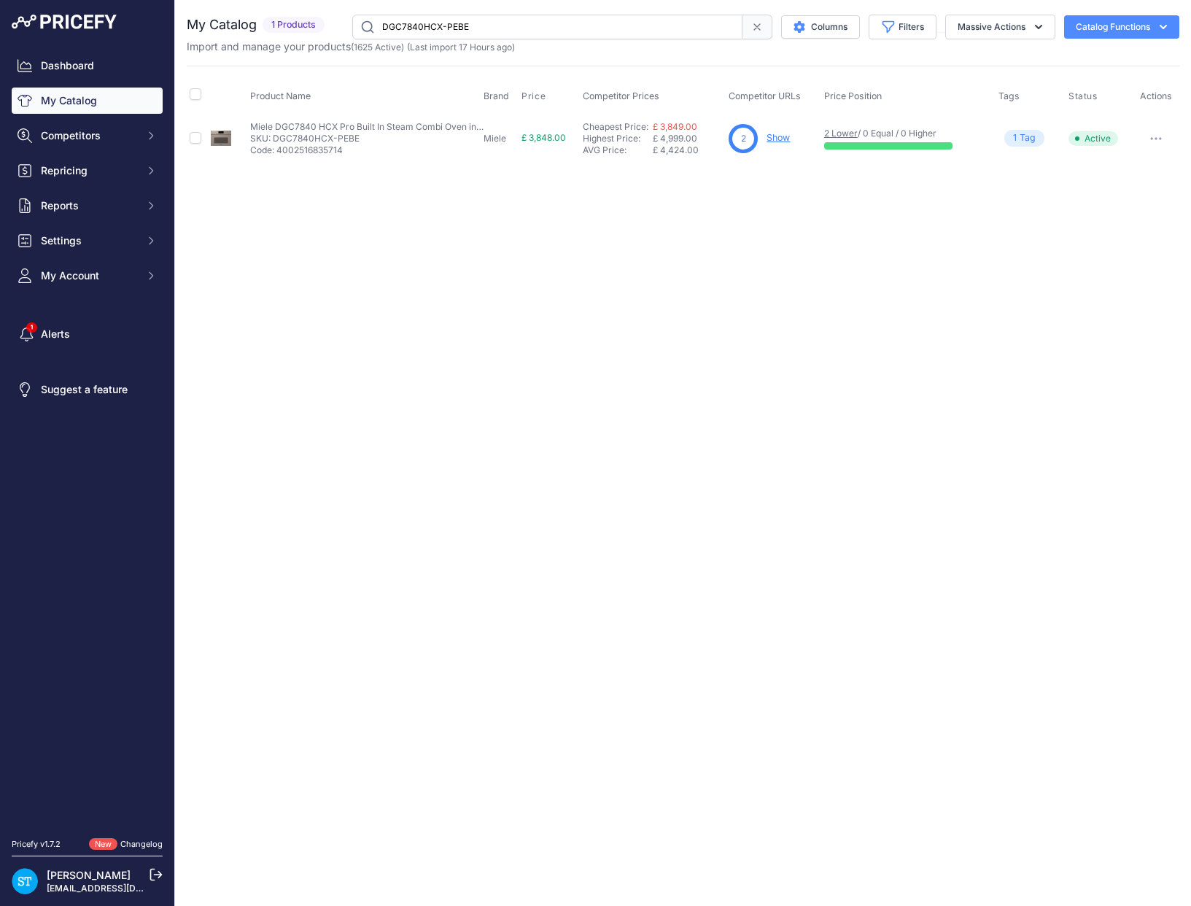
click at [413, 27] on input "DGC7840HCX-PEBE" at bounding box center [547, 27] width 390 height 25
paste input "5"
click at [694, 236] on div "Close You are not connected to the internet." at bounding box center [683, 453] width 1016 height 906
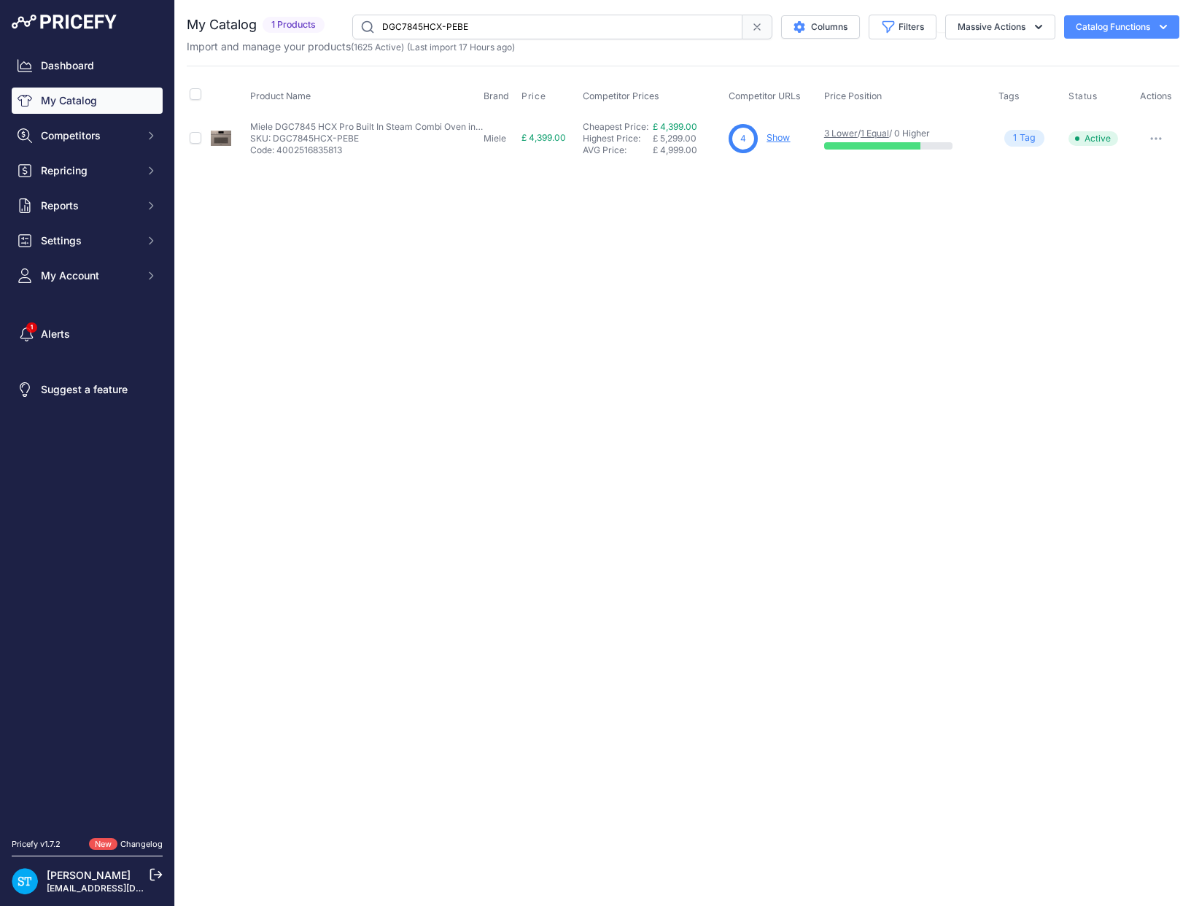
click at [736, 194] on div "Close You are not connected to the internet." at bounding box center [683, 453] width 1016 height 906
drag, startPoint x: 677, startPoint y: 268, endPoint x: 578, endPoint y: 155, distance: 151.0
click at [675, 268] on div "Close You are not connected to the internet." at bounding box center [683, 453] width 1016 height 906
click at [427, 34] on input "DGC7845HCX-PEBE" at bounding box center [547, 27] width 390 height 25
click at [426, 34] on input "DGC7845HCX-PEBE" at bounding box center [547, 27] width 390 height 25
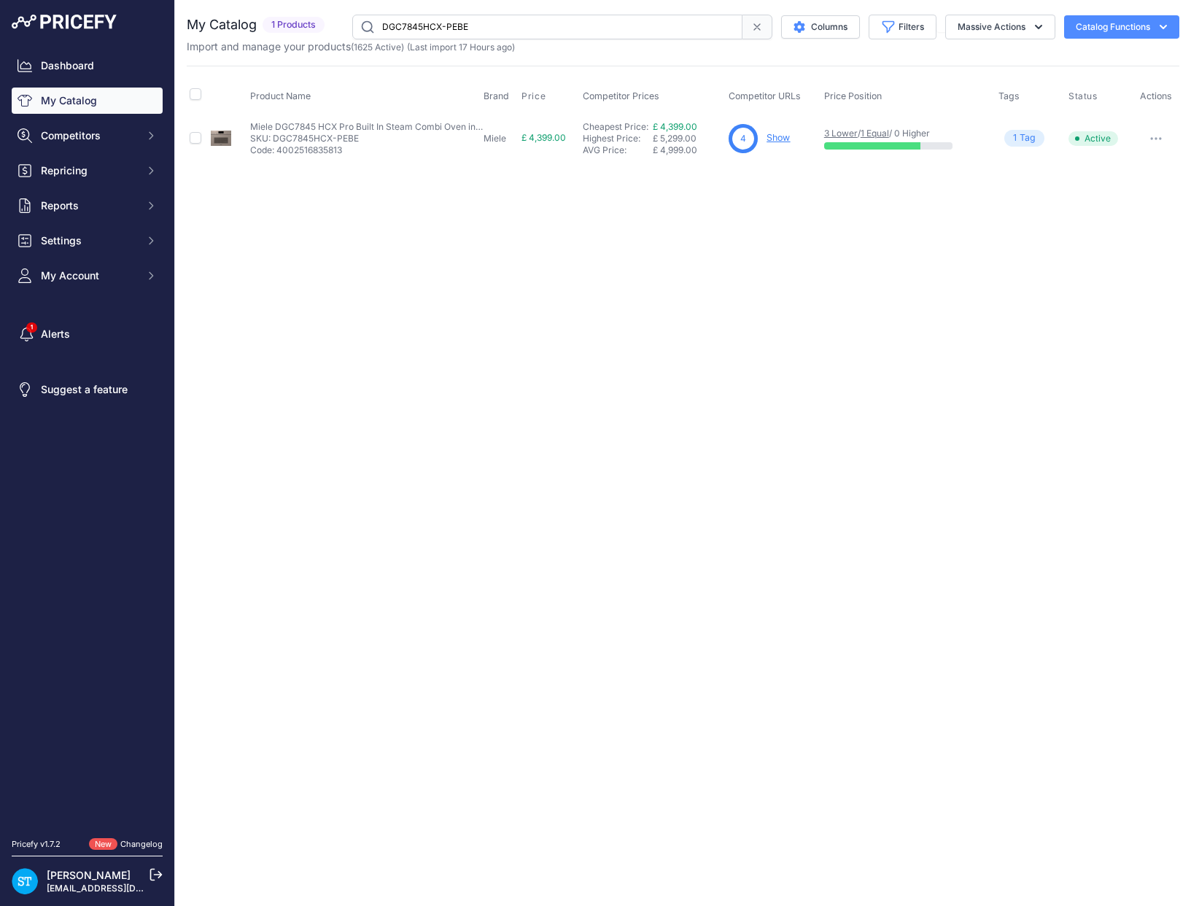
click at [426, 34] on input "DGC7845HCX-PEBE" at bounding box center [547, 27] width 390 height 25
paste input "460"
click at [644, 290] on div "Close You are not connected to the internet." at bounding box center [683, 453] width 1016 height 906
drag, startPoint x: 627, startPoint y: 262, endPoint x: 613, endPoint y: 259, distance: 14.9
click at [627, 262] on div "Close You are not connected to the internet." at bounding box center [683, 453] width 1016 height 906
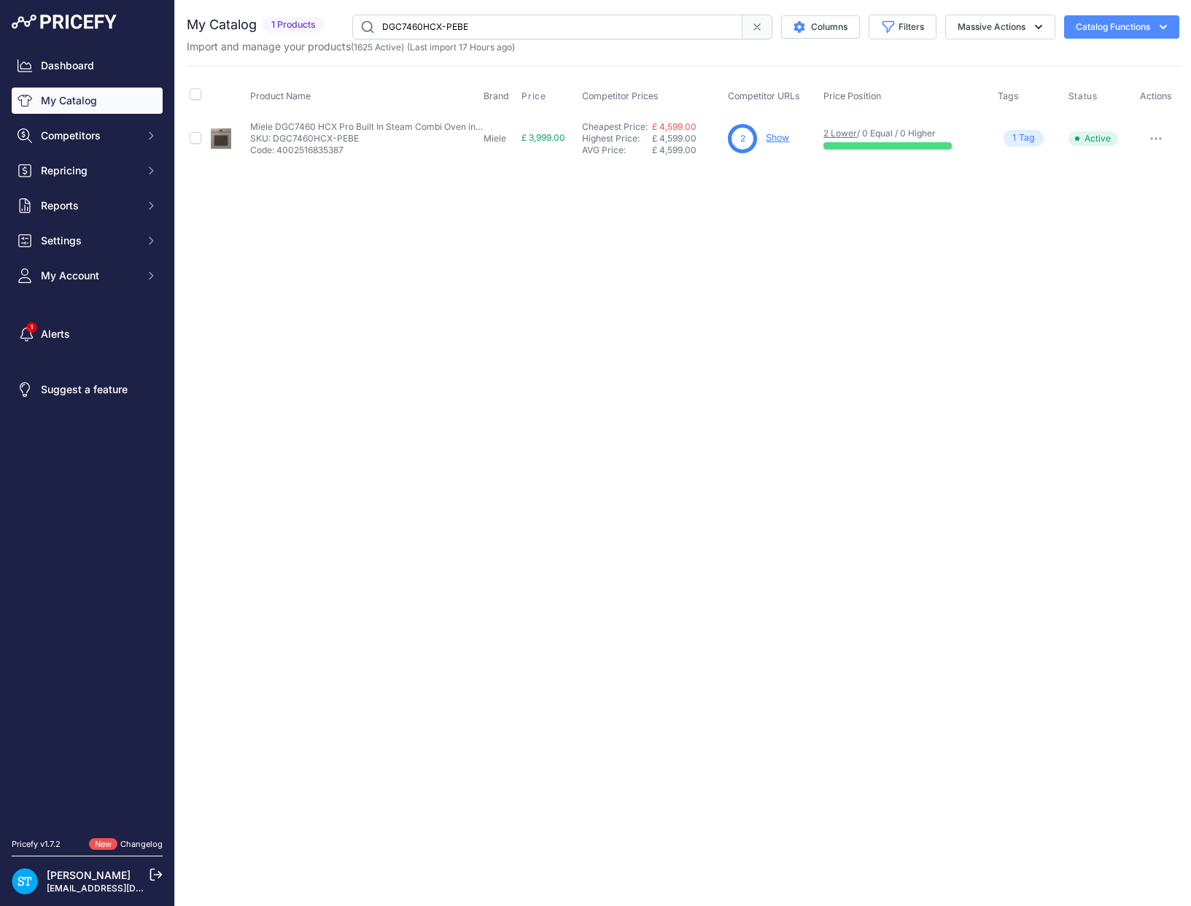
click at [431, 25] on input "DGC7460HCX-PEBE" at bounding box center [547, 27] width 390 height 25
paste input "8"
click at [902, 241] on div "Close You are not connected to the internet." at bounding box center [683, 453] width 1016 height 906
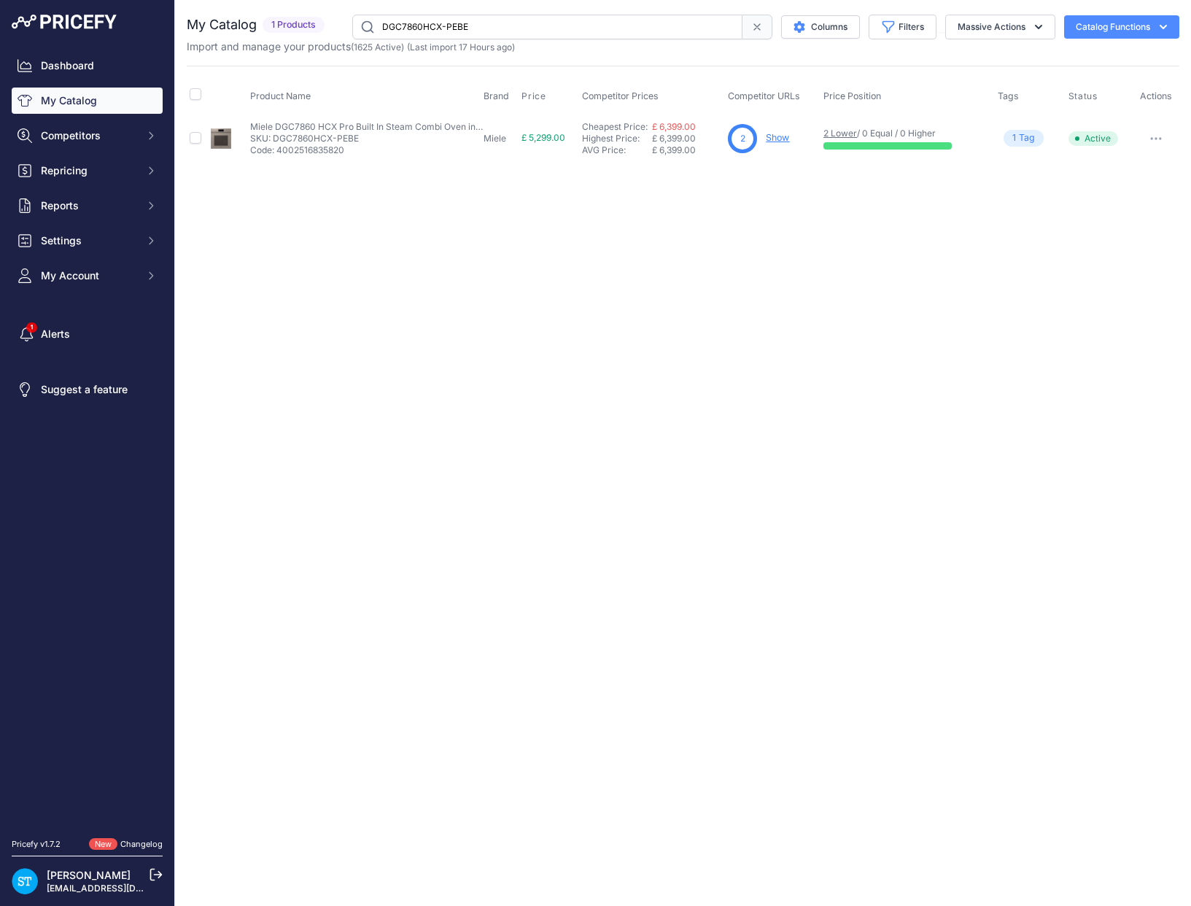
click at [414, 28] on input "DGC7860HCX-PEBE" at bounding box center [547, 27] width 390 height 25
paste input "5"
click at [804, 206] on div "Close You are not connected to the internet." at bounding box center [683, 453] width 1016 height 906
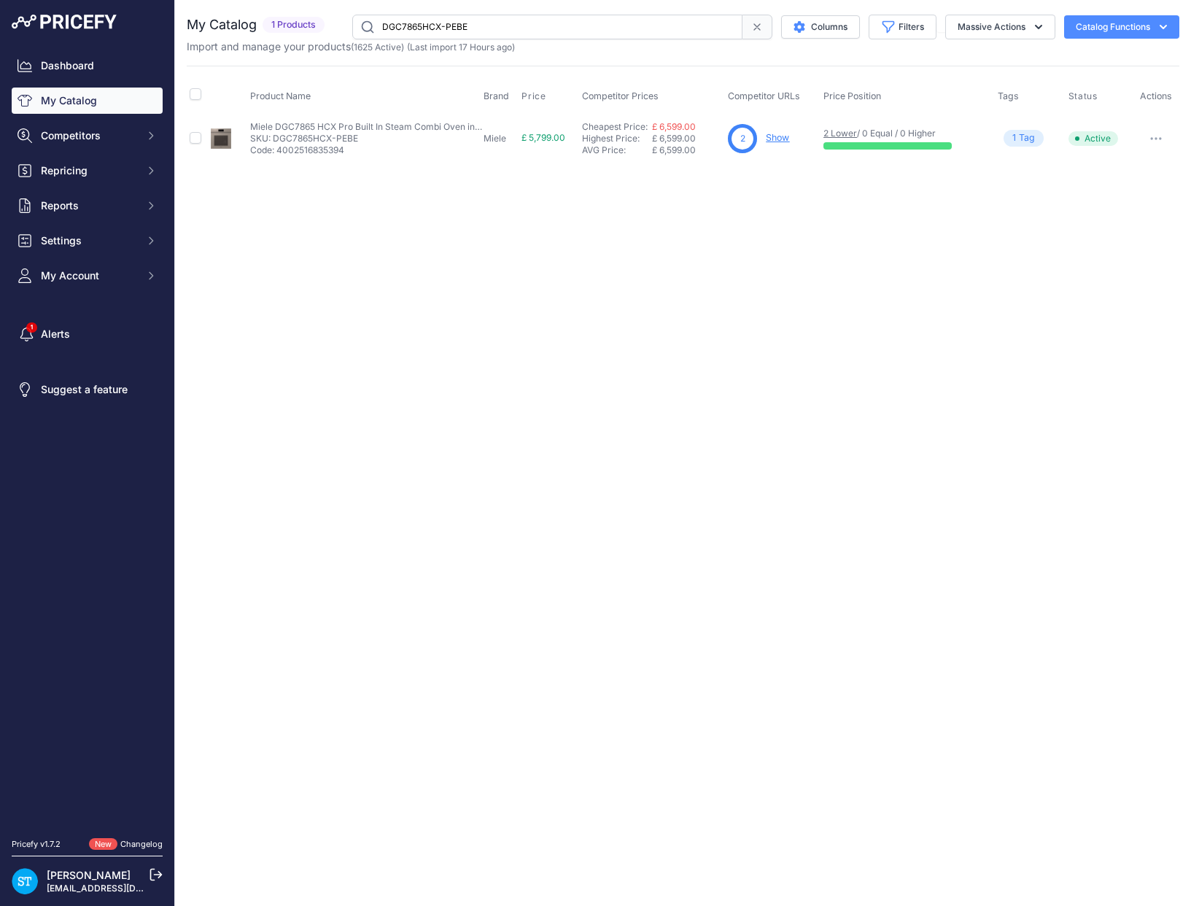
click at [783, 139] on link "Show" at bounding box center [777, 137] width 23 height 11
click at [422, 24] on input "DGC7865HCX-PEBE" at bounding box center [547, 27] width 390 height 25
paste input "H7440BM"
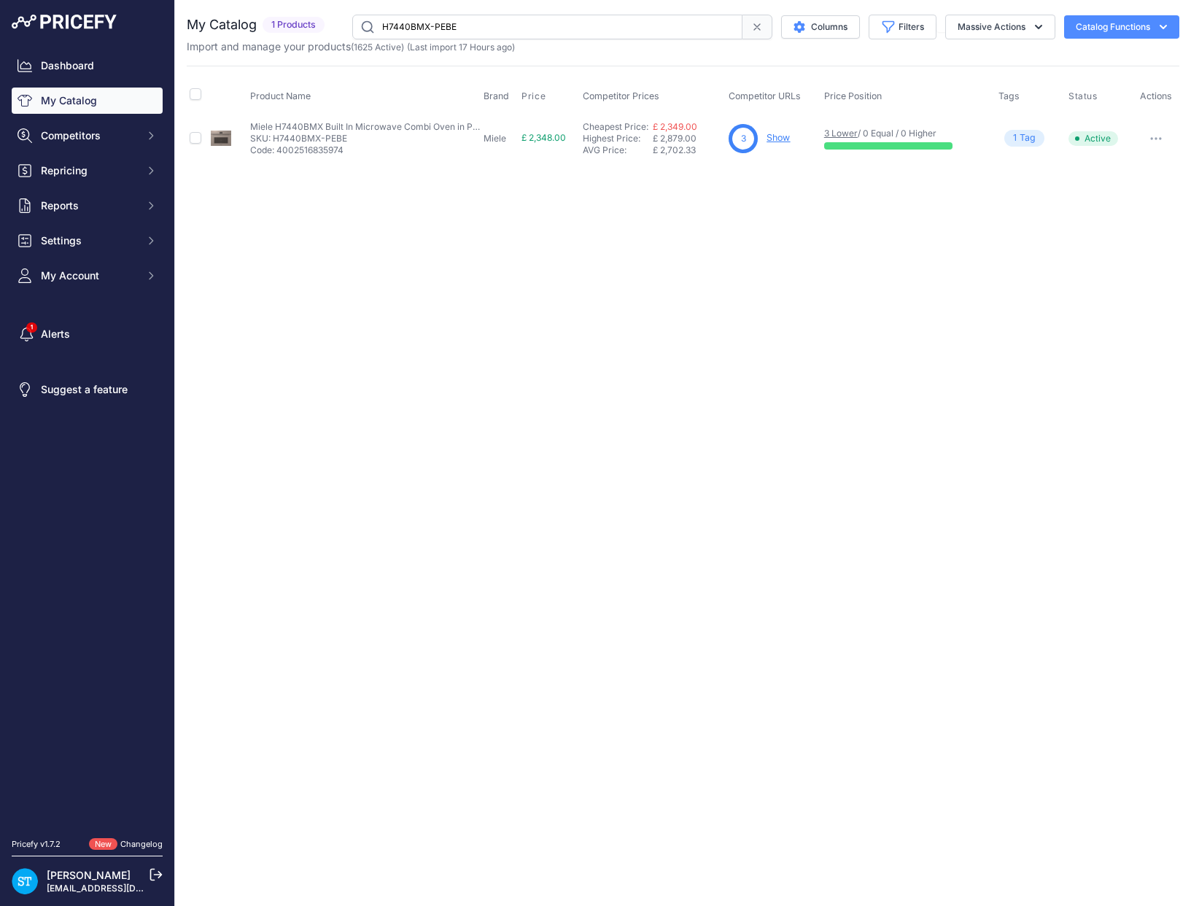
click at [456, 205] on div "Close You are not connected to the internet." at bounding box center [683, 453] width 1016 height 906
click at [646, 255] on div "Close You are not connected to the internet." at bounding box center [683, 453] width 1016 height 906
click at [423, 24] on input "H7440BMX-PEBE" at bounding box center [547, 27] width 390 height 25
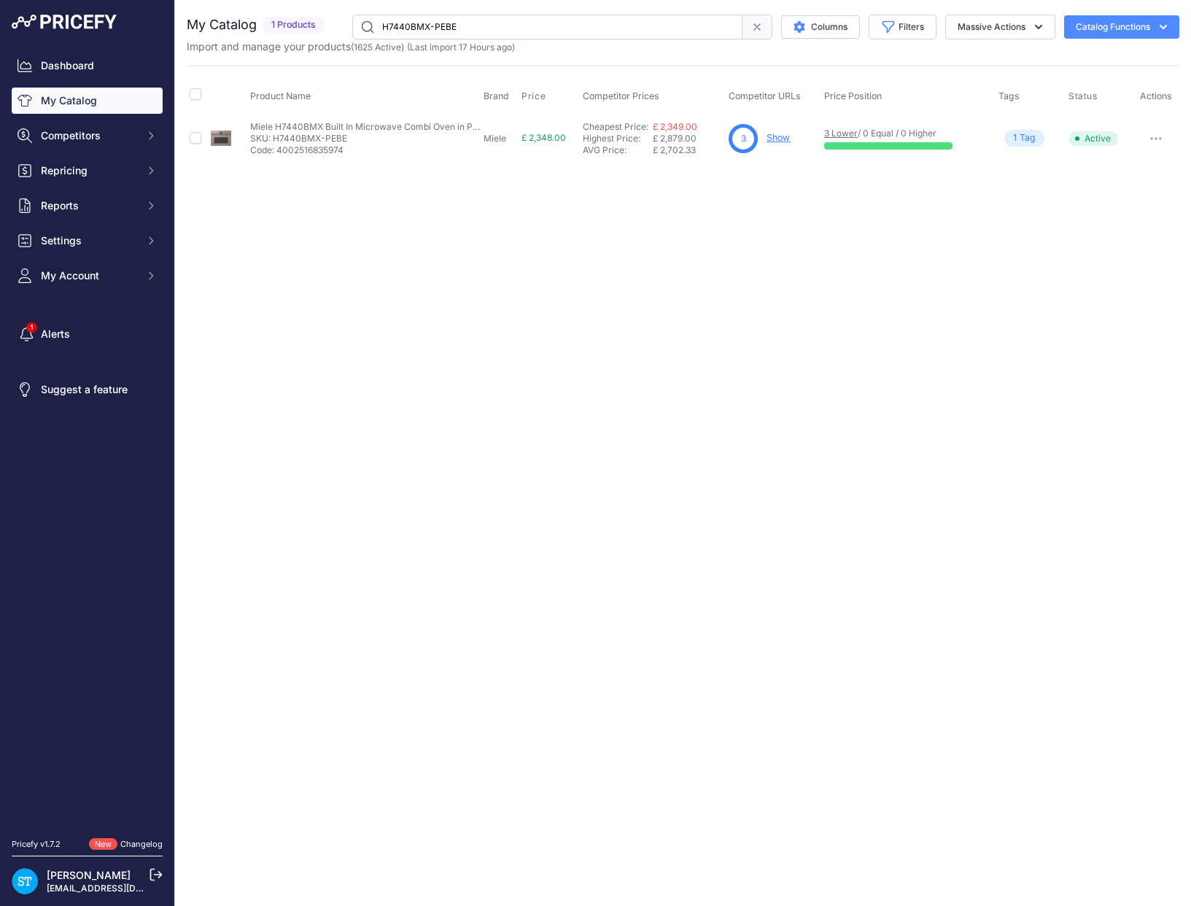
paste input "8"
click at [418, 26] on input "H7840BMX-PEBE" at bounding box center [547, 27] width 390 height 25
click at [406, 22] on input "H7840BMX-PEBE" at bounding box center [547, 27] width 390 height 25
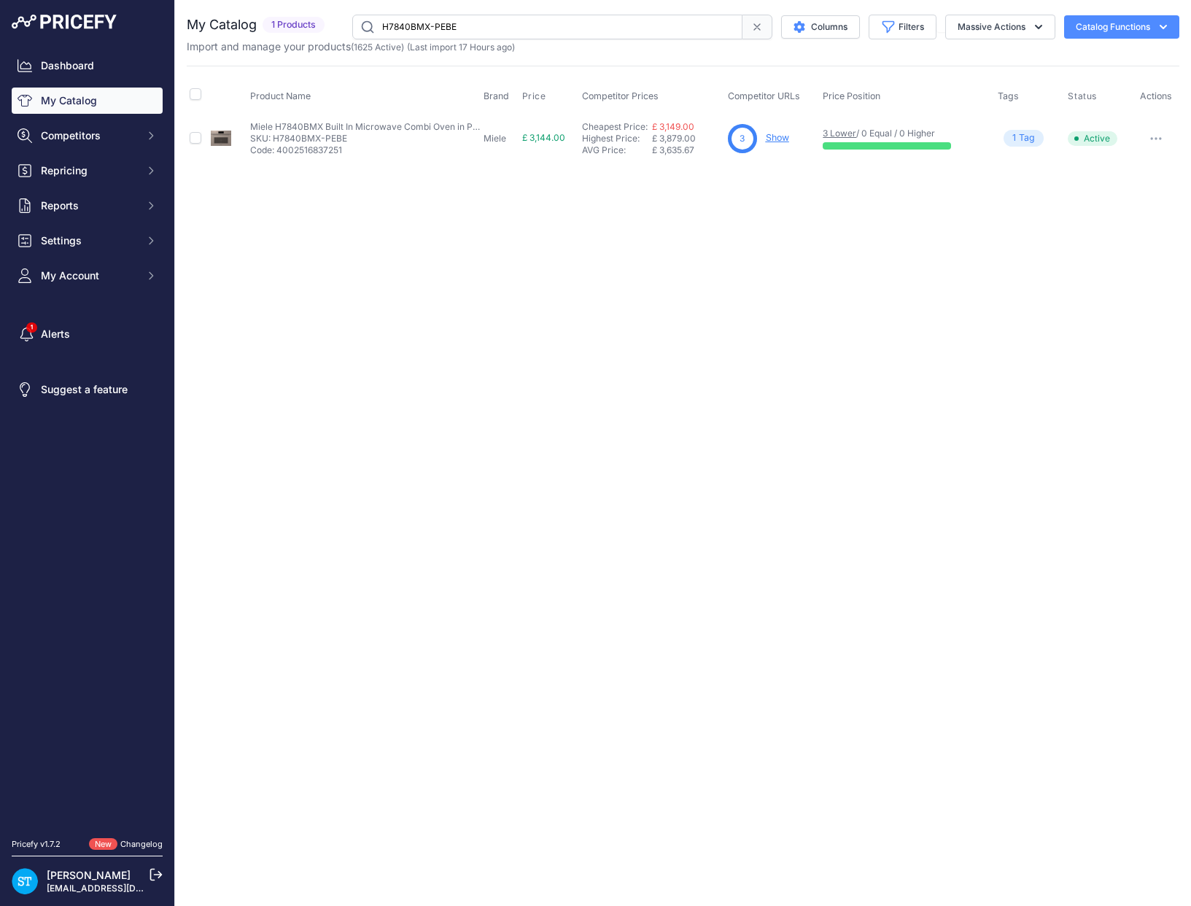
click at [406, 22] on input "H7840BMX-PEBE" at bounding box center [547, 27] width 390 height 25
paste input "ESW7010"
type input "ESW7010-PEBE"
click at [648, 233] on div "Close You are not connected to the internet." at bounding box center [683, 453] width 1016 height 906
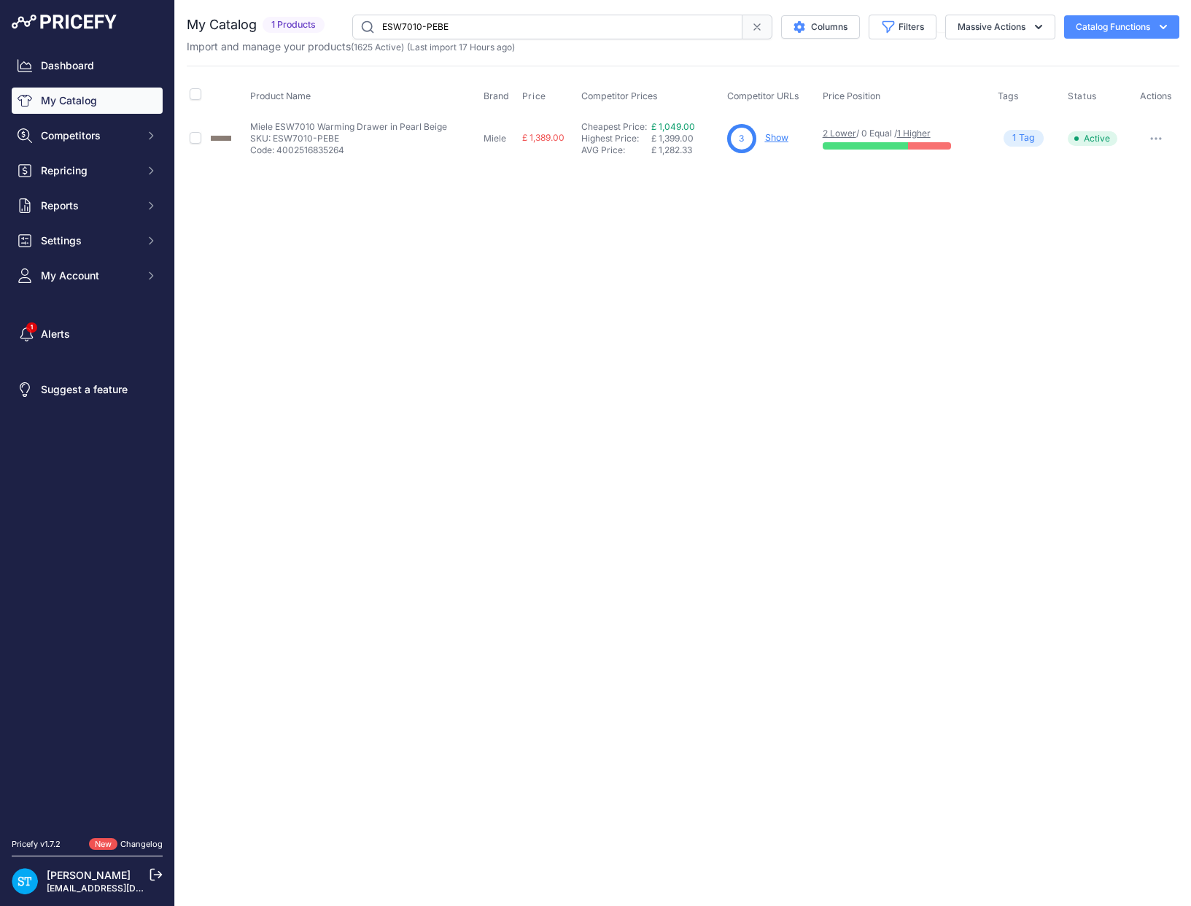
drag, startPoint x: 660, startPoint y: 189, endPoint x: 48, endPoint y: 263, distance: 616.4
click at [659, 190] on div "Close You are not connected to the internet." at bounding box center [683, 453] width 1016 height 906
click at [398, 27] on input "ESW7010-PEBE" at bounding box center [547, 27] width 390 height 25
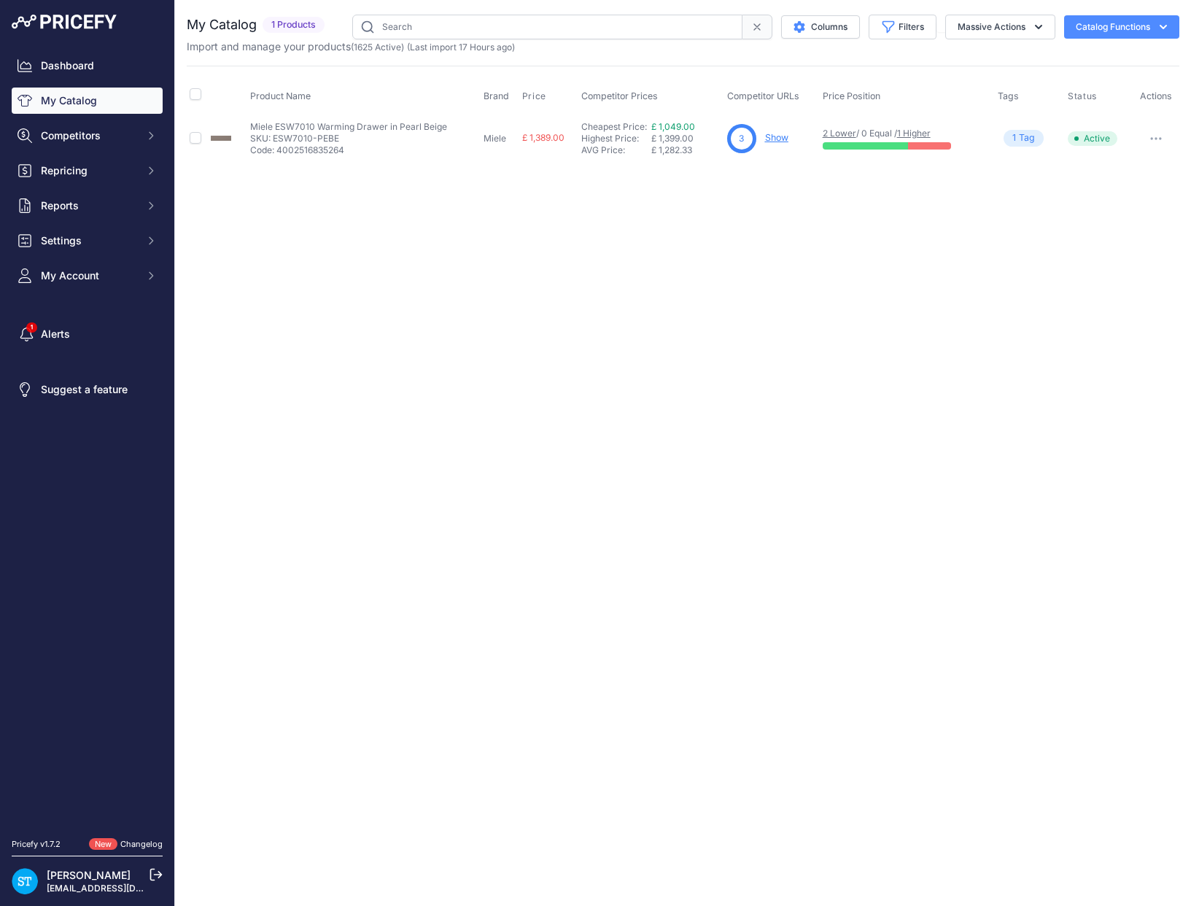
paste input "ESW7020-PEBE"
click at [772, 139] on link "Show" at bounding box center [775, 137] width 23 height 11
click at [403, 24] on input "ESW7020-PEBE" at bounding box center [547, 27] width 390 height 25
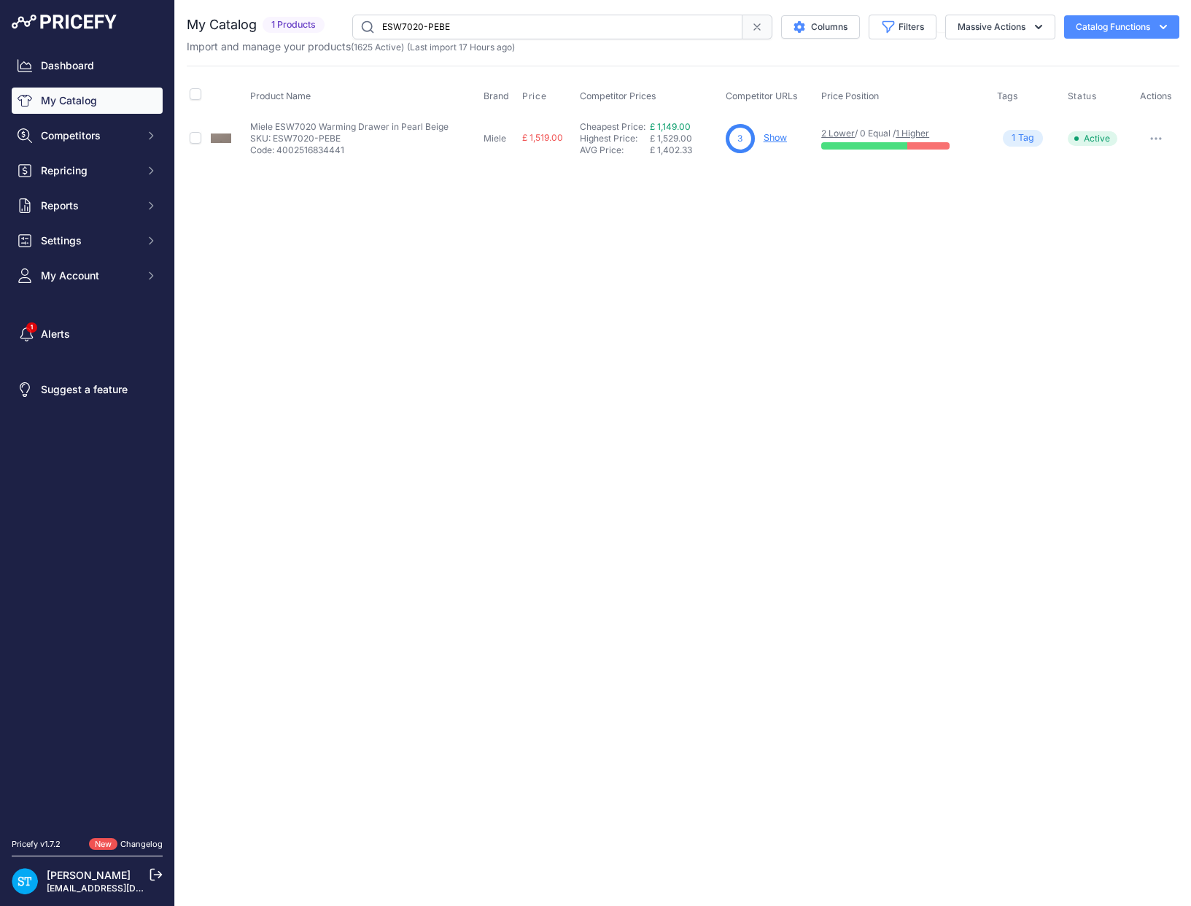
paste input "VS701"
click at [404, 26] on input "EVS7010-PEBE" at bounding box center [547, 27] width 390 height 25
paste input "CVA744"
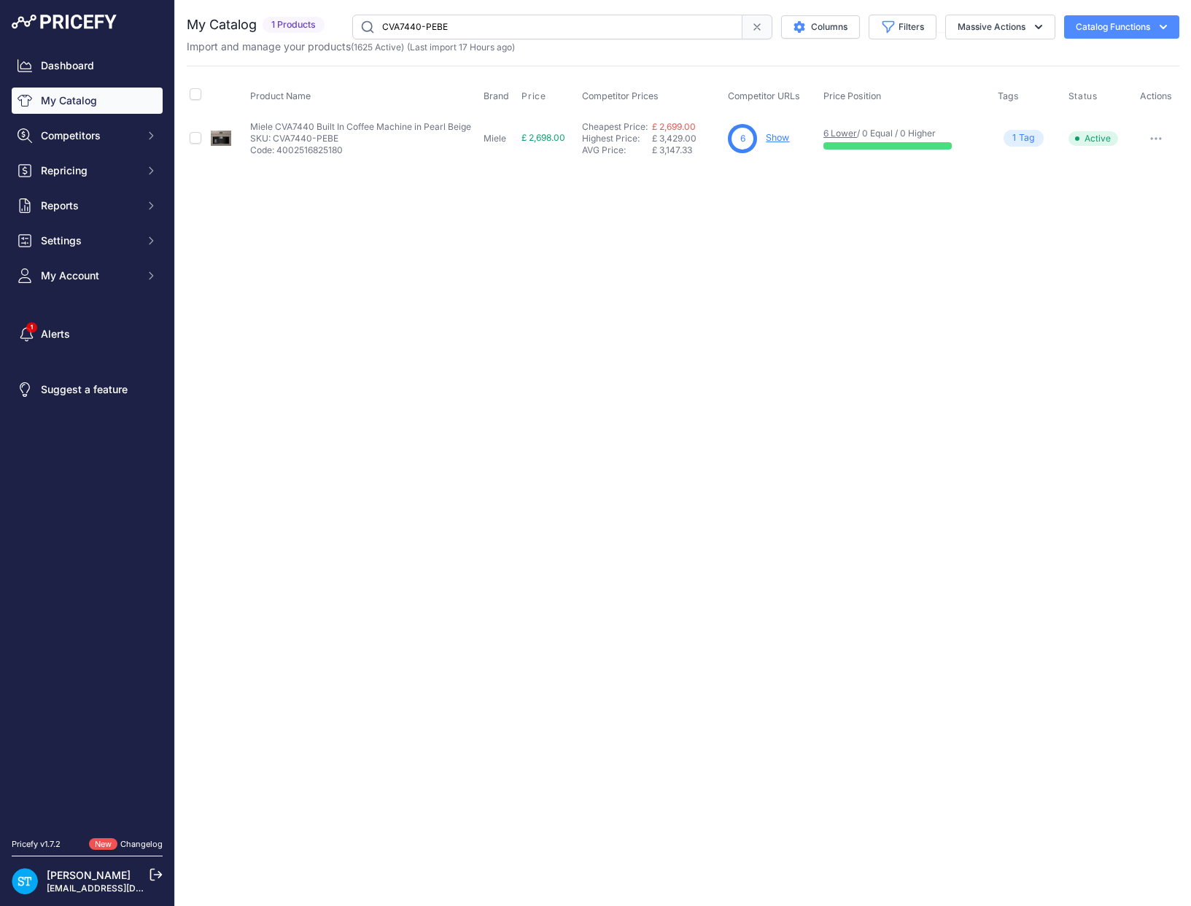
click at [868, 330] on div "Close You are not connected to the internet." at bounding box center [683, 453] width 1016 height 906
click at [853, 278] on div "Close You are not connected to the internet." at bounding box center [683, 453] width 1016 height 906
click at [508, 294] on div "Close You are not connected to the internet." at bounding box center [683, 453] width 1016 height 906
click at [389, 30] on input "CVA7440-PEBE" at bounding box center [547, 27] width 390 height 25
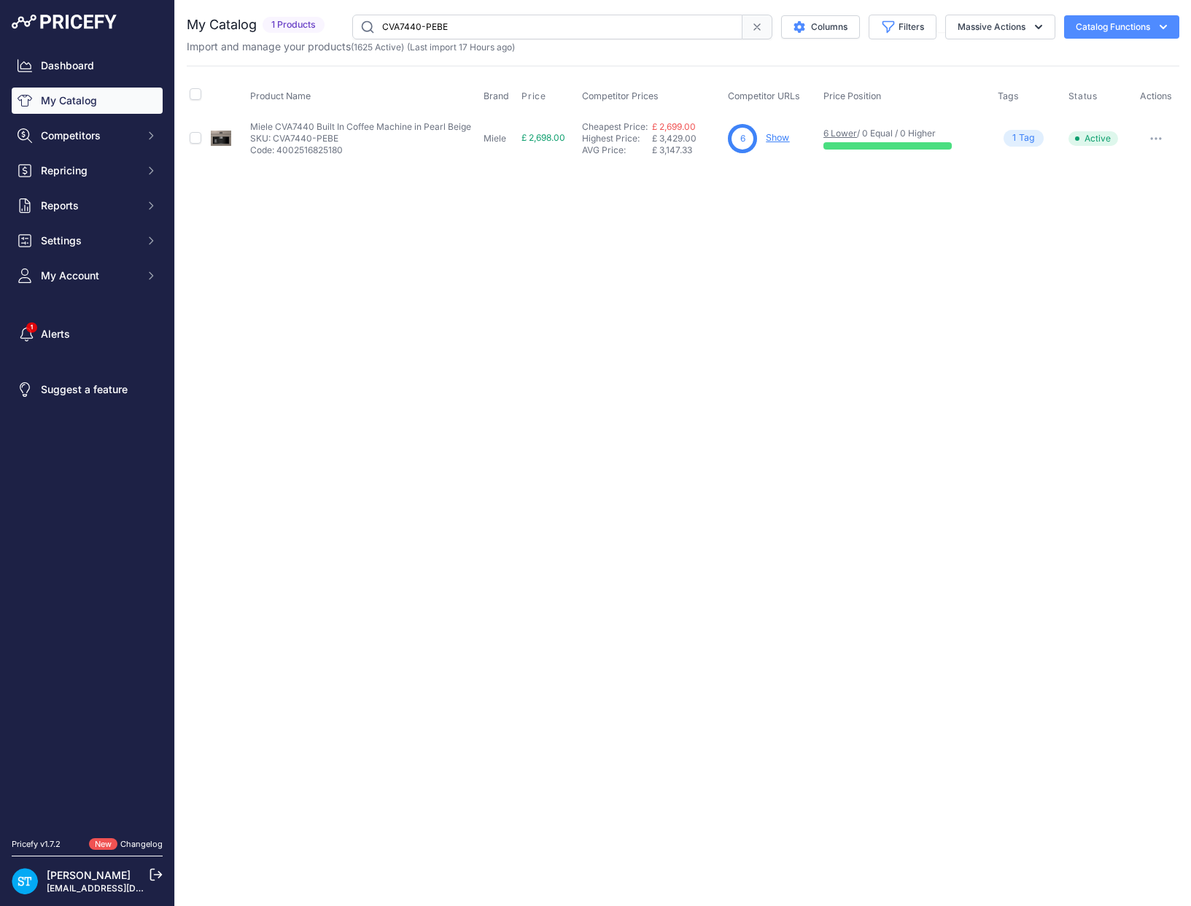
click at [389, 30] on input "CVA7440-PEBE" at bounding box center [547, 27] width 390 height 25
paste input "845"
click at [759, 209] on div "Close You are not connected to the internet." at bounding box center [683, 453] width 1016 height 906
click at [783, 133] on link "Show" at bounding box center [778, 137] width 23 height 11
click at [415, 26] on input "CVA7845-PEBE" at bounding box center [547, 27] width 390 height 25
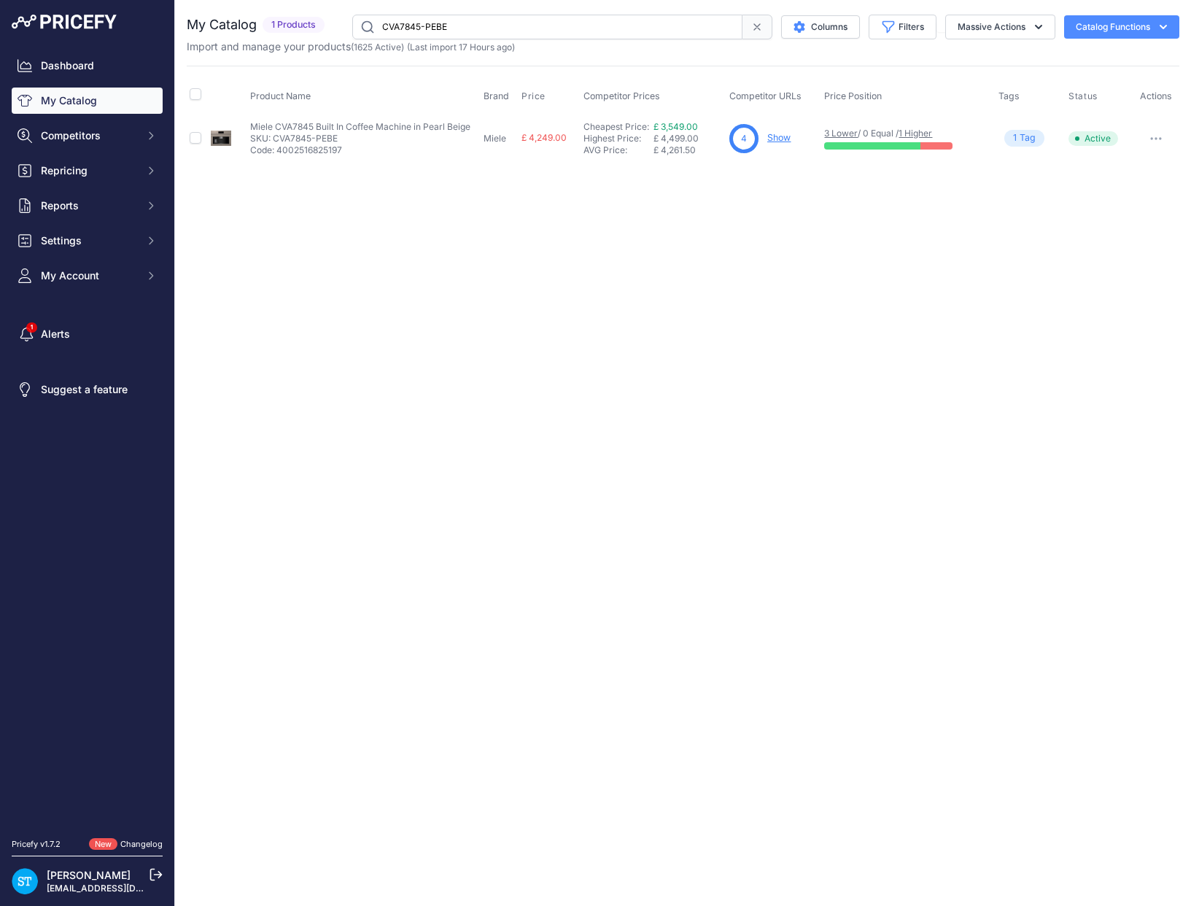
click at [415, 26] on input "CVA7845-PEBE" at bounding box center [547, 27] width 390 height 25
paste input "H7464BPX-OBBL"
click at [692, 190] on div "Close You are not connected to the internet." at bounding box center [683, 453] width 1016 height 906
drag, startPoint x: 769, startPoint y: 136, endPoint x: 759, endPoint y: 132, distance: 10.8
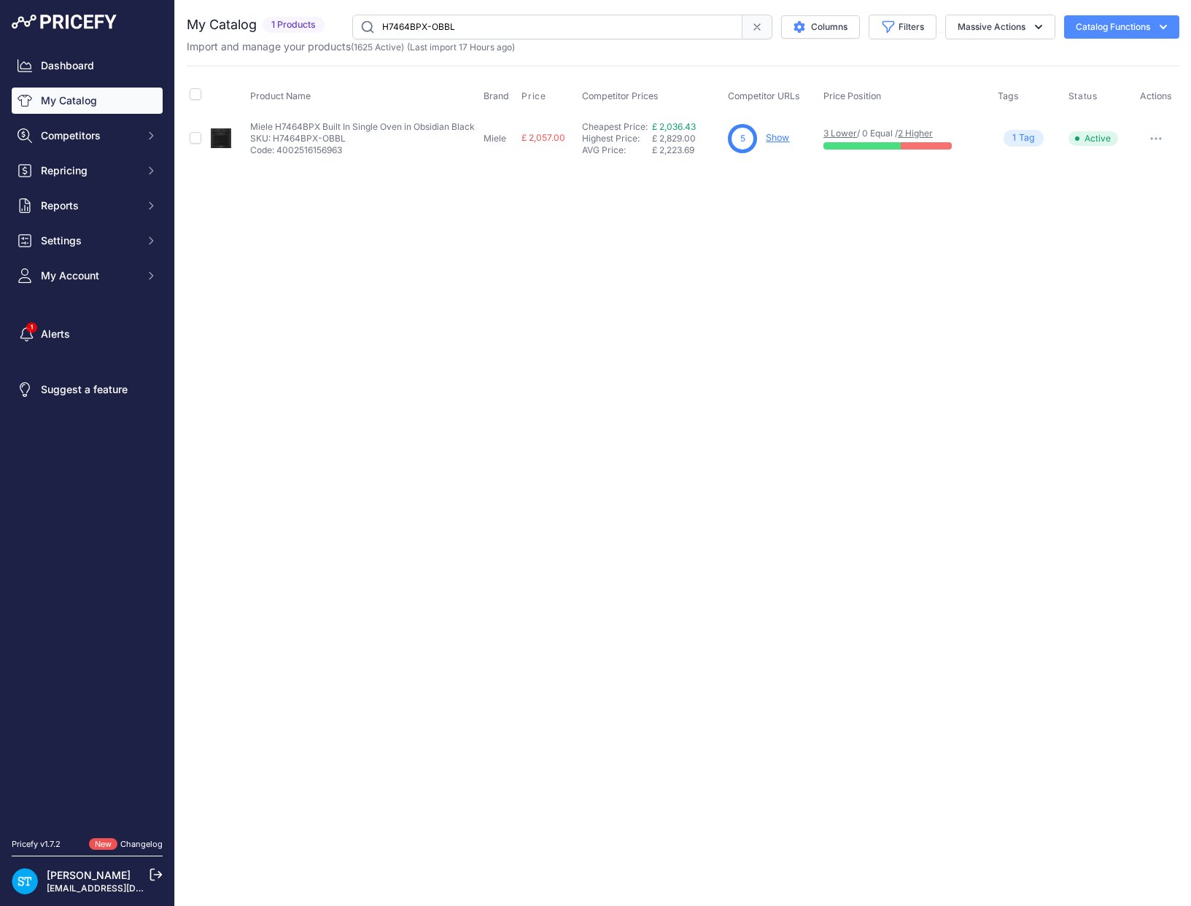
click at [769, 136] on link "Show" at bounding box center [777, 137] width 23 height 11
click at [395, 26] on input "H7464BPX-OBBL" at bounding box center [547, 27] width 390 height 25
paste input "860"
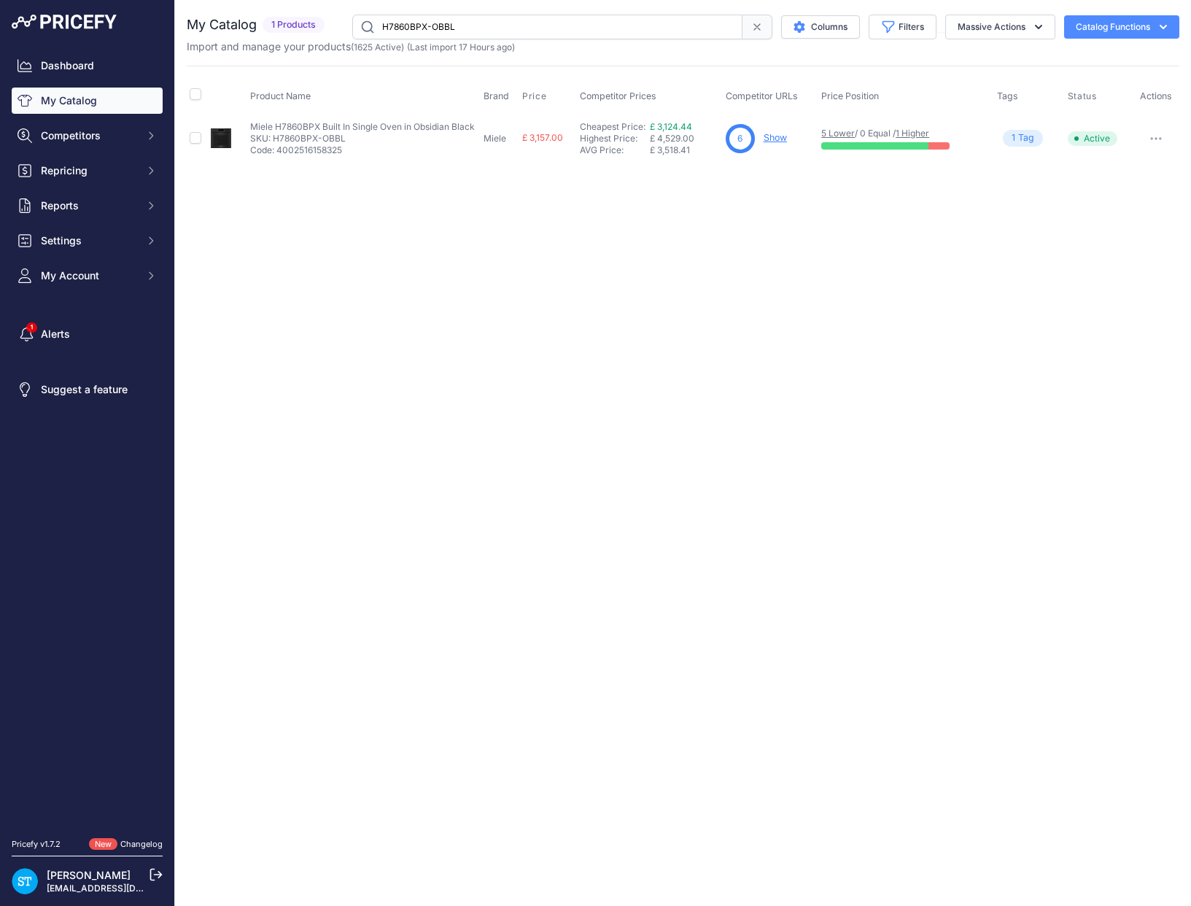
click at [775, 136] on link "Show" at bounding box center [775, 137] width 23 height 11
click at [422, 21] on input "H7860BPX-OBBL" at bounding box center [547, 27] width 390 height 25
paste input "DGC7440HC"
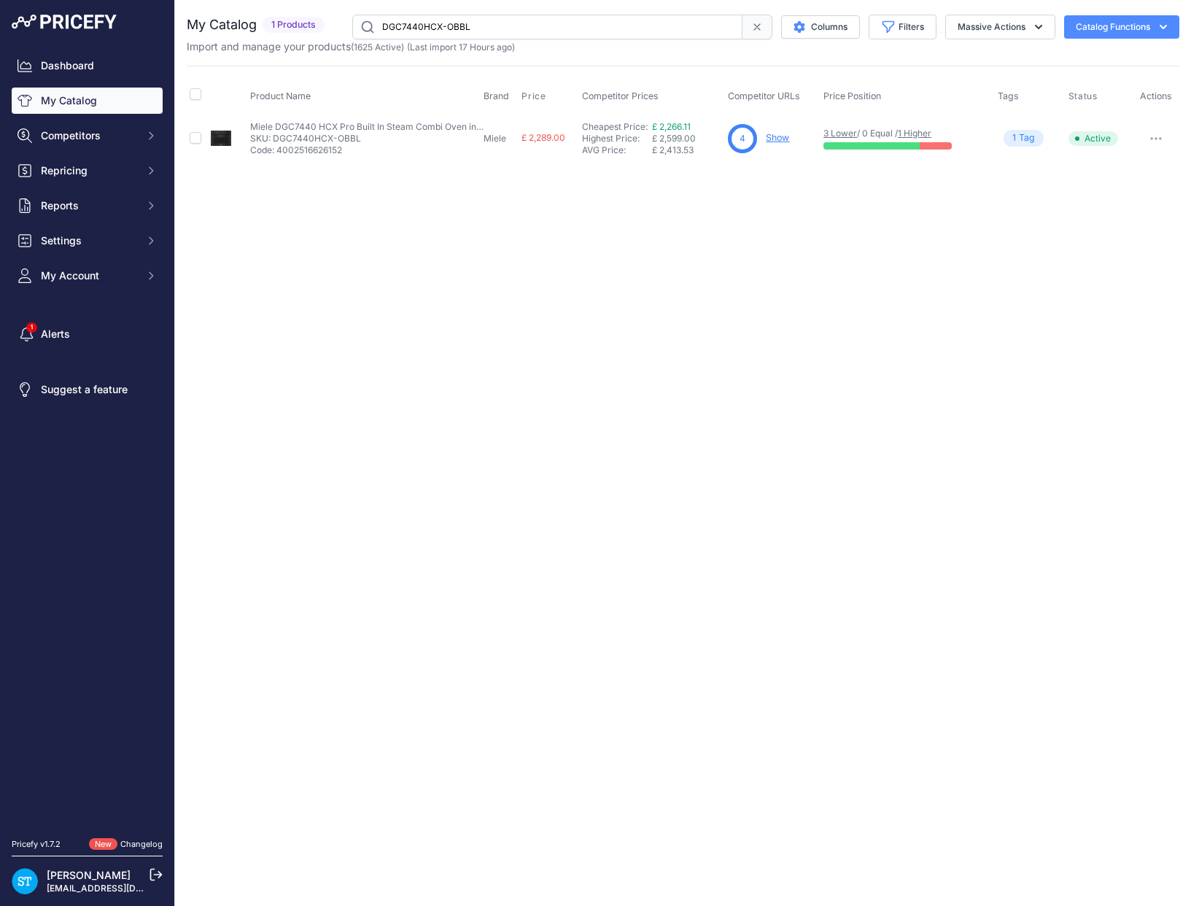
click at [708, 195] on div "Close You are not connected to the internet." at bounding box center [683, 453] width 1016 height 906
click at [776, 136] on link "Show" at bounding box center [777, 137] width 23 height 11
click at [416, 27] on input "DGC7440HCX-OBBL" at bounding box center [547, 27] width 390 height 25
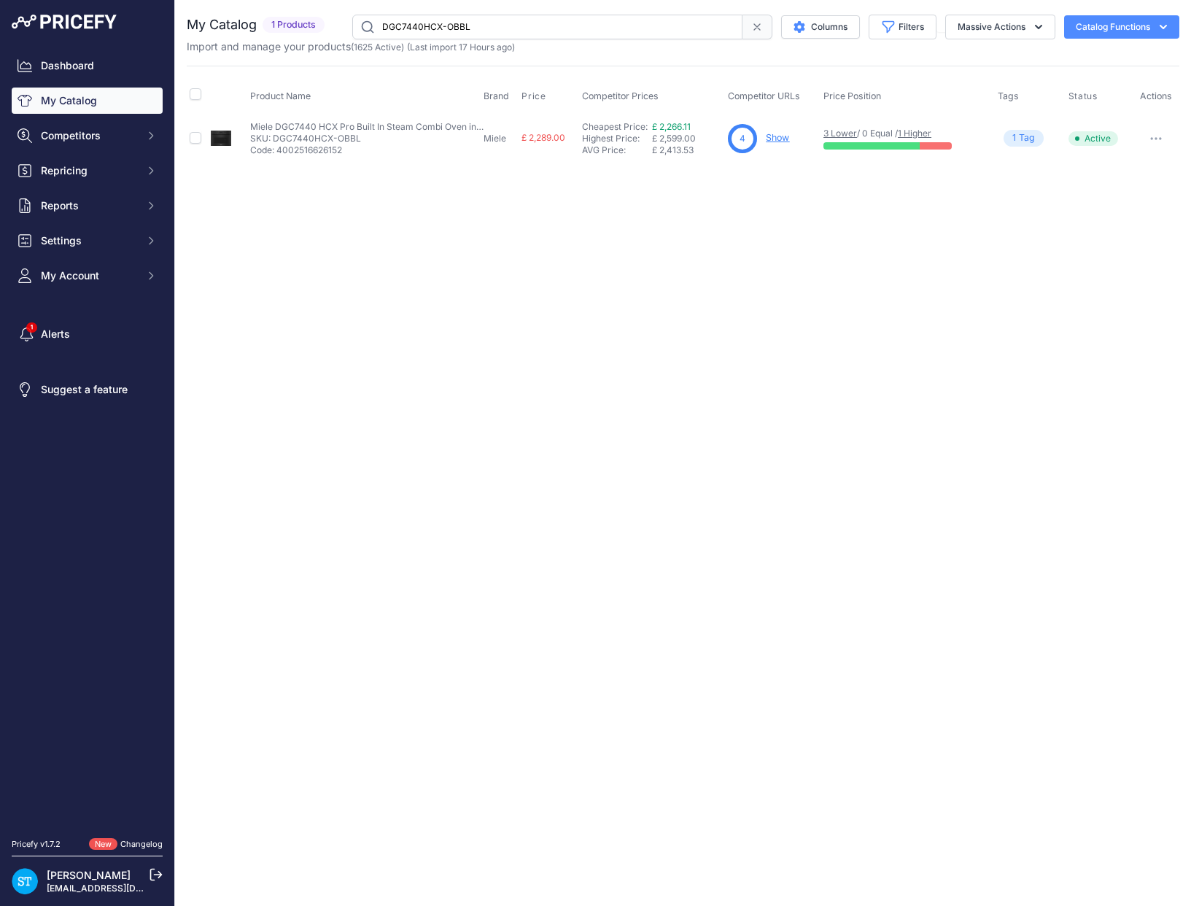
paste input "8"
click at [755, 233] on div "Close You are not connected to the internet." at bounding box center [683, 453] width 1016 height 906
click at [778, 138] on link "Show" at bounding box center [778, 137] width 23 height 11
click at [430, 25] on input "DGC7840HCX-OBBL" at bounding box center [547, 27] width 390 height 25
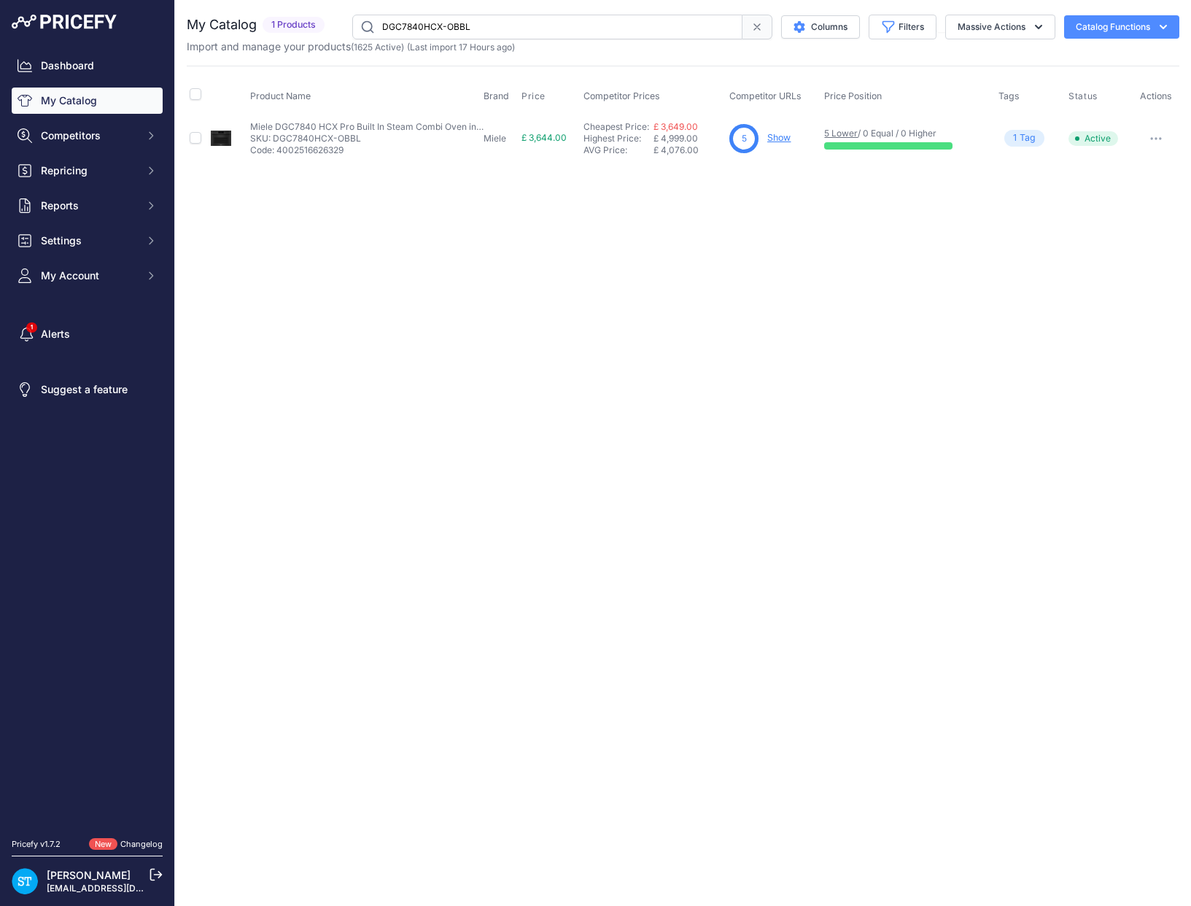
click at [430, 25] on input "DGC7840HCX-OBBL" at bounding box center [547, 27] width 390 height 25
paste input "5"
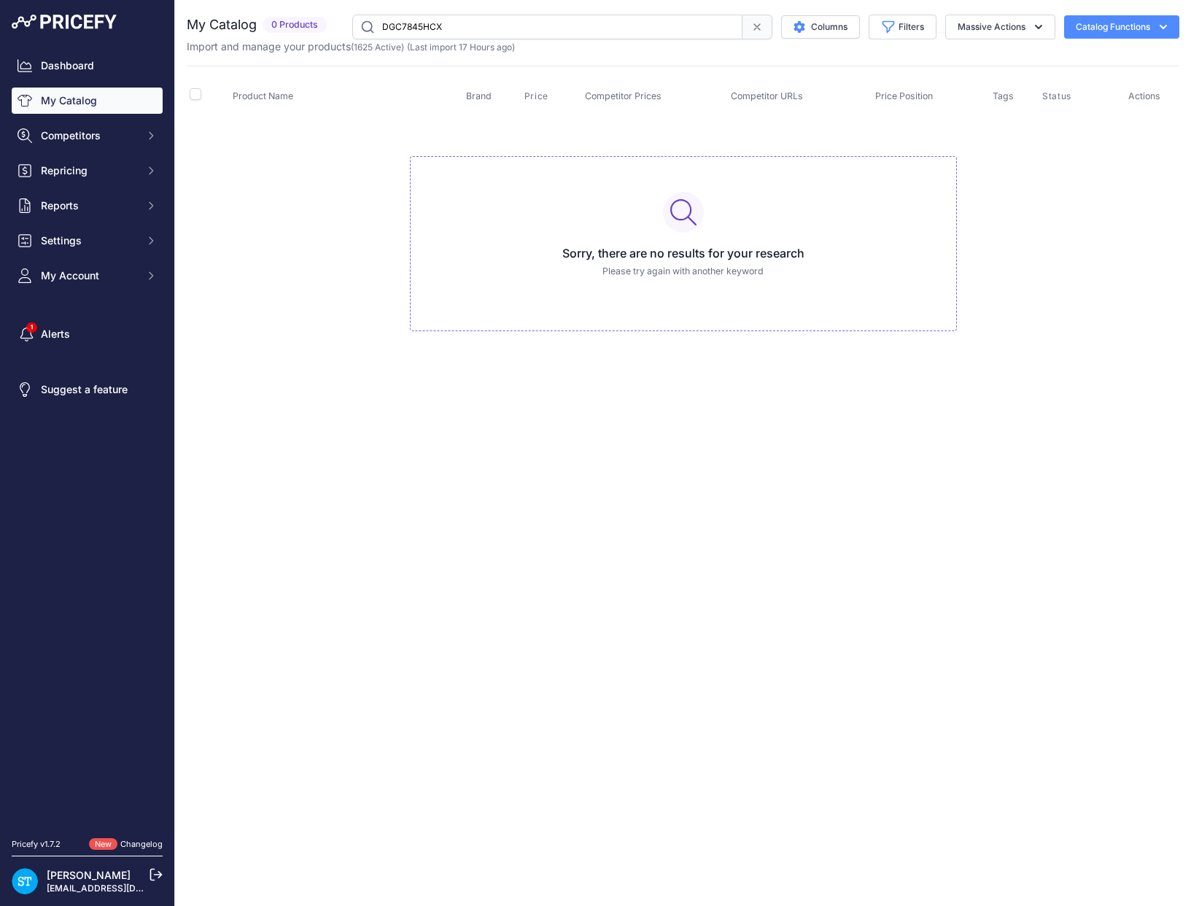
click at [439, 34] on input "DGC7845HCX" at bounding box center [547, 27] width 390 height 25
paste input "460HCX-OBBL"
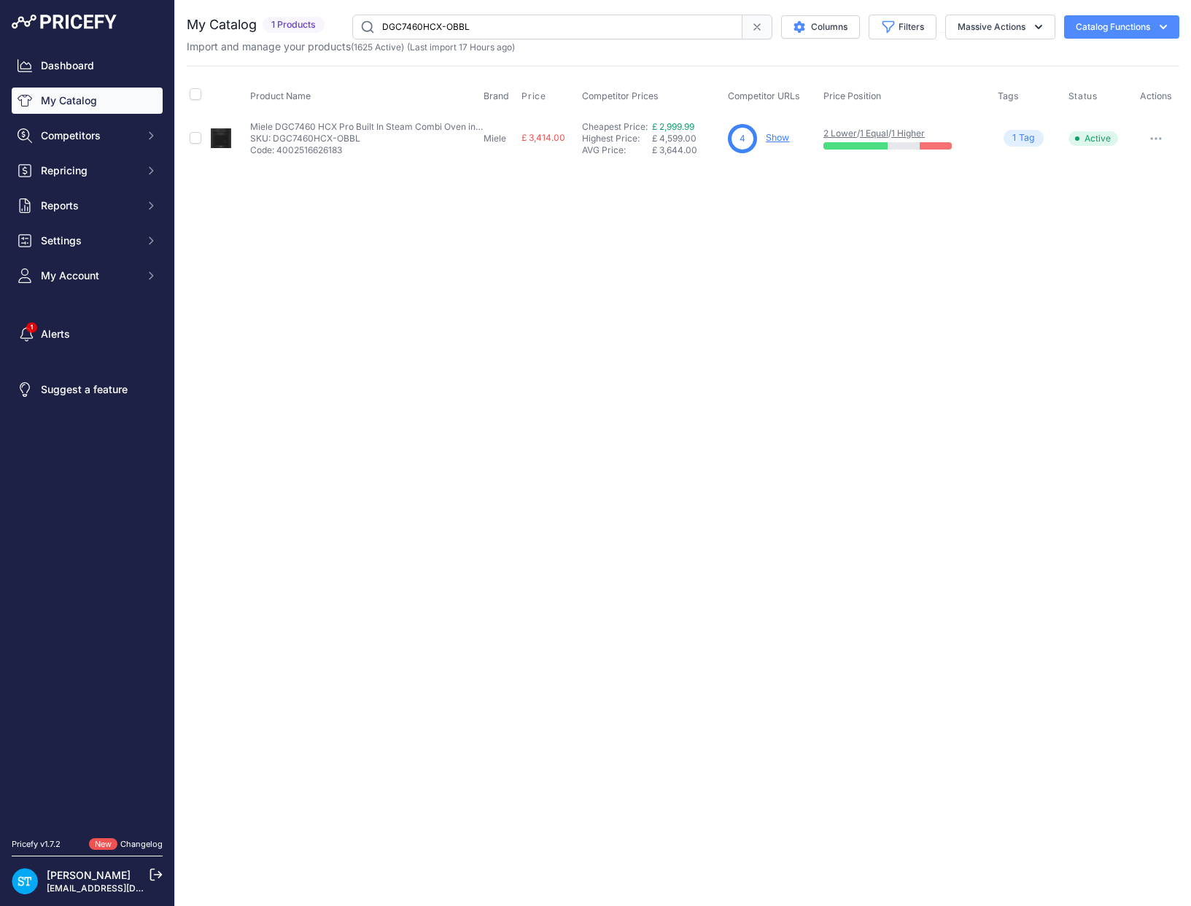
drag, startPoint x: 848, startPoint y: 235, endPoint x: 832, endPoint y: 195, distance: 42.5
click at [848, 235] on div "Close You are not connected to the internet." at bounding box center [683, 453] width 1016 height 906
click at [781, 137] on link "Show" at bounding box center [777, 137] width 23 height 11
click at [419, 27] on input "DGC7460HCX-OBBL" at bounding box center [547, 27] width 390 height 25
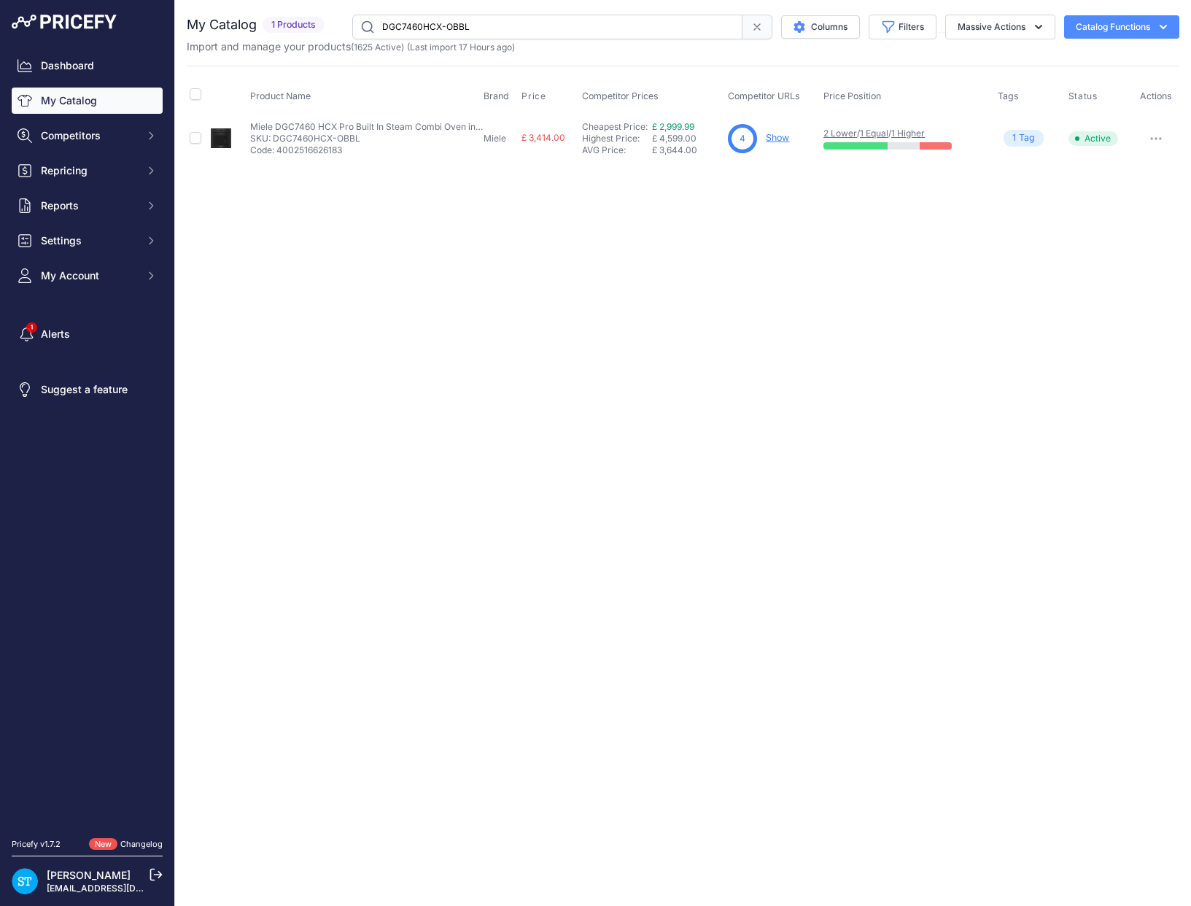
click at [419, 27] on input "DGC7460HCX-OBBL" at bounding box center [547, 27] width 390 height 25
paste input "8"
click at [766, 263] on div "Close You are not connected to the internet." at bounding box center [683, 453] width 1016 height 906
click at [778, 132] on link "Show" at bounding box center [778, 137] width 23 height 11
click at [417, 22] on input "DGC7860HCX-OBBL" at bounding box center [547, 27] width 390 height 25
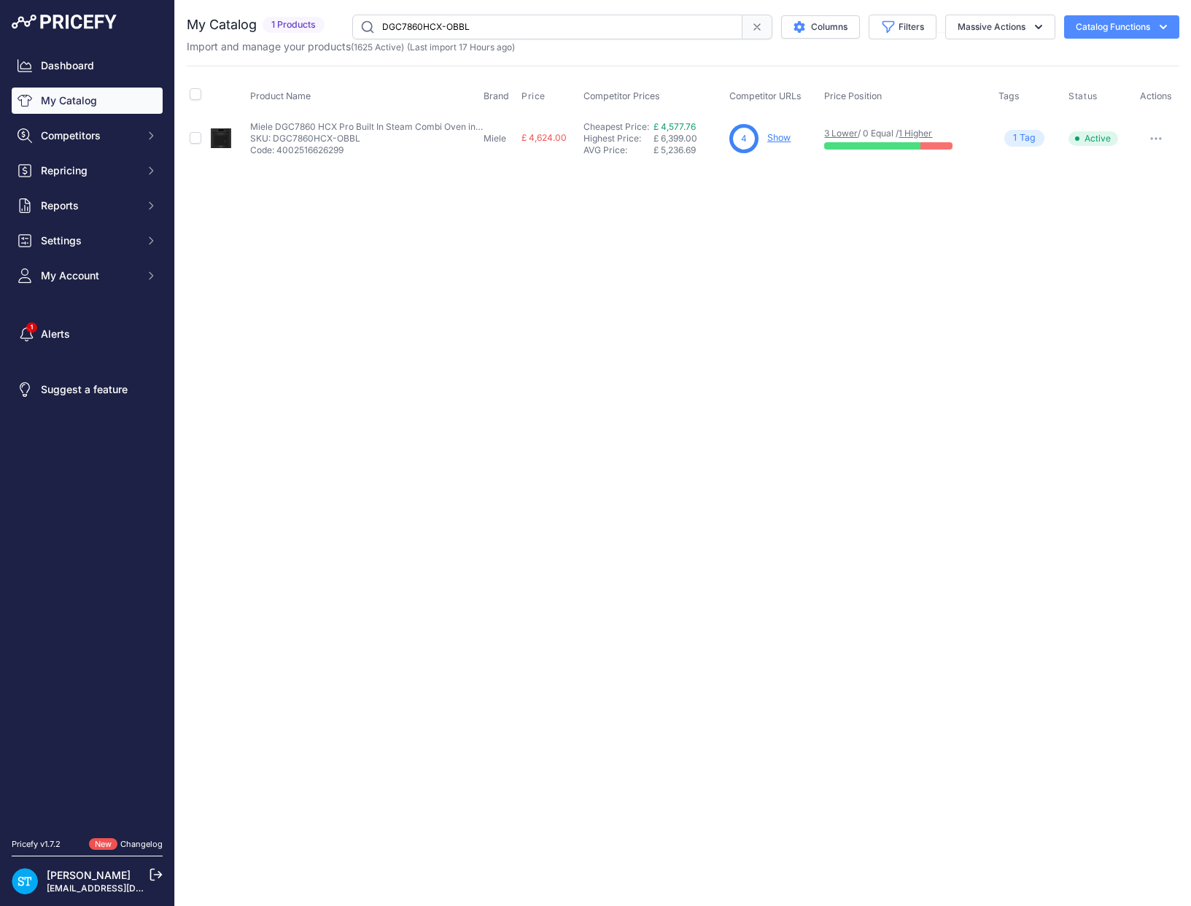
click at [417, 22] on input "DGC7860HCX-OBBL" at bounding box center [547, 27] width 390 height 25
paste input "5"
click at [421, 20] on input "DGC7865HCX-OBBL" at bounding box center [547, 27] width 390 height 25
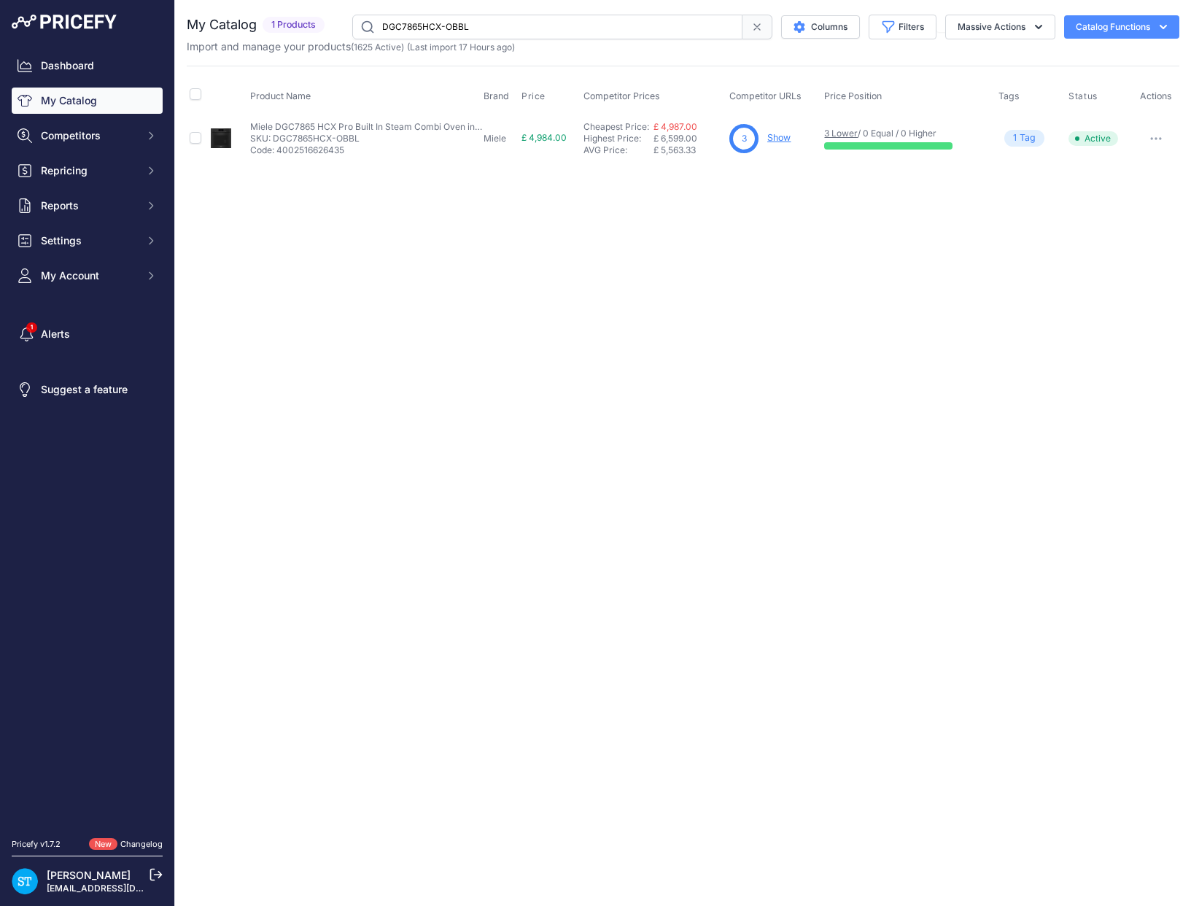
click at [421, 20] on input "DGC7865HCX-OBBL" at bounding box center [547, 27] width 390 height 25
paste input "H7440BM"
click at [764, 195] on div "Close You are not connected to the internet." at bounding box center [683, 453] width 1016 height 906
click at [775, 138] on link "Show" at bounding box center [775, 137] width 23 height 11
click at [422, 31] on input "H7440BMX-OBBL" at bounding box center [547, 27] width 390 height 25
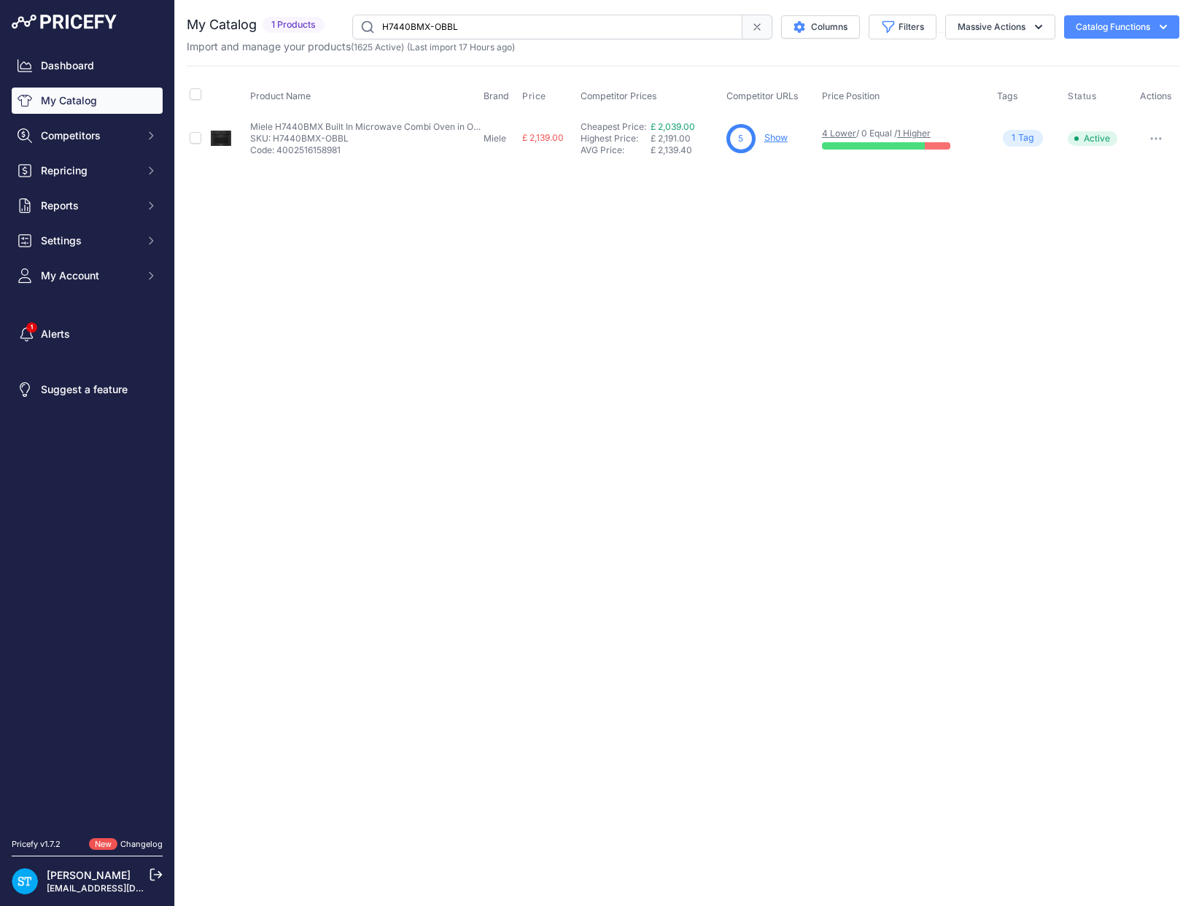
click at [422, 31] on input "H7440BMX-OBBL" at bounding box center [547, 27] width 390 height 25
paste input "8"
click at [775, 137] on link "Show" at bounding box center [777, 137] width 23 height 11
click at [427, 28] on input "H7840BMX-OBBL" at bounding box center [547, 27] width 390 height 25
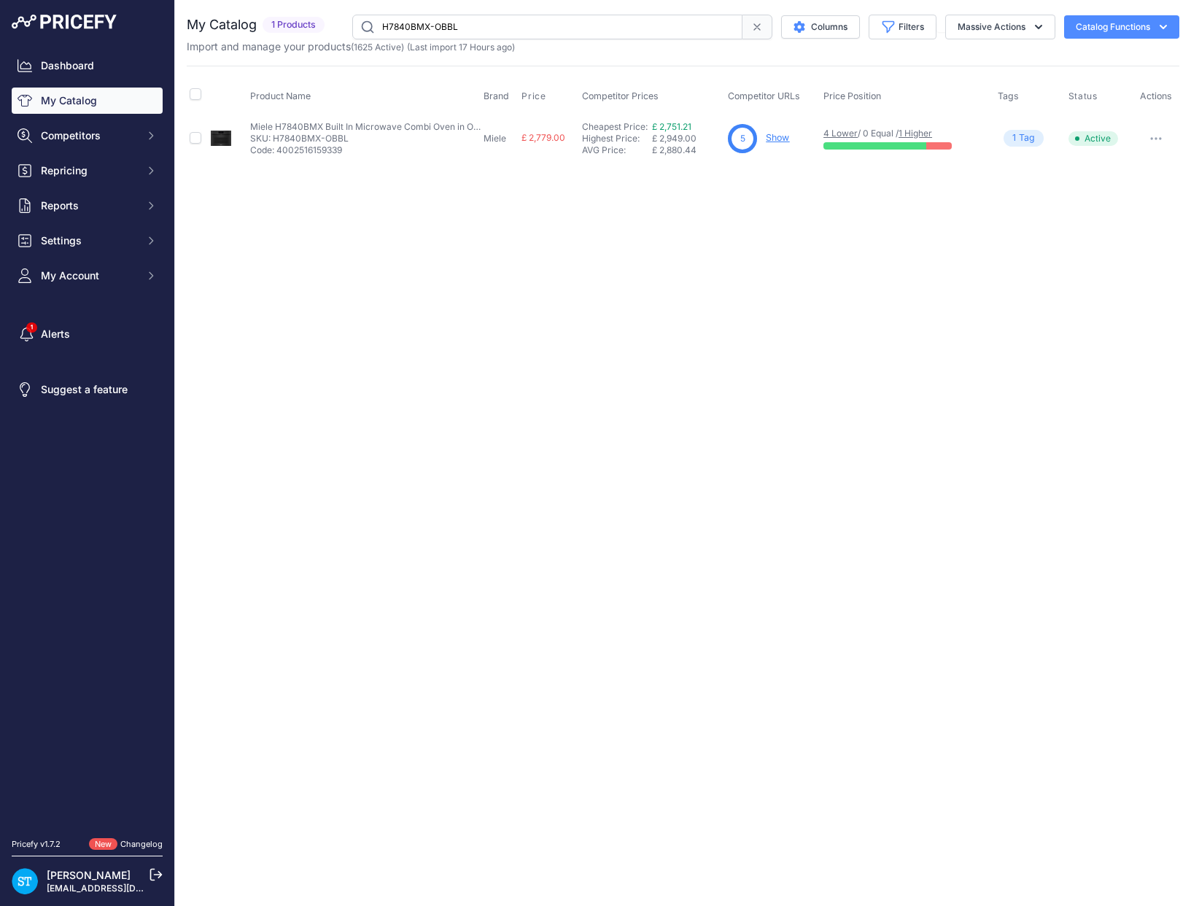
click at [427, 28] on input "H7840BMX-OBBL" at bounding box center [547, 27] width 390 height 25
paste input "464BPX-GRGR"
click at [409, 22] on input "H7464BPX-GRGR" at bounding box center [547, 27] width 390 height 25
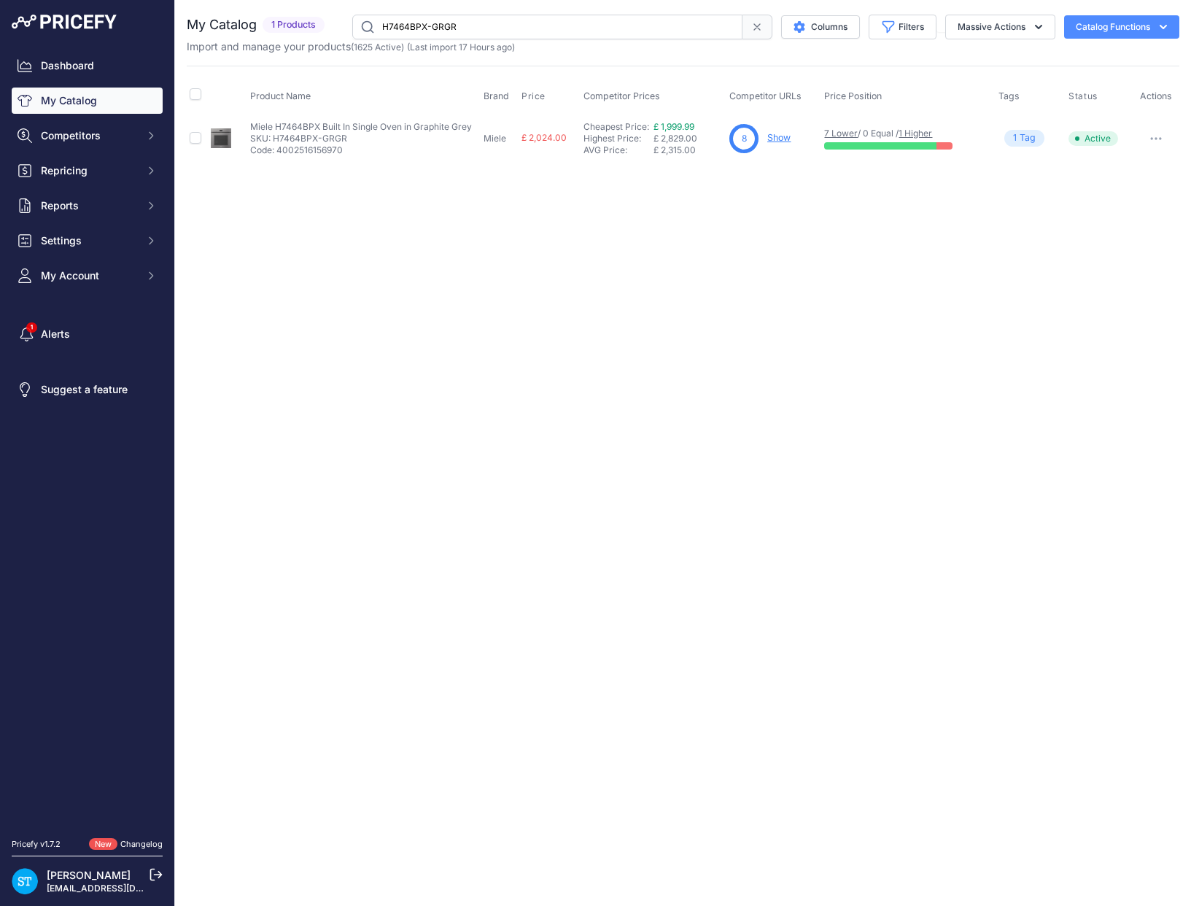
click at [409, 22] on input "H7464BPX-GRGR" at bounding box center [547, 27] width 390 height 25
paste input "860"
click at [721, 352] on div "Close You are not connected to the internet." at bounding box center [683, 453] width 1016 height 906
click at [777, 139] on link "Show" at bounding box center [775, 137] width 23 height 11
click at [399, 26] on input "H7860BPX-GRGR" at bounding box center [547, 27] width 390 height 25
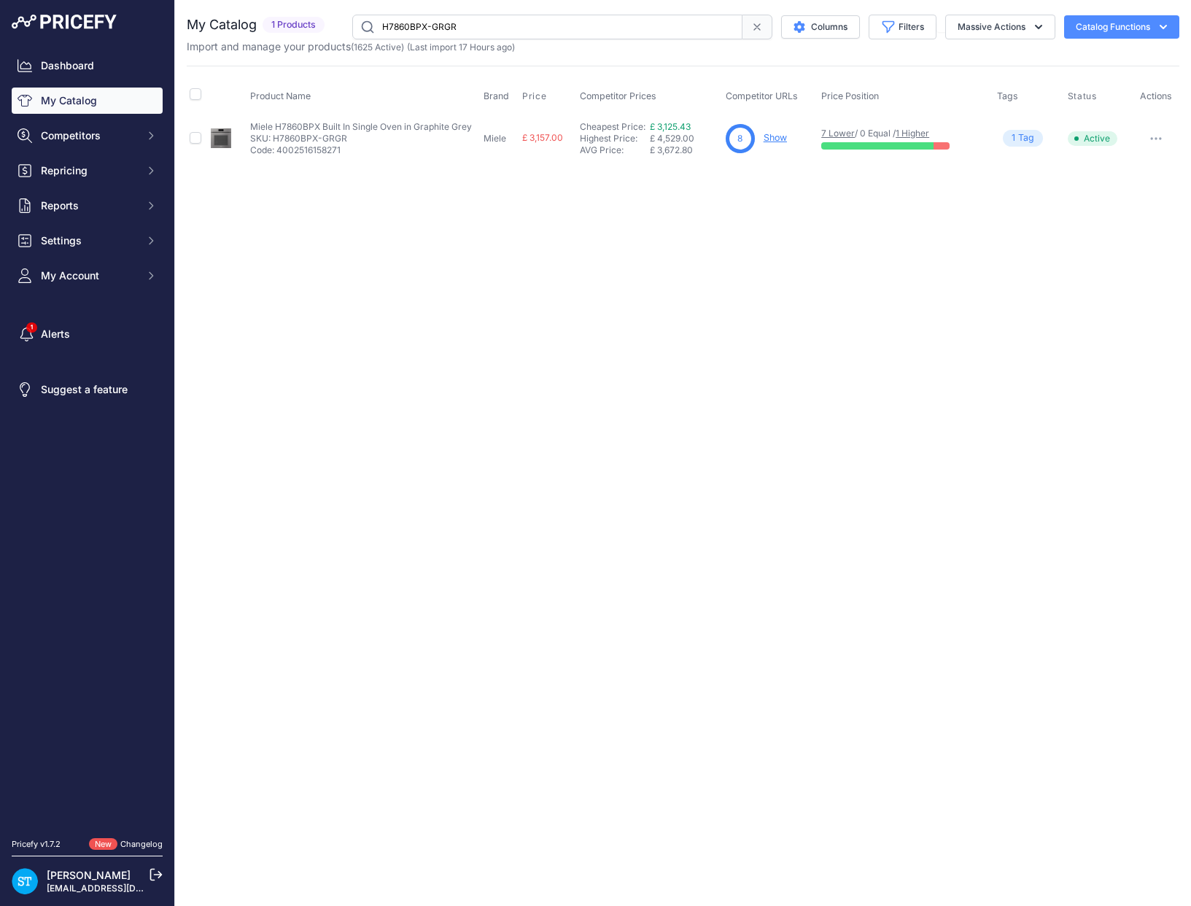
click at [399, 26] on input "H7860BPX-GRGR" at bounding box center [547, 27] width 390 height 25
paste input "DGC7440HC"
click at [729, 252] on div "Close You are not connected to the internet." at bounding box center [683, 453] width 1016 height 906
click at [735, 229] on div "Close You are not connected to the internet." at bounding box center [683, 453] width 1016 height 906
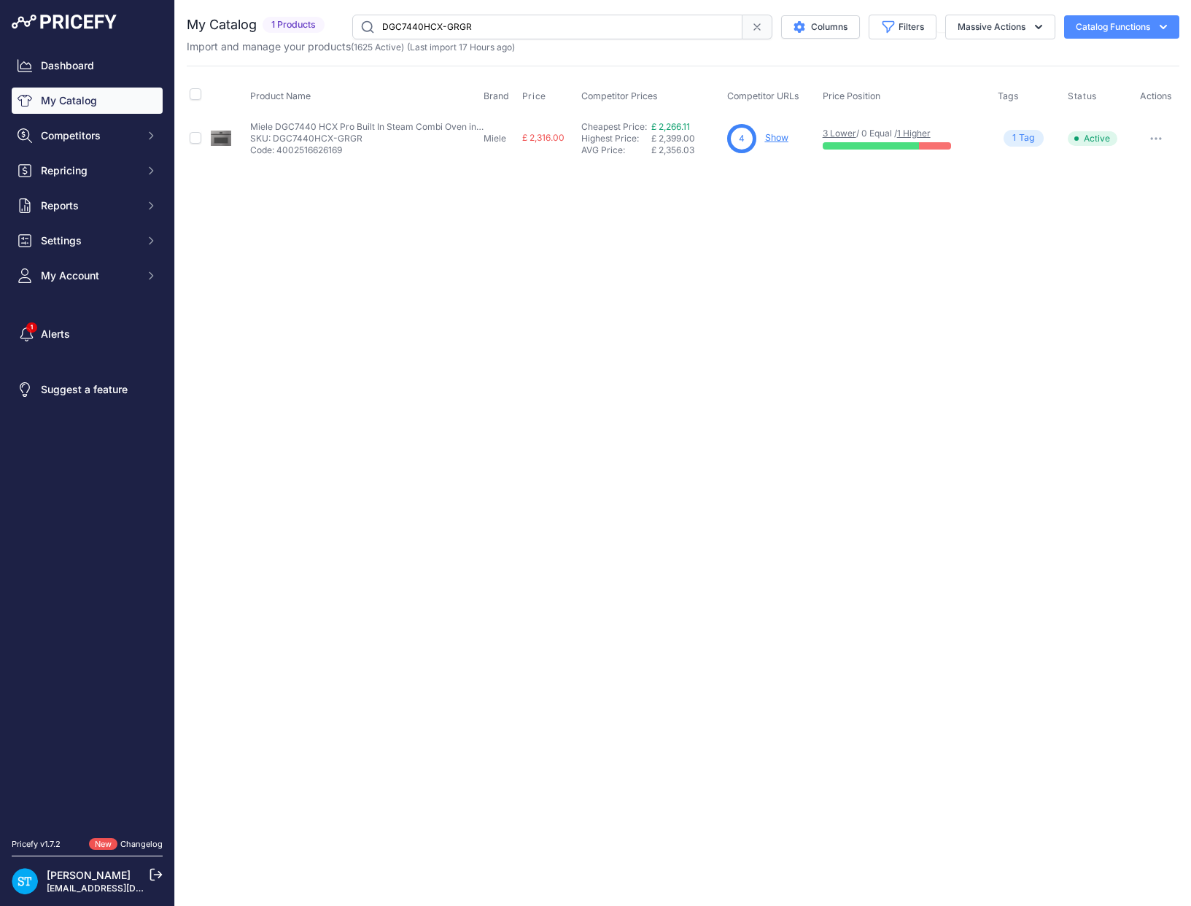
click at [774, 140] on link "Show" at bounding box center [776, 137] width 23 height 11
click at [411, 27] on input "DGC7440HCX-GRGR" at bounding box center [547, 27] width 390 height 25
paste input "8"
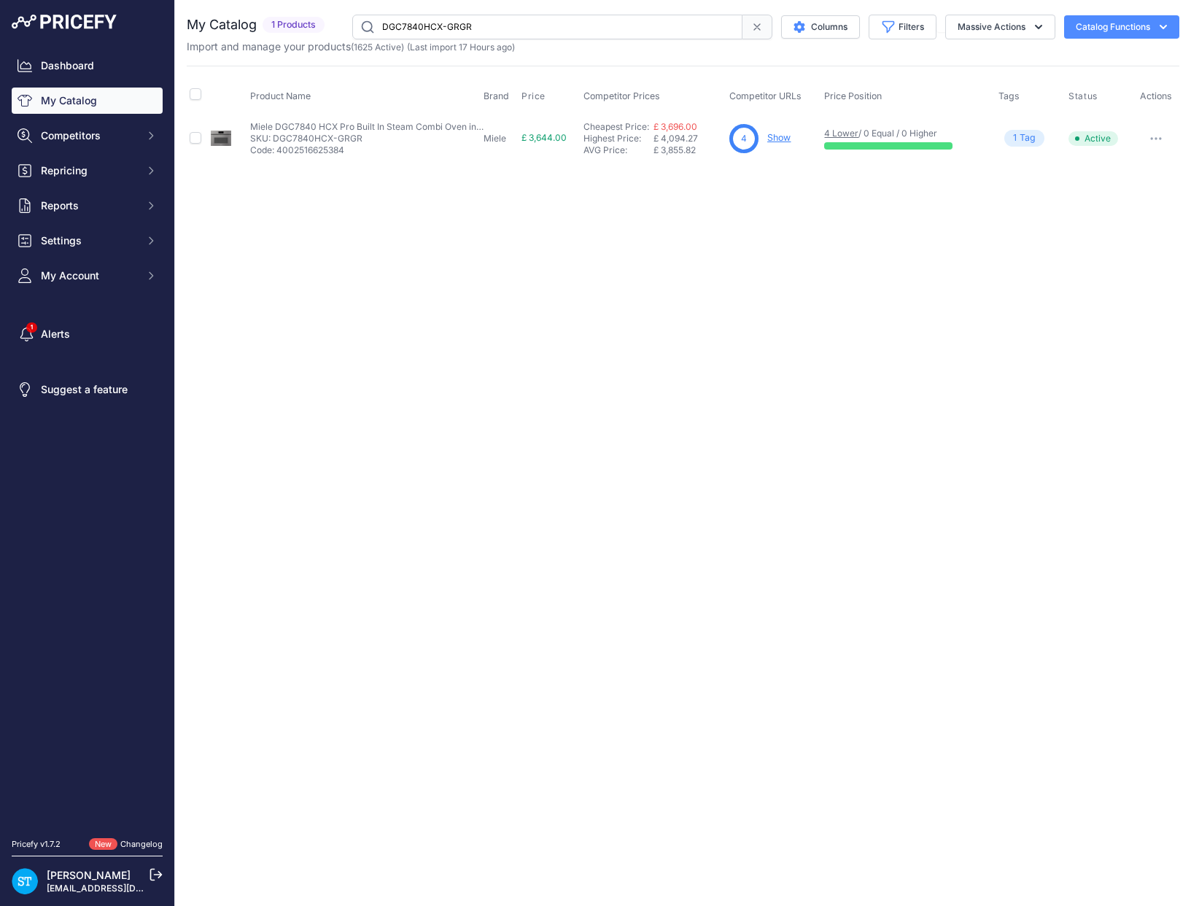
click at [434, 25] on input "DGC7840HCX-GRGR" at bounding box center [547, 27] width 390 height 25
paste input "46"
click at [829, 200] on div "Close You are not connected to the internet." at bounding box center [683, 453] width 1016 height 906
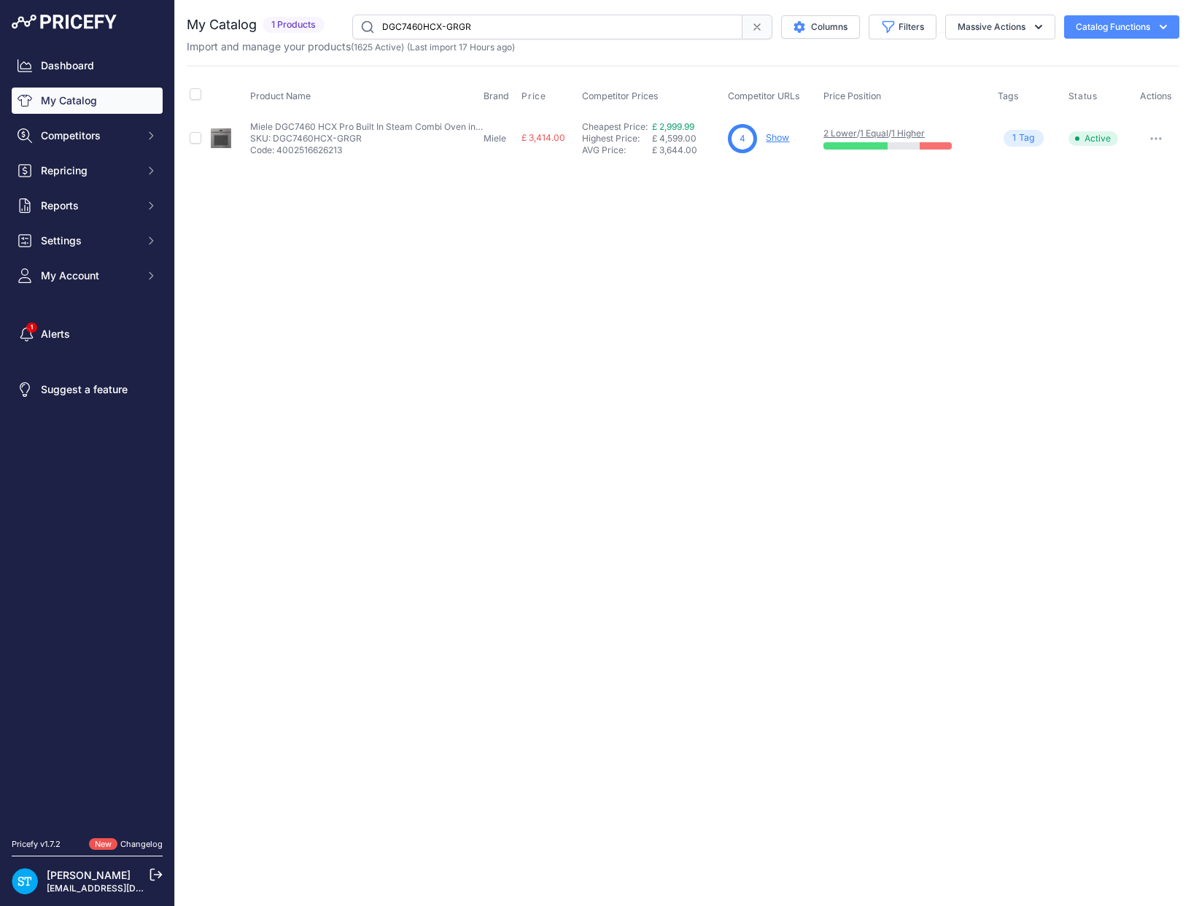
click at [411, 22] on input "DGC7460HCX-GRGR" at bounding box center [547, 27] width 390 height 25
paste input "8"
click at [400, 21] on input "DGC7860HCX-GRGR" at bounding box center [547, 27] width 390 height 25
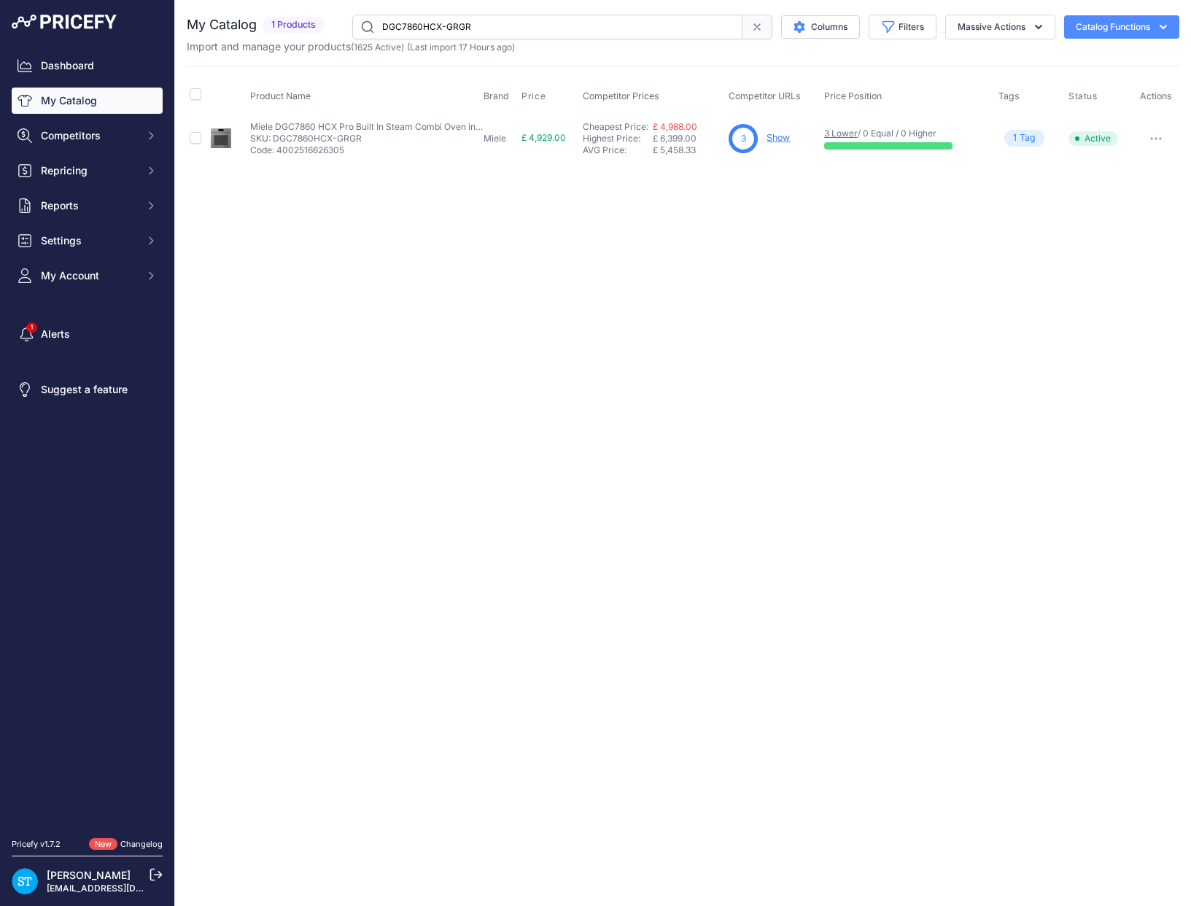
click at [403, 22] on input "DGC7860HCX-GRGR" at bounding box center [547, 27] width 390 height 25
paste input "H7440BM"
click at [655, 311] on div "Close You are not connected to the internet." at bounding box center [683, 453] width 1016 height 906
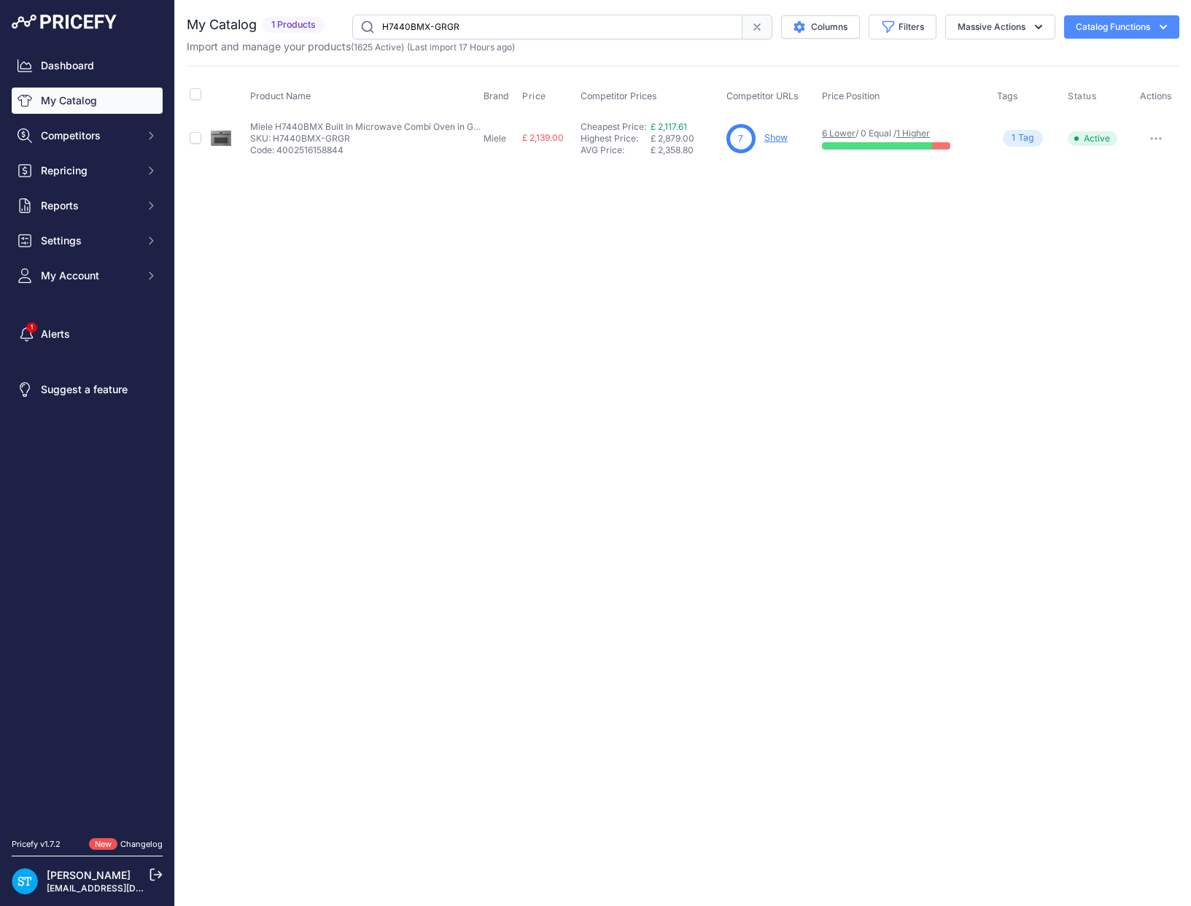
click at [772, 136] on link "Show" at bounding box center [775, 137] width 23 height 11
click at [420, 25] on input "H7440BMX-GRGR" at bounding box center [547, 27] width 390 height 25
paste input "8"
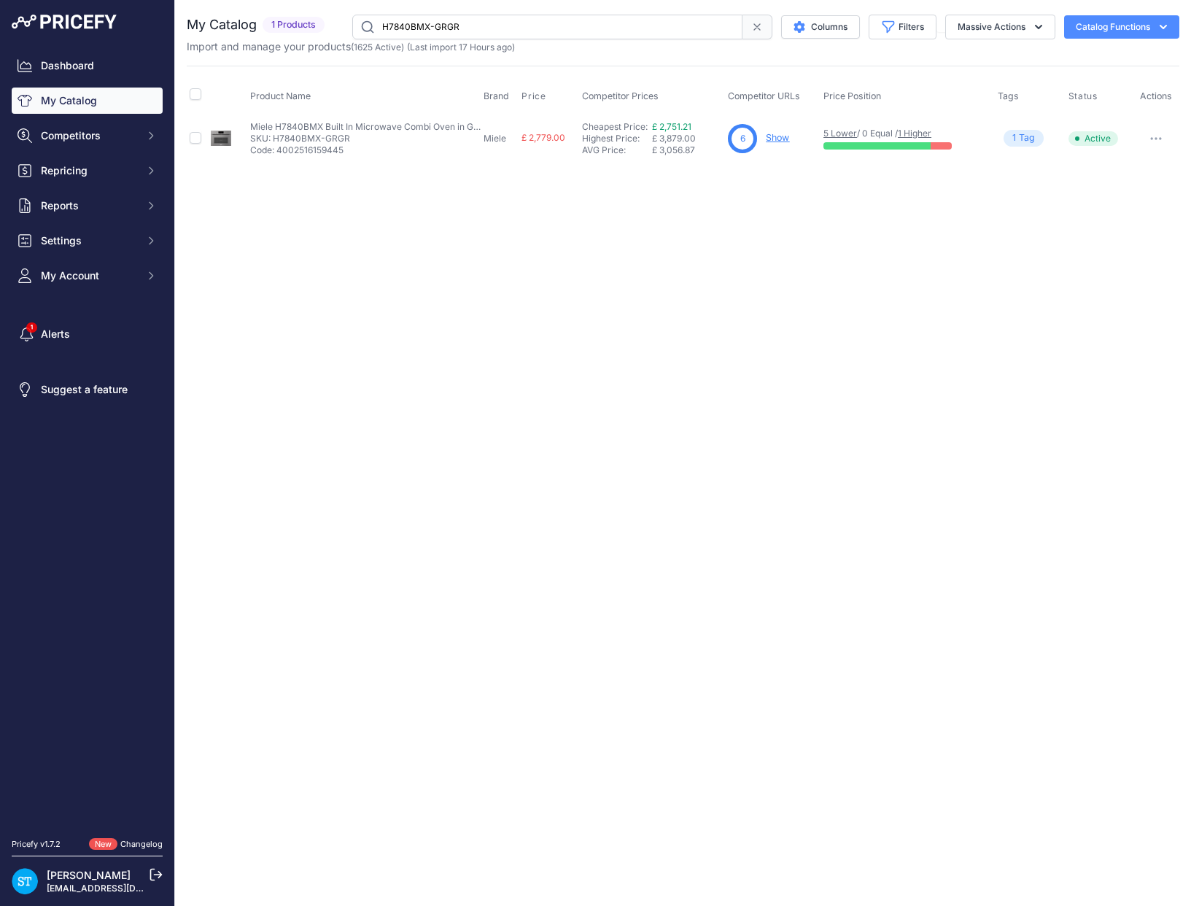
click at [783, 280] on div "Close You are not connected to the internet." at bounding box center [683, 453] width 1016 height 906
click at [411, 27] on input "H7840BMX-GRGR" at bounding box center [547, 27] width 390 height 25
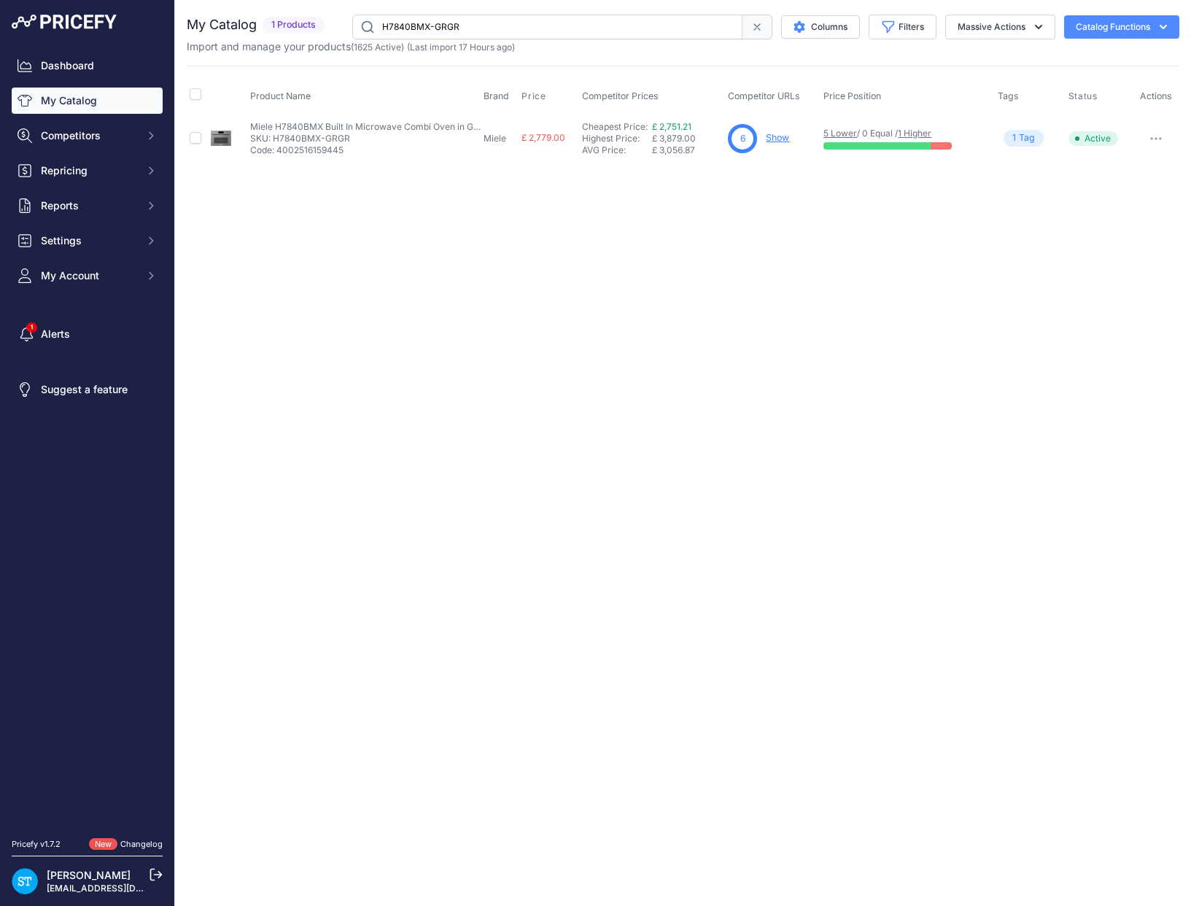
click at [411, 27] on input "H7840BMX-GRGR" at bounding box center [547, 27] width 390 height 25
paste input "DAS2620"
drag, startPoint x: 829, startPoint y: 230, endPoint x: 789, endPoint y: 224, distance: 41.3
click at [824, 227] on div "Close You are not connected to the internet." at bounding box center [683, 453] width 1016 height 906
click at [409, 25] on input "DAS2620" at bounding box center [547, 27] width 390 height 25
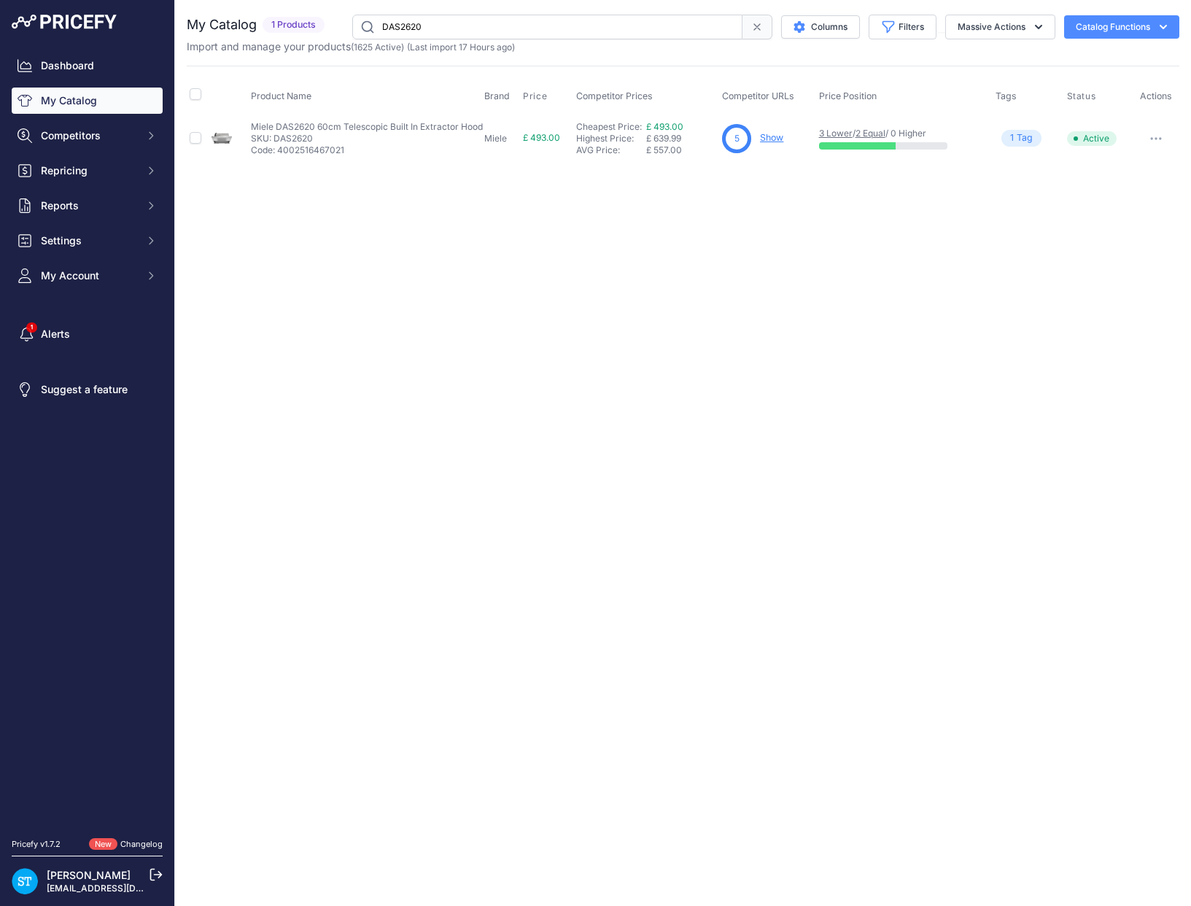
click at [408, 25] on input "DAS2620" at bounding box center [547, 27] width 390 height 25
paste input "463"
click at [496, 192] on div "Close You are not connected to the internet." at bounding box center [683, 453] width 1016 height 906
click at [403, 35] on input "DAS4630" at bounding box center [547, 27] width 390 height 25
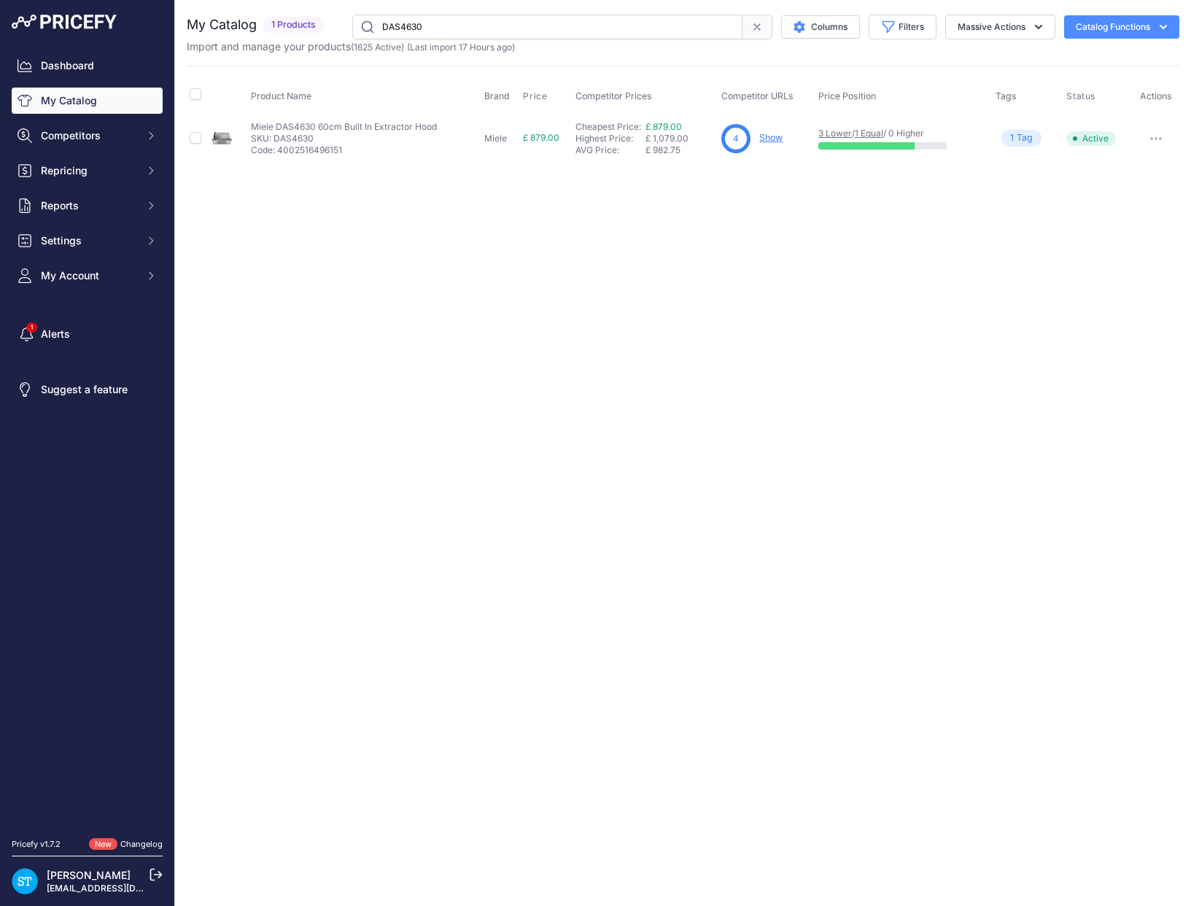
paste input "292"
click at [897, 309] on div "Close You are not connected to the internet." at bounding box center [683, 453] width 1016 height 906
click at [762, 136] on link "Show" at bounding box center [770, 137] width 23 height 11
click at [720, 379] on div "Close You are not connected to the internet." at bounding box center [683, 453] width 1016 height 906
click at [387, 28] on input "DAS2920" at bounding box center [547, 27] width 390 height 25
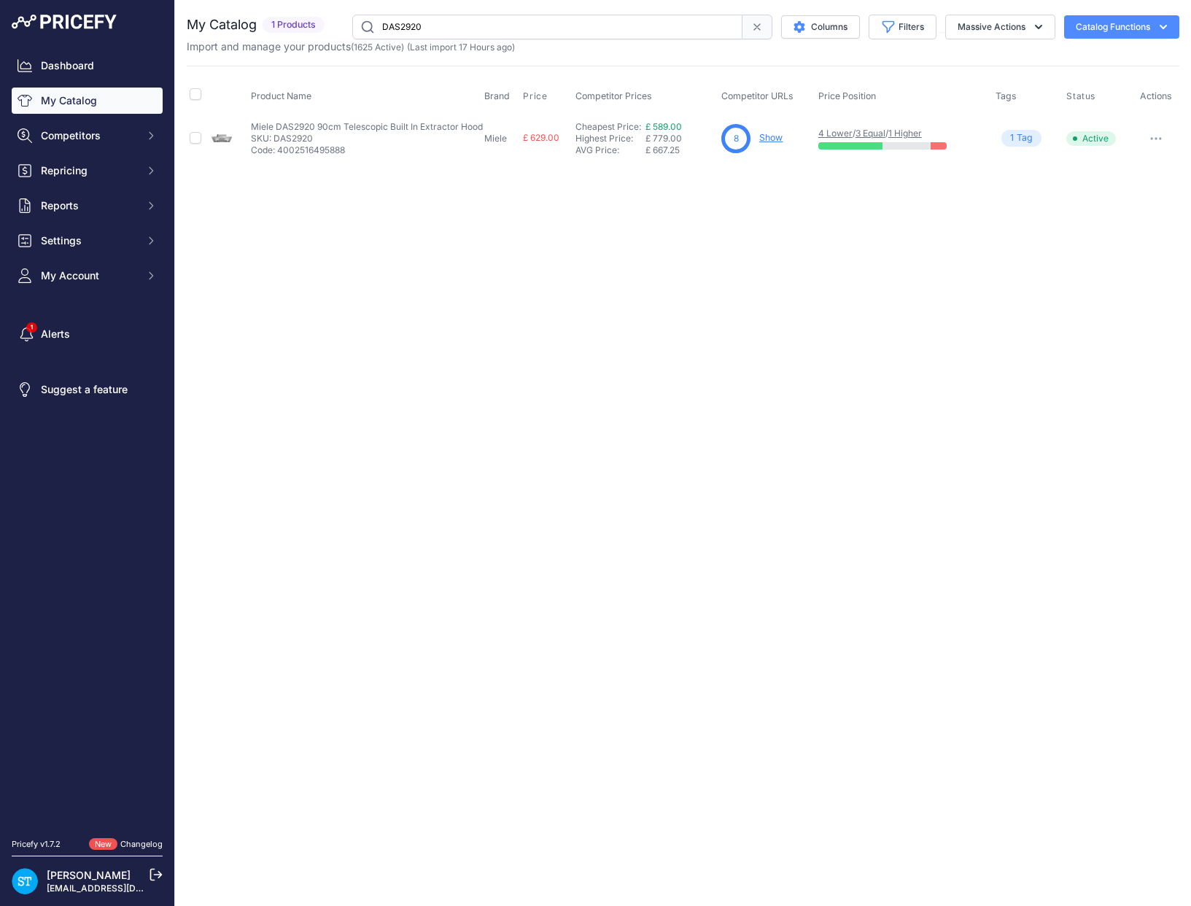
click at [387, 28] on input "DAS2920" at bounding box center [547, 27] width 390 height 25
paste input "126"
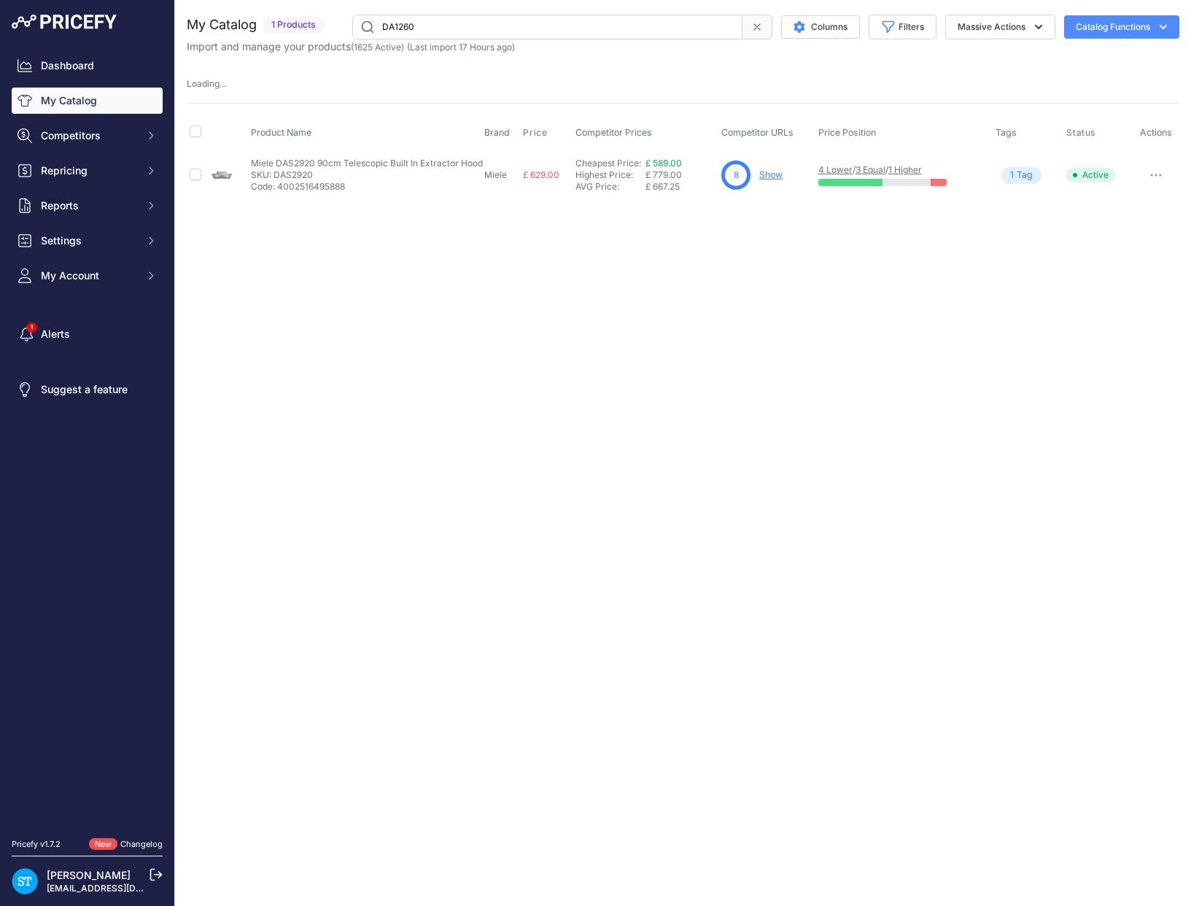
click at [681, 275] on div "Close You are not connected to the internet." at bounding box center [683, 453] width 1016 height 906
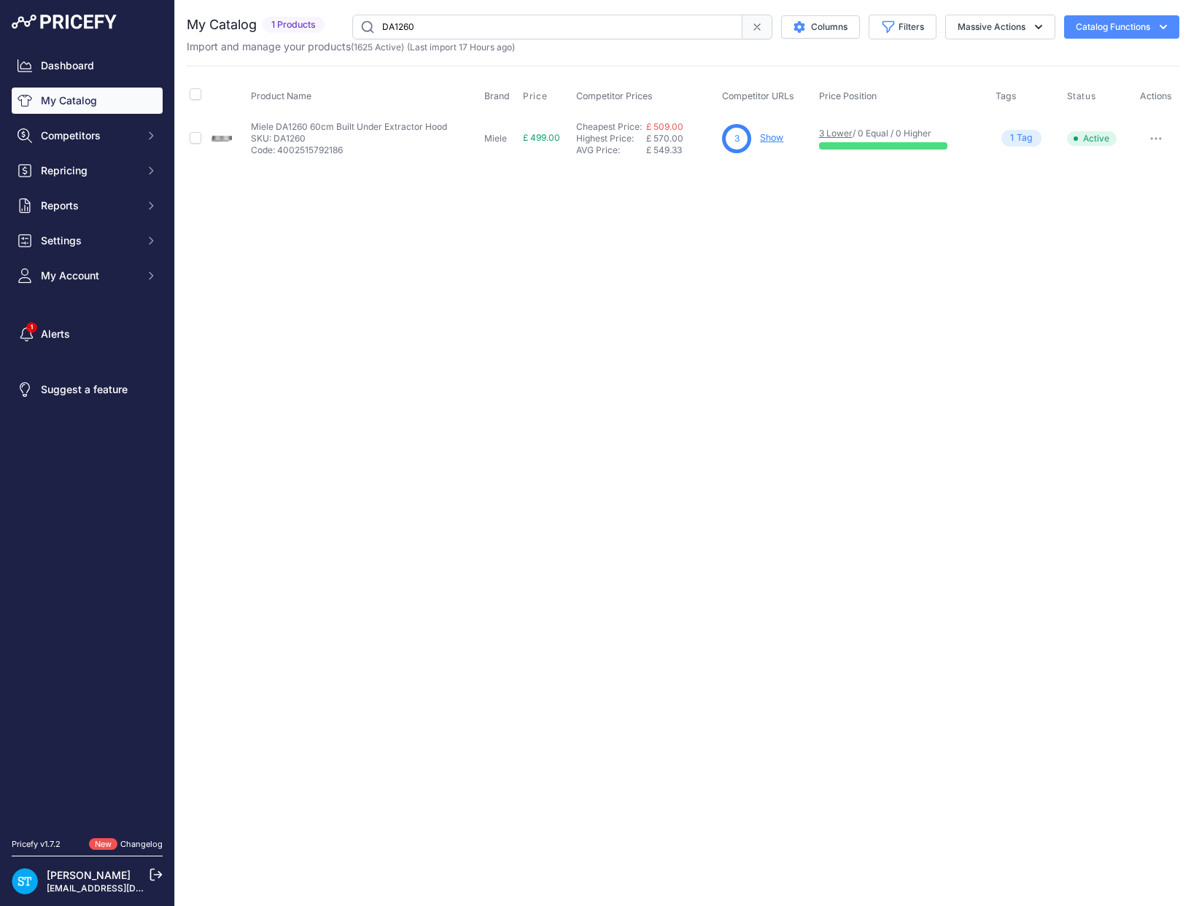
click at [390, 17] on input "DA1260" at bounding box center [547, 27] width 390 height 25
paste input "E153"
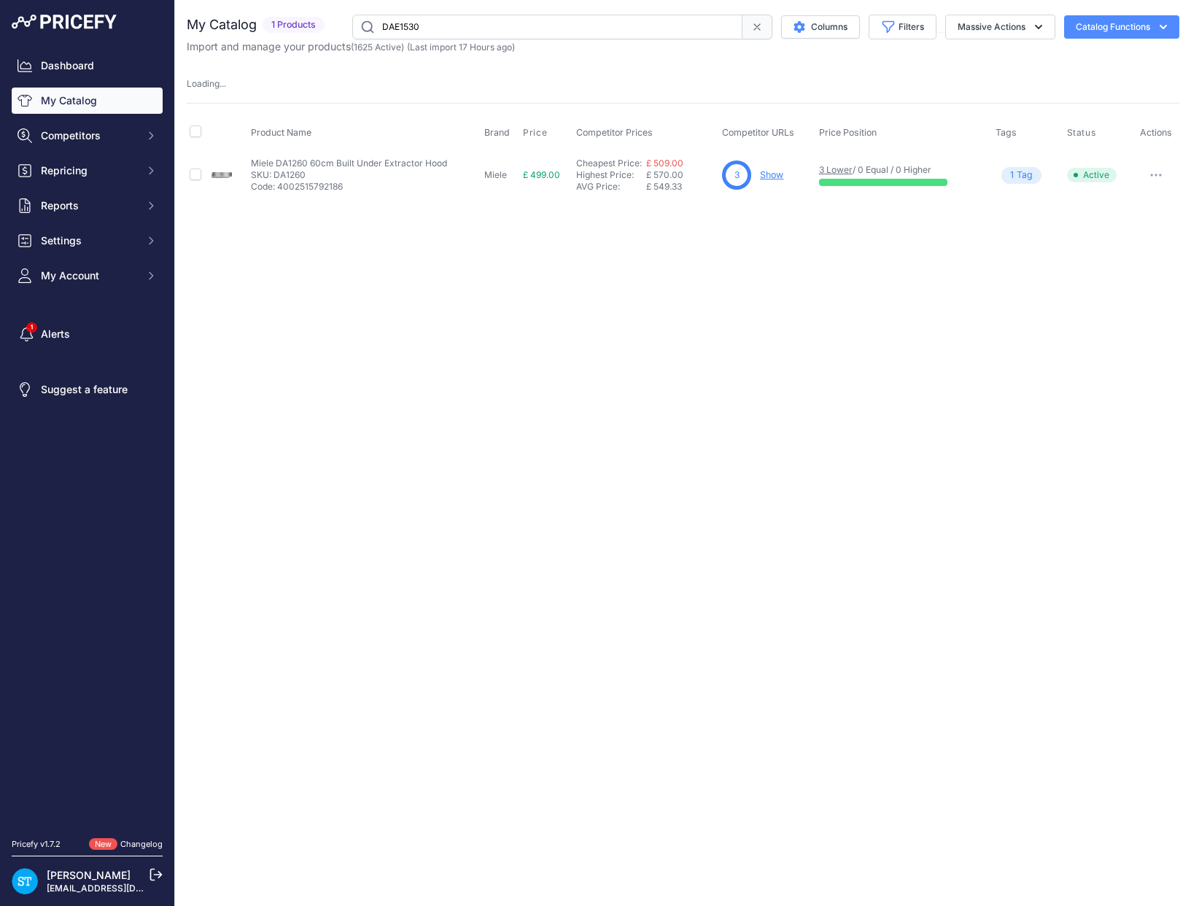
click at [716, 204] on div "Close You are not connected to the internet." at bounding box center [683, 453] width 1016 height 906
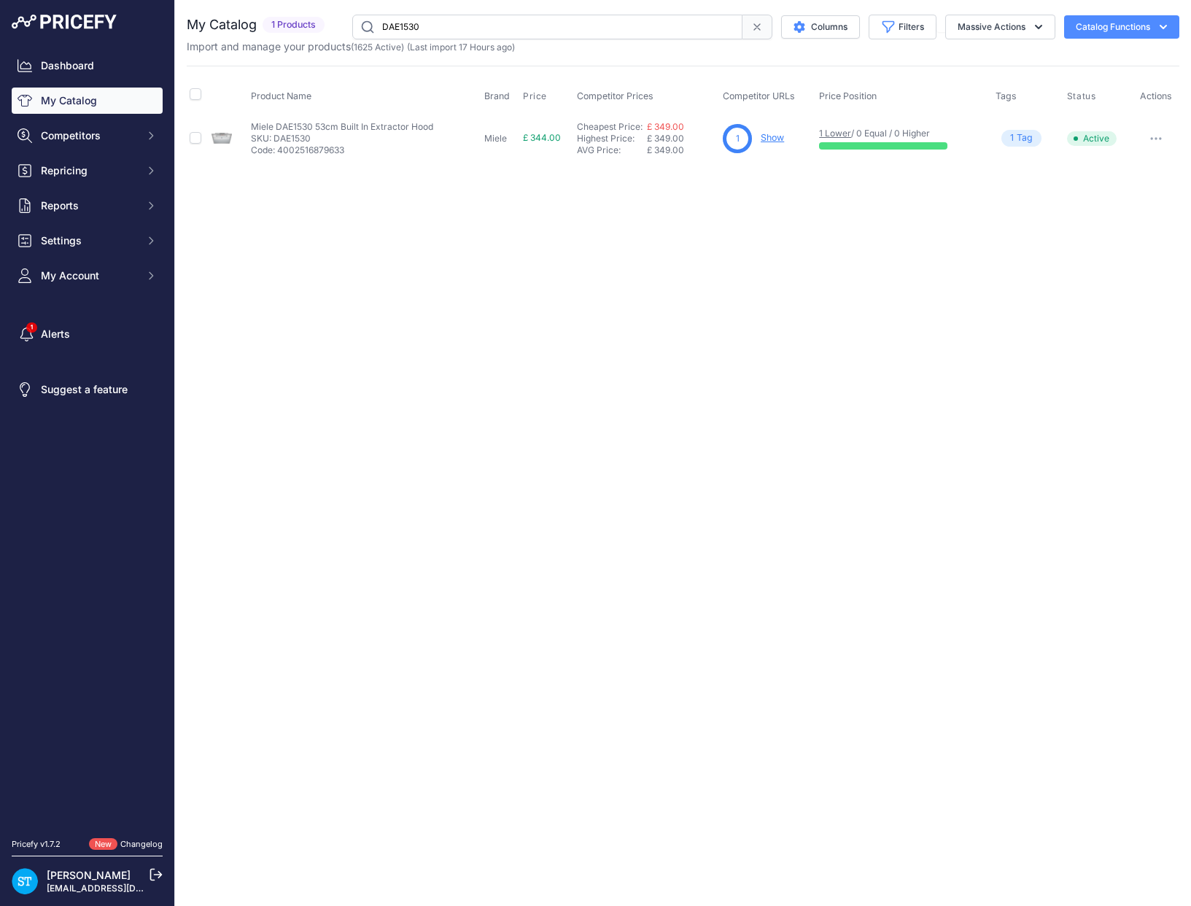
click at [420, 26] on input "DAE1530" at bounding box center [547, 27] width 390 height 25
paste input "2578"
click at [685, 275] on div "Close You are not connected to the internet." at bounding box center [683, 453] width 1016 height 906
click at [529, 220] on div "Close You are not connected to the internet." at bounding box center [683, 453] width 1016 height 906
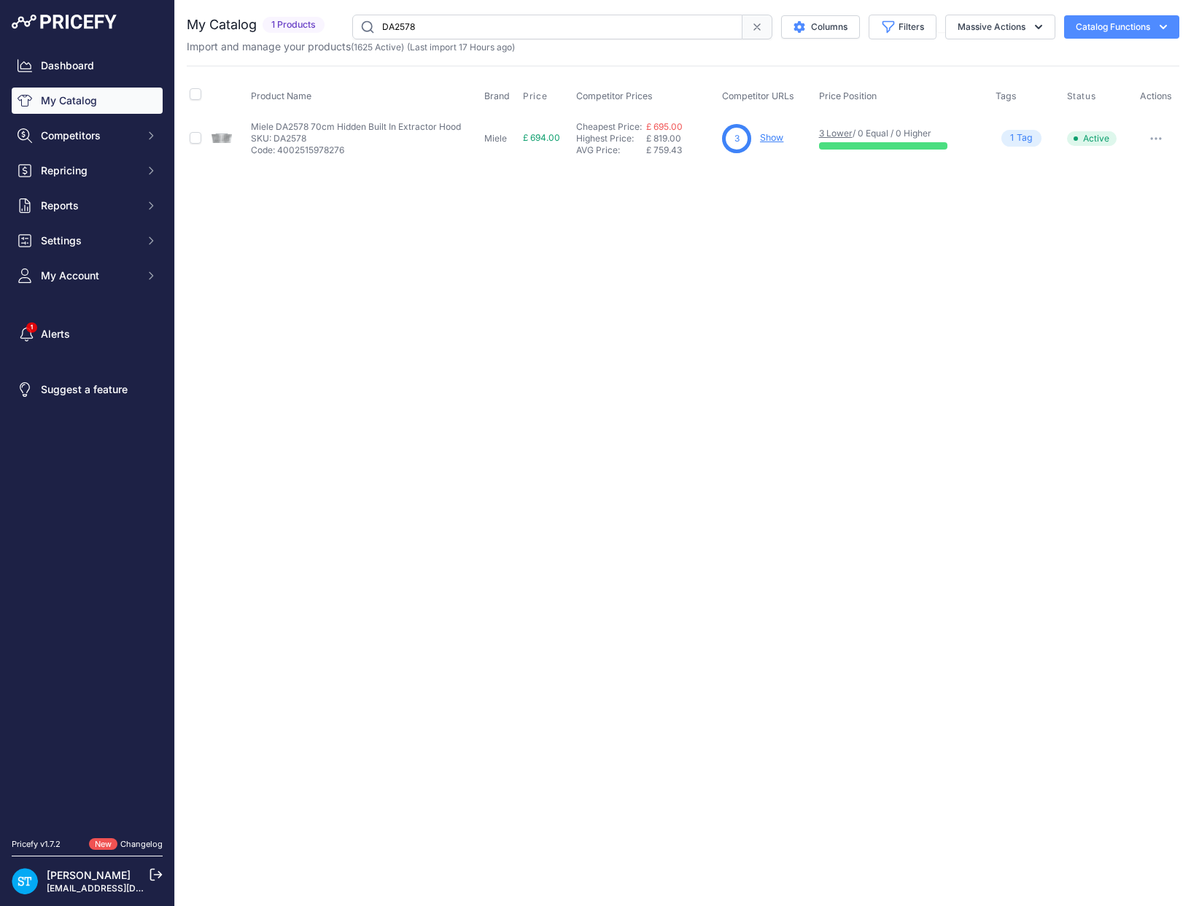
click at [419, 26] on input "DA2578" at bounding box center [547, 27] width 390 height 25
paste input "360"
click at [783, 182] on div "Close You are not connected to the internet." at bounding box center [683, 453] width 1016 height 906
click at [402, 20] on input "DA2360" at bounding box center [547, 27] width 390 height 25
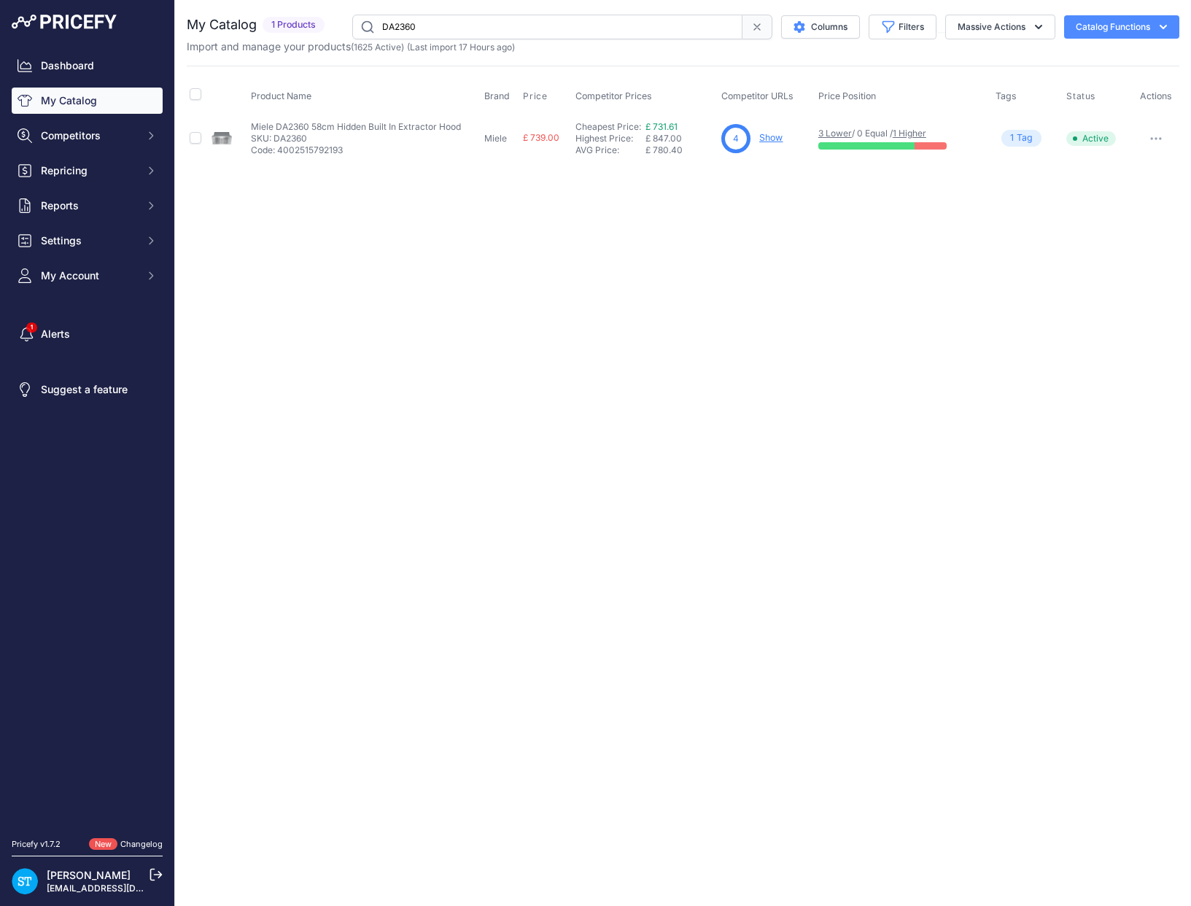
click at [402, 20] on input "DA2360" at bounding box center [547, 27] width 390 height 25
paste input "668"
click at [738, 294] on div "Close You are not connected to the internet." at bounding box center [683, 453] width 1016 height 906
click at [411, 37] on input "DA2668" at bounding box center [547, 27] width 390 height 25
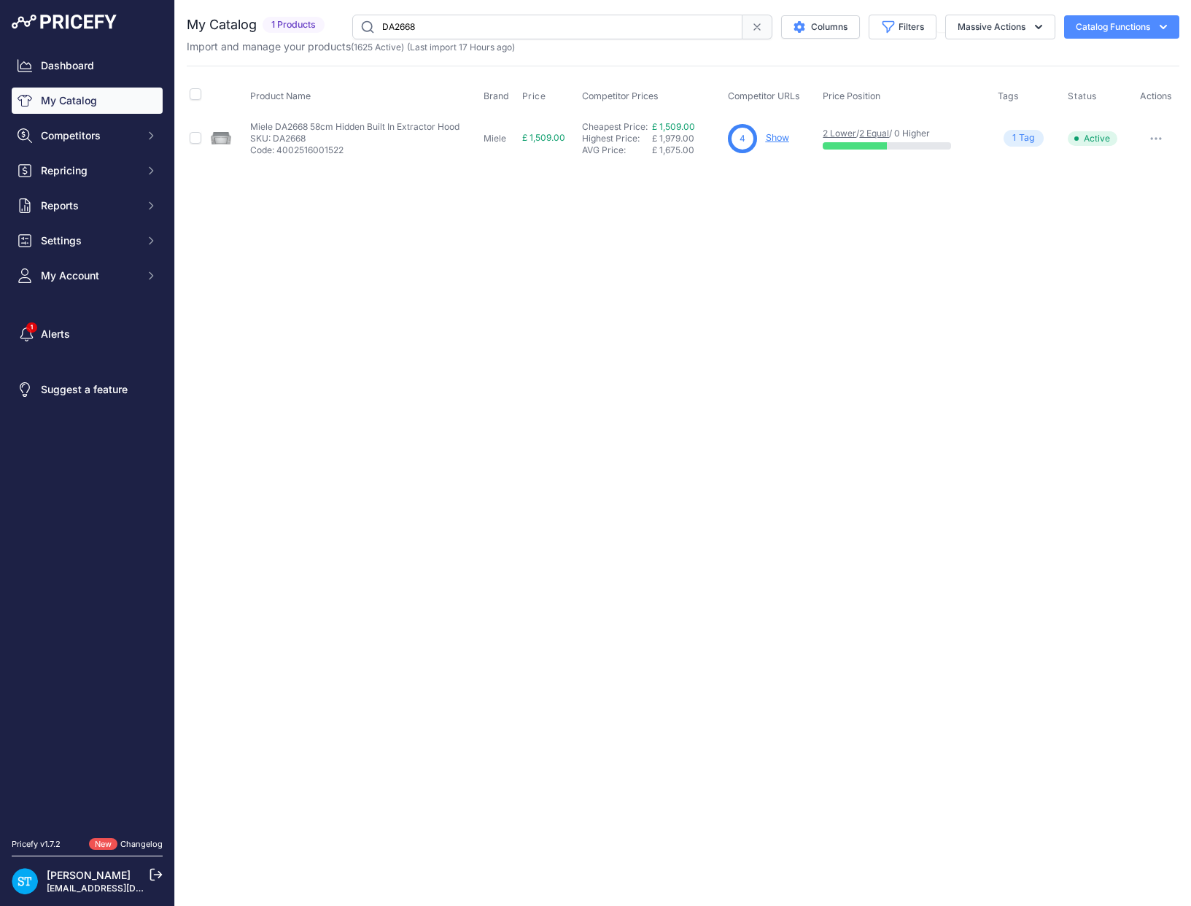
paste input "9"
click at [608, 246] on div "Close You are not connected to the internet." at bounding box center [683, 453] width 1016 height 906
click at [748, 242] on div "Close You are not connected to the internet." at bounding box center [683, 453] width 1016 height 906
click at [773, 135] on link "Show" at bounding box center [776, 137] width 23 height 11
click at [414, 31] on input "DA2698" at bounding box center [547, 27] width 390 height 25
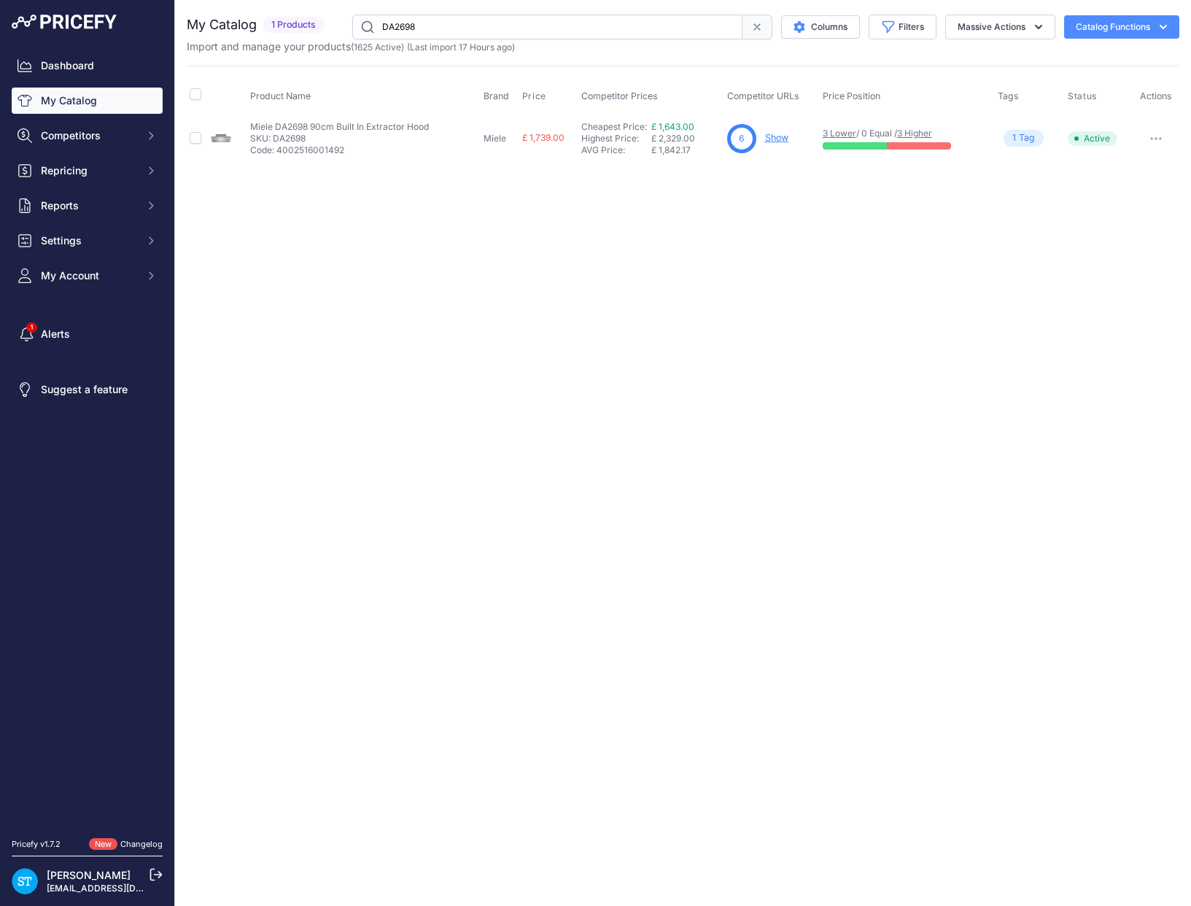
click at [413, 31] on input "DA2698" at bounding box center [547, 27] width 390 height 25
paste input "2"
click at [750, 191] on div "Close You are not connected to the internet." at bounding box center [683, 453] width 1016 height 906
click at [414, 31] on input "DA2628" at bounding box center [547, 27] width 390 height 25
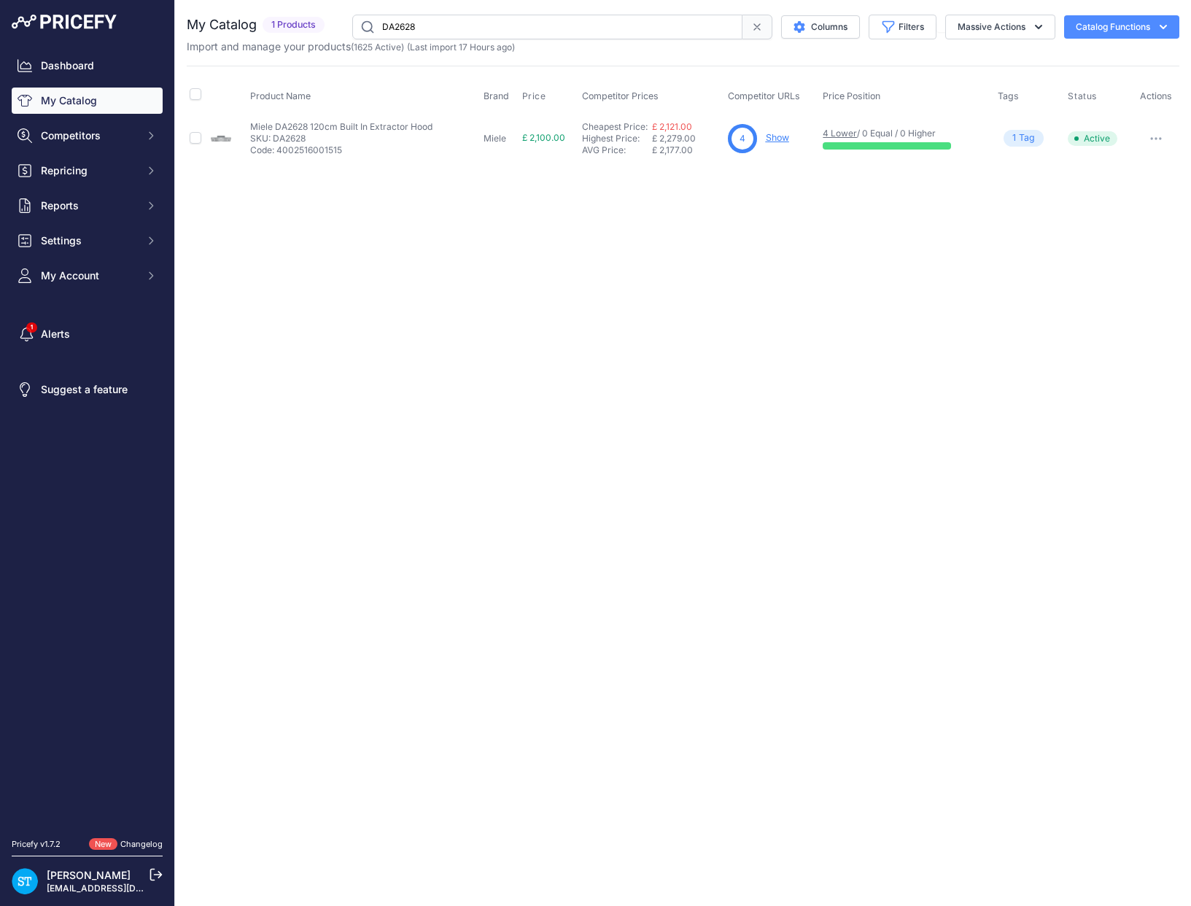
paste input "W1620"
click at [859, 260] on div "Close You are not connected to the internet." at bounding box center [683, 453] width 1016 height 906
click at [777, 142] on link "Show" at bounding box center [770, 137] width 23 height 11
click at [404, 23] on input "DAW1620" at bounding box center [547, 27] width 390 height 25
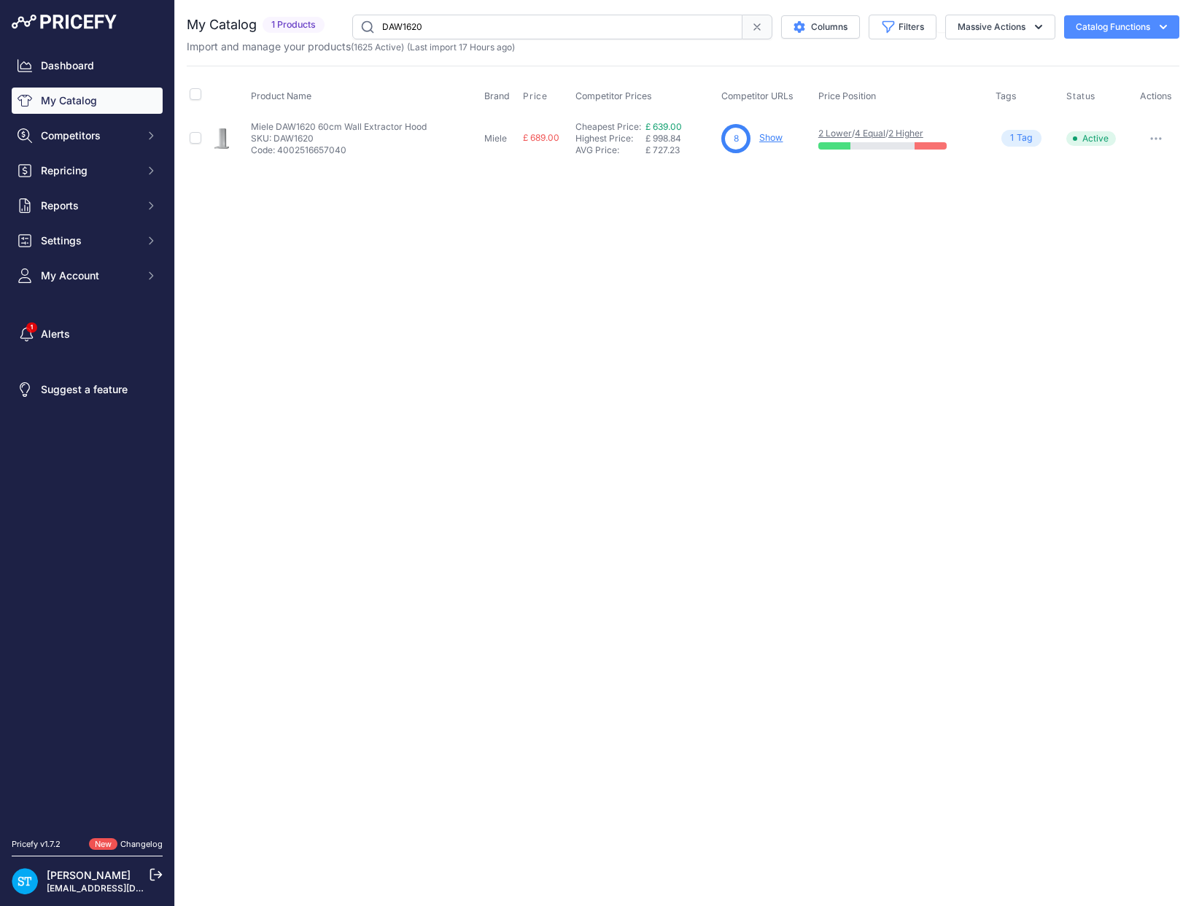
paste input "9"
click at [690, 252] on div "Close You are not connected to the internet." at bounding box center [683, 453] width 1016 height 906
click at [417, 28] on input "DAW1920" at bounding box center [547, 27] width 390 height 25
paste input "PUR68W"
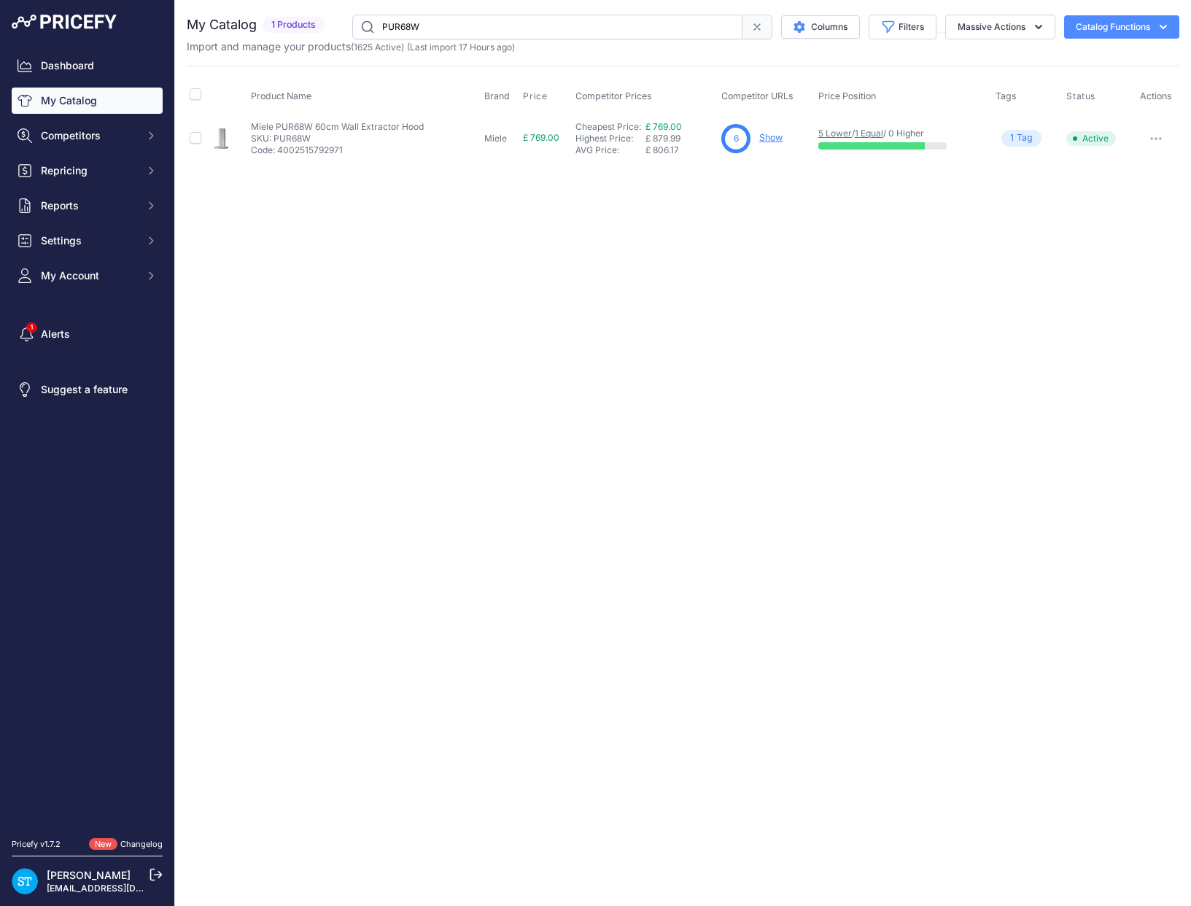
click at [740, 207] on div "Close You are not connected to the internet." at bounding box center [683, 453] width 1016 height 906
click at [420, 29] on input "PUR68W" at bounding box center [547, 27] width 390 height 25
paste input "9"
drag, startPoint x: 777, startPoint y: 137, endPoint x: 775, endPoint y: 147, distance: 9.6
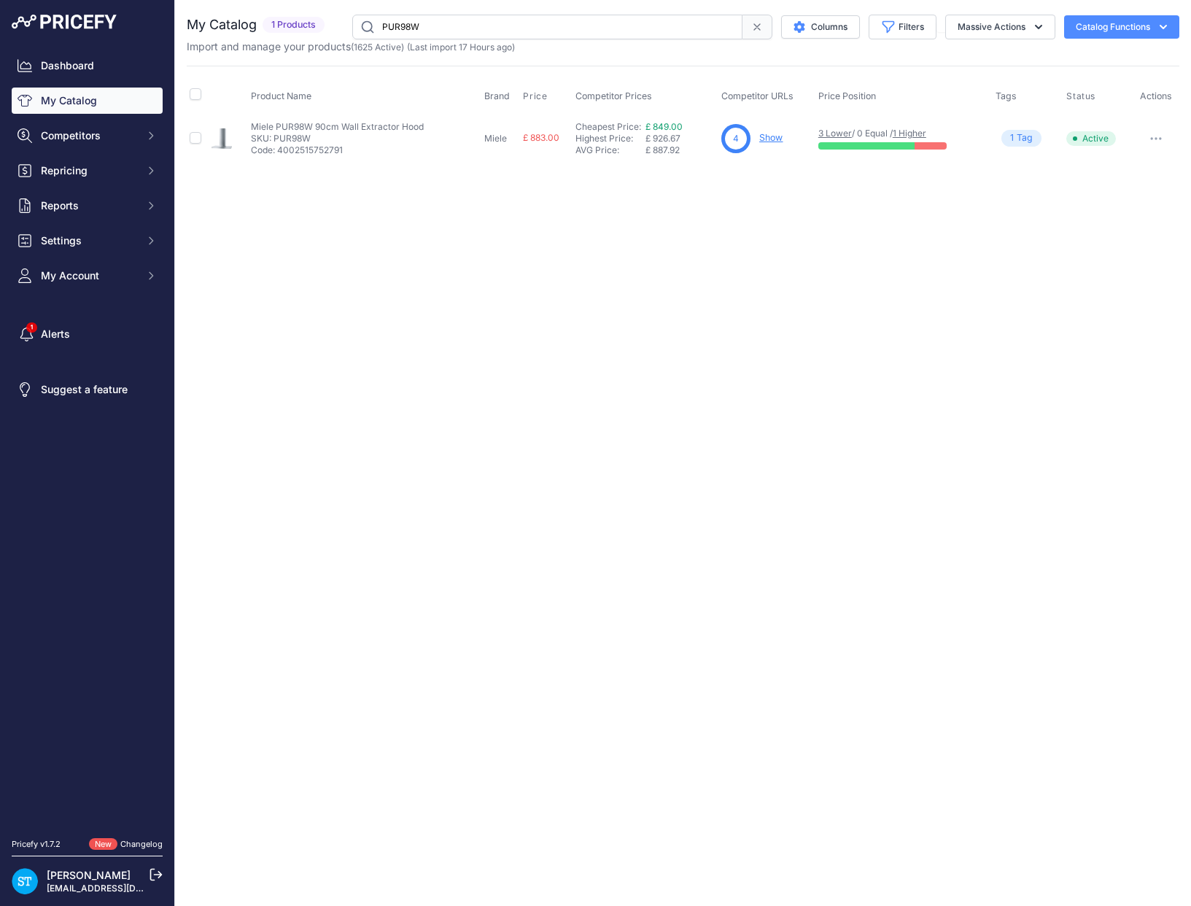
click at [777, 137] on link "Show" at bounding box center [770, 137] width 23 height 11
click at [406, 23] on input "PUR98W" at bounding box center [547, 27] width 390 height 25
paste input "DA9092"
click at [770, 137] on link "Show" at bounding box center [771, 137] width 23 height 11
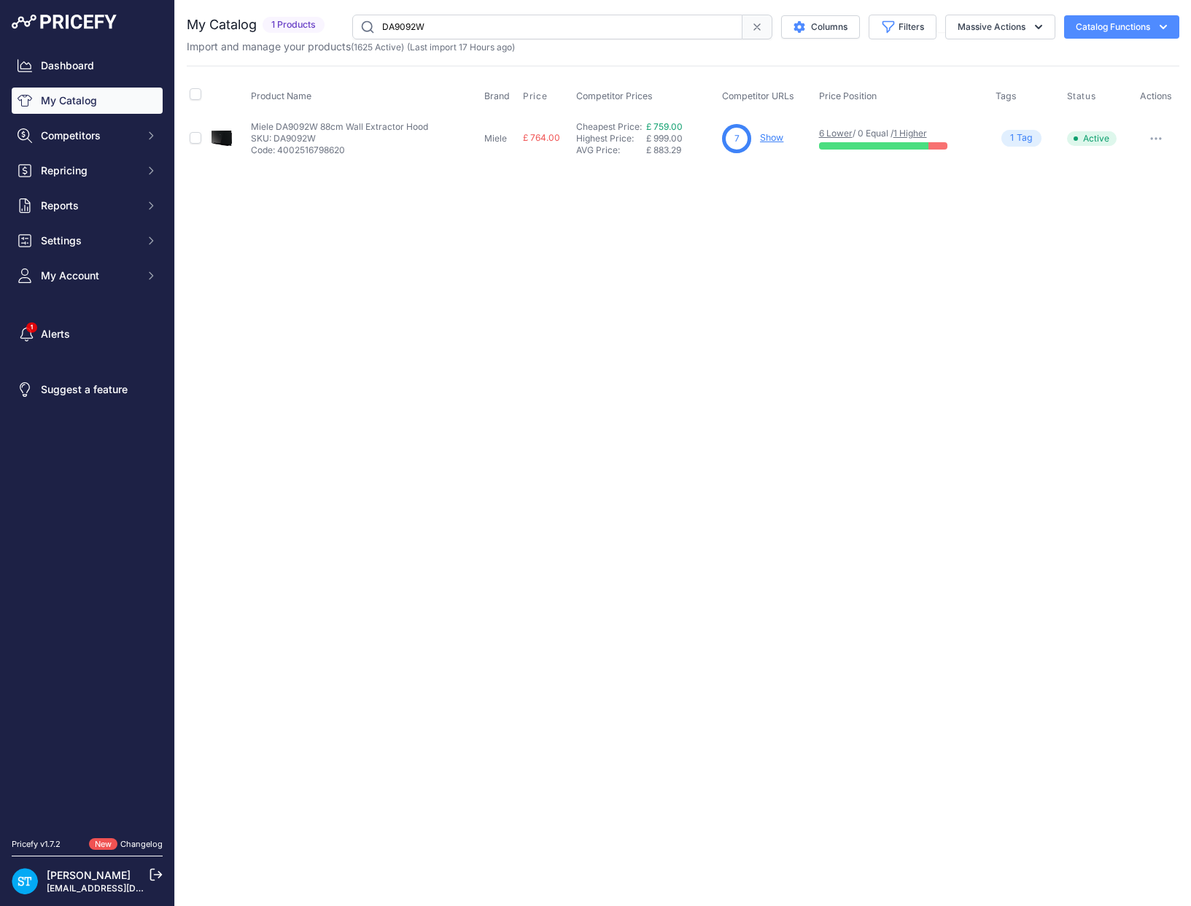
click at [400, 23] on input "DA9092W" at bounding box center [547, 27] width 390 height 25
paste input "6698"
click at [594, 301] on div "Close You are not connected to the internet." at bounding box center [683, 453] width 1016 height 906
click at [781, 136] on link "Show" at bounding box center [774, 137] width 23 height 11
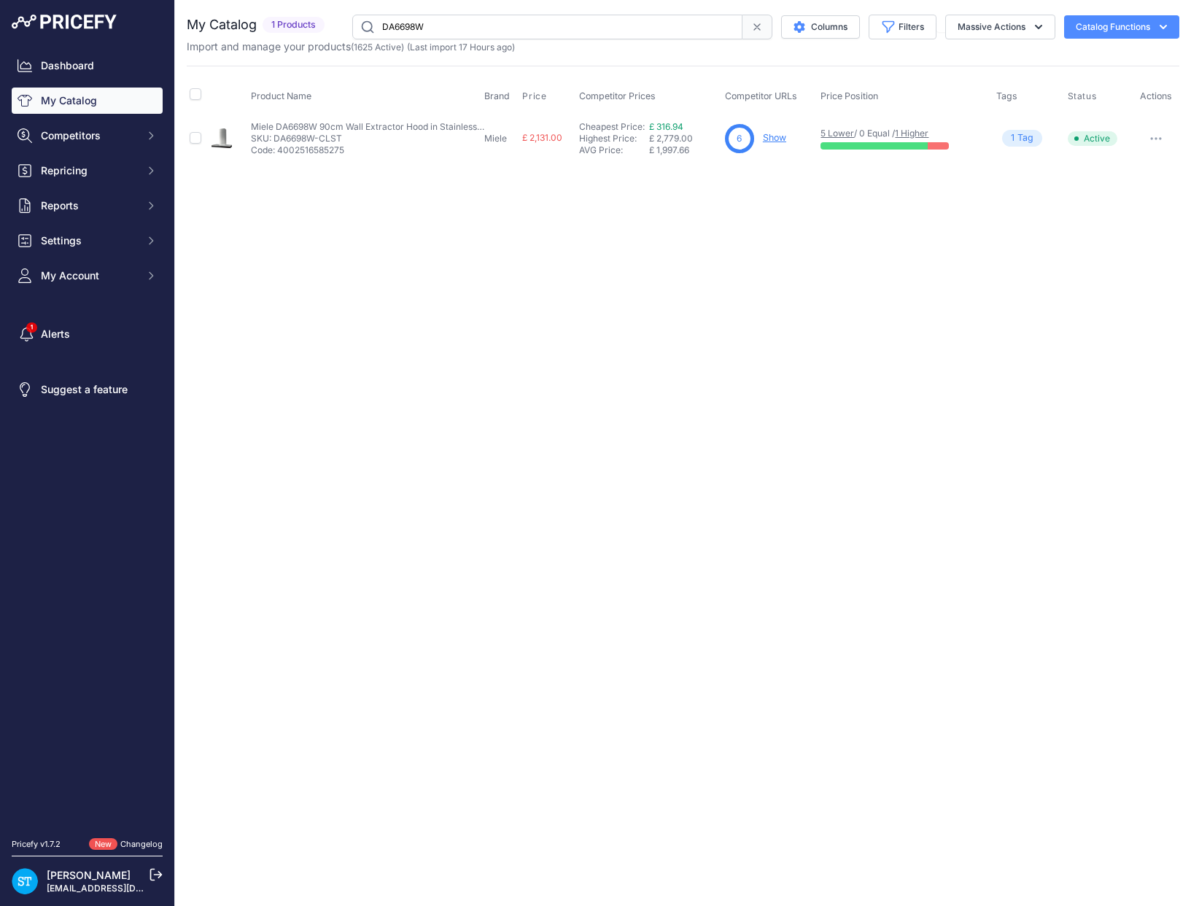
click at [411, 31] on input "DA6698W" at bounding box center [547, 27] width 390 height 25
paste input "H2960"
click at [557, 213] on div "Close You are not connected to the internet." at bounding box center [683, 453] width 1016 height 906
click at [776, 139] on link "Show" at bounding box center [776, 137] width 23 height 11
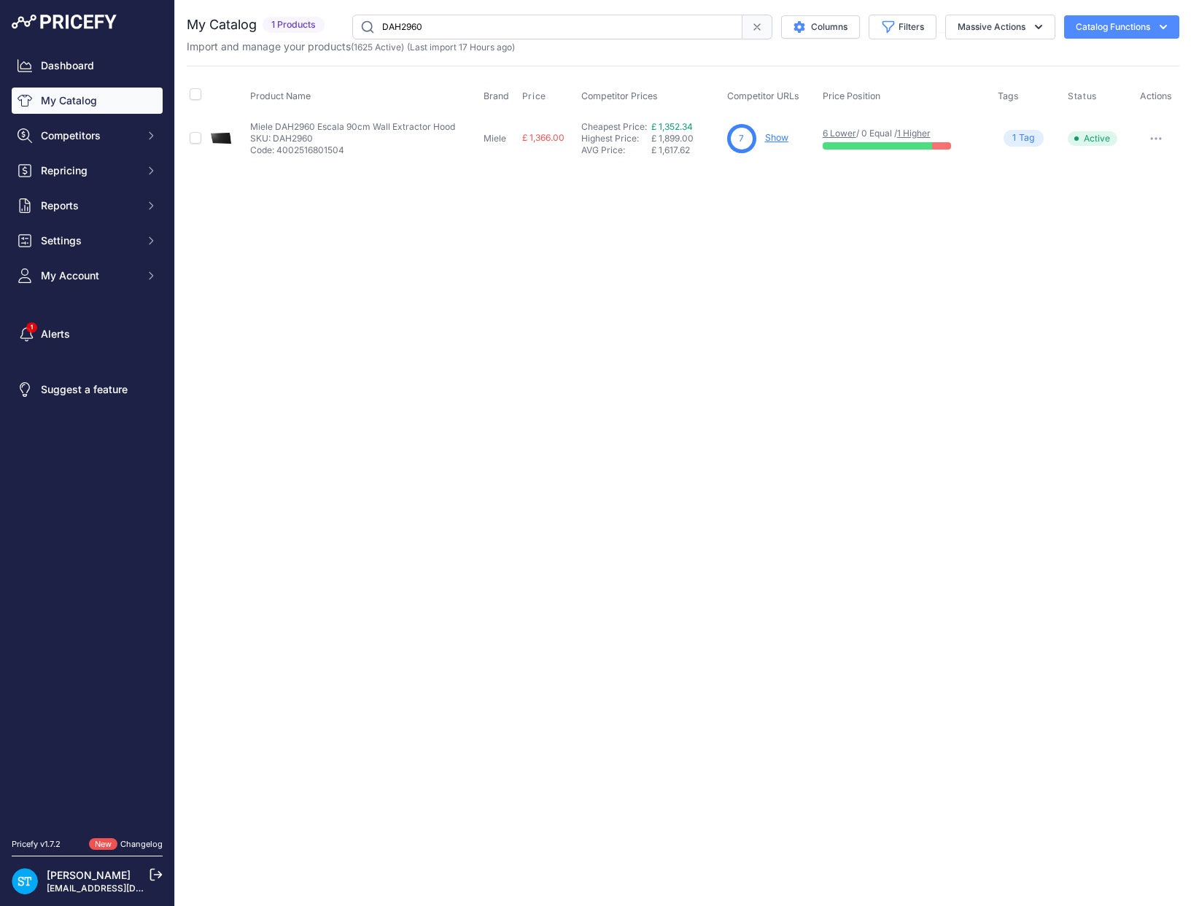
click at [408, 30] on input "DAH2960" at bounding box center [547, 27] width 390 height 25
paste input "4970-CONO"
click at [758, 207] on div "Close You are not connected to the internet." at bounding box center [683, 453] width 1016 height 906
click at [408, 28] on input "DAH4970-CONO" at bounding box center [547, 27] width 390 height 25
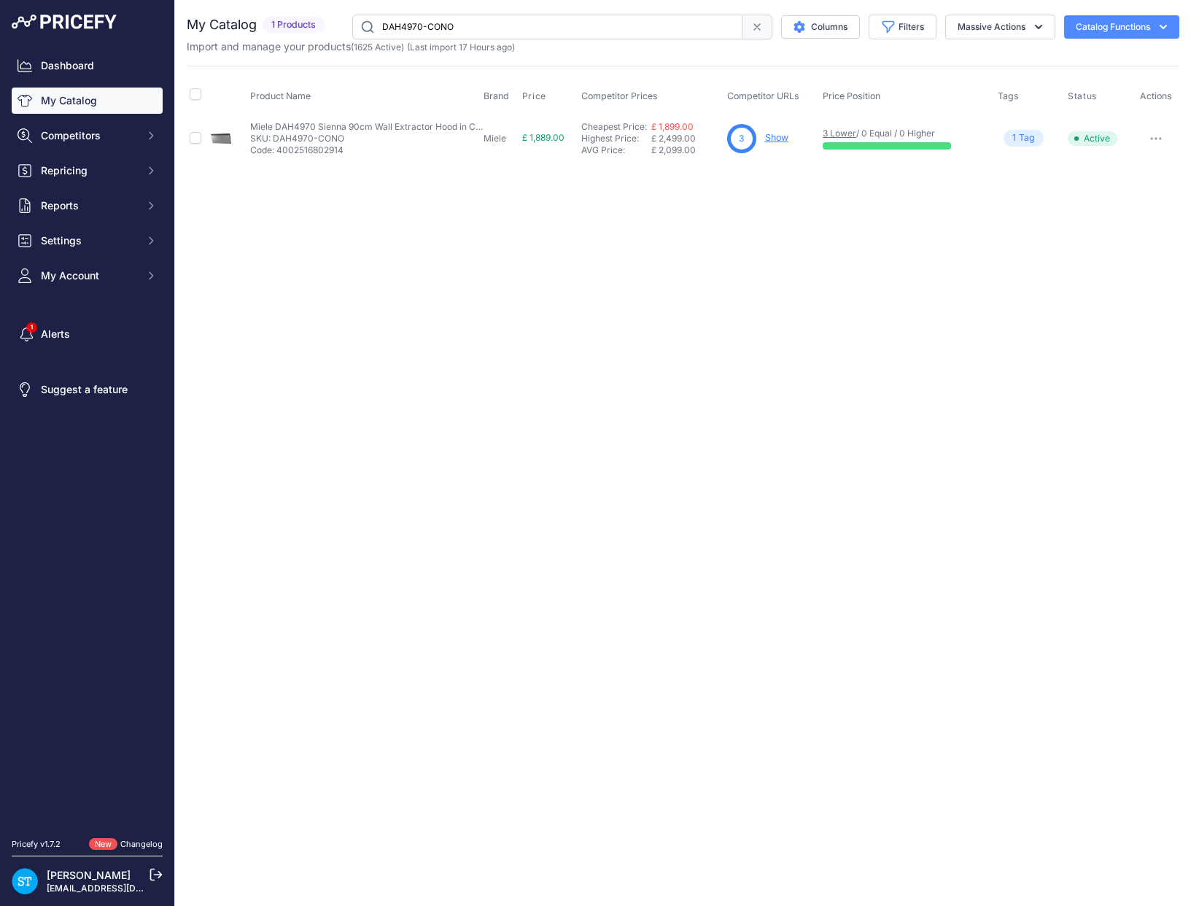
click at [408, 28] on input "DAH4970-CONO" at bounding box center [547, 27] width 390 height 25
paste input "PAB"
click at [775, 233] on div "Close You are not connected to the internet." at bounding box center [683, 453] width 1016 height 906
click at [758, 193] on div "Close You are not connected to the internet." at bounding box center [683, 453] width 1016 height 906
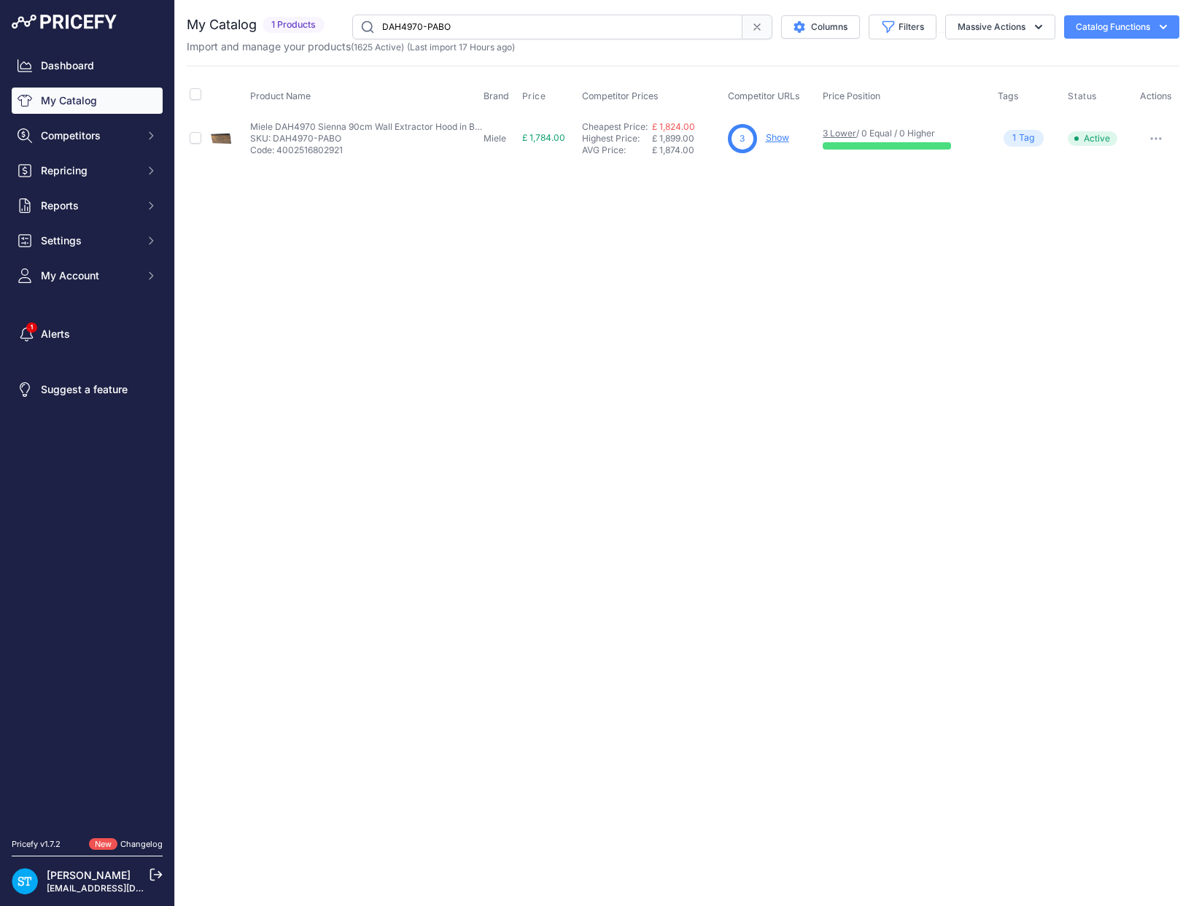
click at [770, 133] on link "Show" at bounding box center [777, 137] width 23 height 11
click at [395, 23] on input "DAH4970-PABO" at bounding box center [547, 27] width 390 height 25
click at [396, 23] on input "DAH4970-PABO" at bounding box center [547, 27] width 390 height 25
click at [413, 24] on input "DAH4970-PABO" at bounding box center [547, 27] width 390 height 25
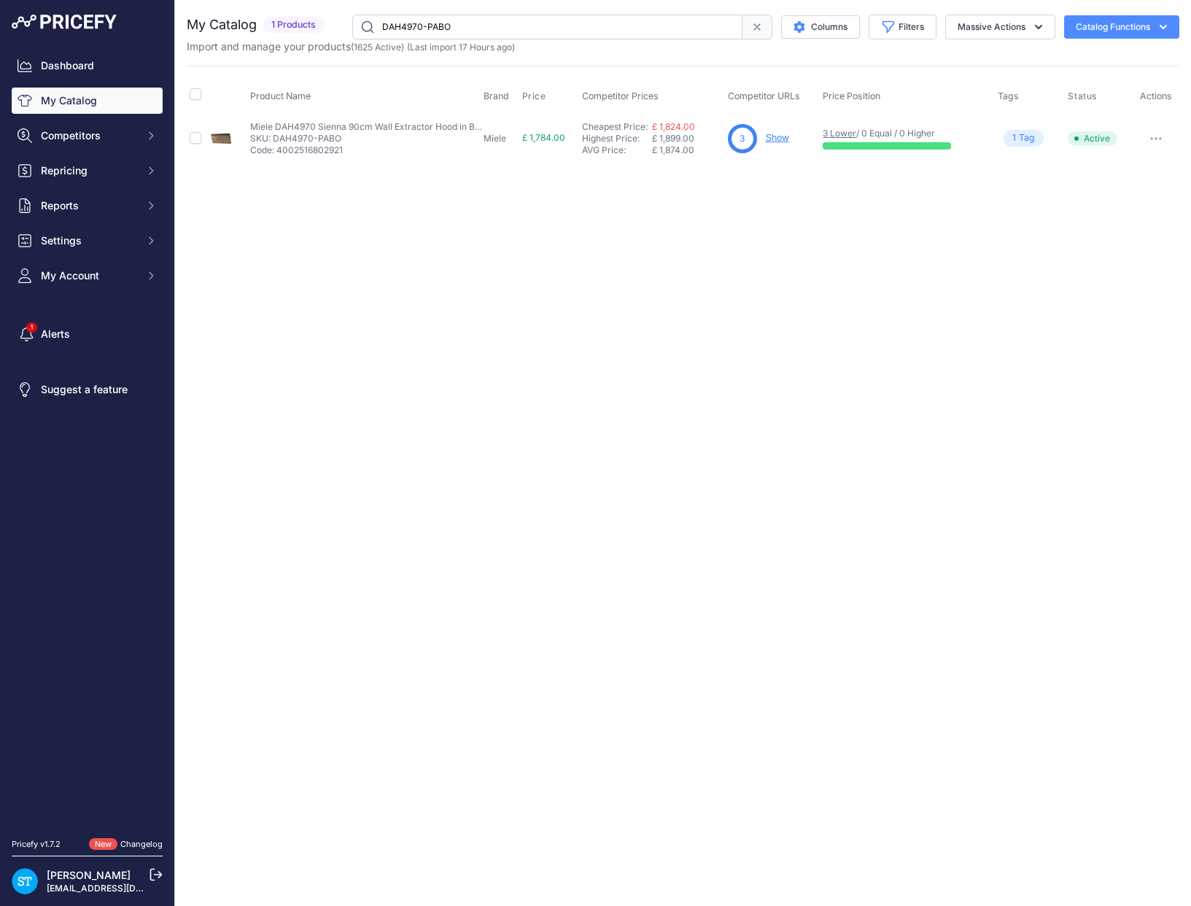
click at [413, 24] on input "DAH4970-PABO" at bounding box center [547, 27] width 390 height 25
paste input "80-PEBE"
click at [425, 18] on input "DAH4980-PEBE" at bounding box center [547, 27] width 390 height 25
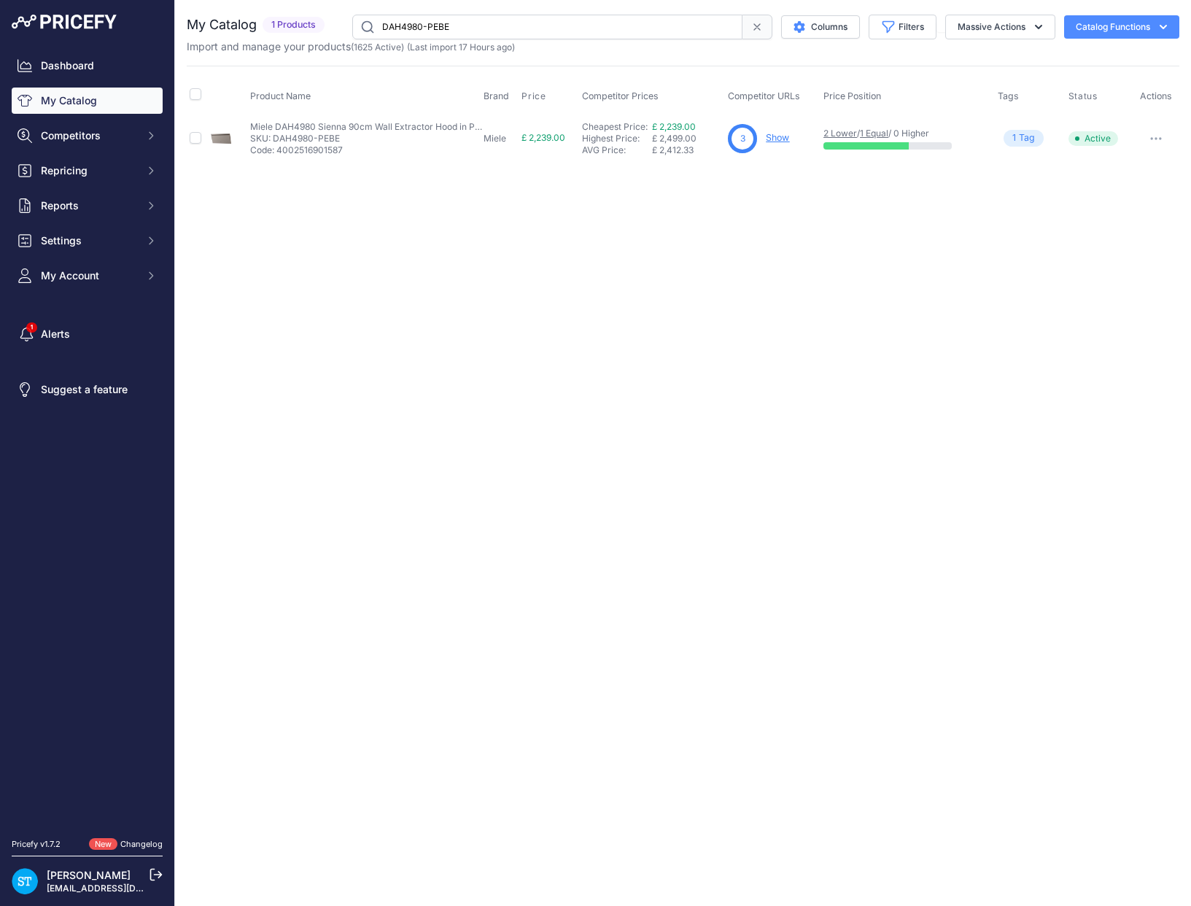
click at [425, 18] on input "DAH4980-PEBE" at bounding box center [547, 27] width 390 height 25
paste input "MABL"
click at [692, 205] on div "Close You are not connected to the internet." at bounding box center [683, 453] width 1016 height 906
click at [403, 27] on input "DAH4980-MABL" at bounding box center [547, 27] width 390 height 25
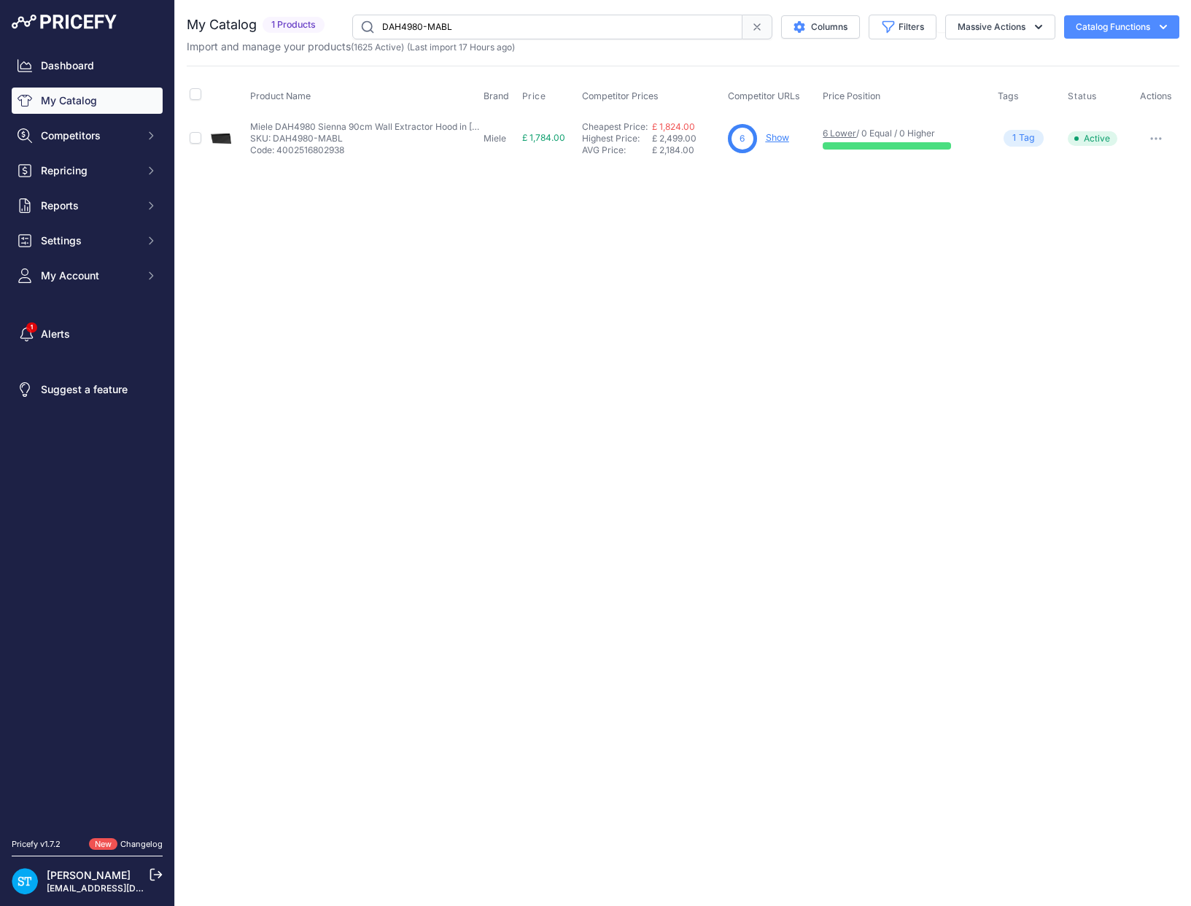
click at [403, 27] on input "DAH4980-MABL" at bounding box center [547, 27] width 390 height 25
paste input "C2940"
click at [584, 192] on div "Close You are not connected to the internet." at bounding box center [683, 453] width 1016 height 906
click at [784, 132] on link "Show" at bounding box center [778, 137] width 23 height 11
click at [403, 17] on input "DAC2940" at bounding box center [547, 27] width 390 height 25
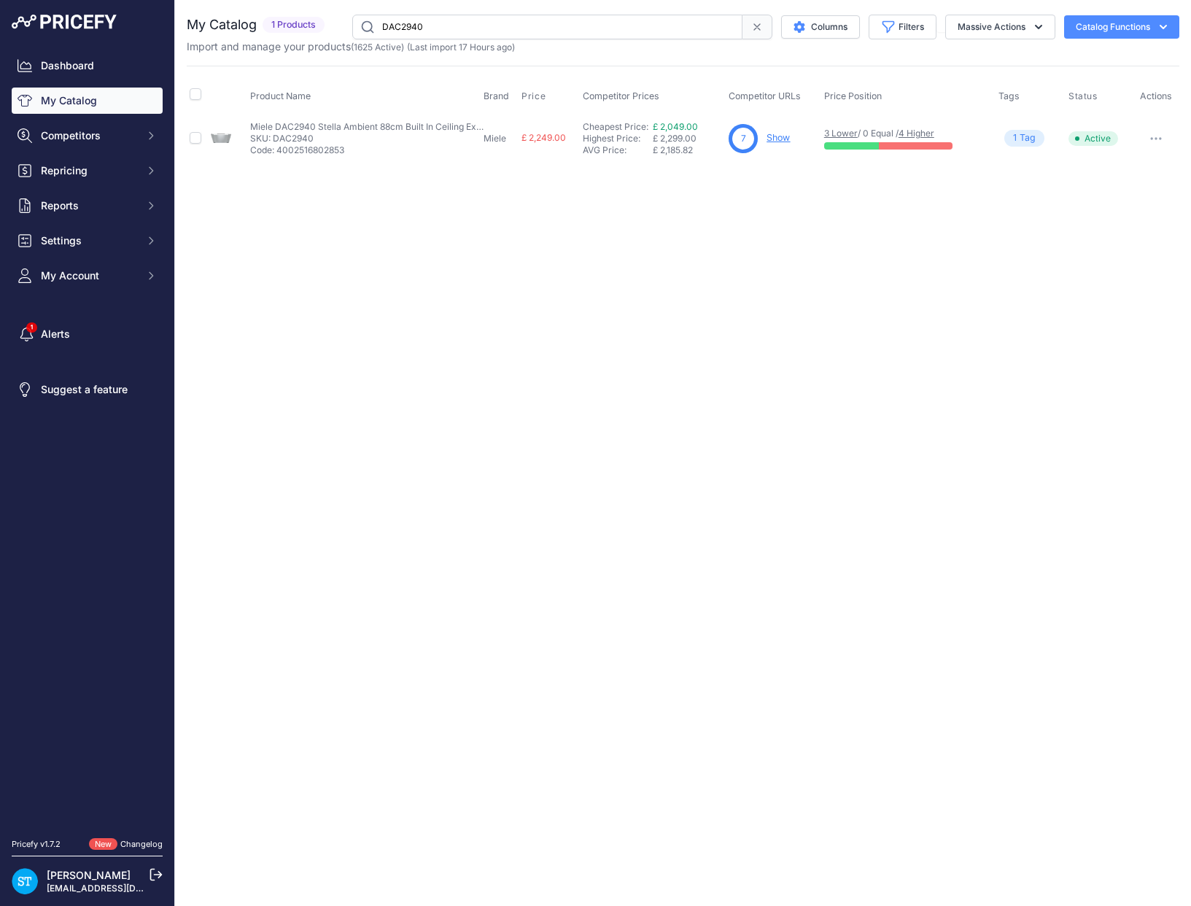
click at [404, 21] on input "DAC2940" at bounding box center [547, 27] width 390 height 25
paste input "D4841"
drag, startPoint x: 739, startPoint y: 242, endPoint x: 746, endPoint y: 224, distance: 19.6
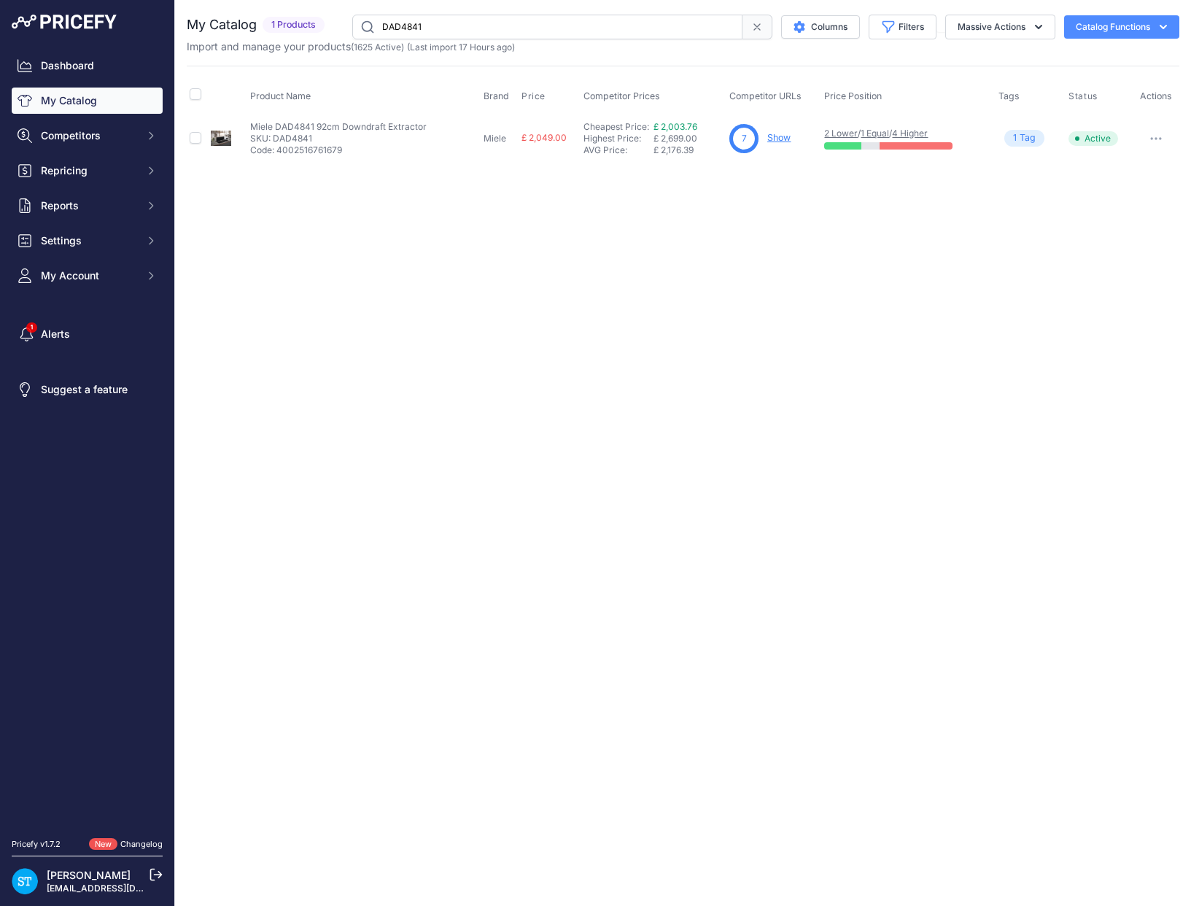
click at [739, 242] on div "Close You are not connected to the internet." at bounding box center [683, 453] width 1016 height 906
click at [781, 136] on link "Show" at bounding box center [778, 137] width 23 height 11
click at [407, 29] on input "DAD4841" at bounding box center [547, 27] width 390 height 25
paste input "PUR98D"
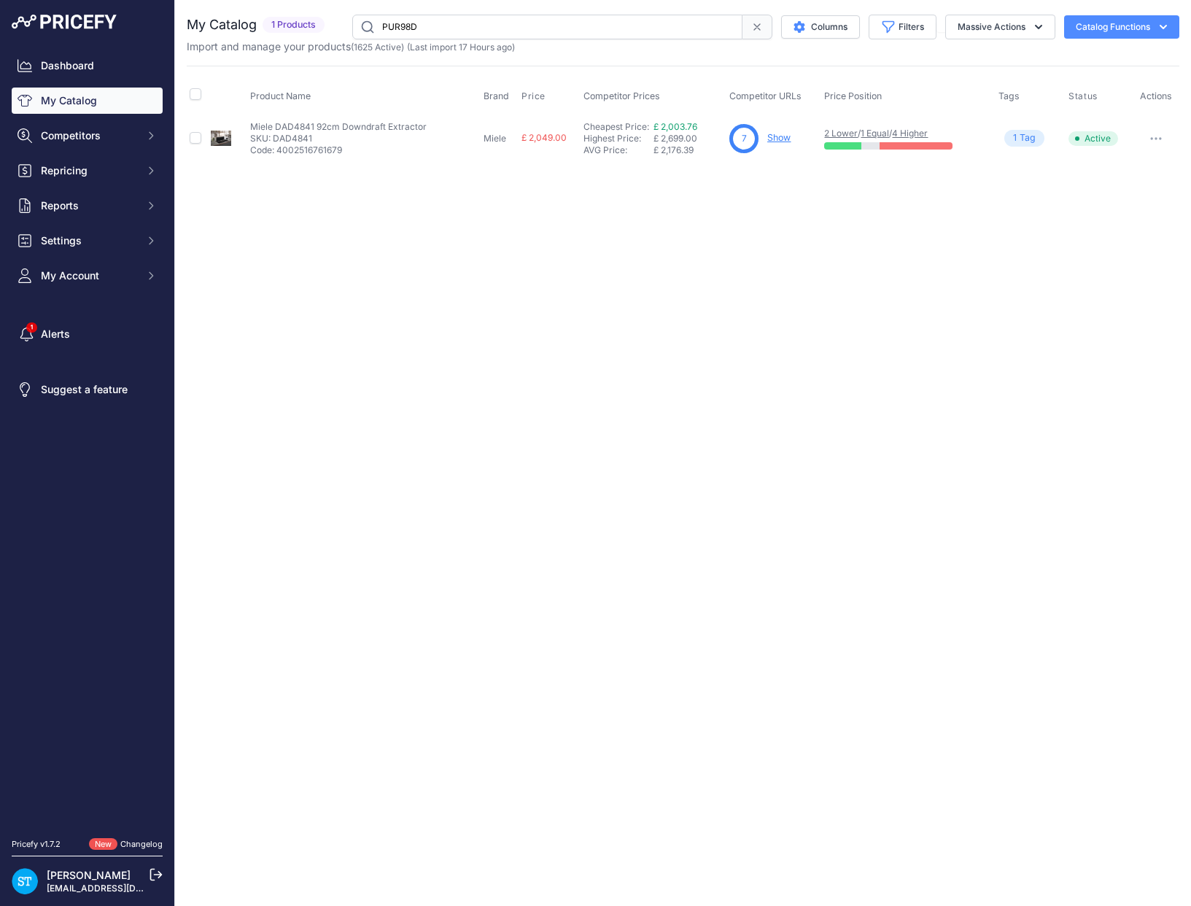
type input "PUR98D"
click at [589, 288] on div "Close You are not connected to the internet." at bounding box center [683, 453] width 1016 height 906
click at [562, 204] on div "Close You are not connected to the internet." at bounding box center [683, 453] width 1016 height 906
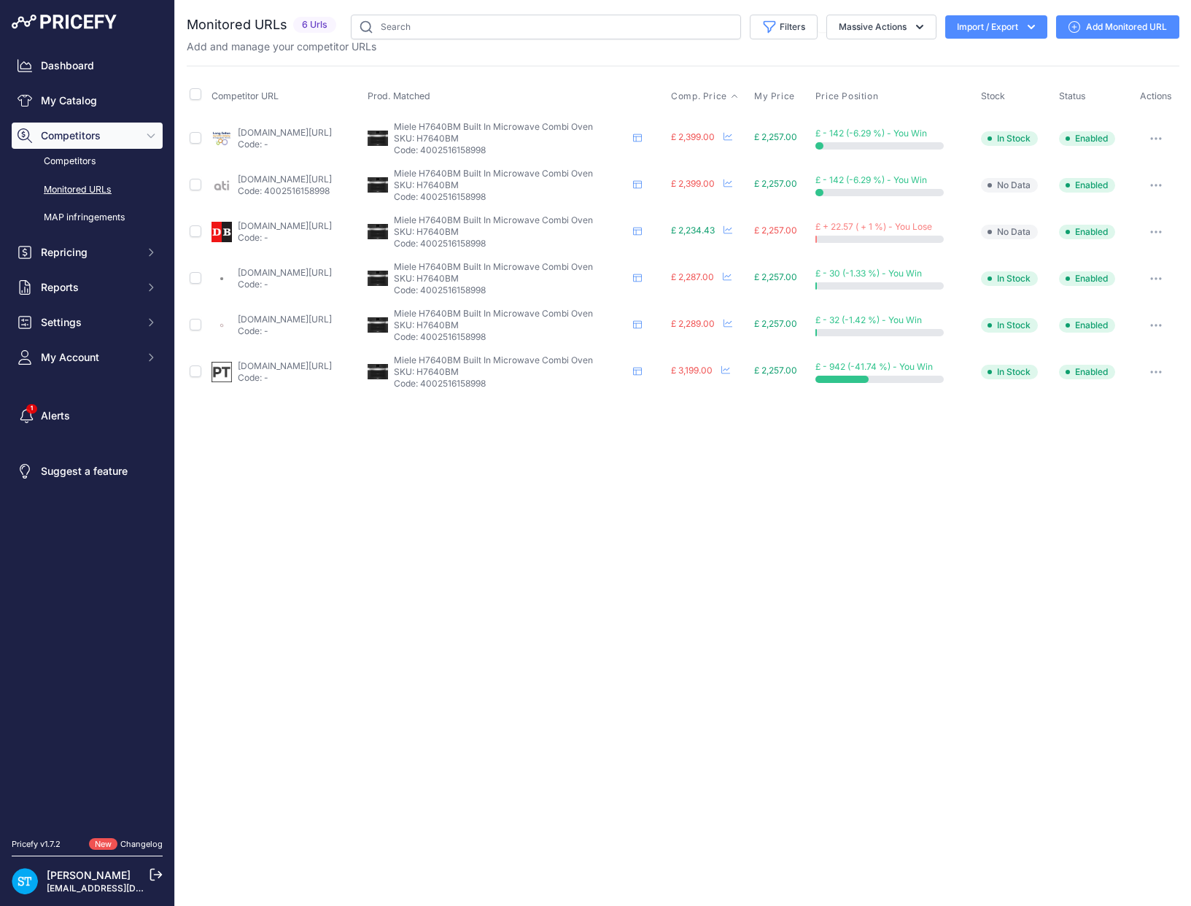
click at [727, 93] on span "Comp. Price" at bounding box center [699, 96] width 56 height 12
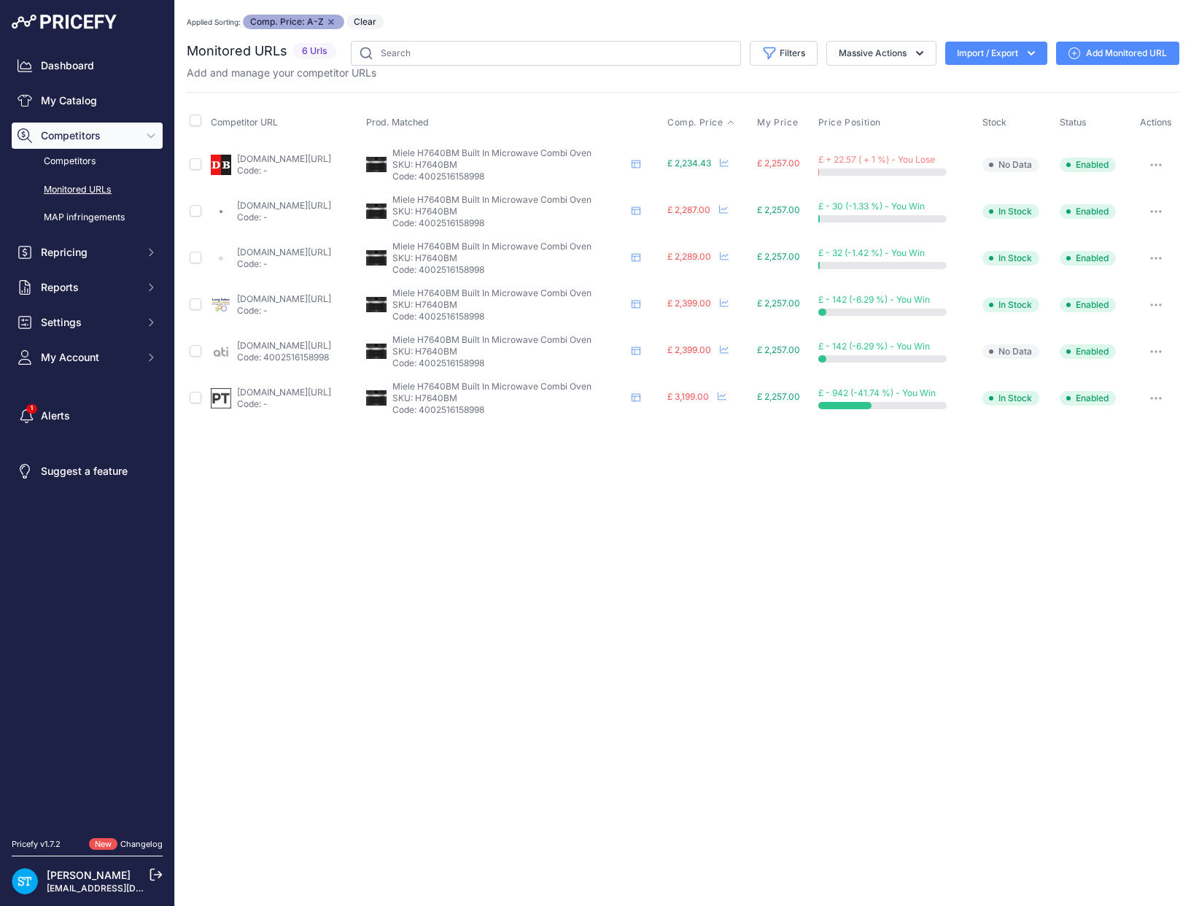
click at [267, 252] on link "[DOMAIN_NAME][URL]" at bounding box center [284, 252] width 94 height 11
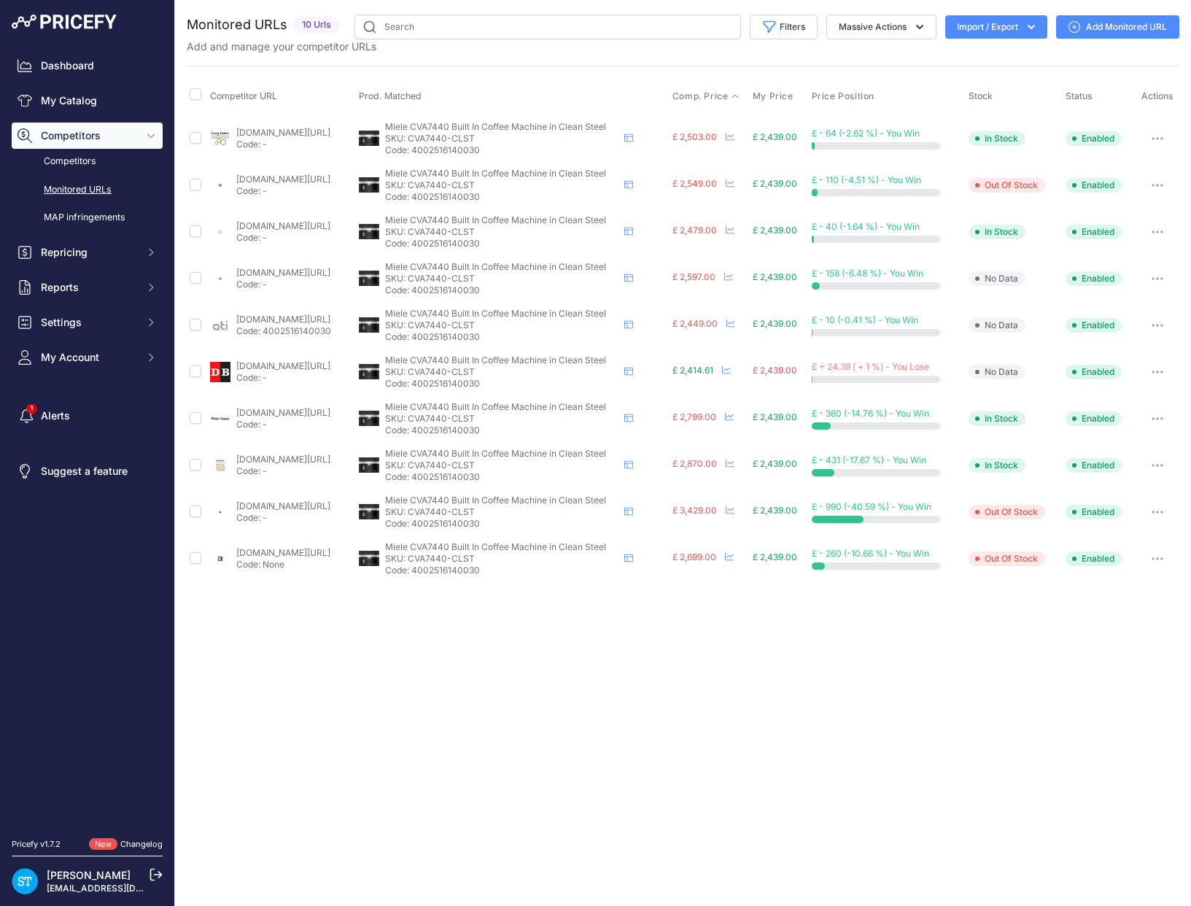
click at [719, 93] on span "Comp. Price" at bounding box center [701, 96] width 56 height 12
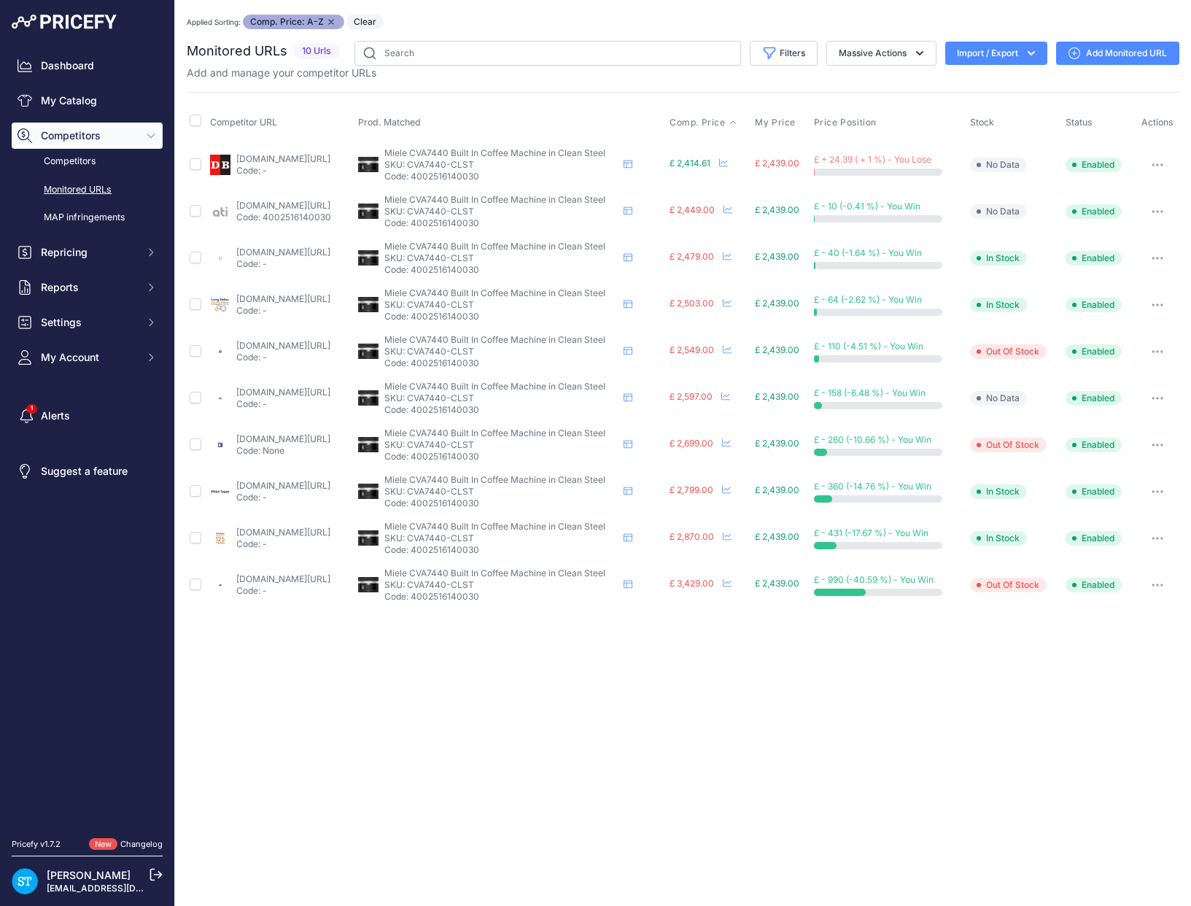
click at [724, 20] on div "Applied Sorting: Comp. Price: A-Z Remove sort option Clear" at bounding box center [683, 22] width 993 height 15
click at [743, 82] on div "Monitored URLs 10 Urls" at bounding box center [683, 325] width 993 height 568
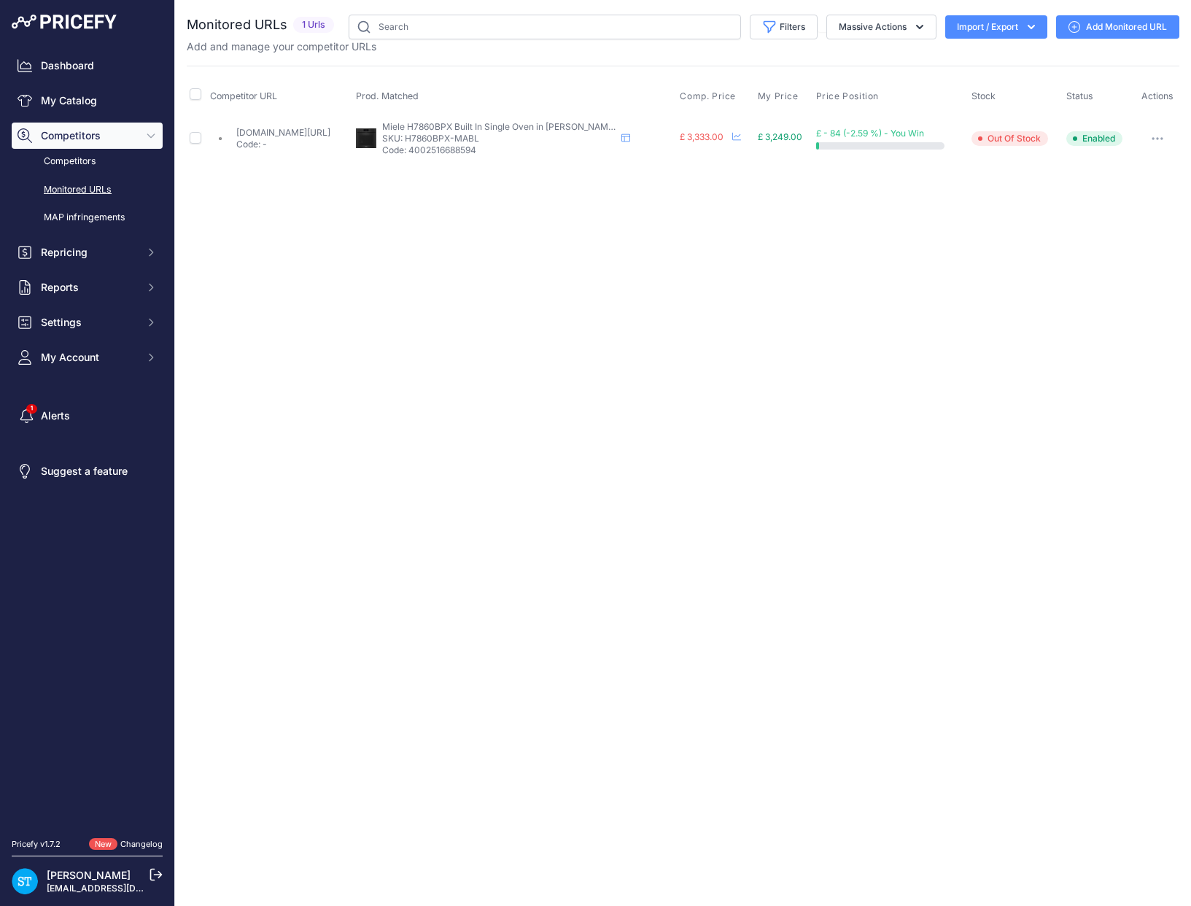
click at [1106, 28] on link "Add Monitored URL" at bounding box center [1117, 26] width 123 height 23
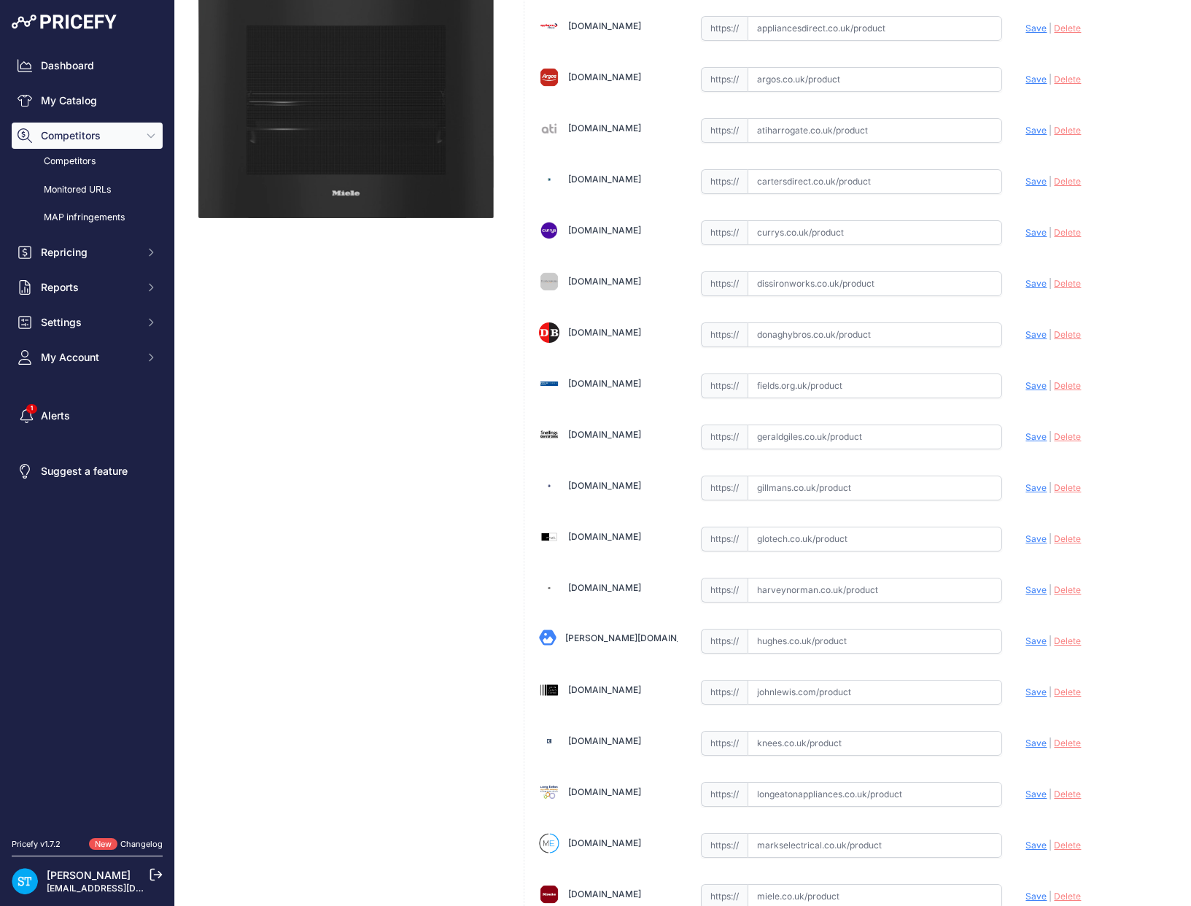
scroll to position [263, 0]
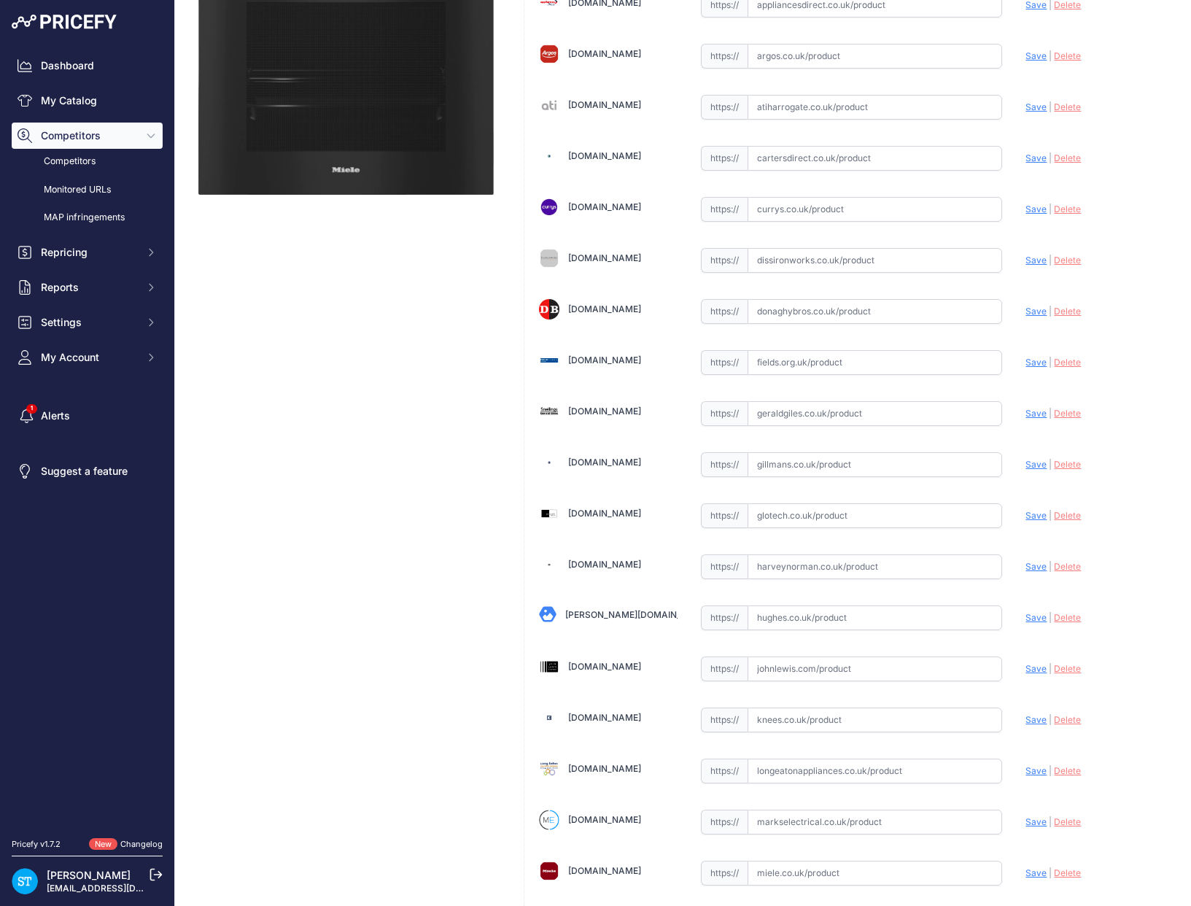
click at [795, 307] on input "text" at bounding box center [875, 311] width 255 height 25
paste input "[URL][DOMAIN_NAME]"
click at [1034, 311] on span "Save" at bounding box center [1036, 311] width 21 height 11
type input "[URL][DOMAIN_NAME]"
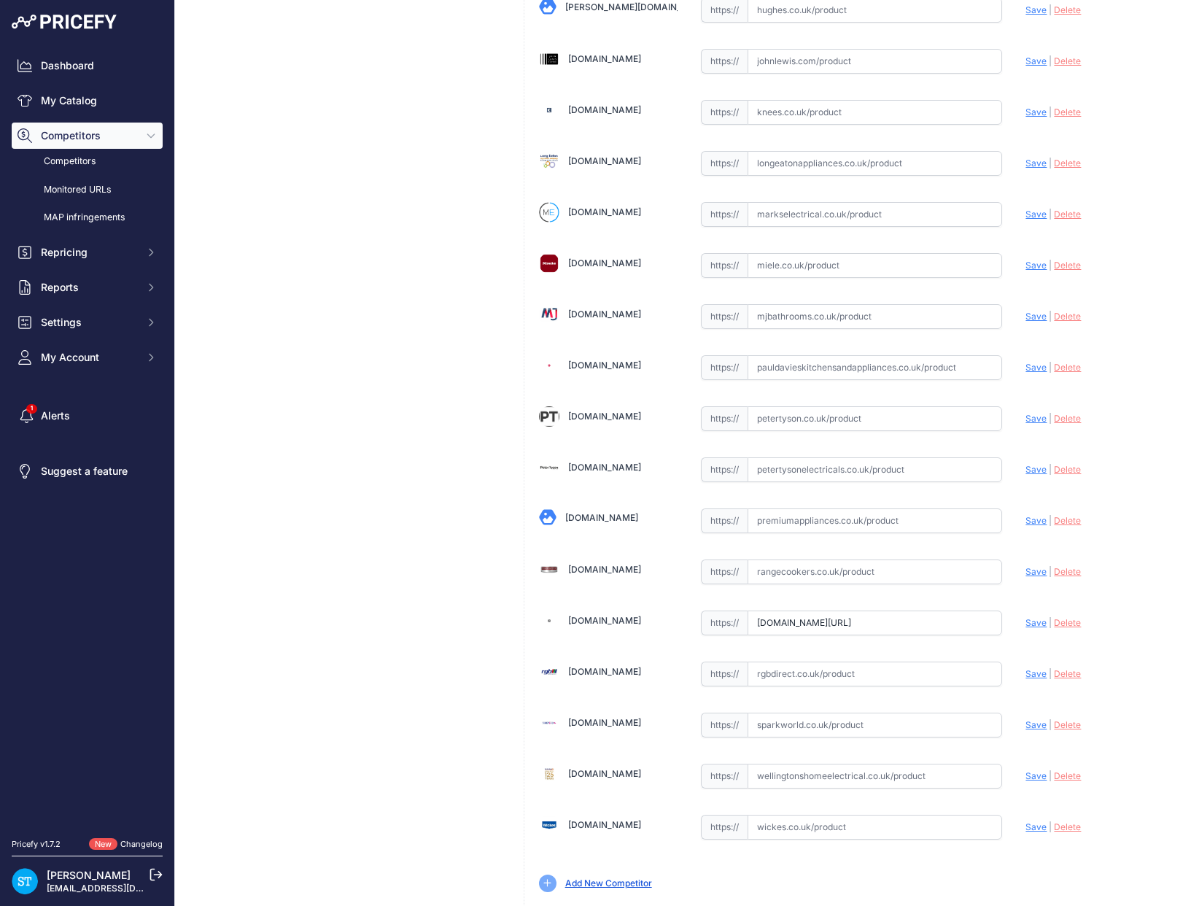
scroll to position [915, 0]
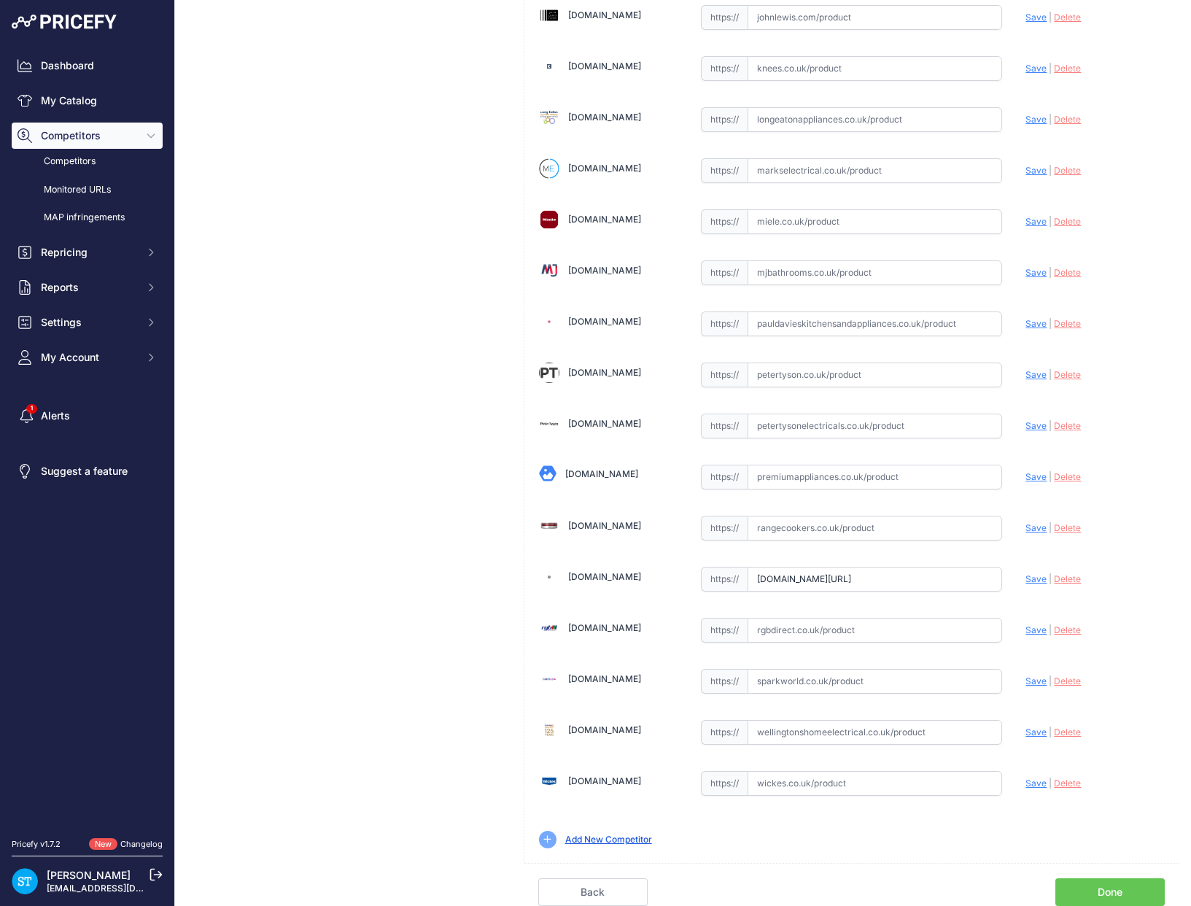
click at [789, 420] on input "text" at bounding box center [875, 426] width 255 height 25
click at [810, 371] on input "text" at bounding box center [875, 375] width 255 height 25
paste input "https://petertysonelectricals.co.uk/miele-h-7860-bpx-handleless-oven-obsidian-m…"
type input "petertysonelectricals.co.uk/miele-h-7860-bpx-handleless-oven-obsidian-matte-bla…"
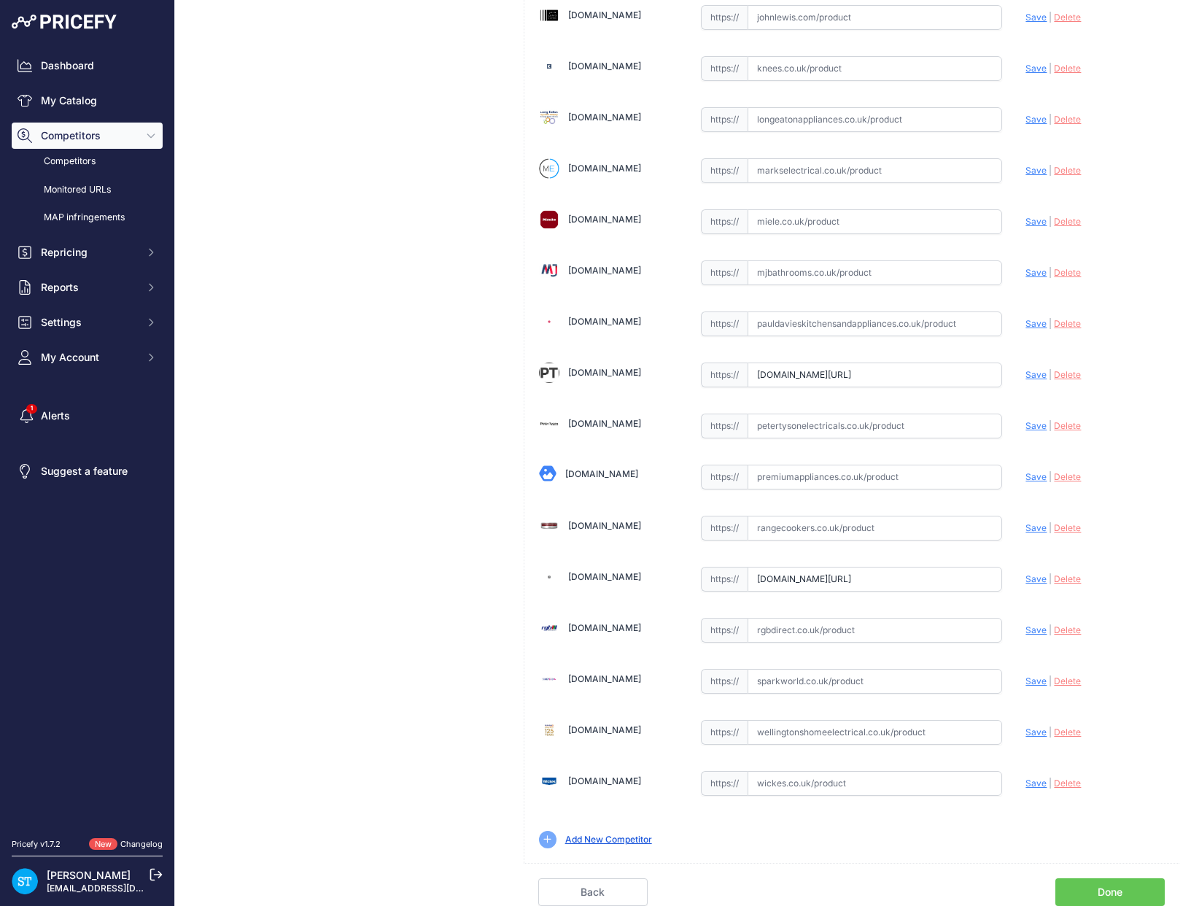
scroll to position [0, 0]
click at [1029, 373] on span "Save" at bounding box center [1036, 374] width 21 height 11
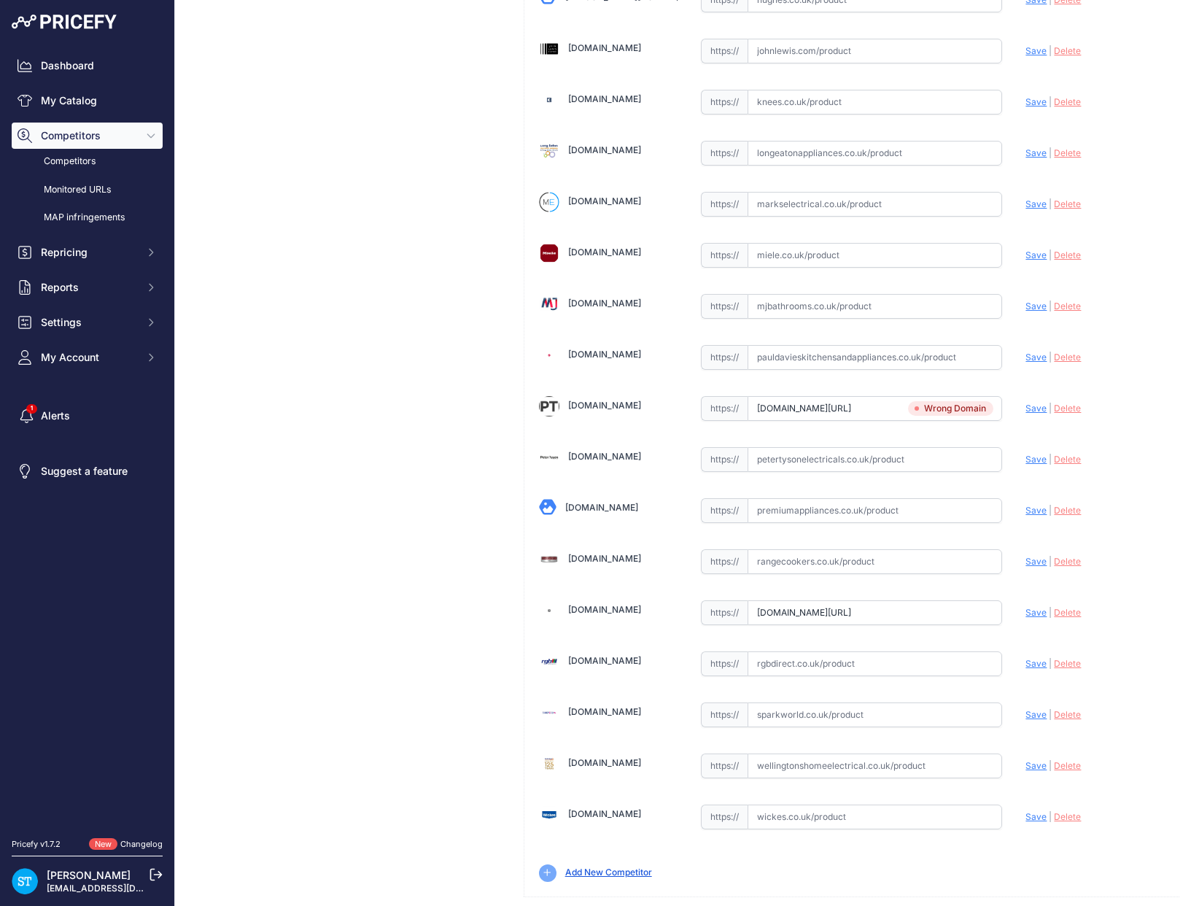
scroll to position [948, 0]
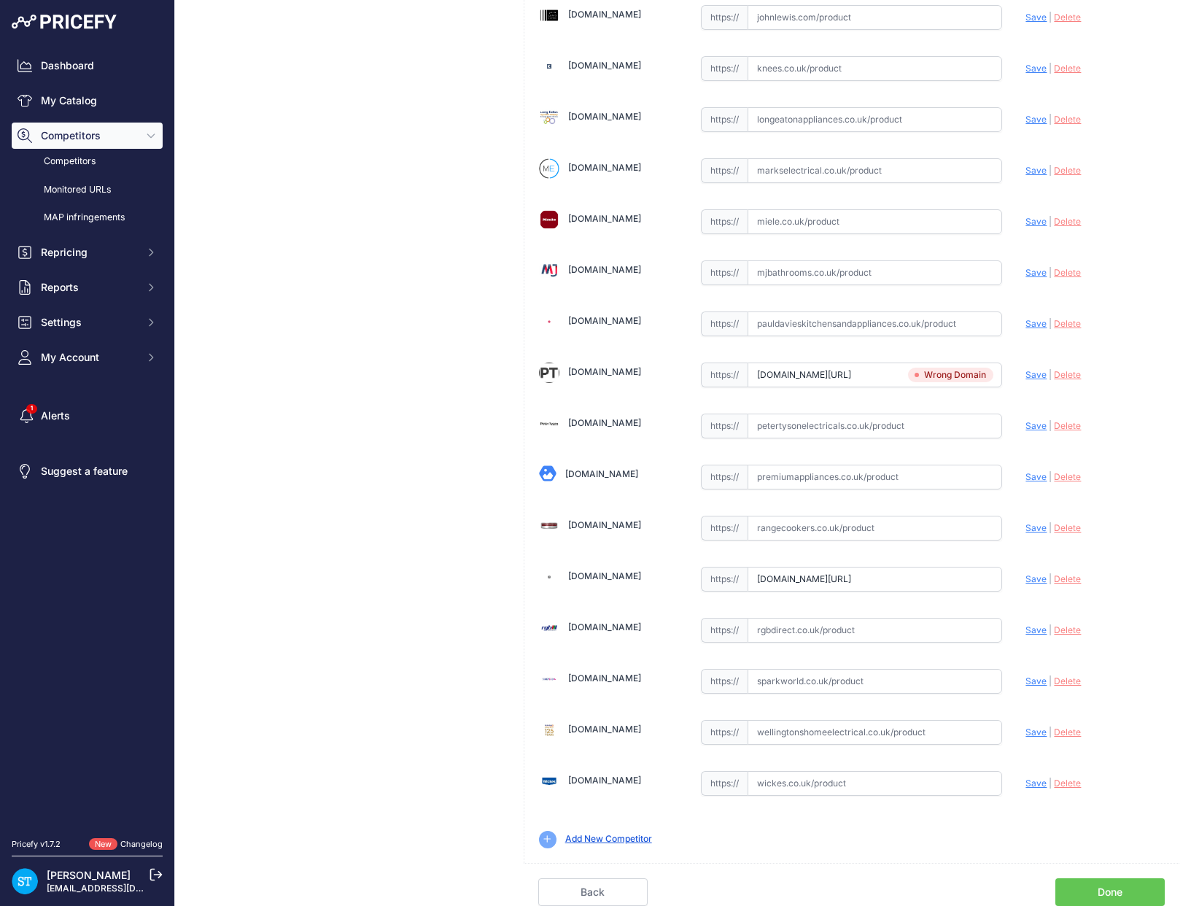
click at [892, 419] on input "text" at bounding box center [875, 426] width 255 height 25
paste input "https://petertysonelectricals.co.uk/miele-h-7860-bpx-handleless-oven-obsidian-m…"
click at [1033, 427] on span "Save" at bounding box center [1036, 425] width 21 height 11
type input "https://petertysonelectricals.co.uk/miele-h-7860-bpx-handleless-oven-obsidian-m…"
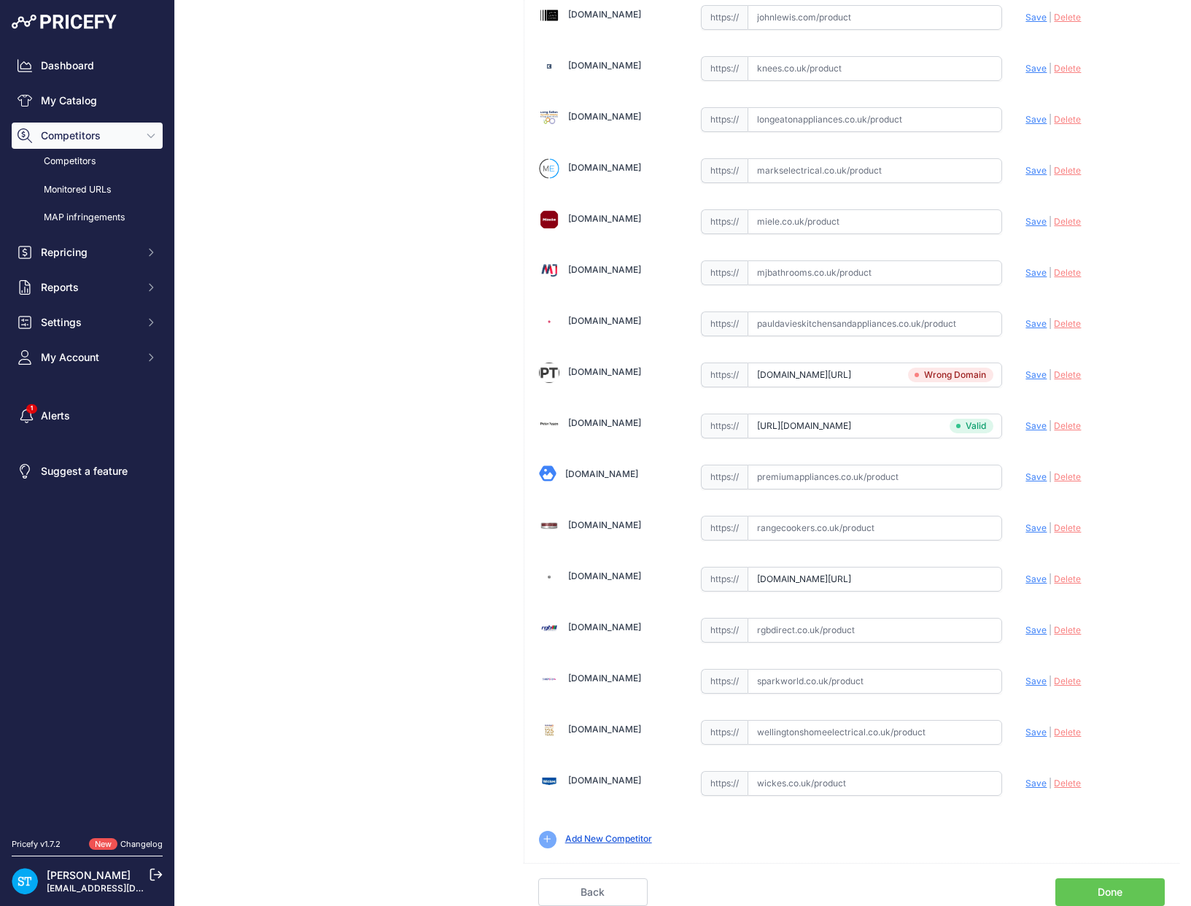
click at [1069, 373] on span "Delete" at bounding box center [1067, 374] width 27 height 11
click at [1113, 890] on link "Done" at bounding box center [1110, 892] width 109 height 28
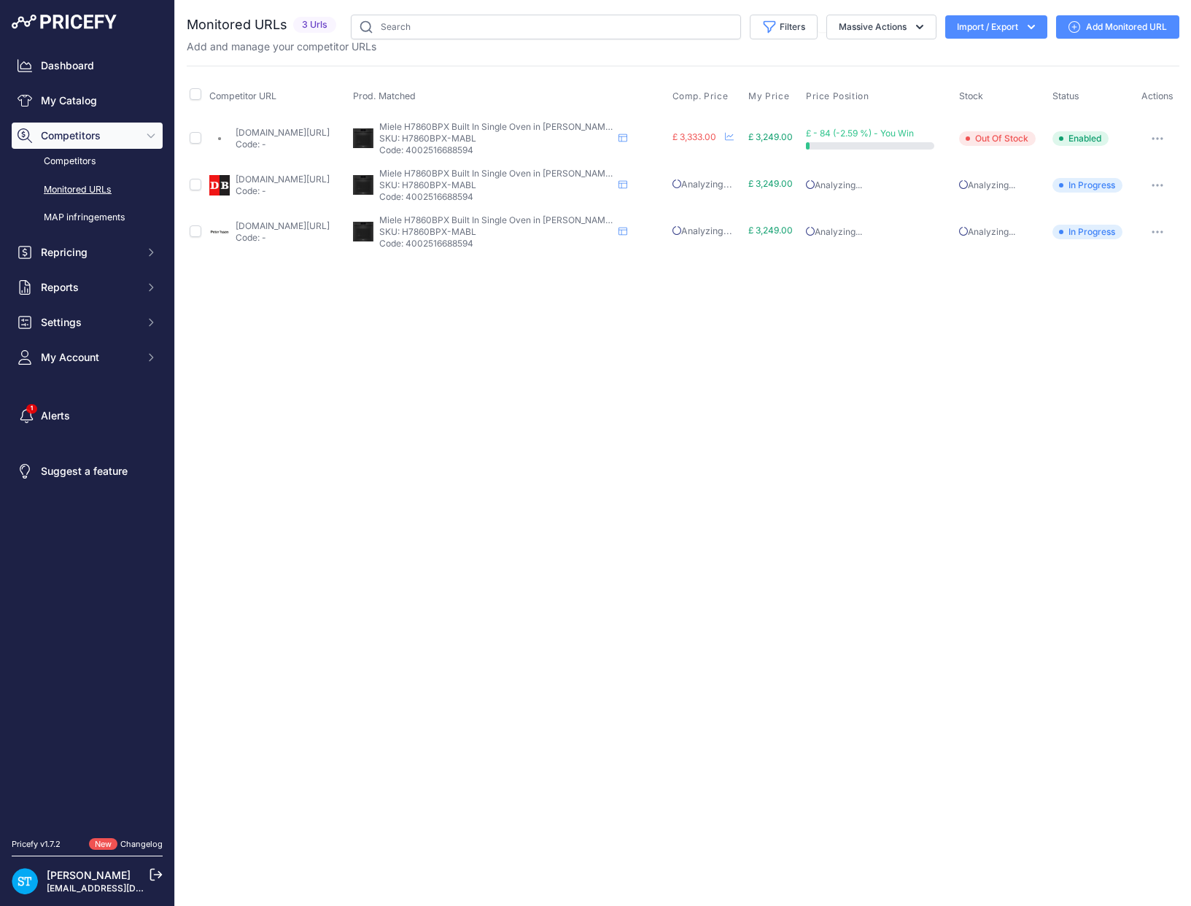
click at [264, 178] on link "[DOMAIN_NAME][URL]" at bounding box center [283, 179] width 94 height 11
drag, startPoint x: 273, startPoint y: 223, endPoint x: 355, endPoint y: 190, distance: 88.7
click at [273, 224] on link "petertysonelectricals.co.uk/miele-h-7860-bpx-handleless-oven-obsidian-matte-bla…" at bounding box center [283, 225] width 94 height 11
click at [545, 332] on div "Close You are not connected to the internet." at bounding box center [683, 453] width 1016 height 906
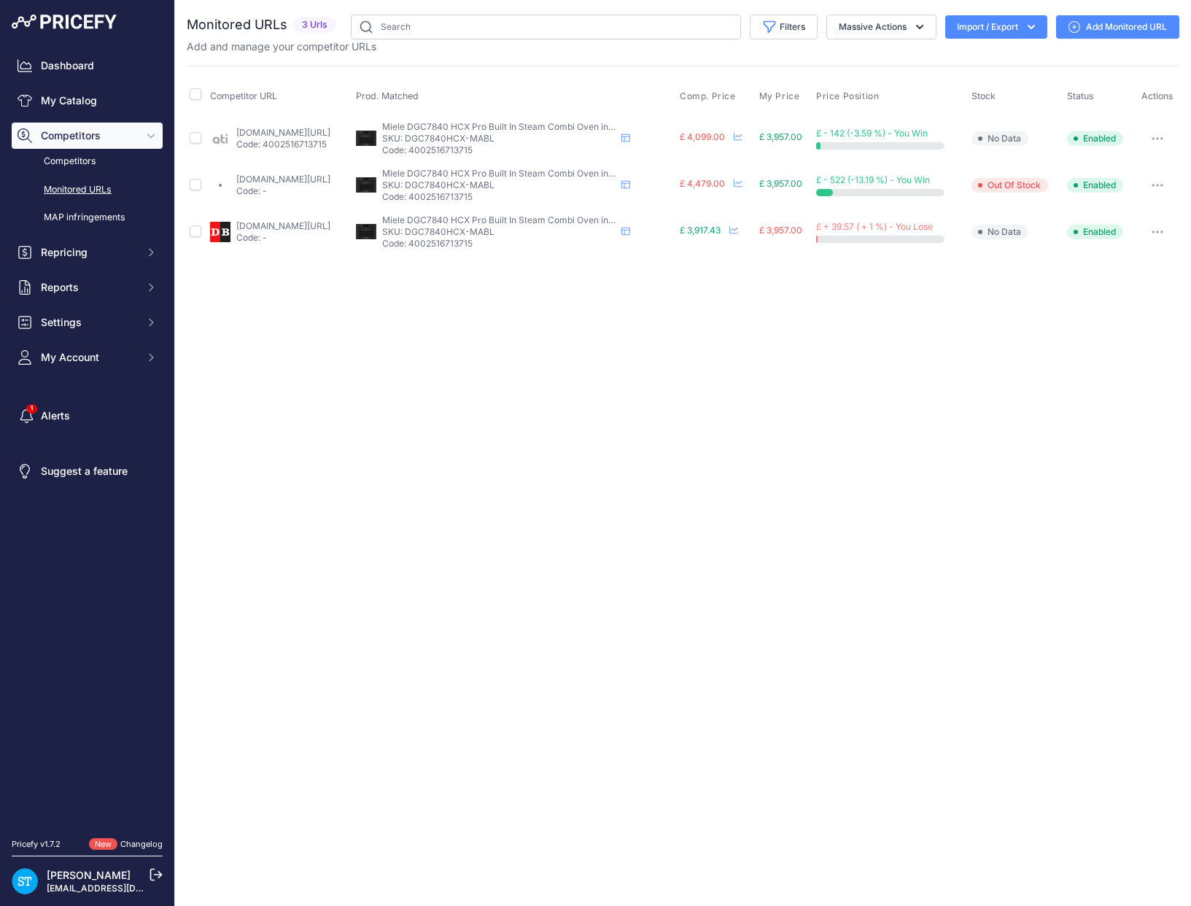
click at [728, 94] on span "Comp. Price" at bounding box center [708, 96] width 56 height 12
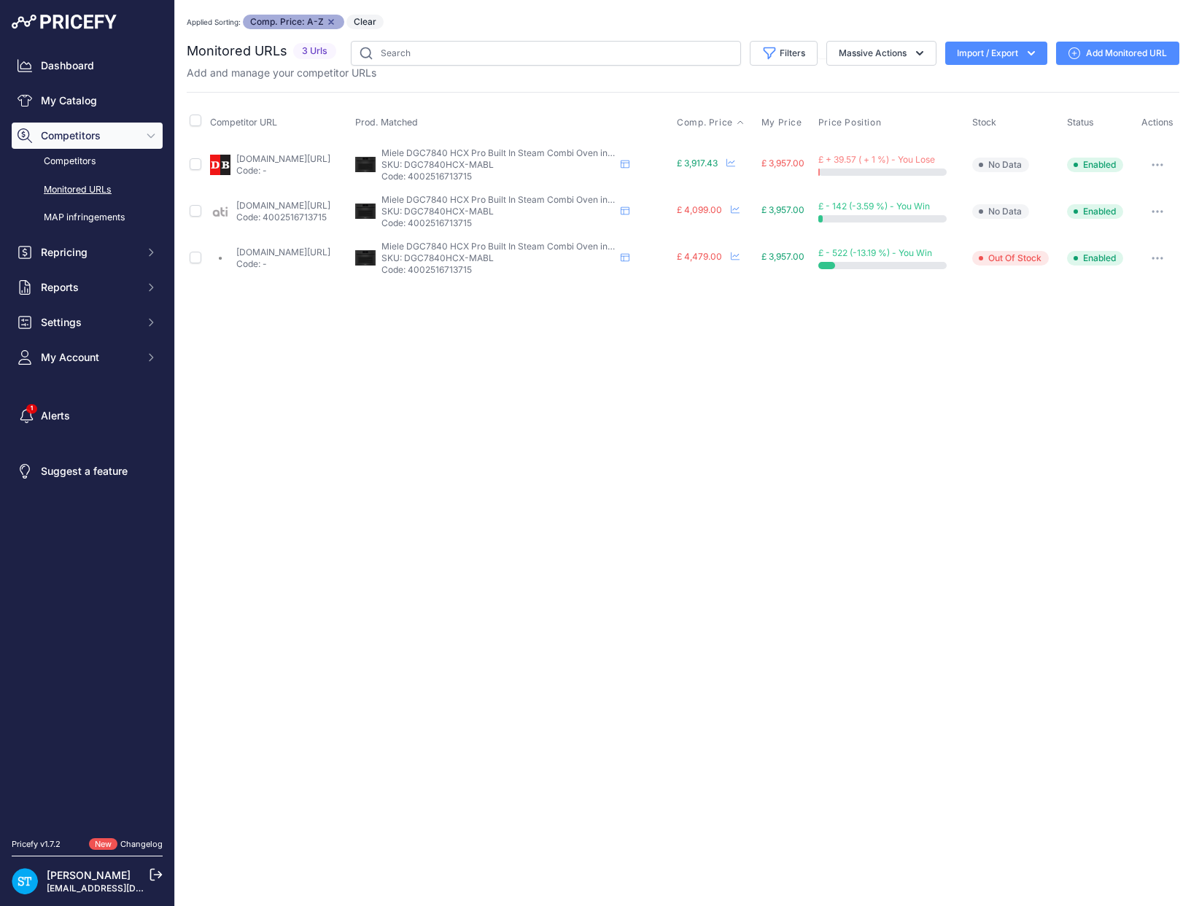
click at [634, 398] on div "Close You are not connected to the internet. Applied Sorting: Comp. Price: A-Z …" at bounding box center [683, 453] width 1016 height 906
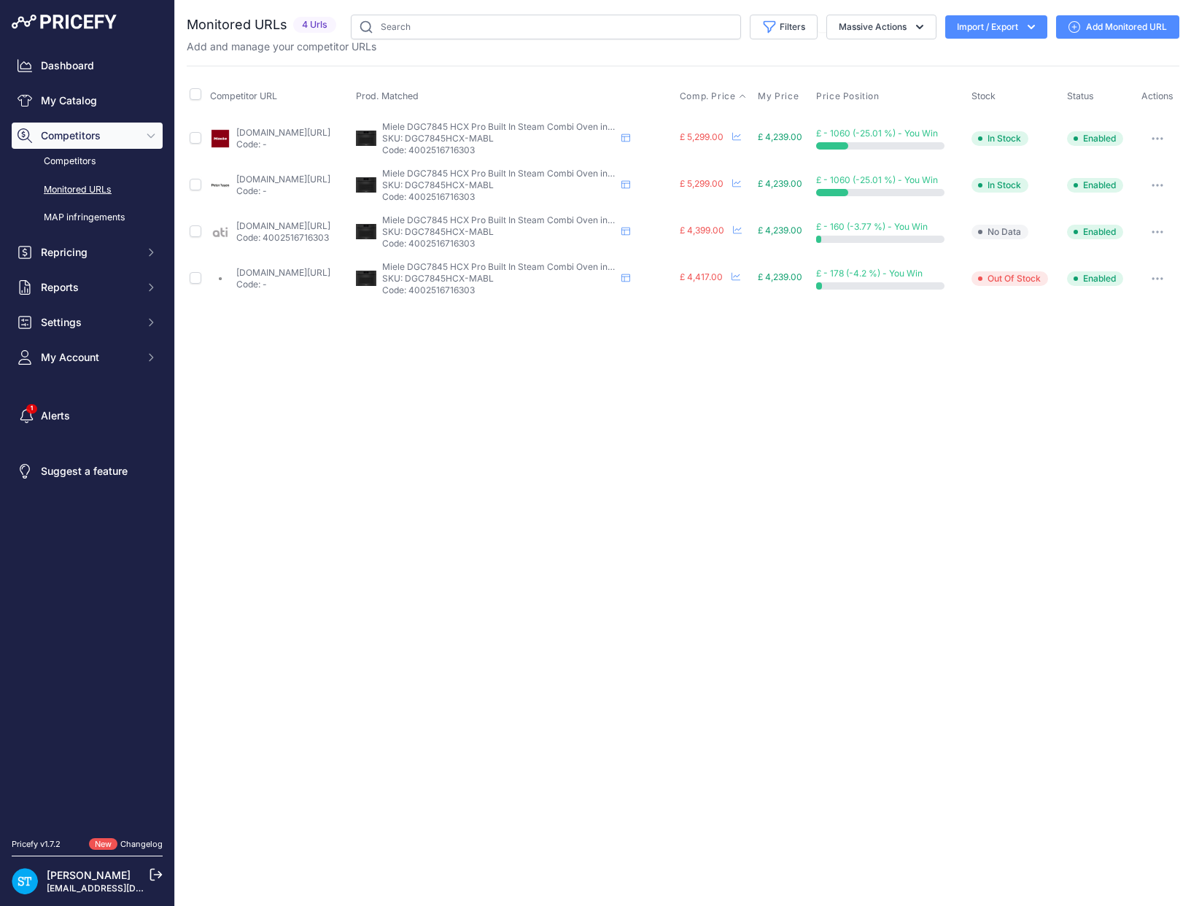
click at [736, 94] on span "Comp. Price" at bounding box center [708, 96] width 56 height 12
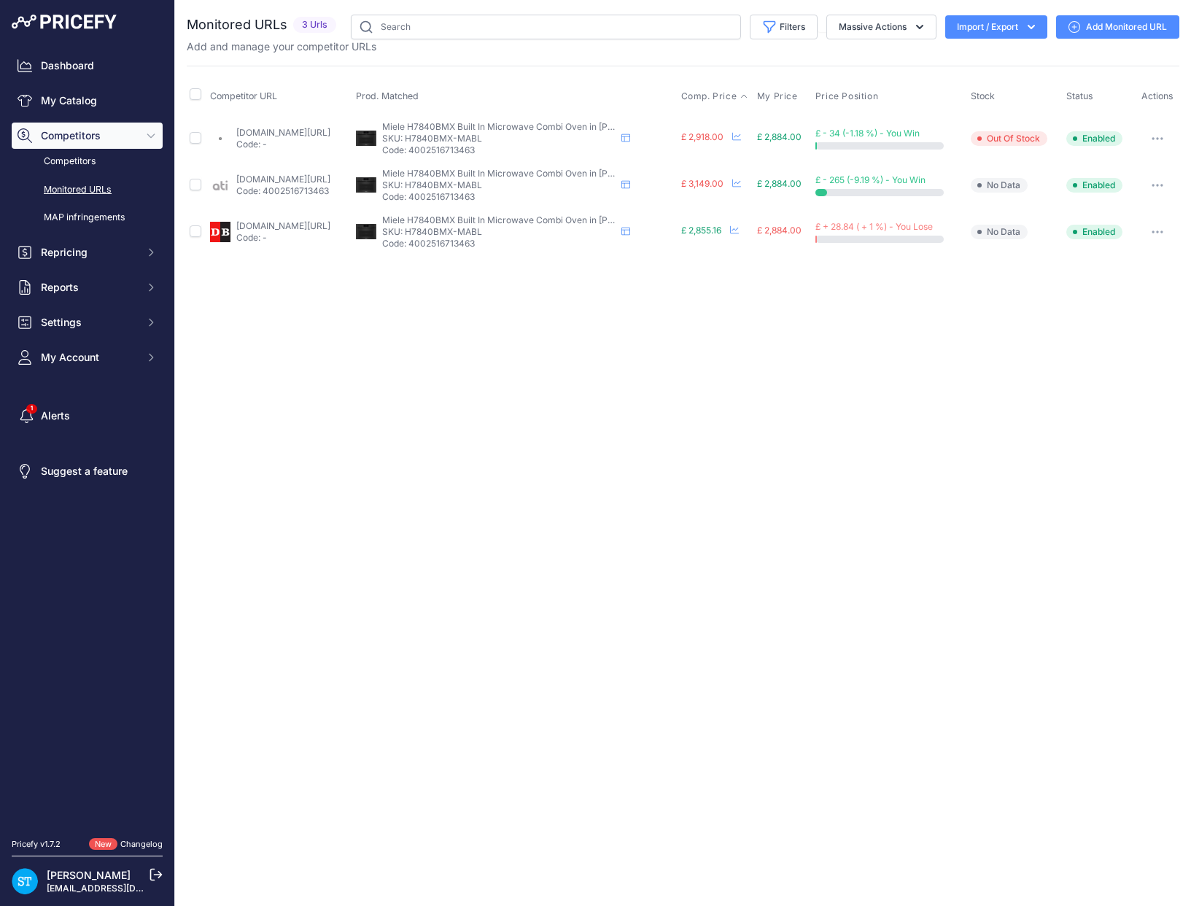
click at [736, 95] on span "Comp. Price" at bounding box center [709, 96] width 56 height 12
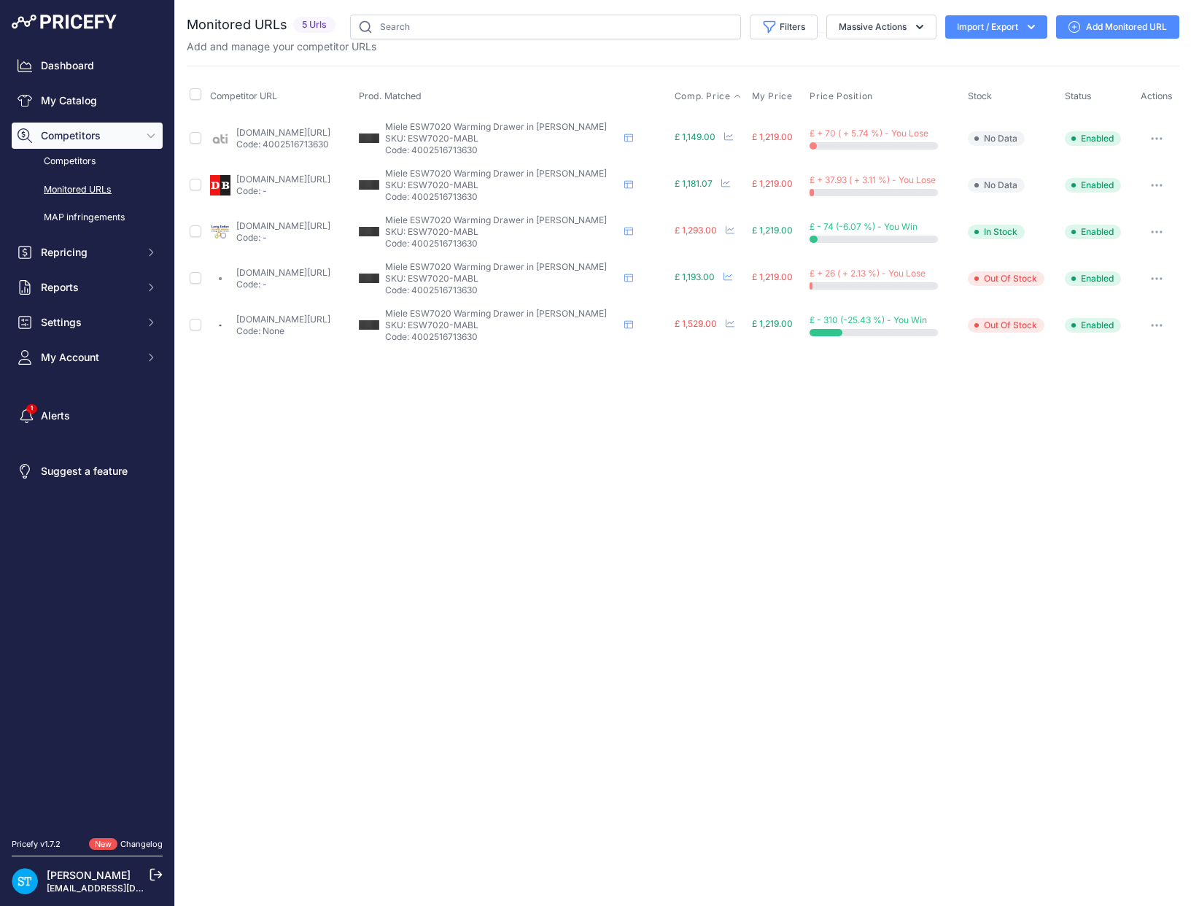
click at [716, 93] on span "Comp. Price" at bounding box center [703, 96] width 56 height 12
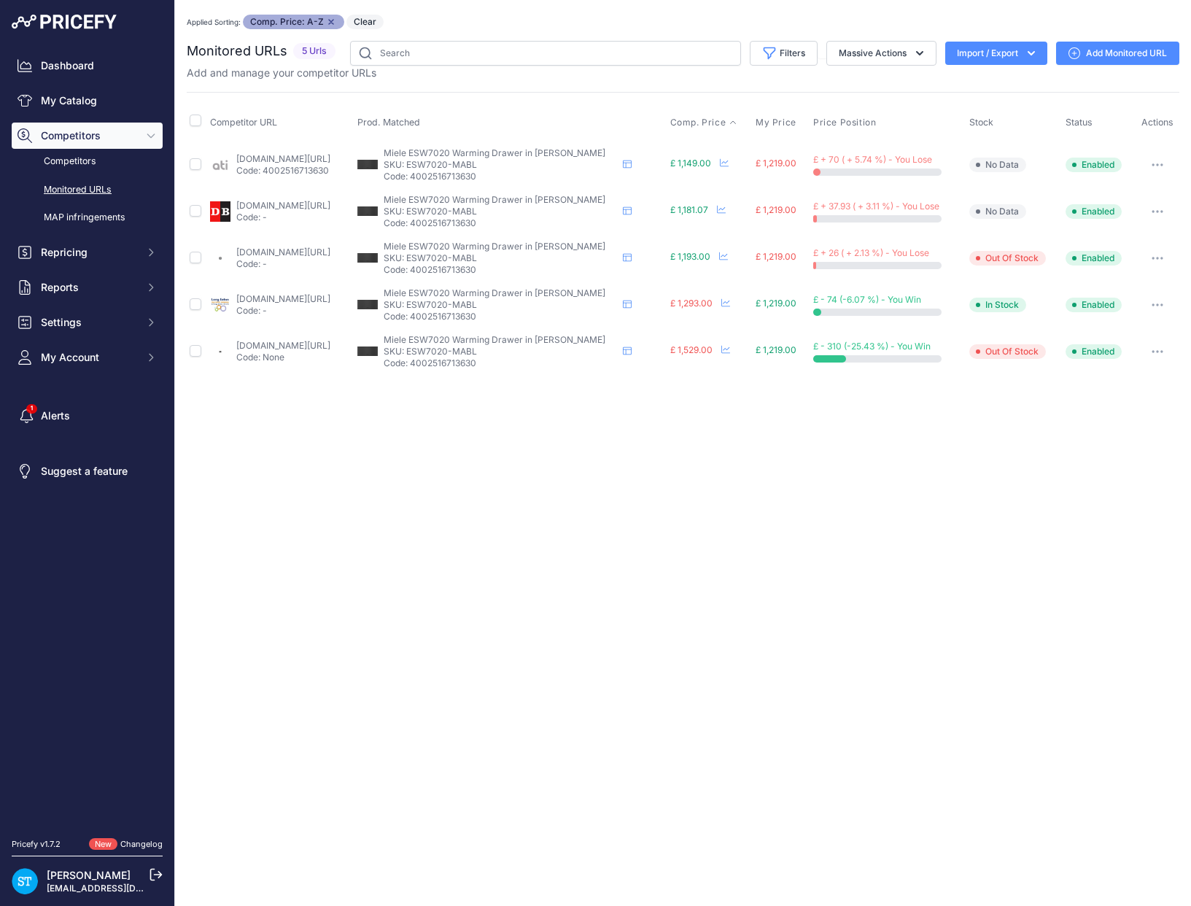
click at [297, 159] on link "atiharrogate.co.uk/product/miele-esw7020-matt-black-warming-drawer/?prirule_jds…" at bounding box center [283, 158] width 94 height 11
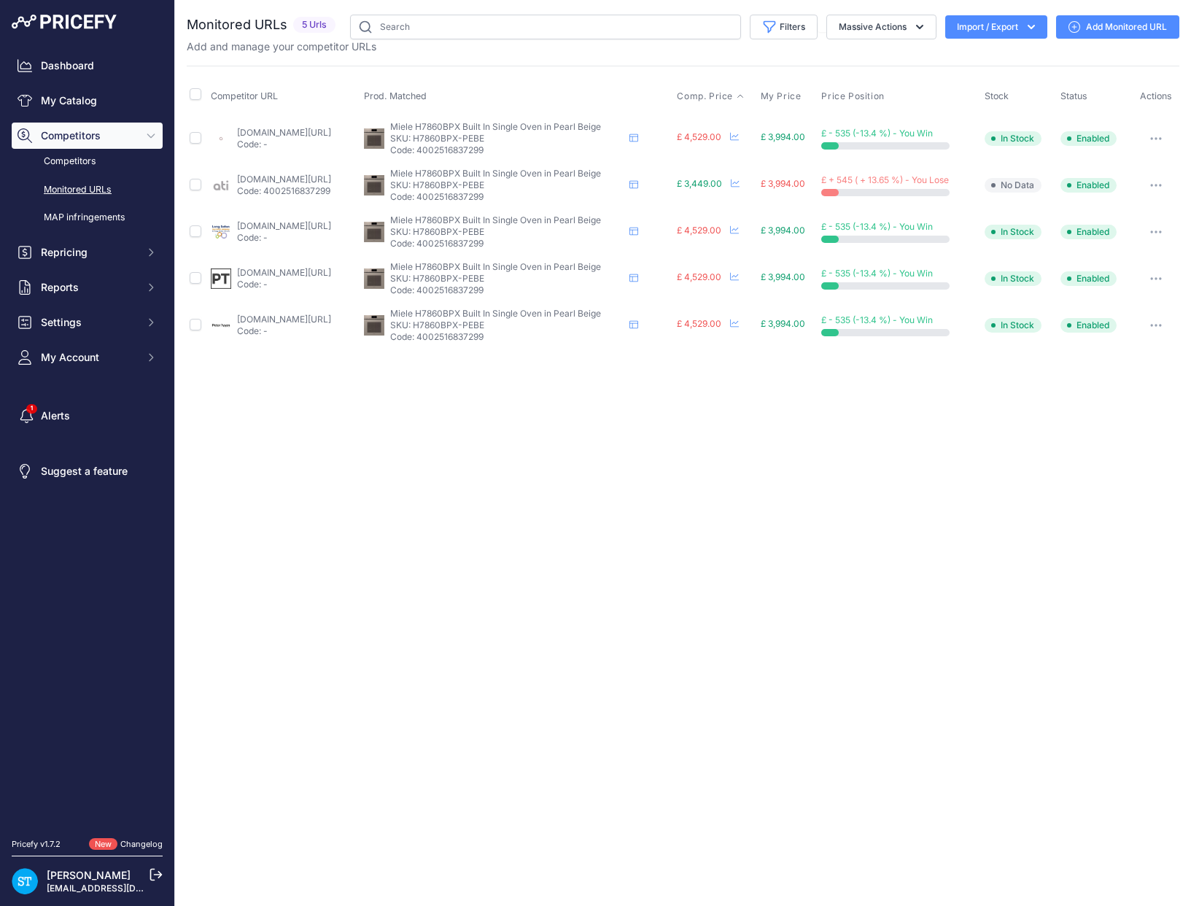
click at [733, 92] on span "Comp. Price" at bounding box center [705, 96] width 56 height 12
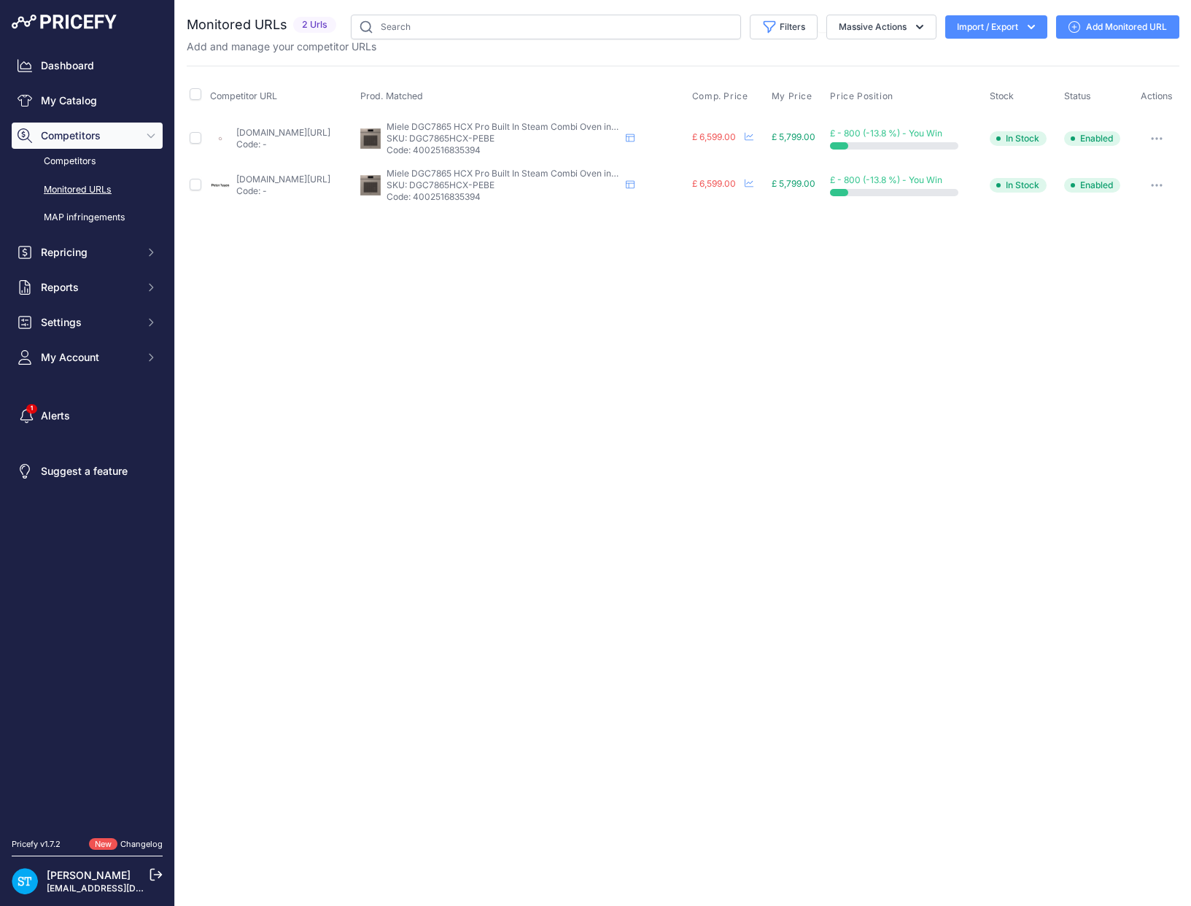
click at [810, 260] on div "Close You are not connected to the internet." at bounding box center [683, 453] width 1016 height 906
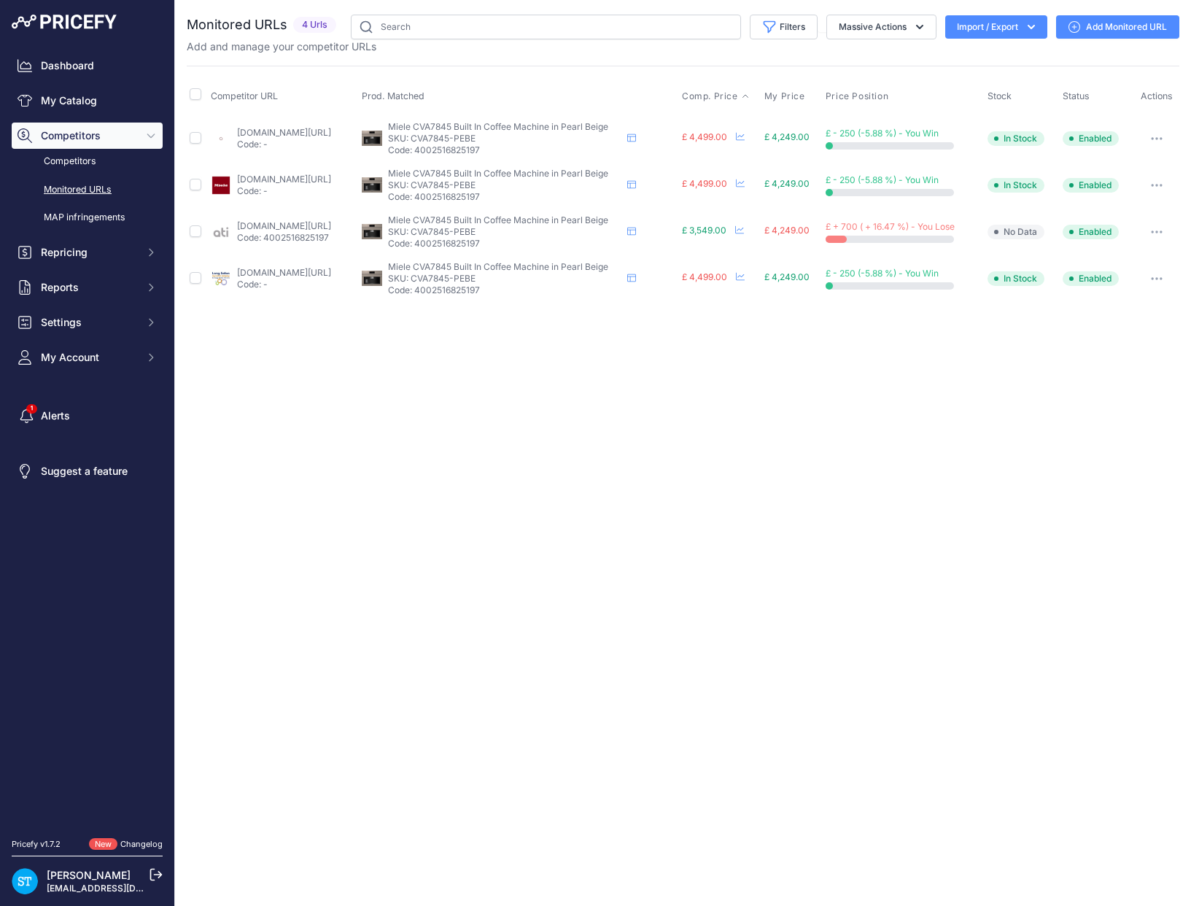
click at [738, 96] on span "Comp. Price" at bounding box center [710, 96] width 56 height 12
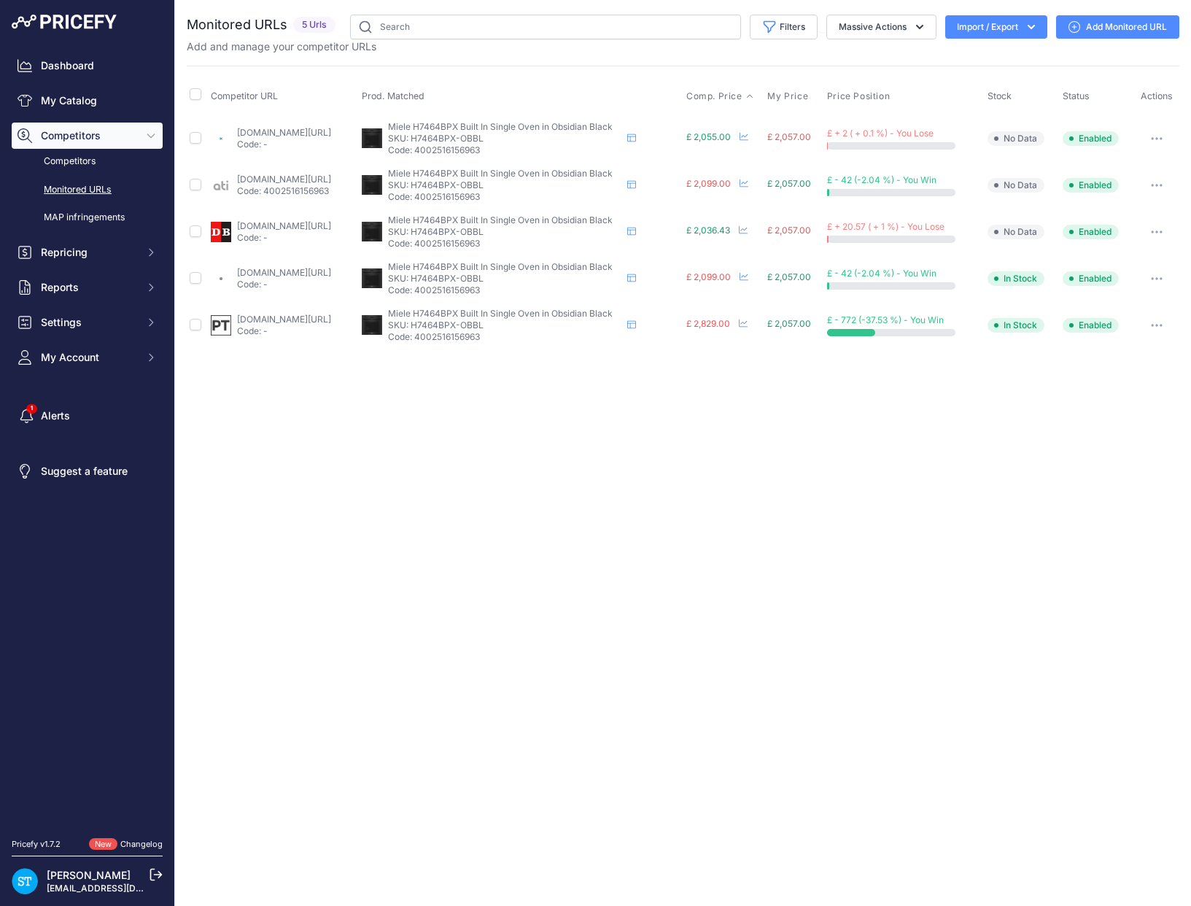
click at [743, 94] on span "Comp. Price" at bounding box center [714, 96] width 56 height 12
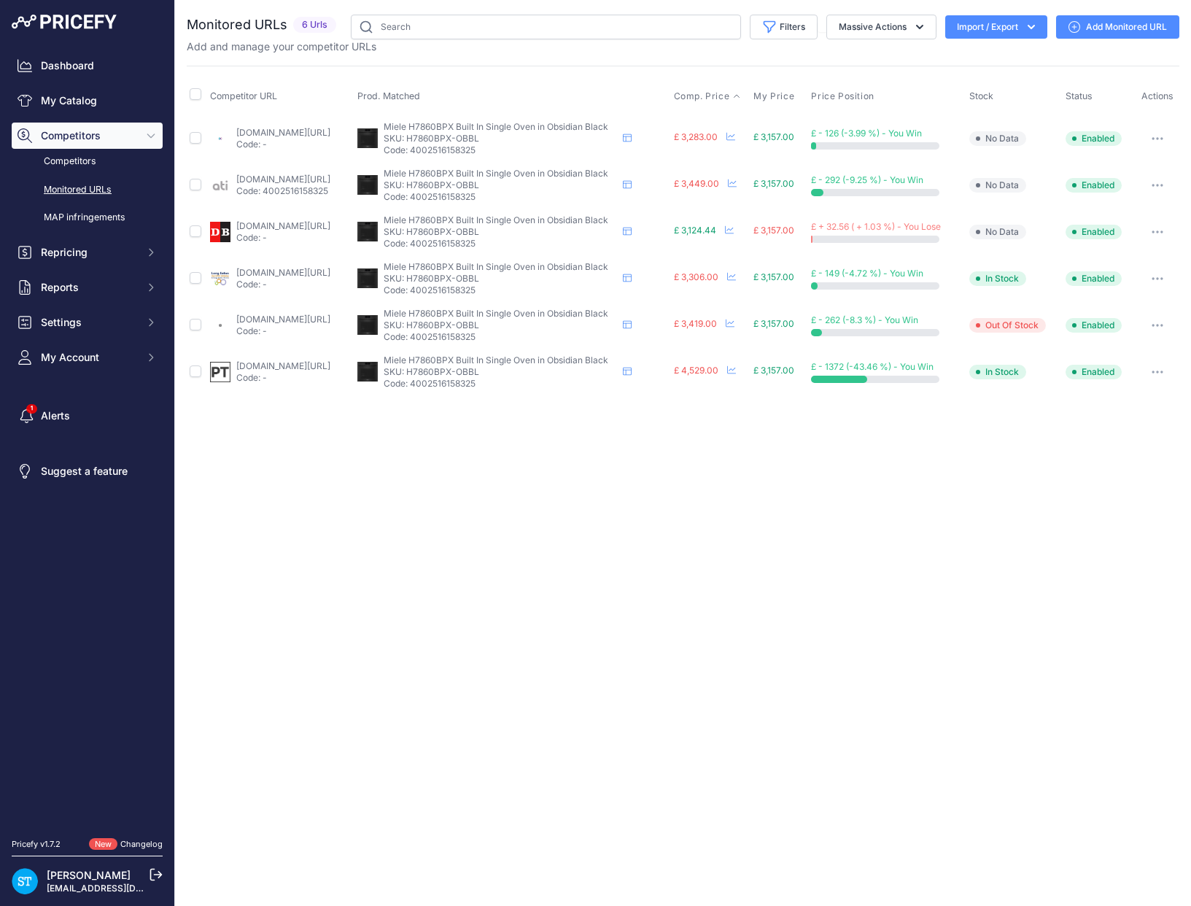
click at [726, 94] on span "Comp. Price" at bounding box center [702, 96] width 56 height 12
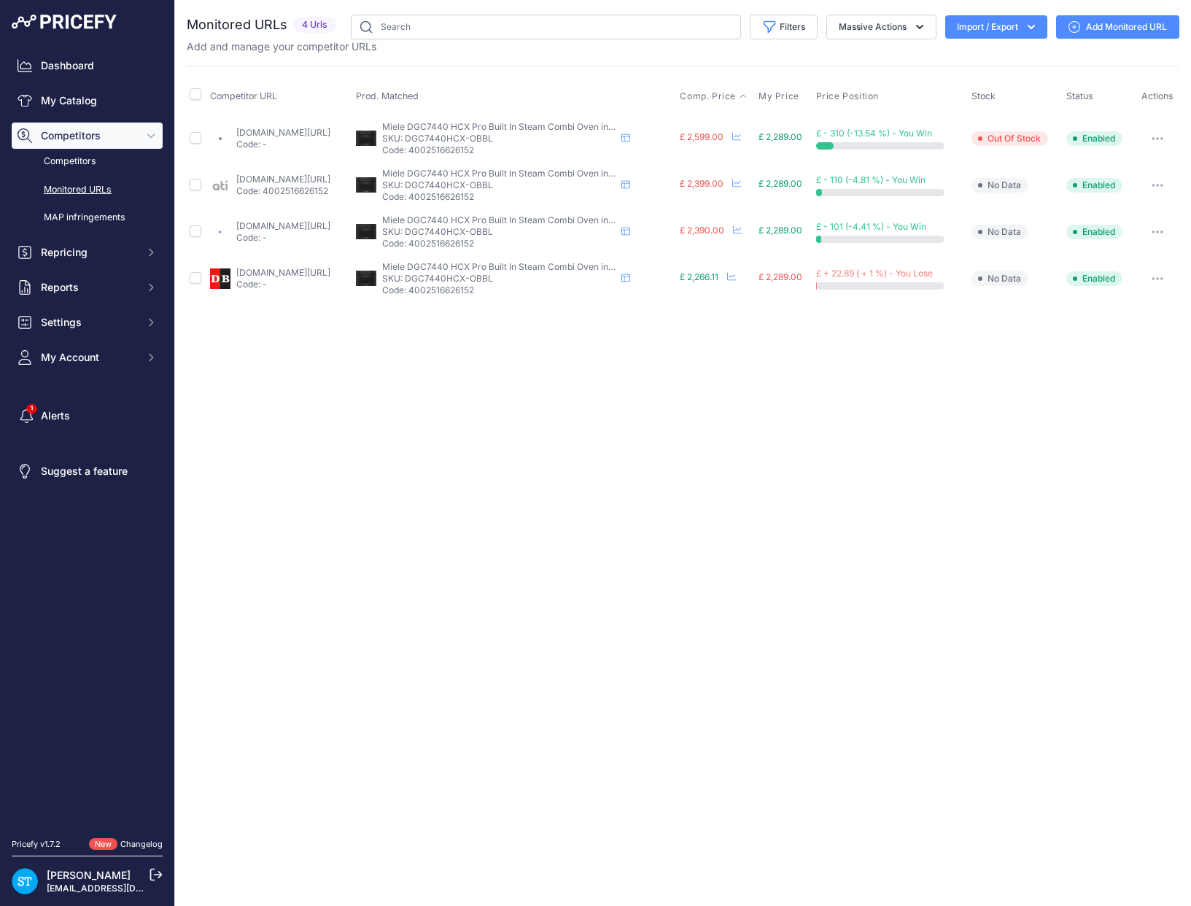
click at [721, 97] on span "Comp. Price" at bounding box center [708, 96] width 56 height 12
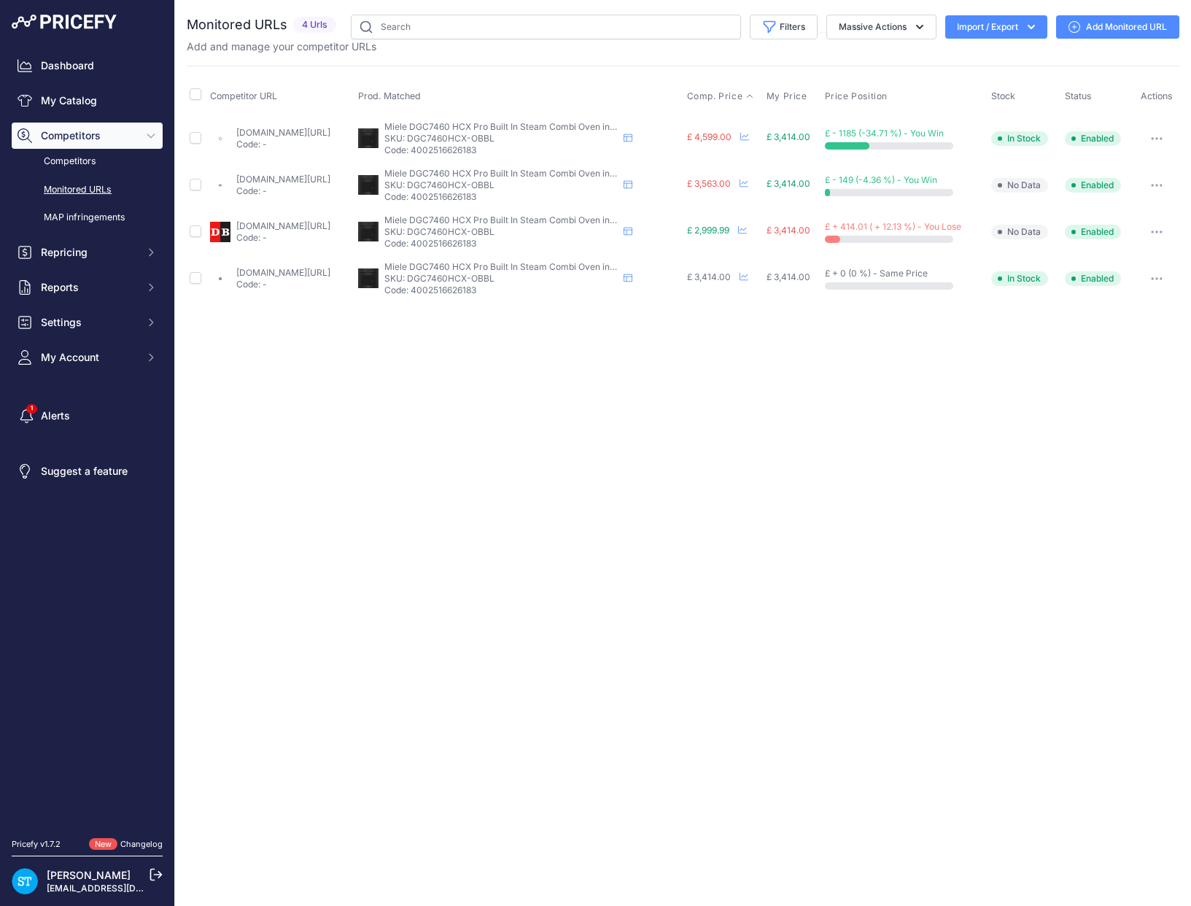
click at [740, 96] on span "Comp. Price" at bounding box center [715, 96] width 56 height 12
click at [735, 95] on span "Comp. Price" at bounding box center [707, 96] width 56 height 12
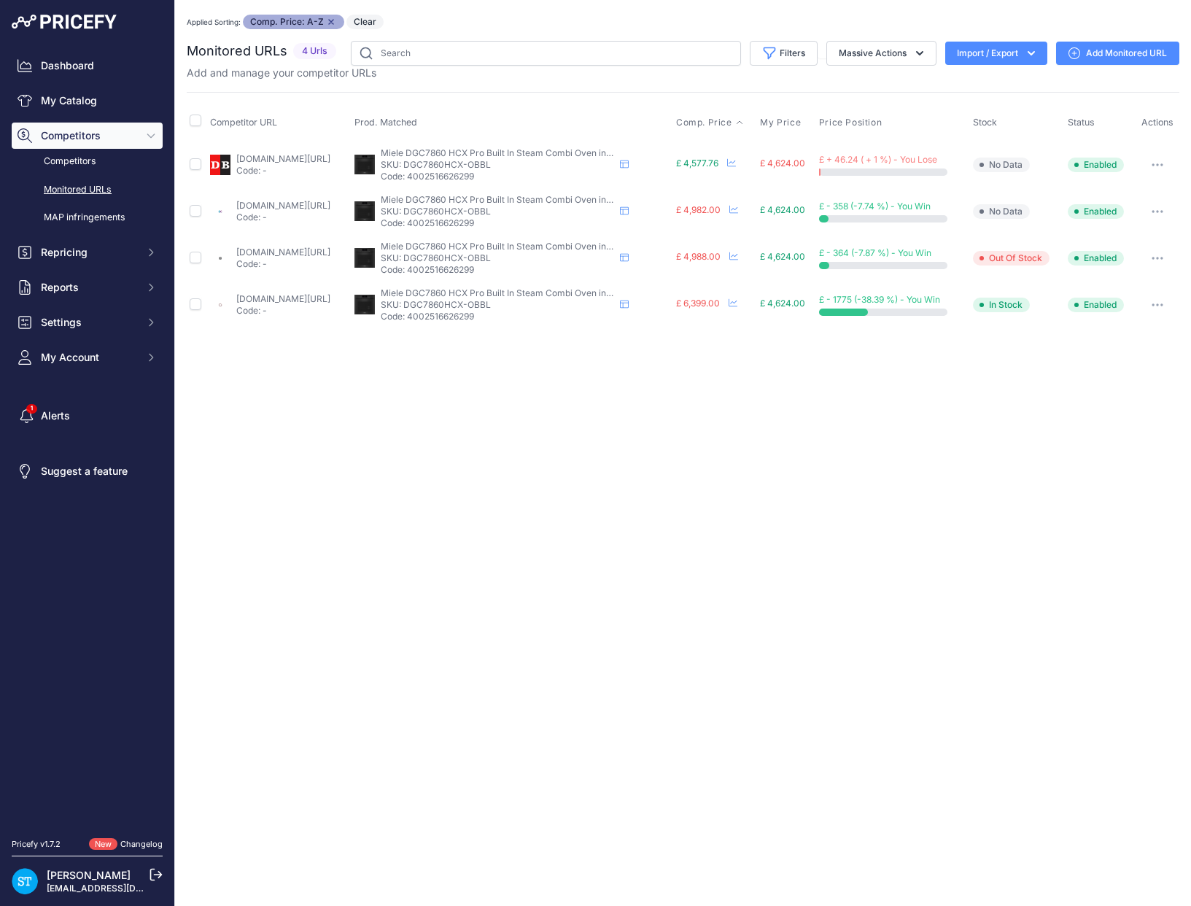
click at [270, 160] on link "[DOMAIN_NAME][URL]" at bounding box center [283, 158] width 94 height 11
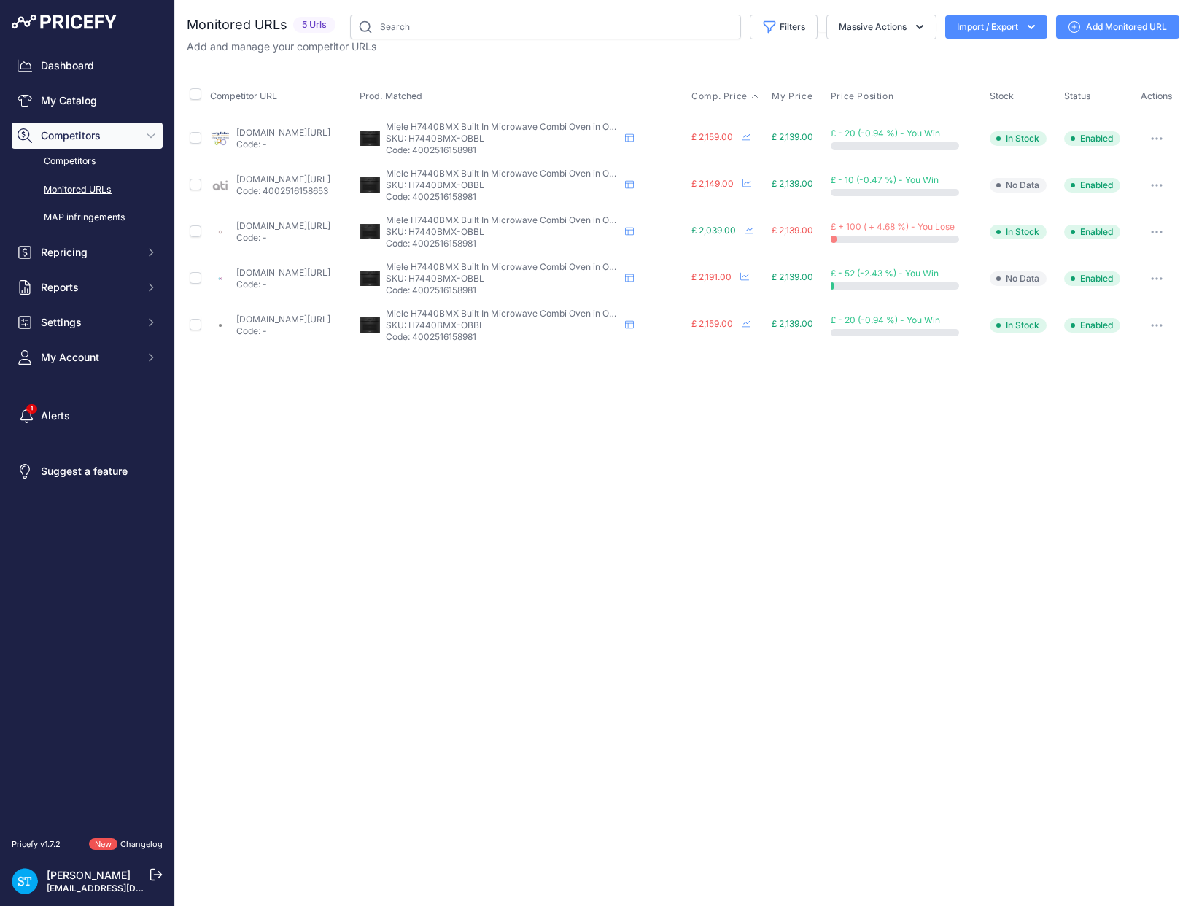
click at [742, 97] on span "Comp. Price" at bounding box center [720, 96] width 56 height 12
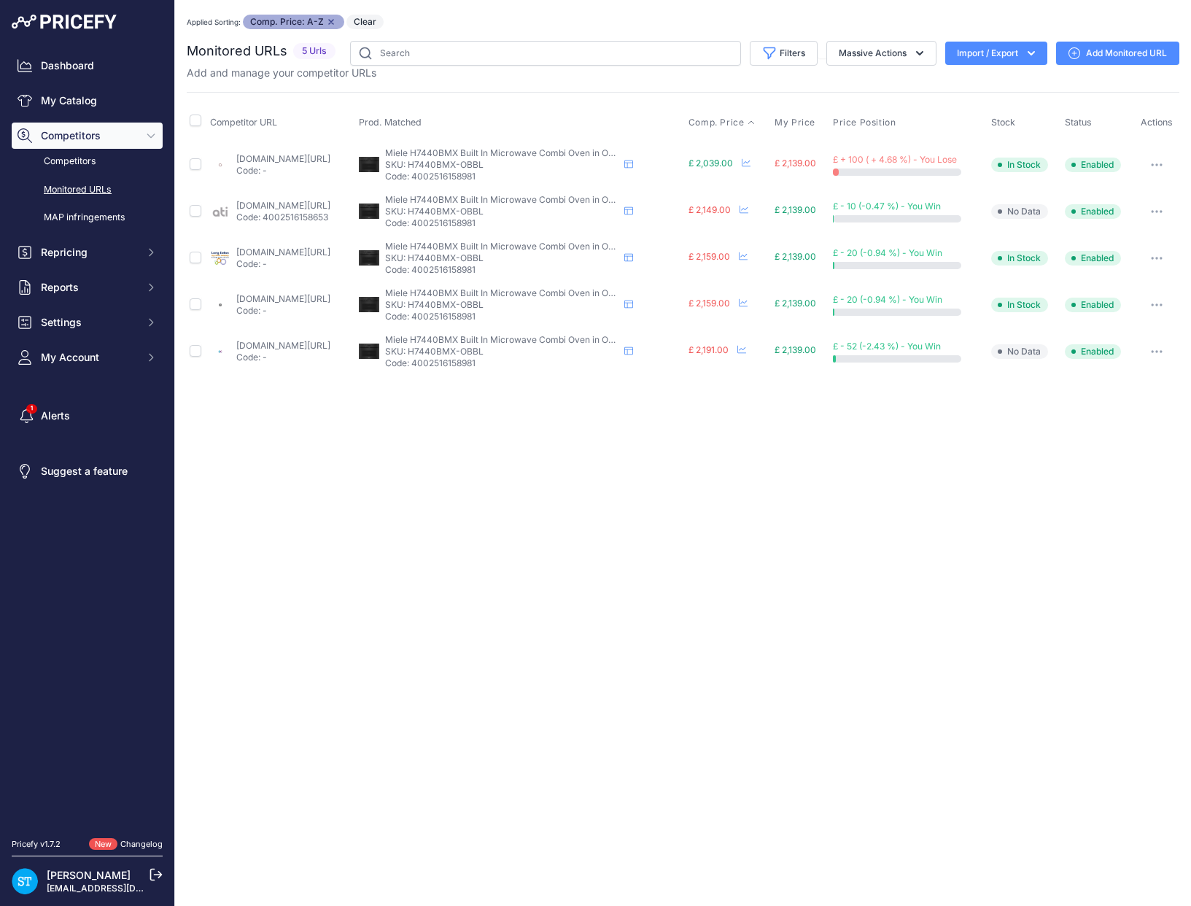
click at [298, 156] on link "appliancecentre.co.uk/p/miele-artline-h7440bmx-obsidian-black-built-in-handlele…" at bounding box center [283, 158] width 94 height 11
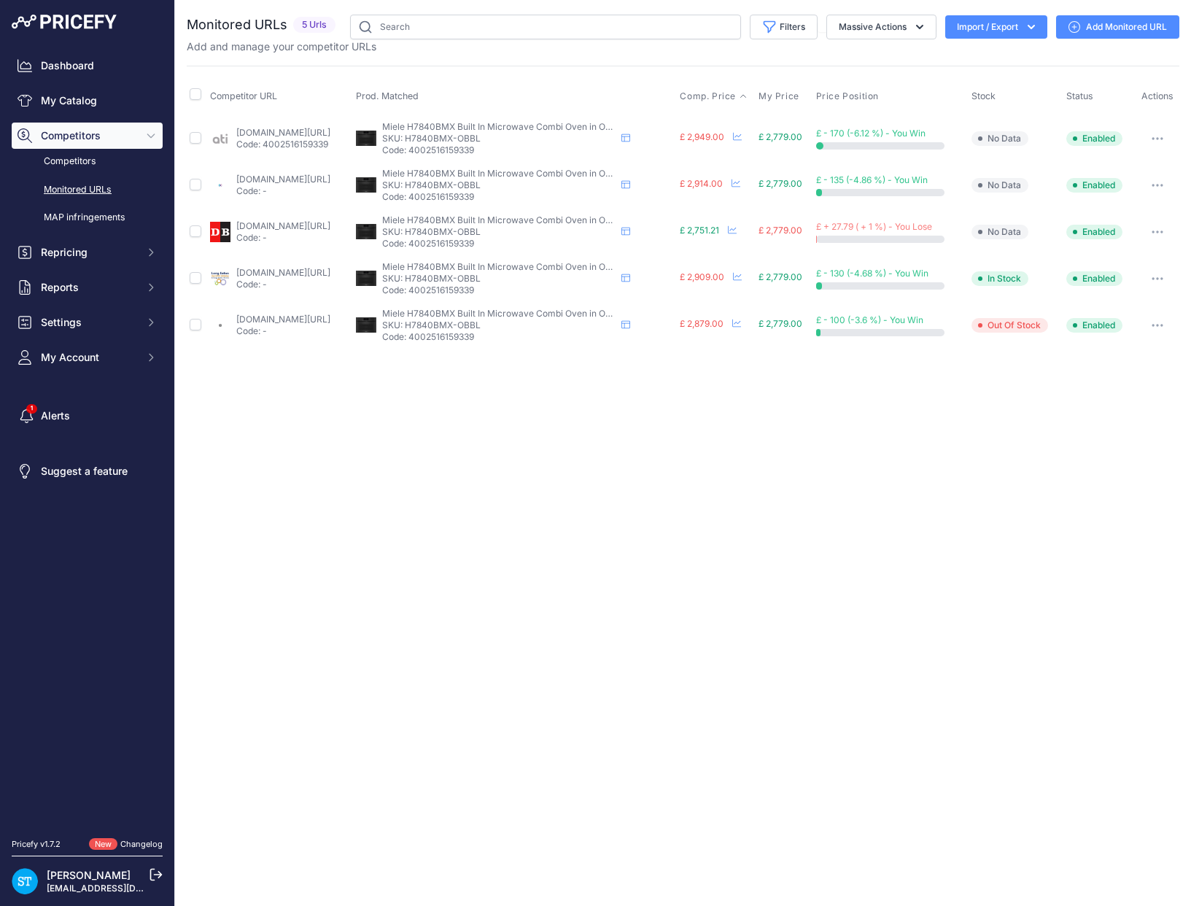
click at [736, 96] on span "Comp. Price" at bounding box center [708, 96] width 56 height 12
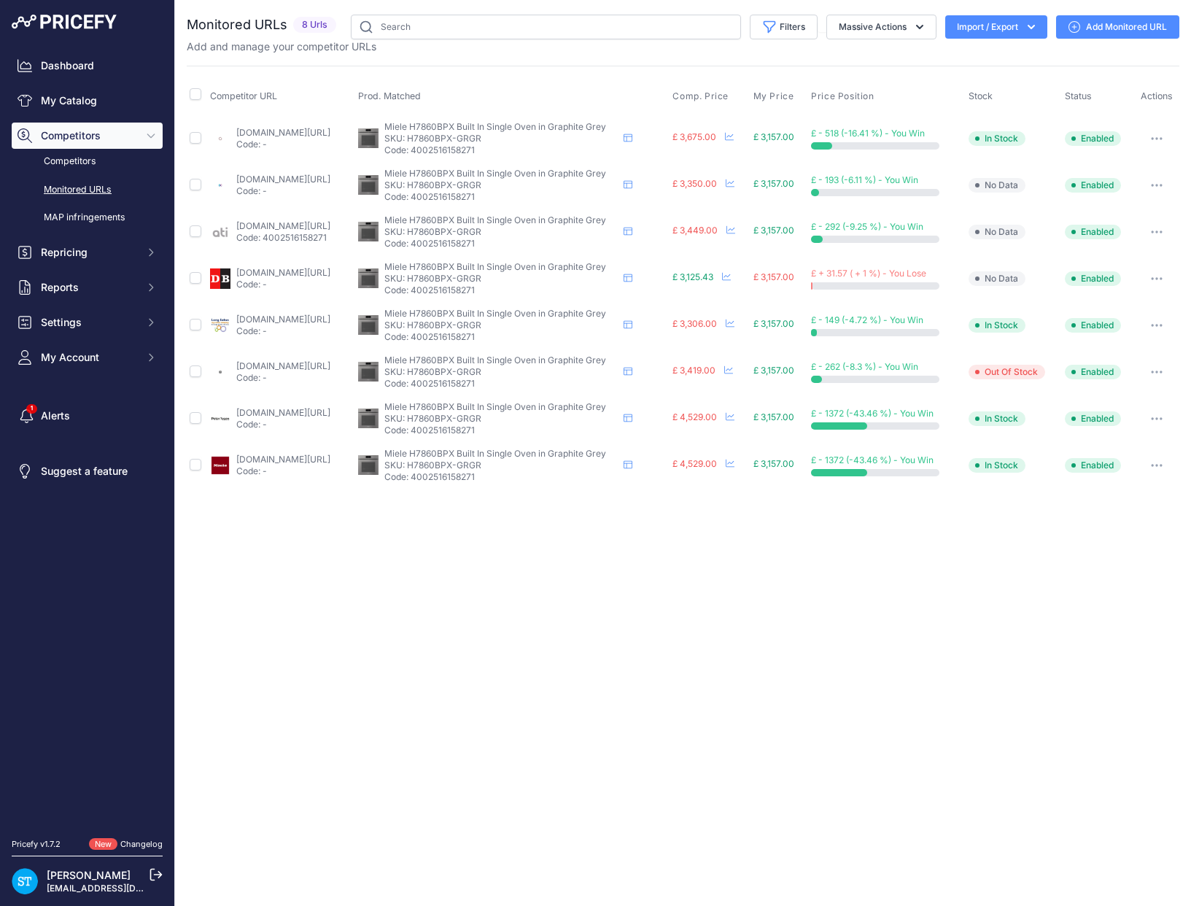
click at [724, 91] on span "Comp. Price" at bounding box center [701, 96] width 56 height 12
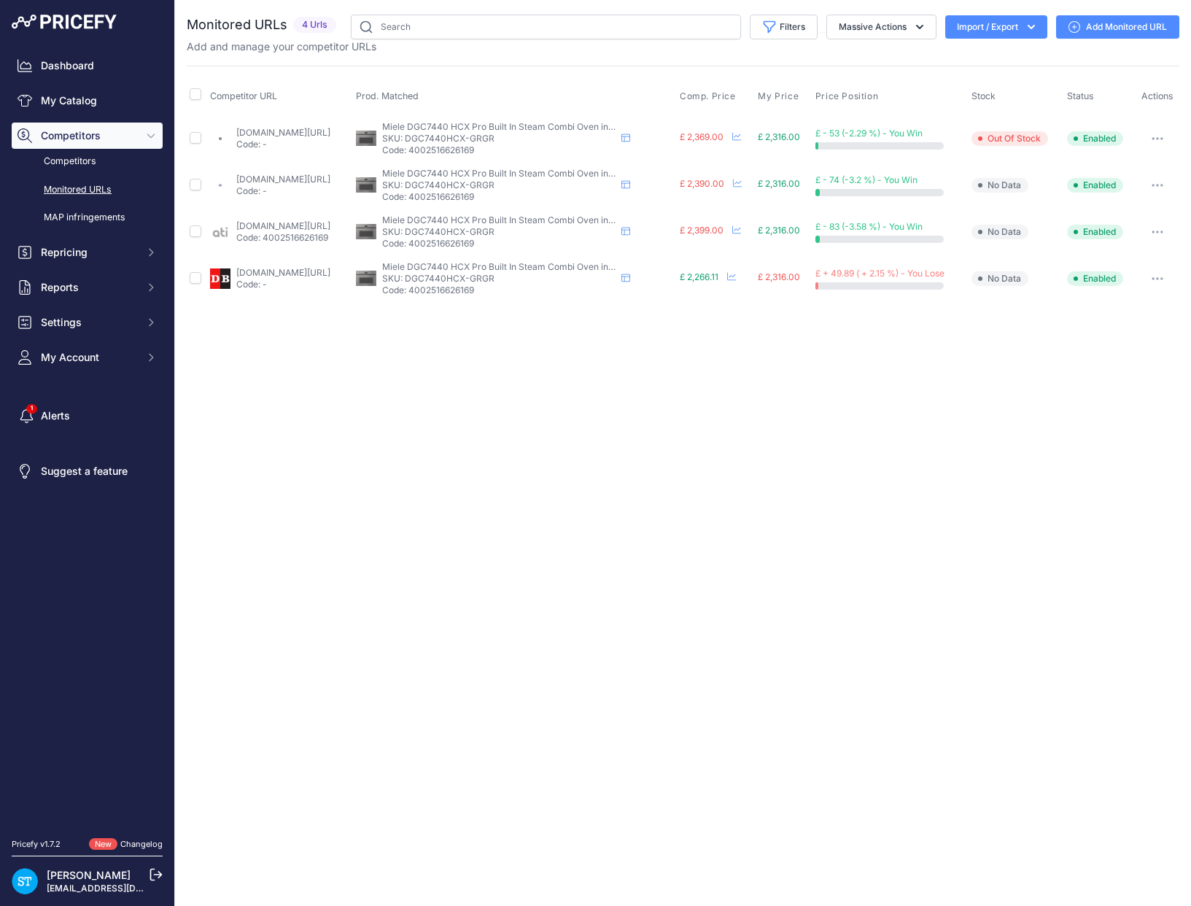
click at [743, 89] on th "Comp. Price" at bounding box center [716, 96] width 79 height 36
click at [729, 98] on span "Comp. Price" at bounding box center [708, 96] width 56 height 12
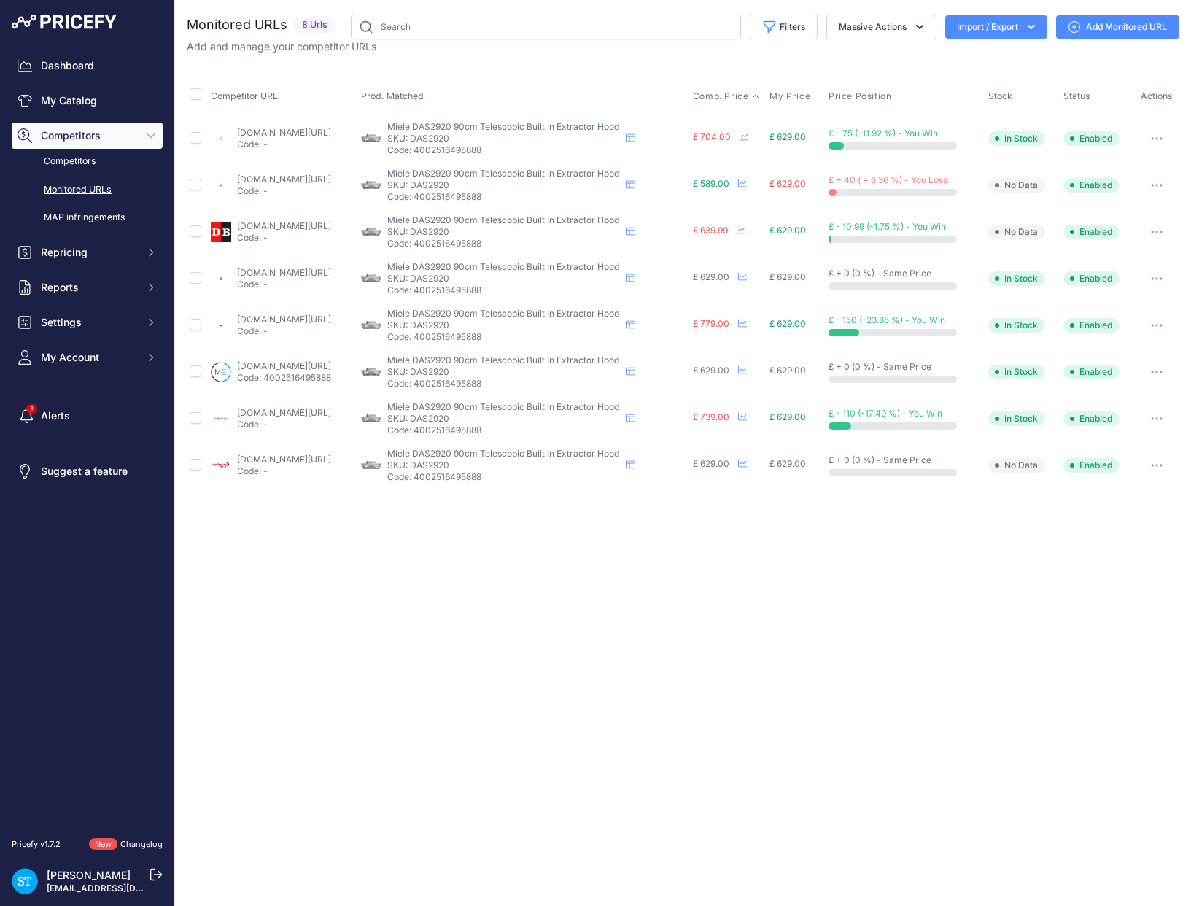
click at [736, 96] on span "Comp. Price" at bounding box center [721, 96] width 56 height 12
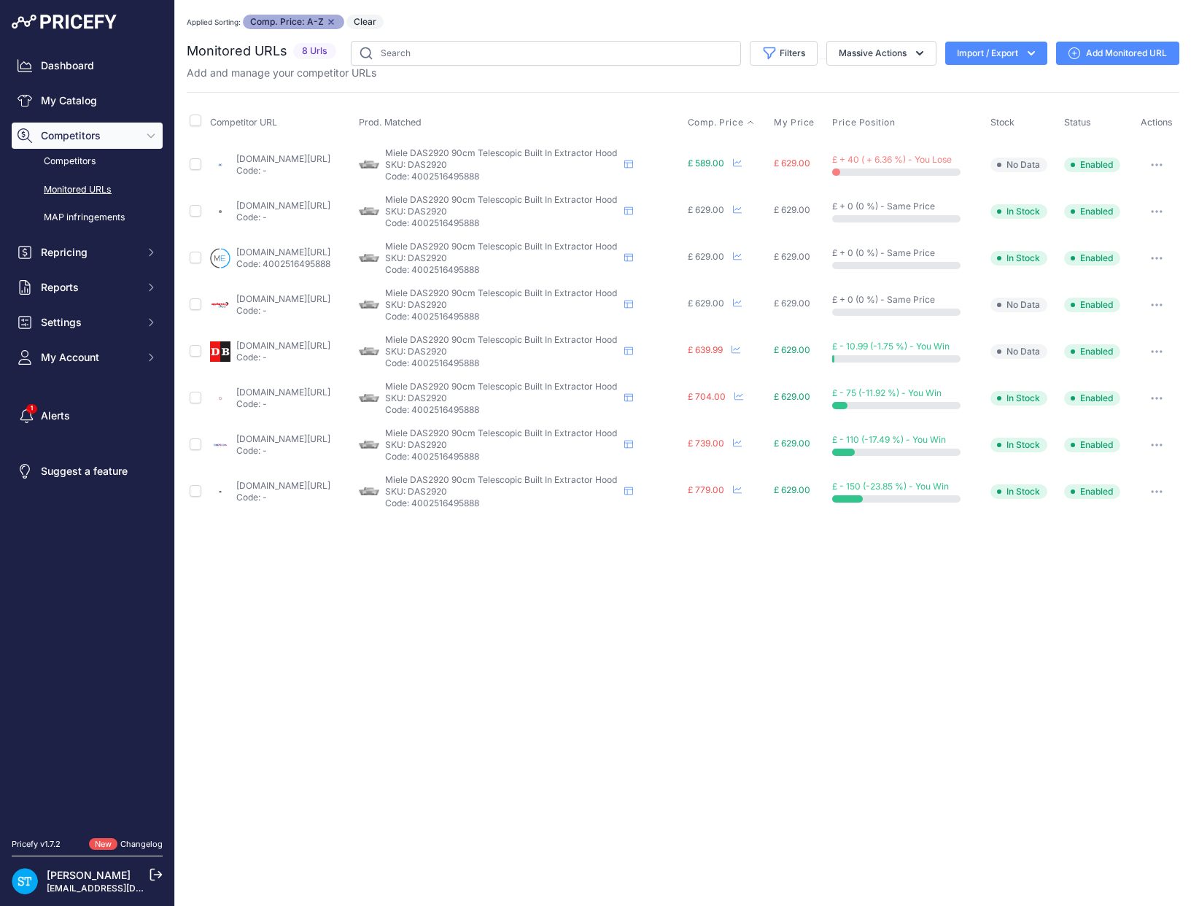
click at [644, 28] on div "Applied Sorting: Comp. Price: A-Z Remove sort option Clear" at bounding box center [683, 22] width 993 height 15
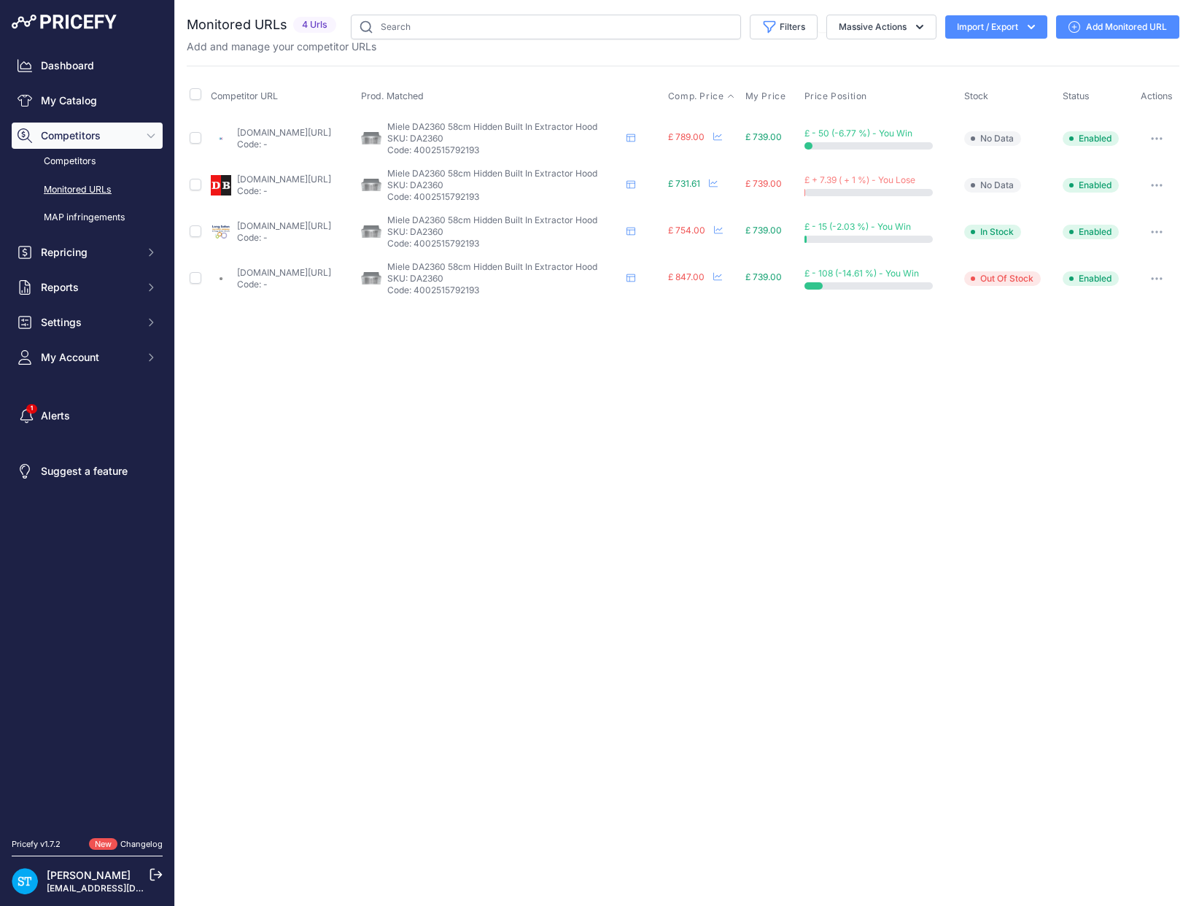
click at [722, 96] on span "Comp. Price" at bounding box center [696, 96] width 56 height 12
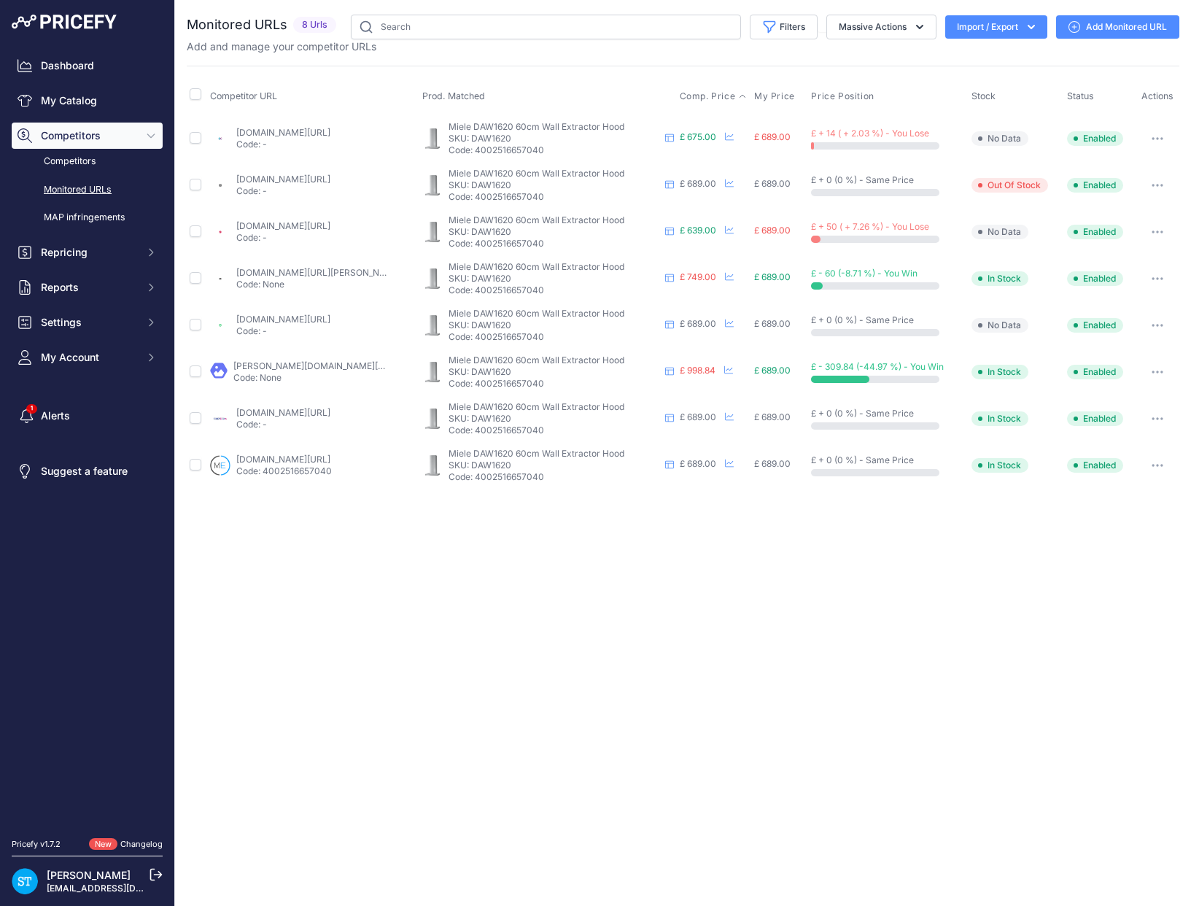
click at [705, 92] on span "Comp. Price" at bounding box center [708, 96] width 56 height 12
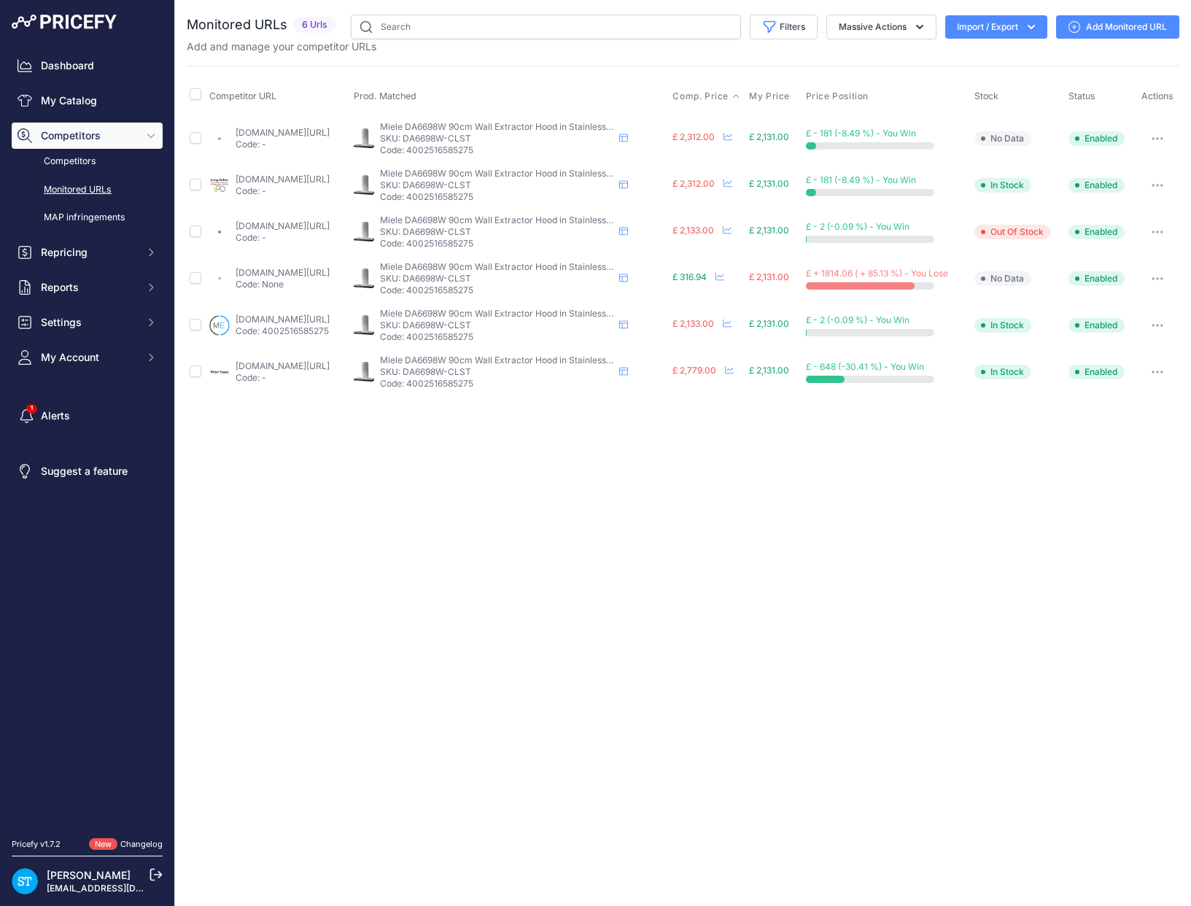
click at [729, 95] on span "Comp. Price" at bounding box center [701, 96] width 56 height 12
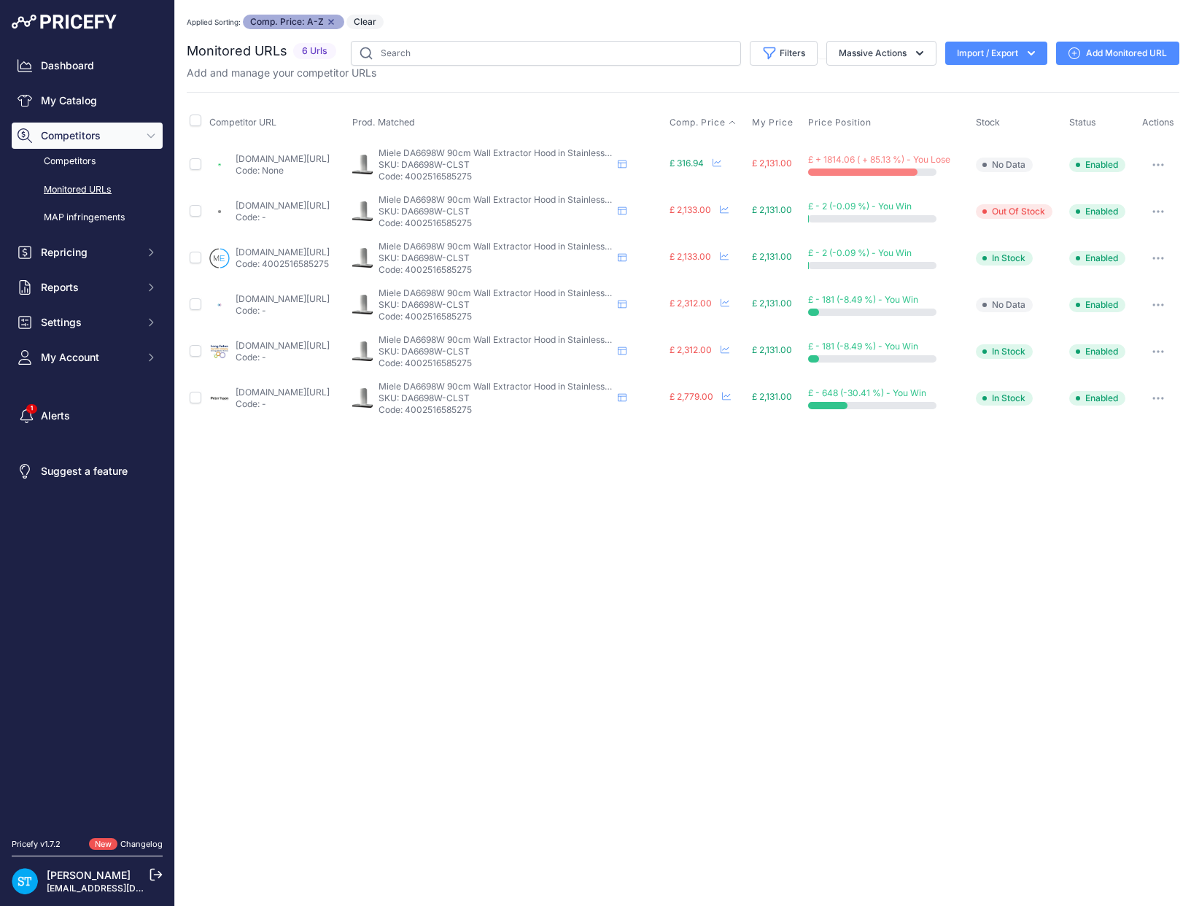
click at [260, 157] on link "ao.com/product/da6698w-miele-chimney-cooker-hood-stainless-steel-99088-5.aspx?p…" at bounding box center [283, 158] width 94 height 11
click at [1154, 163] on icon "button" at bounding box center [1159, 164] width 12 height 3
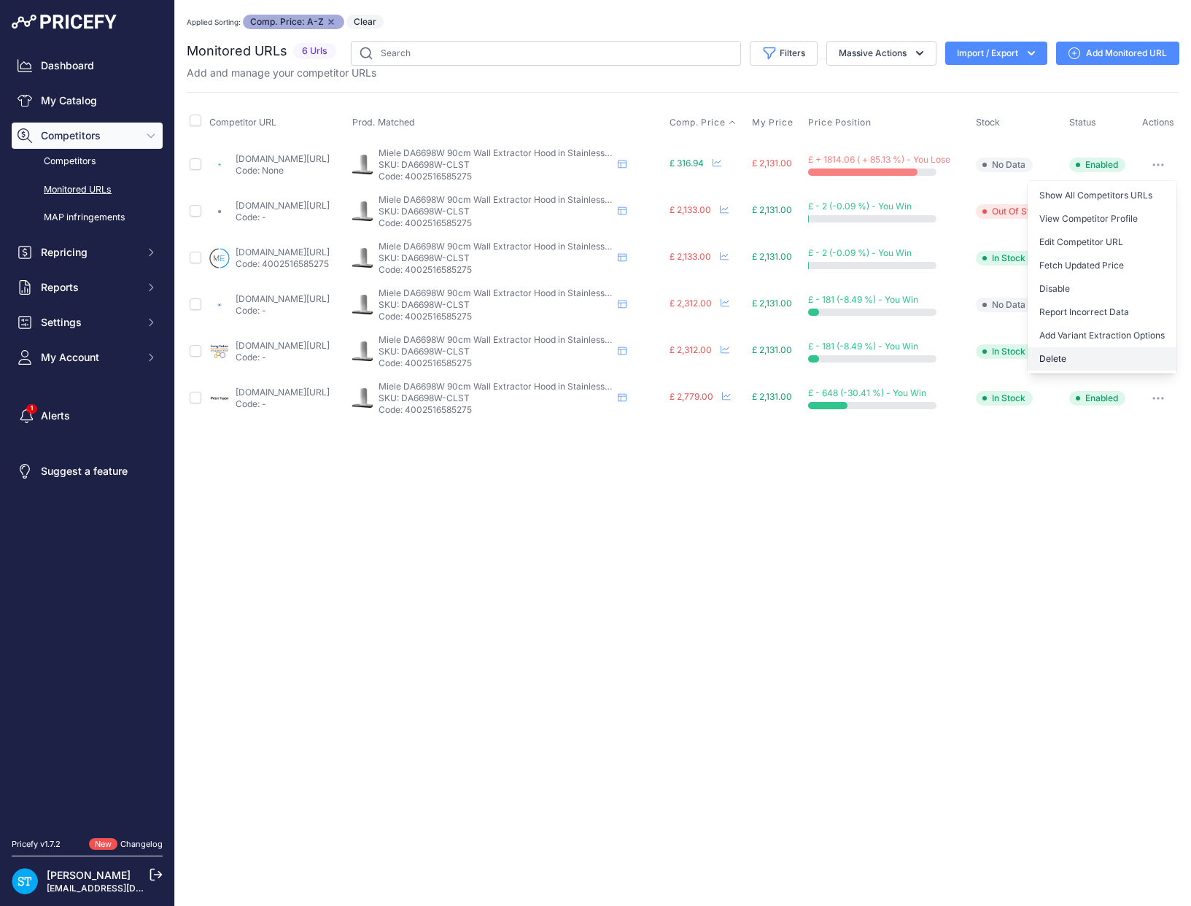
click at [1074, 351] on button "Delete" at bounding box center [1102, 358] width 149 height 23
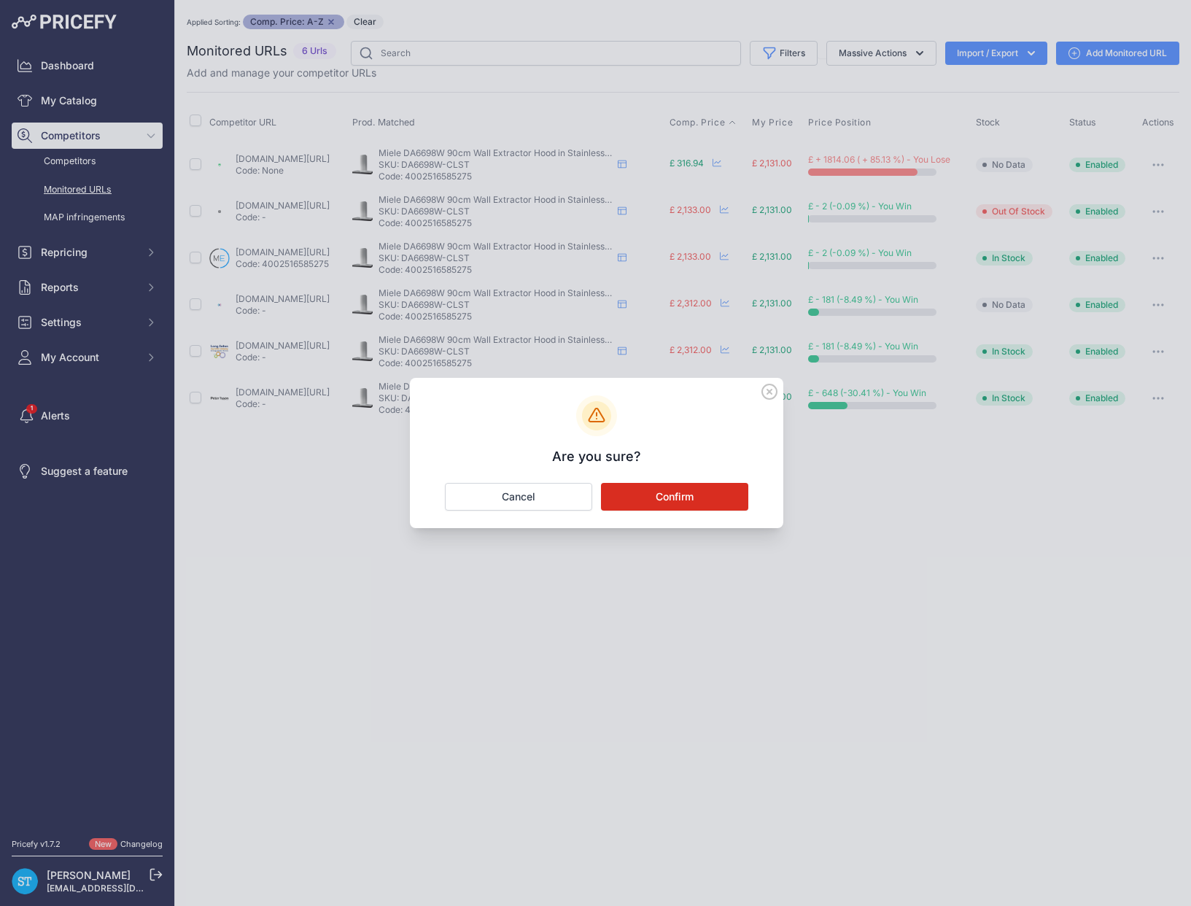
click at [701, 494] on button "Confirm" at bounding box center [674, 497] width 147 height 28
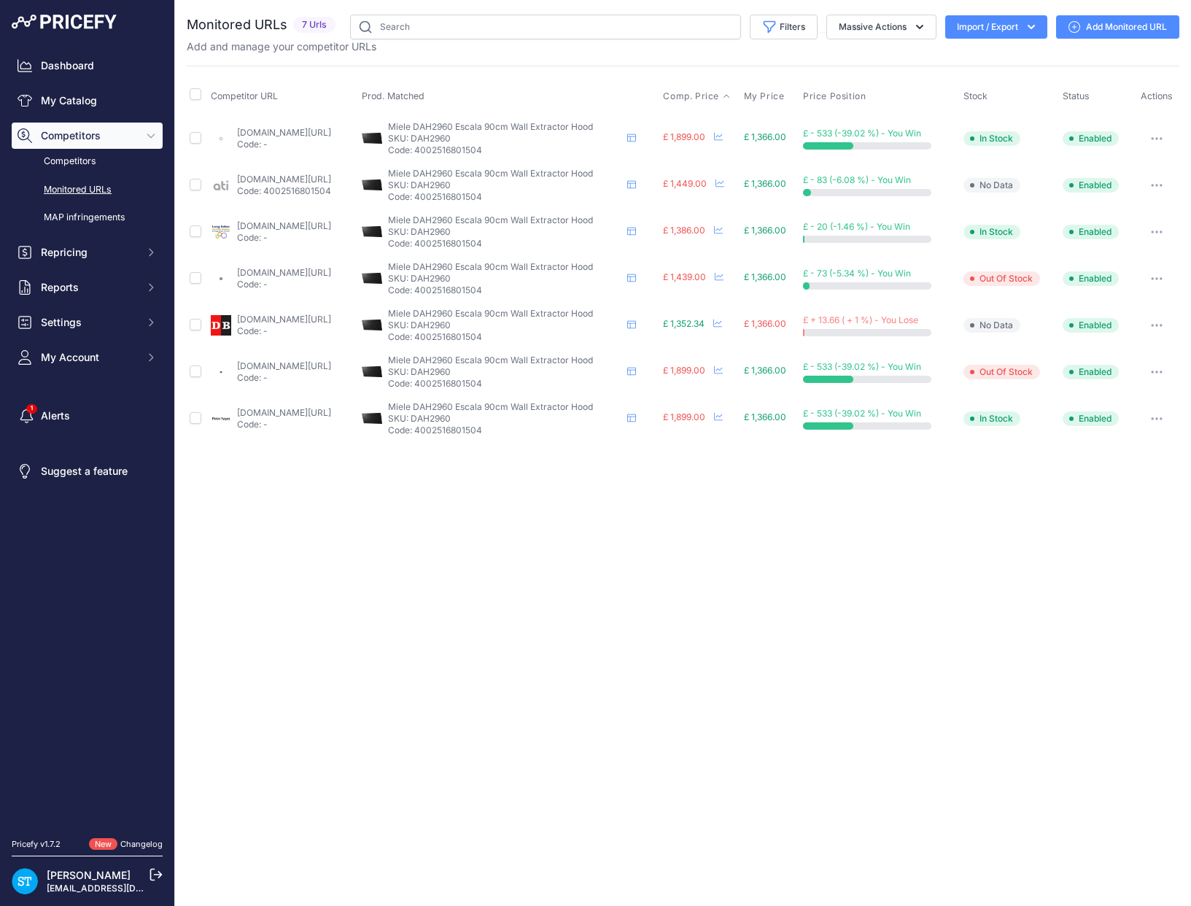
click at [719, 93] on span "Comp. Price" at bounding box center [691, 96] width 56 height 12
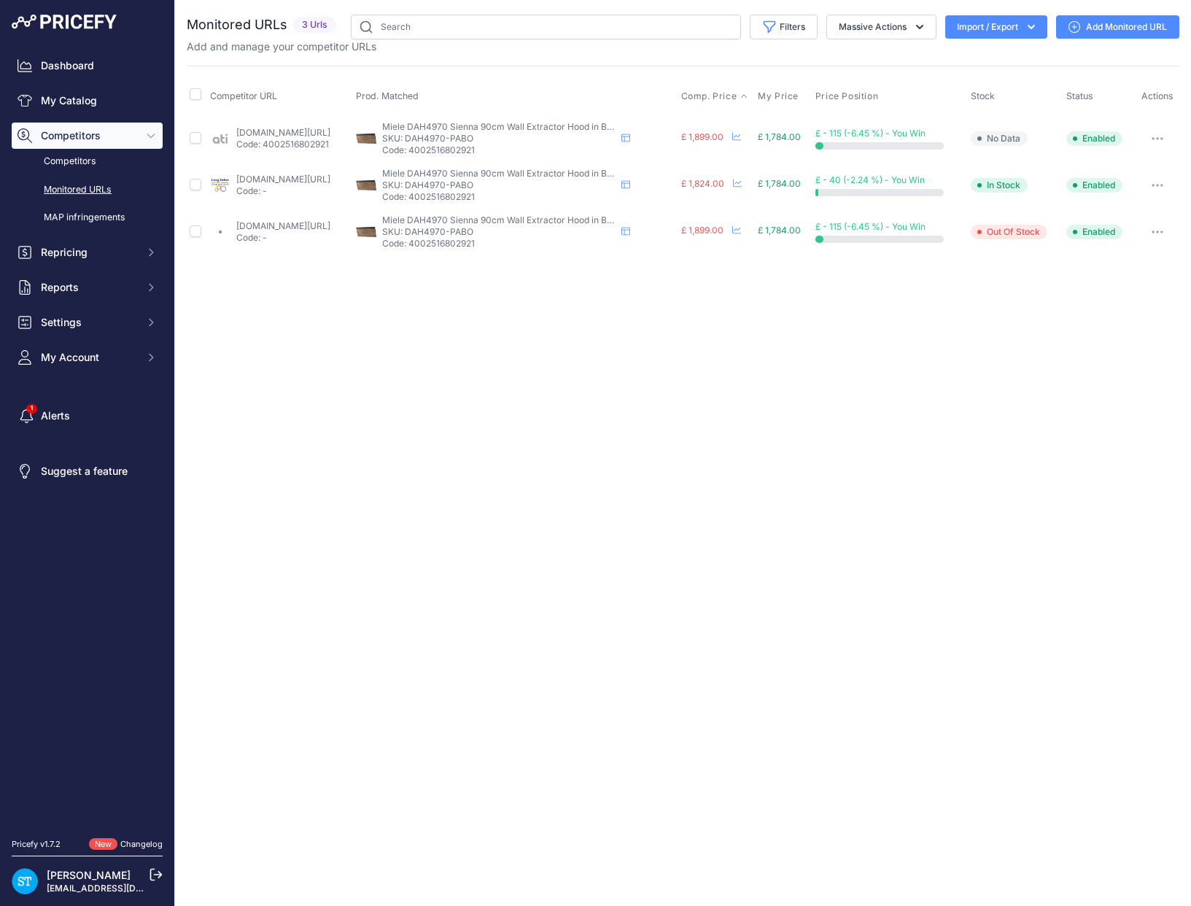
click at [737, 92] on span "Comp. Price" at bounding box center [709, 96] width 56 height 12
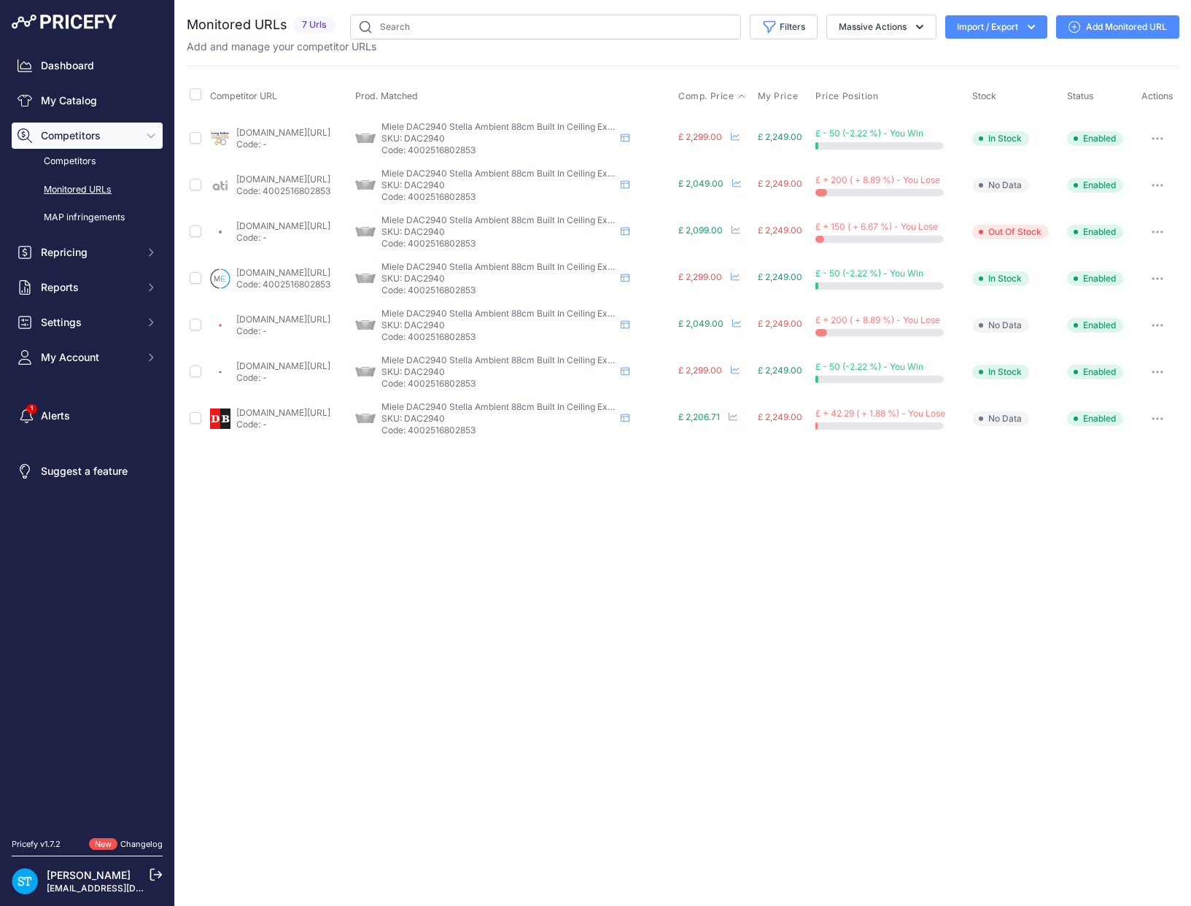
click at [731, 92] on span "Comp. Price" at bounding box center [706, 96] width 56 height 12
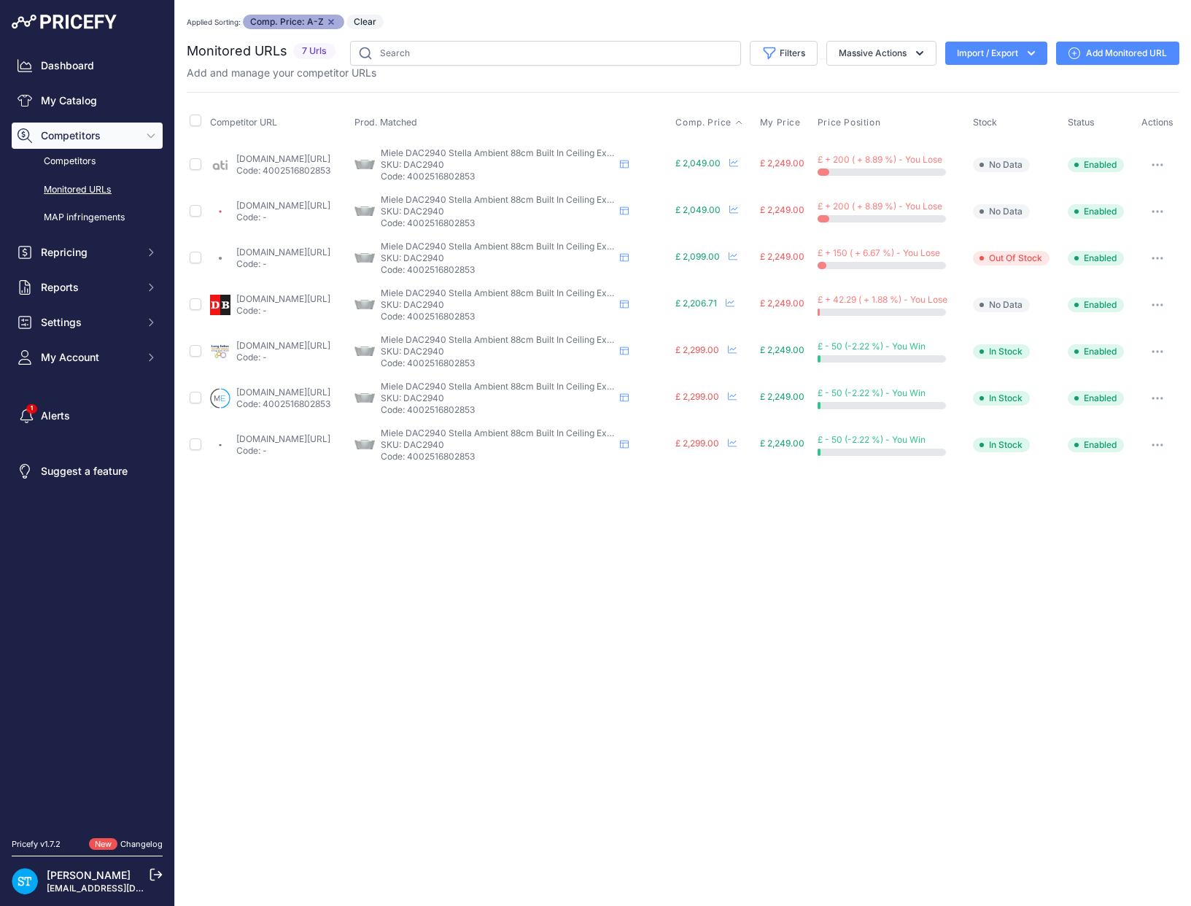
click at [256, 252] on link "[DOMAIN_NAME][URL]" at bounding box center [283, 252] width 94 height 11
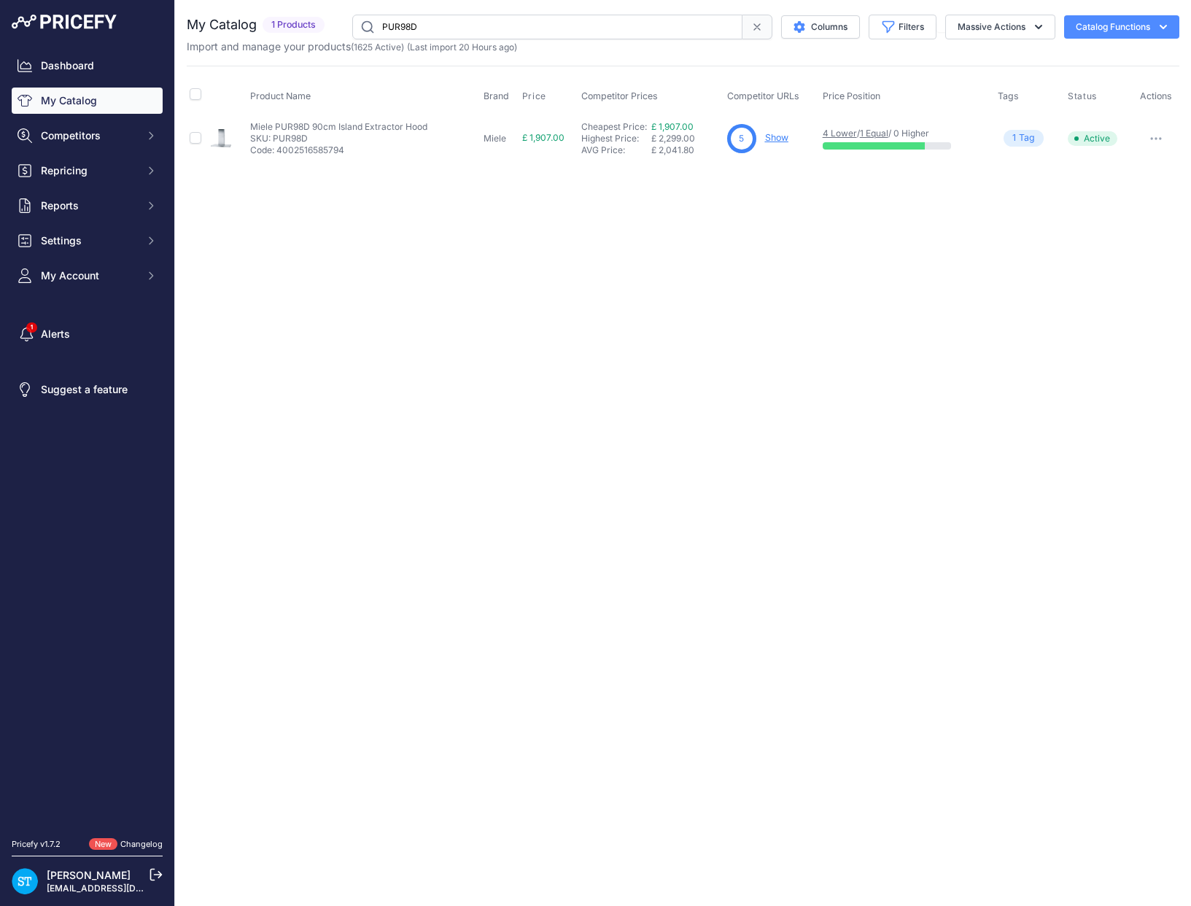
click at [412, 25] on input "PUR98D" at bounding box center [547, 27] width 390 height 25
paste input "H7464BPX-OBBL"
click at [407, 22] on input "H7464BPX-OBBL" at bounding box center [547, 27] width 390 height 25
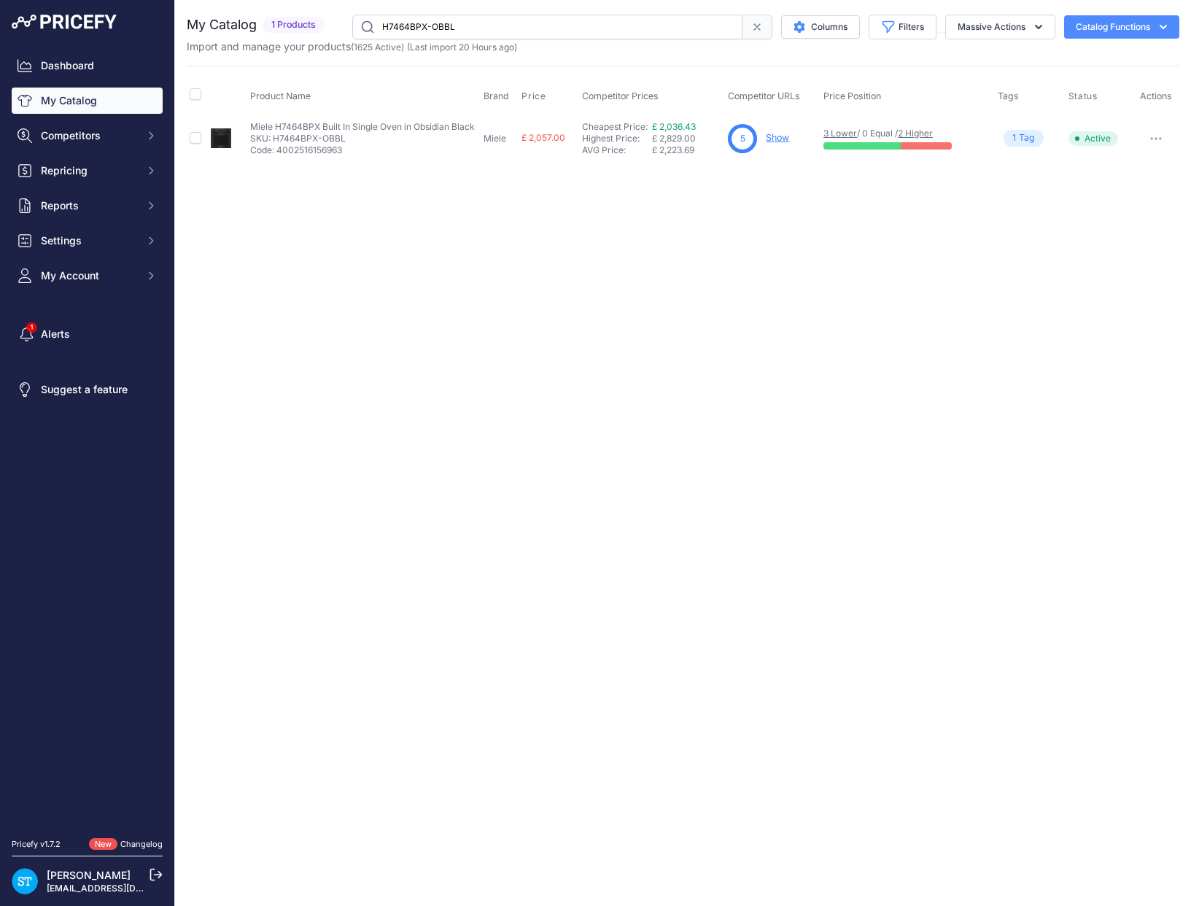
click at [407, 22] on input "H7464BPX-OBBL" at bounding box center [547, 27] width 390 height 25
paste input "KM3010"
click at [848, 251] on div "Close You are not connected to the internet." at bounding box center [683, 453] width 1016 height 906
click at [777, 142] on link "Show" at bounding box center [770, 137] width 23 height 11
click at [411, 27] on input "KM3010" at bounding box center [547, 27] width 390 height 25
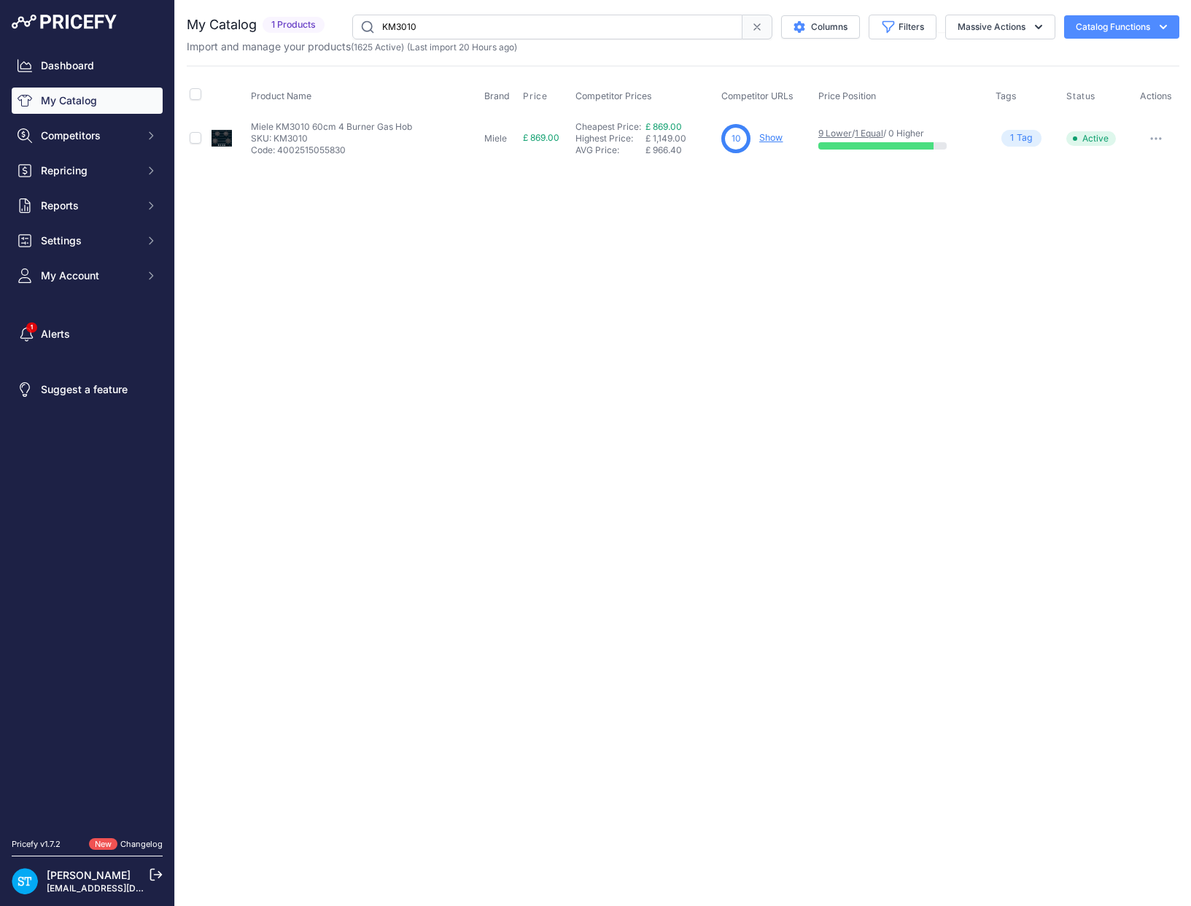
click at [411, 27] on input "KM3010" at bounding box center [547, 27] width 390 height 25
paste input "M6012SC"
type input "M6012SC"
click at [725, 227] on div "Close You are not connected to the internet." at bounding box center [683, 453] width 1016 height 906
click at [770, 138] on link "Show" at bounding box center [770, 137] width 23 height 11
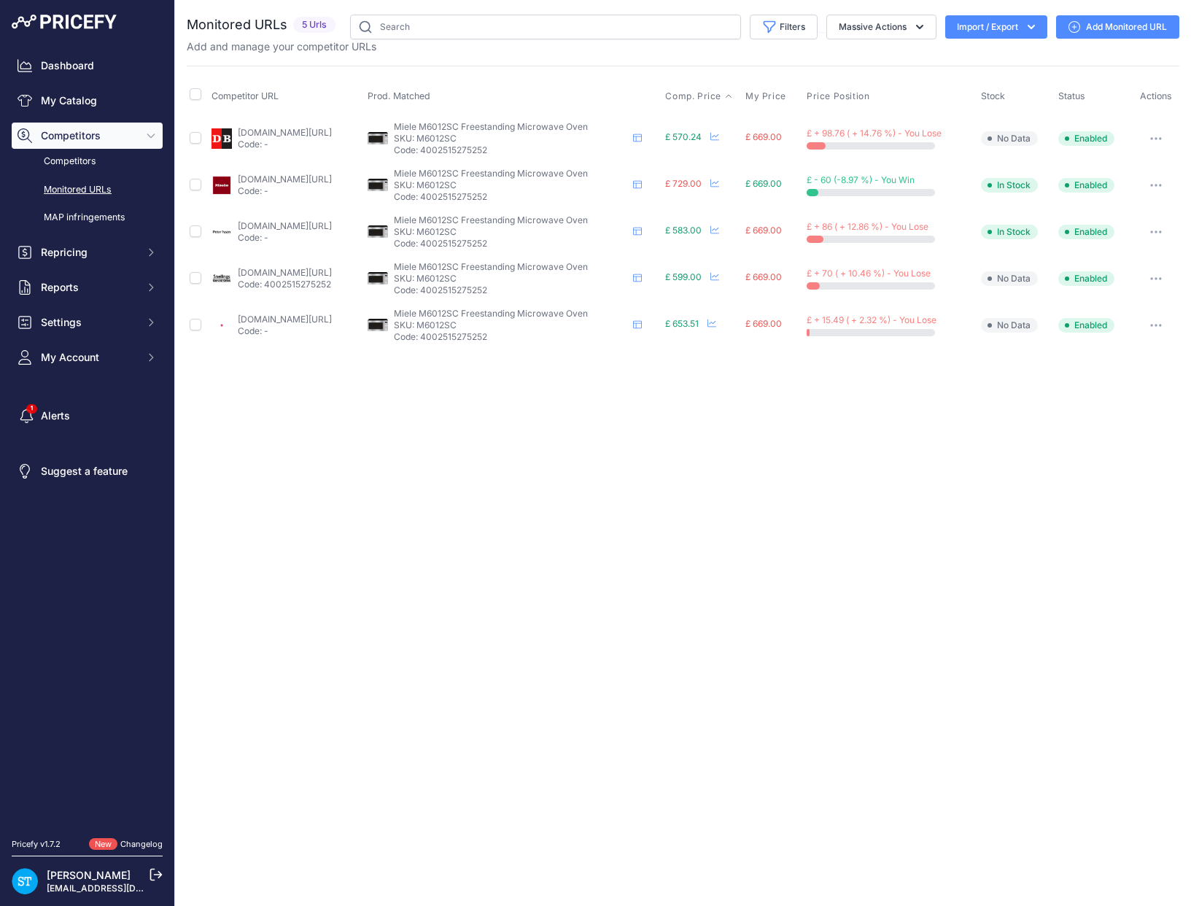
click at [721, 94] on span "Comp. Price" at bounding box center [693, 96] width 56 height 12
